Goal: Task Accomplishment & Management: Manage account settings

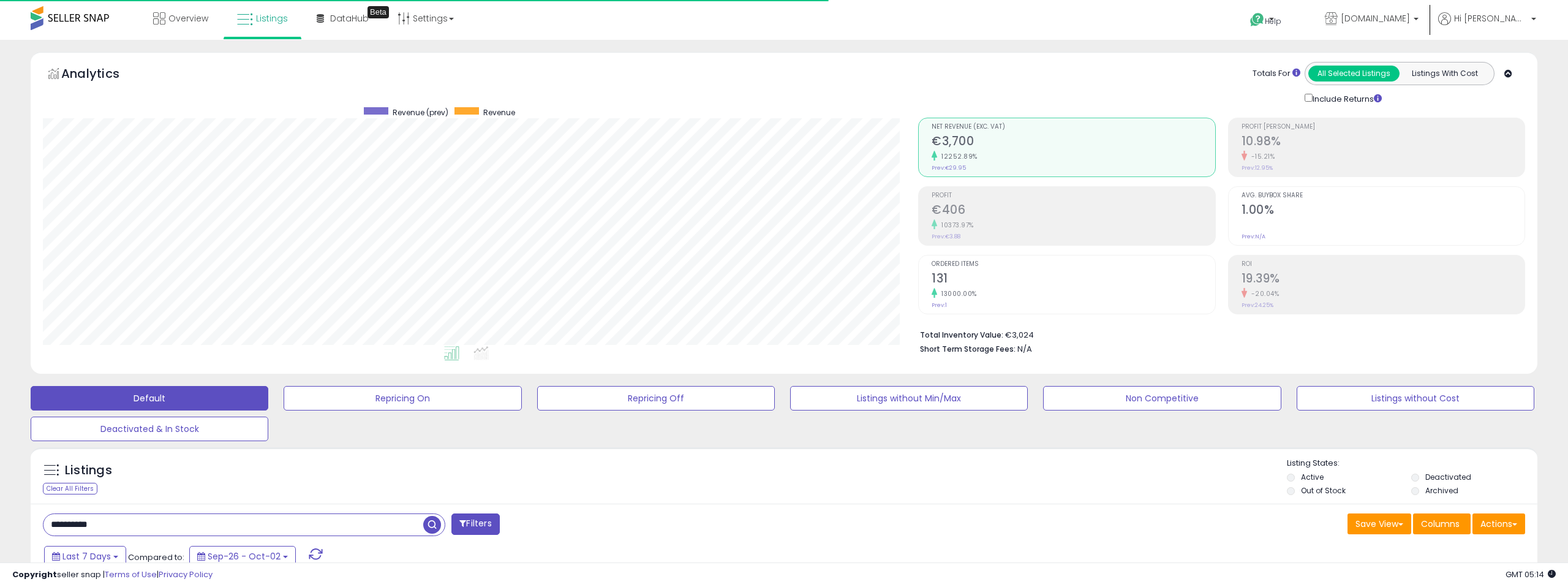
select select "**"
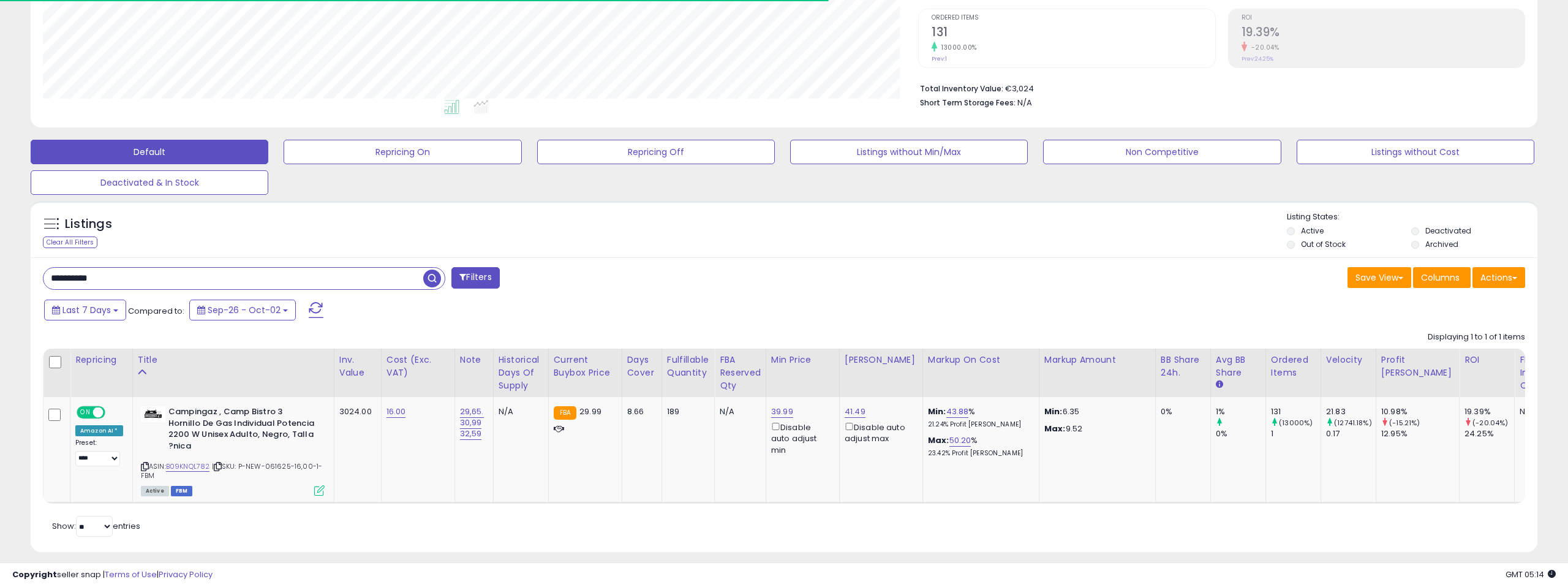
scroll to position [251, 876]
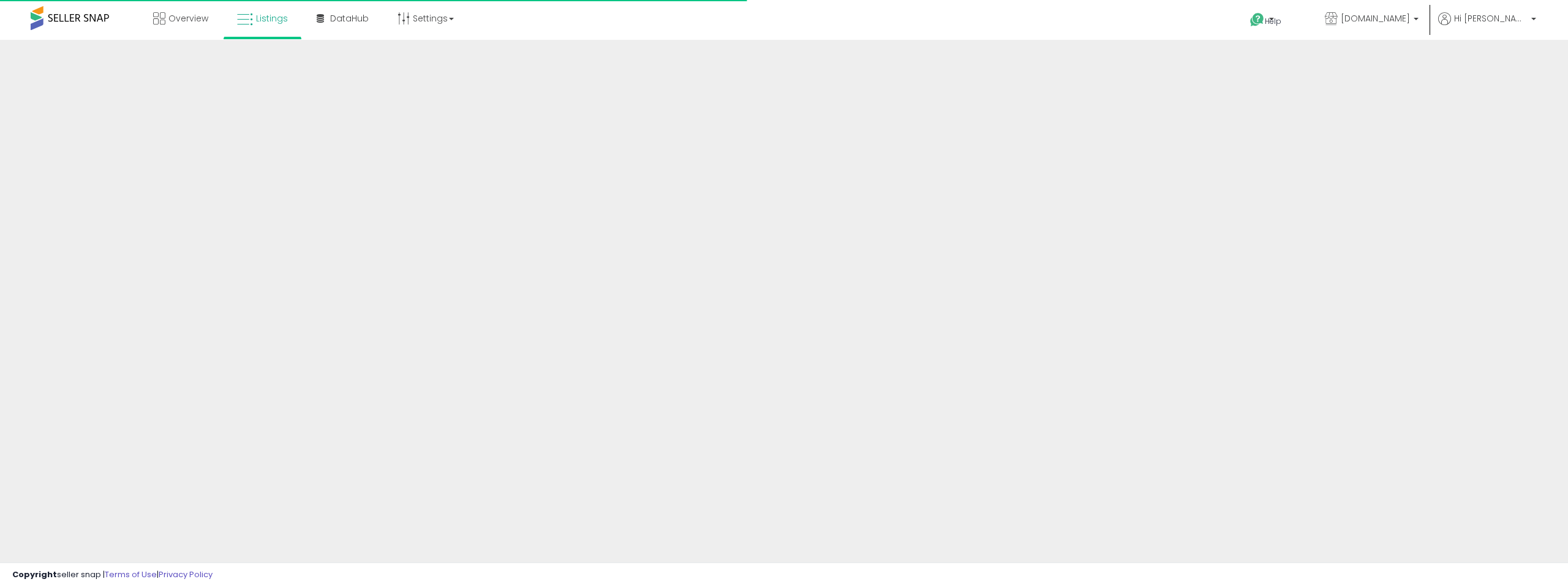
scroll to position [164, 0]
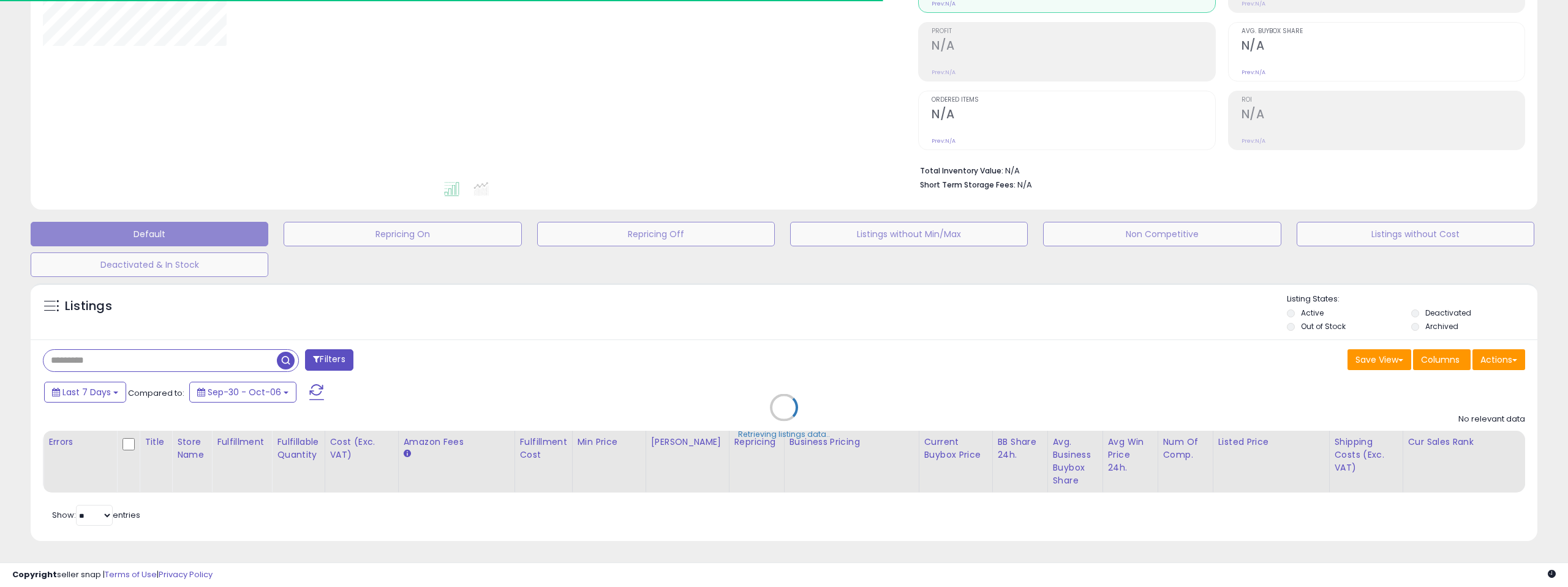
type input "**********"
select select "**"
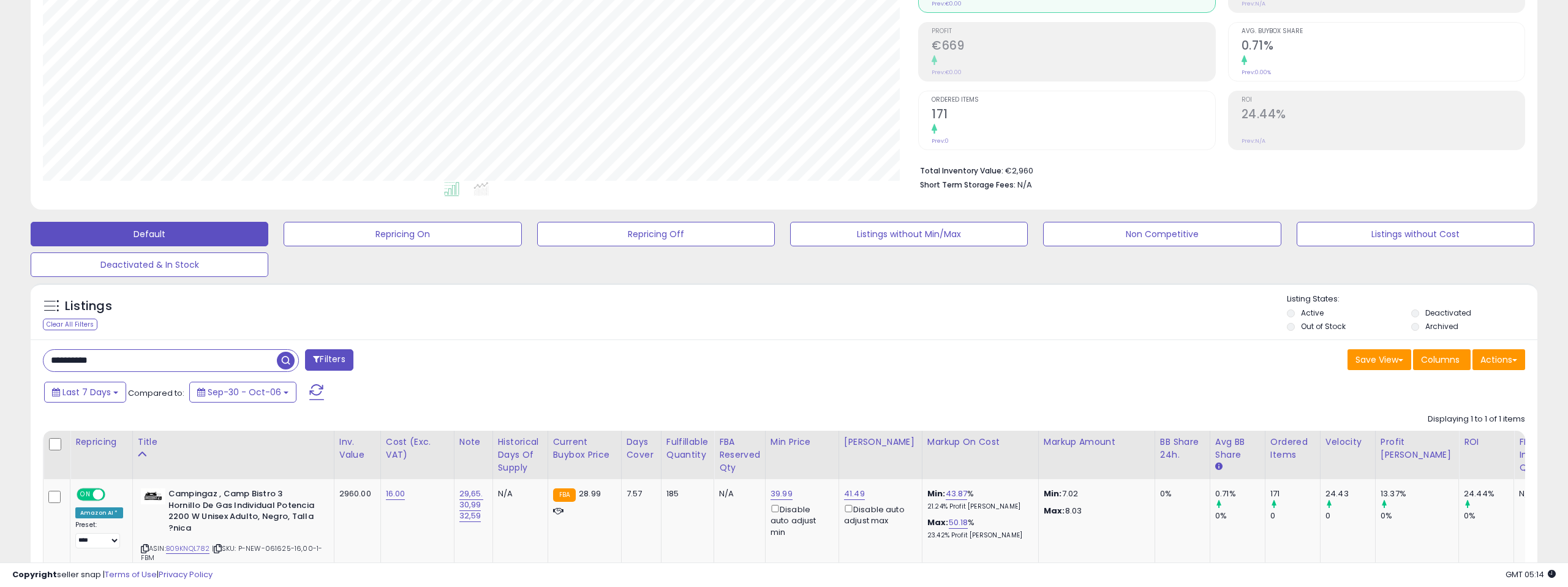
scroll to position [246, 0]
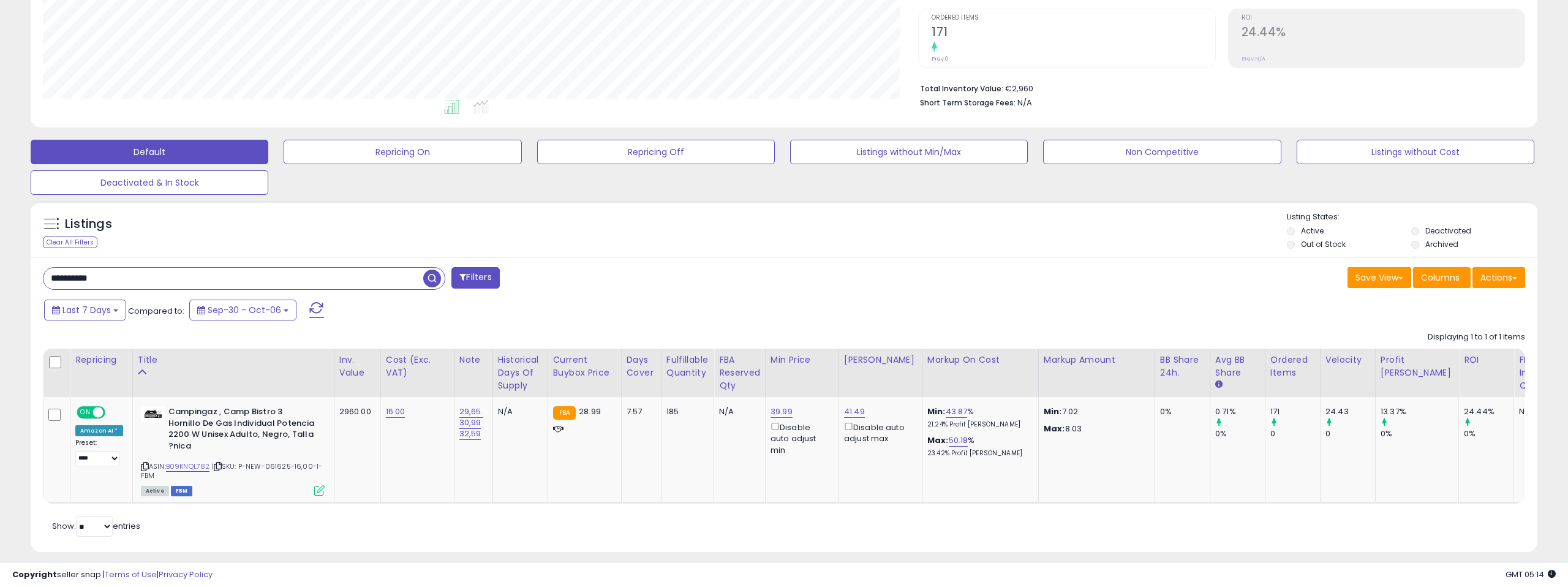
drag, startPoint x: 116, startPoint y: 280, endPoint x: 43, endPoint y: 277, distance: 73.1
click at [43, 277] on input "**********" at bounding box center [233, 278] width 380 height 22
click at [426, 276] on span "button" at bounding box center [432, 278] width 18 height 18
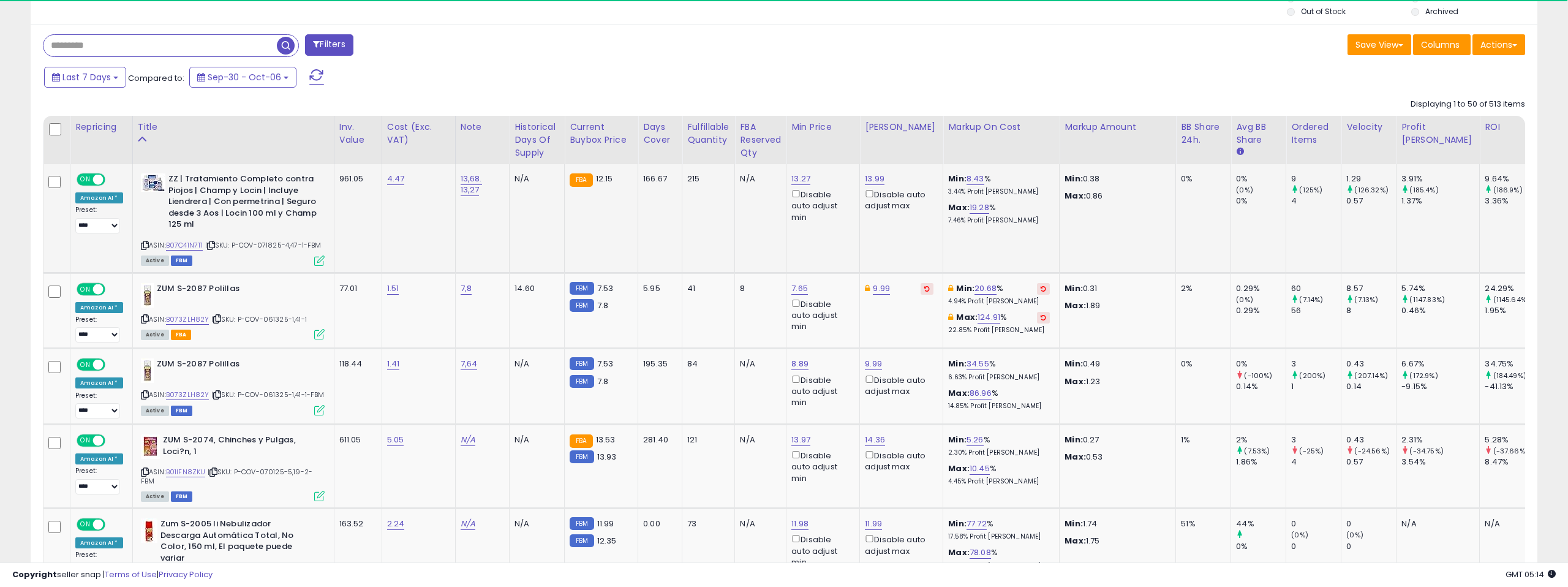
scroll to position [251, 876]
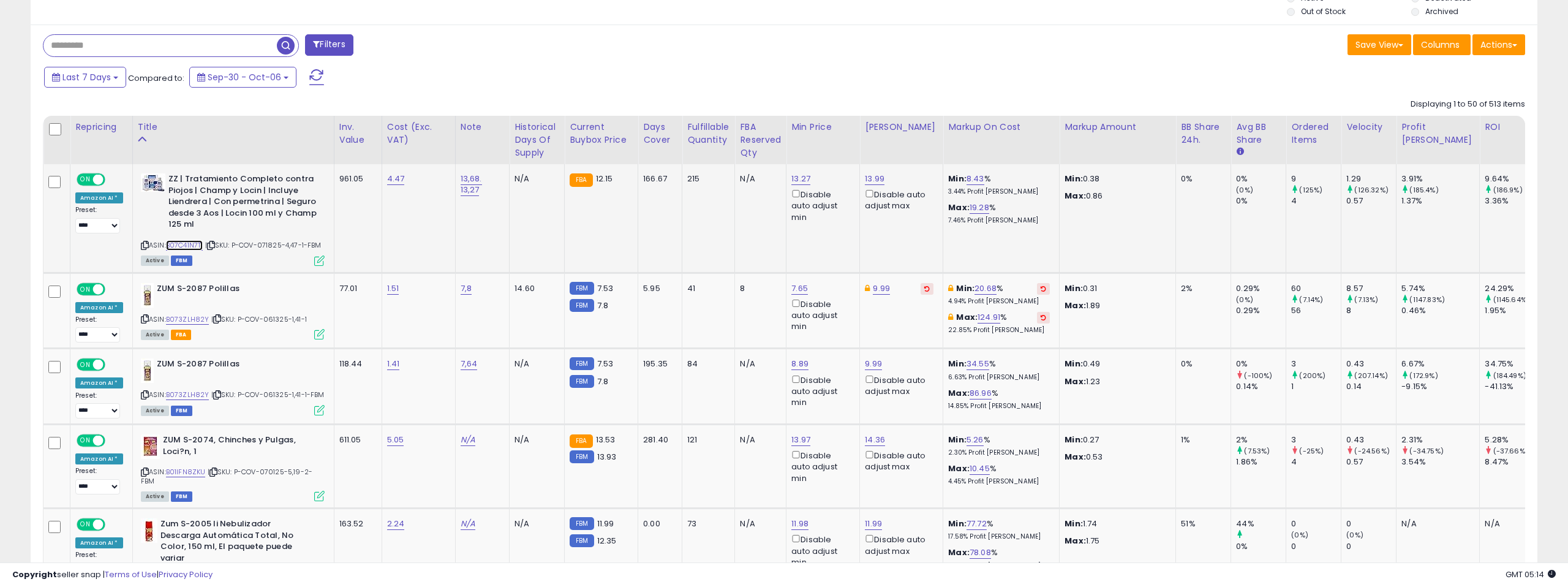
click at [188, 243] on link "B07C41N7T1" at bounding box center [184, 246] width 37 height 11
click at [189, 244] on link "B07C41N7T1" at bounding box center [184, 246] width 37 height 11
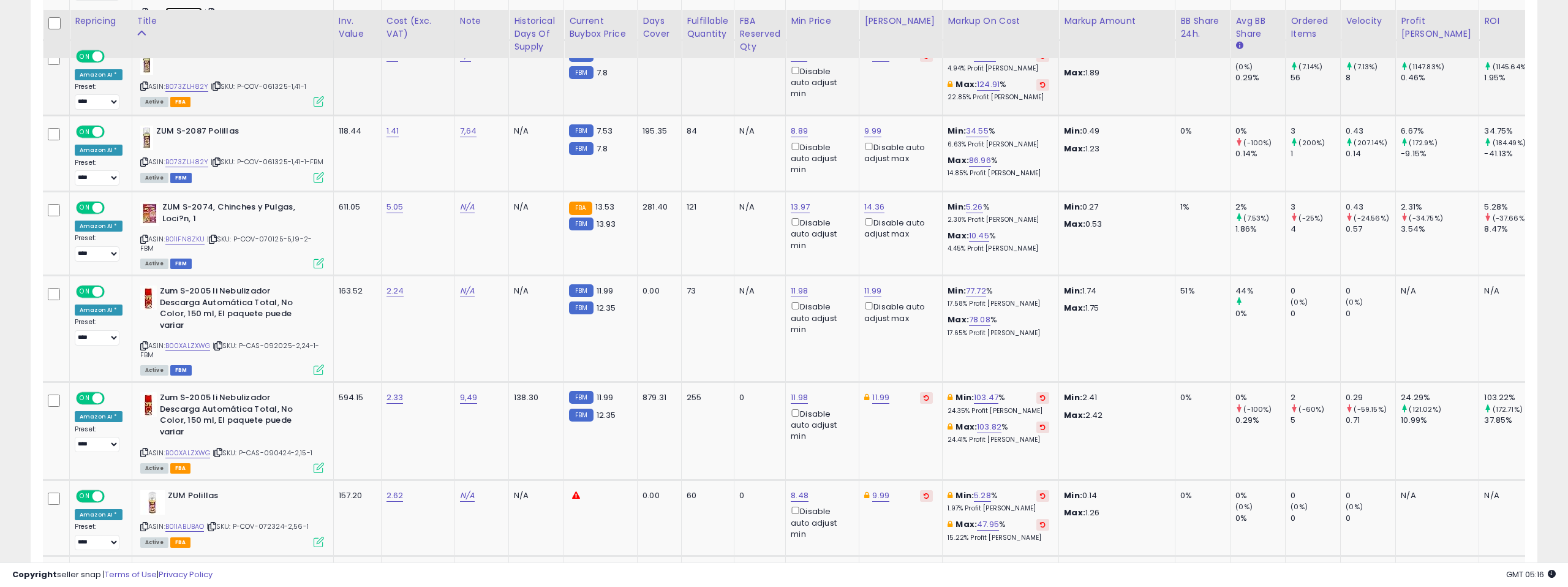
scroll to position [709, 0]
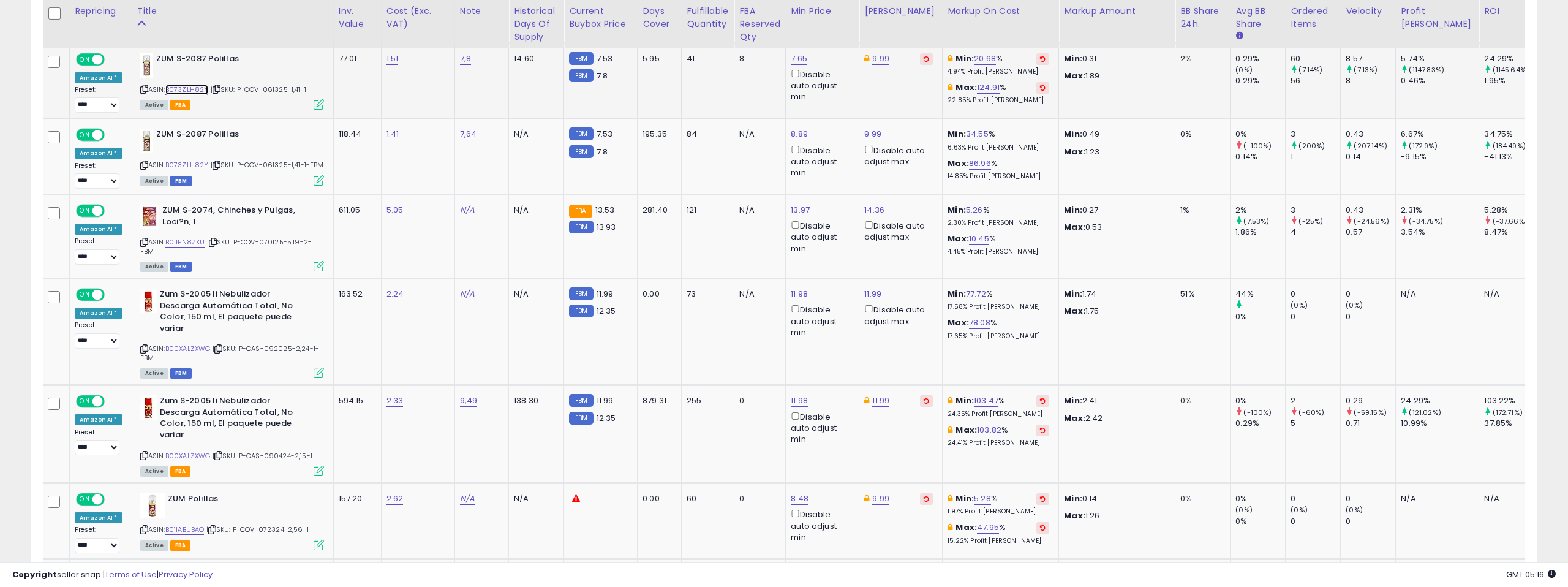
click at [193, 95] on link "B073ZLH82Y" at bounding box center [187, 90] width 43 height 11
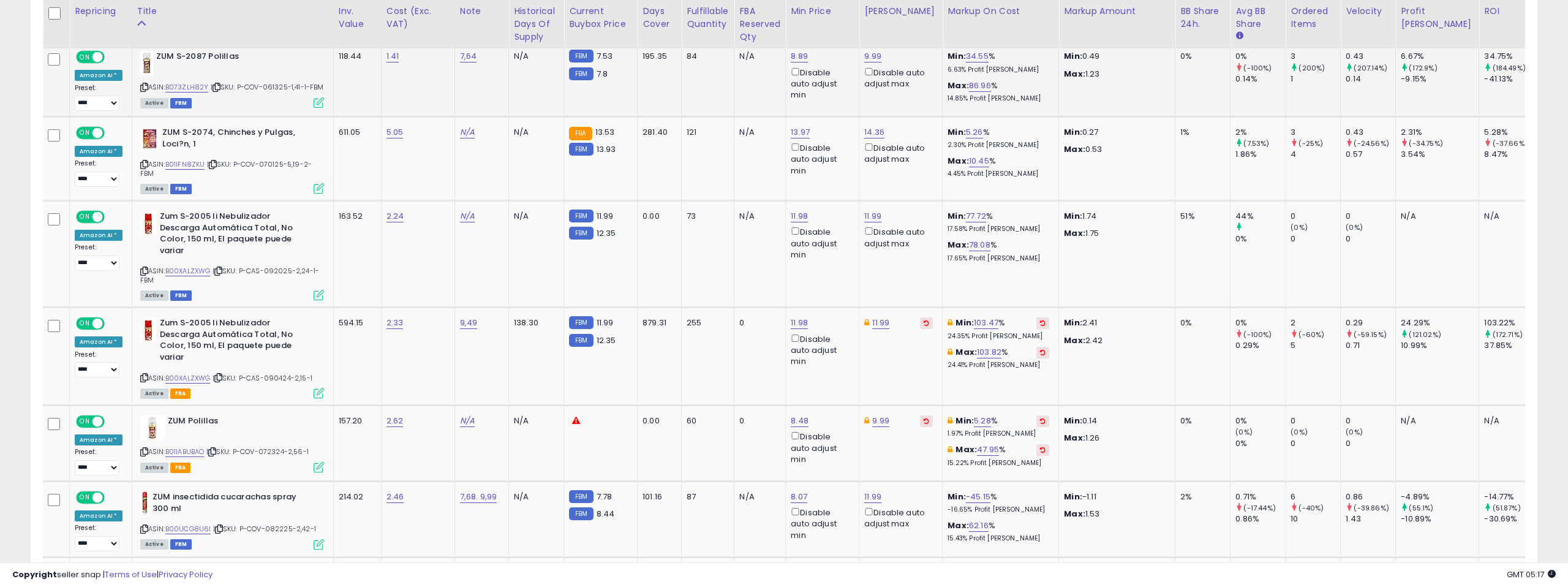
scroll to position [789, 0]
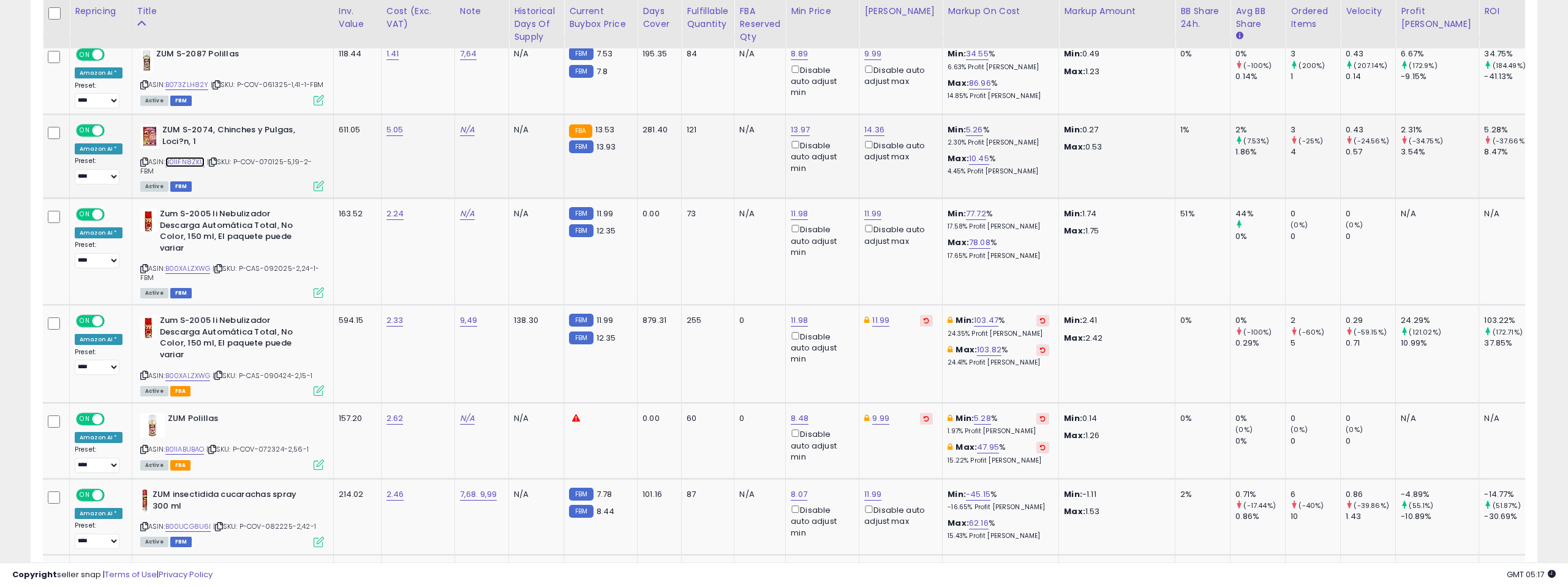
click at [181, 167] on link "B01IFN8ZKU" at bounding box center [185, 162] width 40 height 11
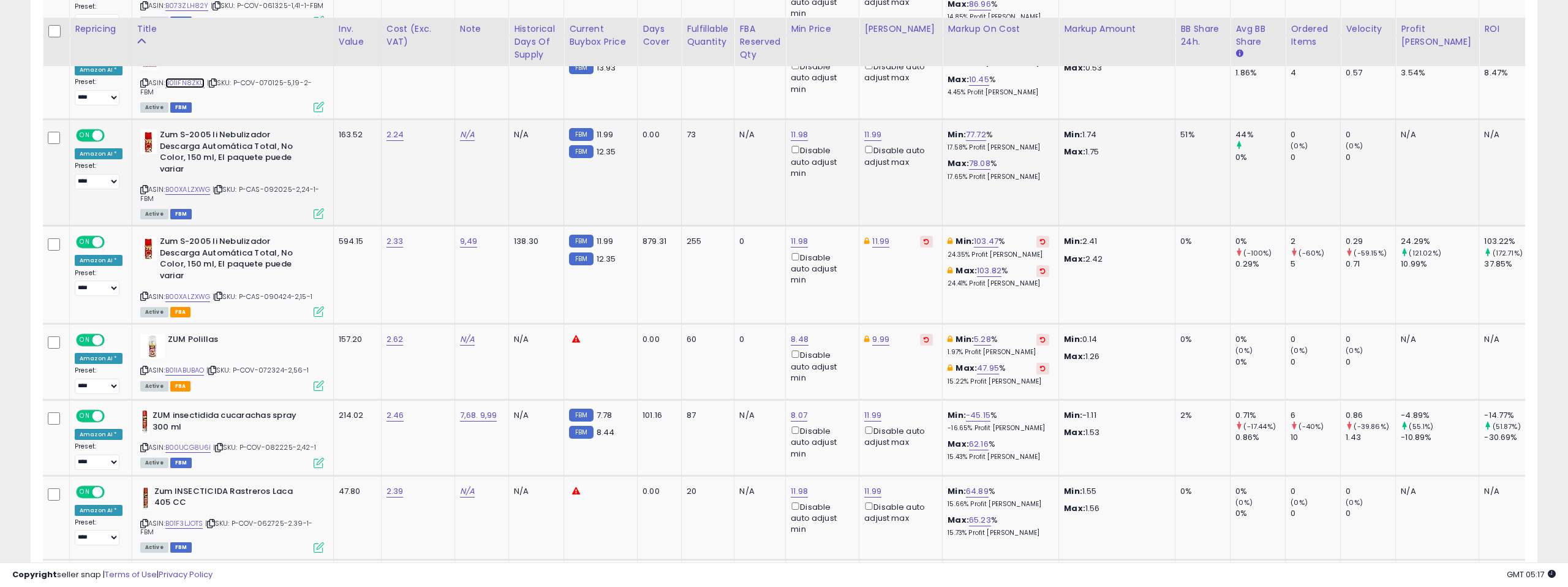
scroll to position [863, 0]
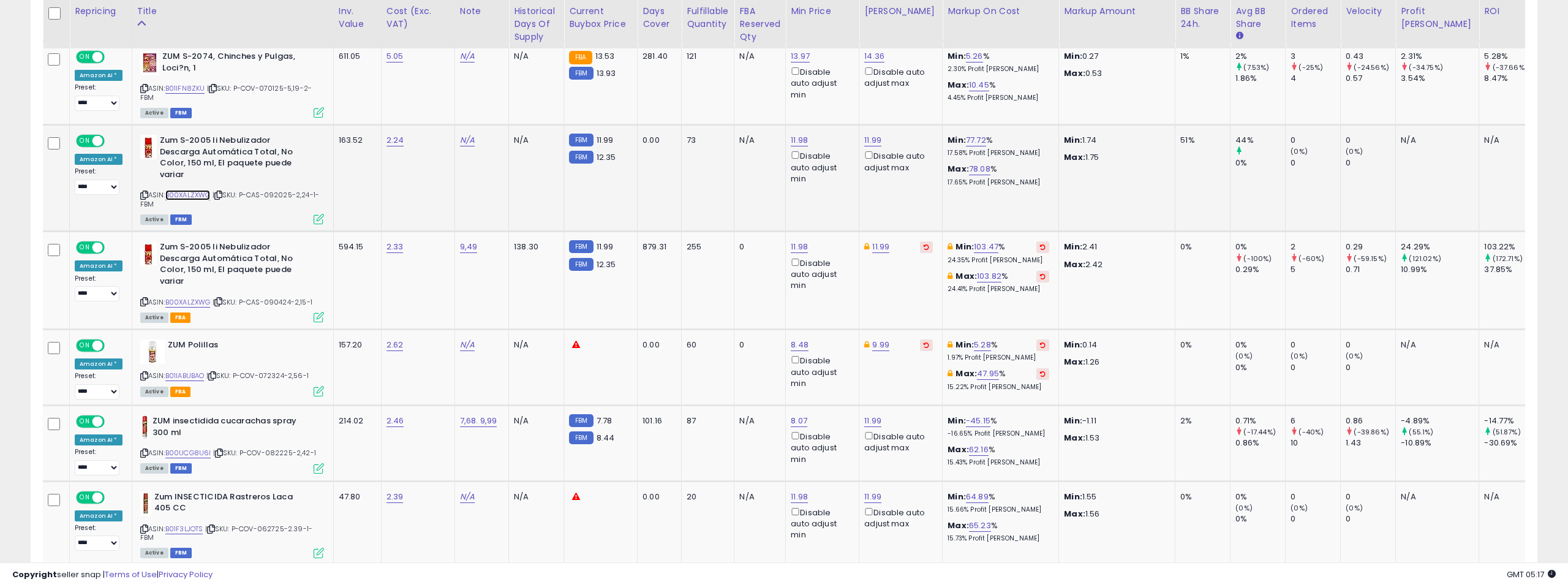
click at [192, 200] on link "B00XALZXWG" at bounding box center [188, 195] width 45 height 11
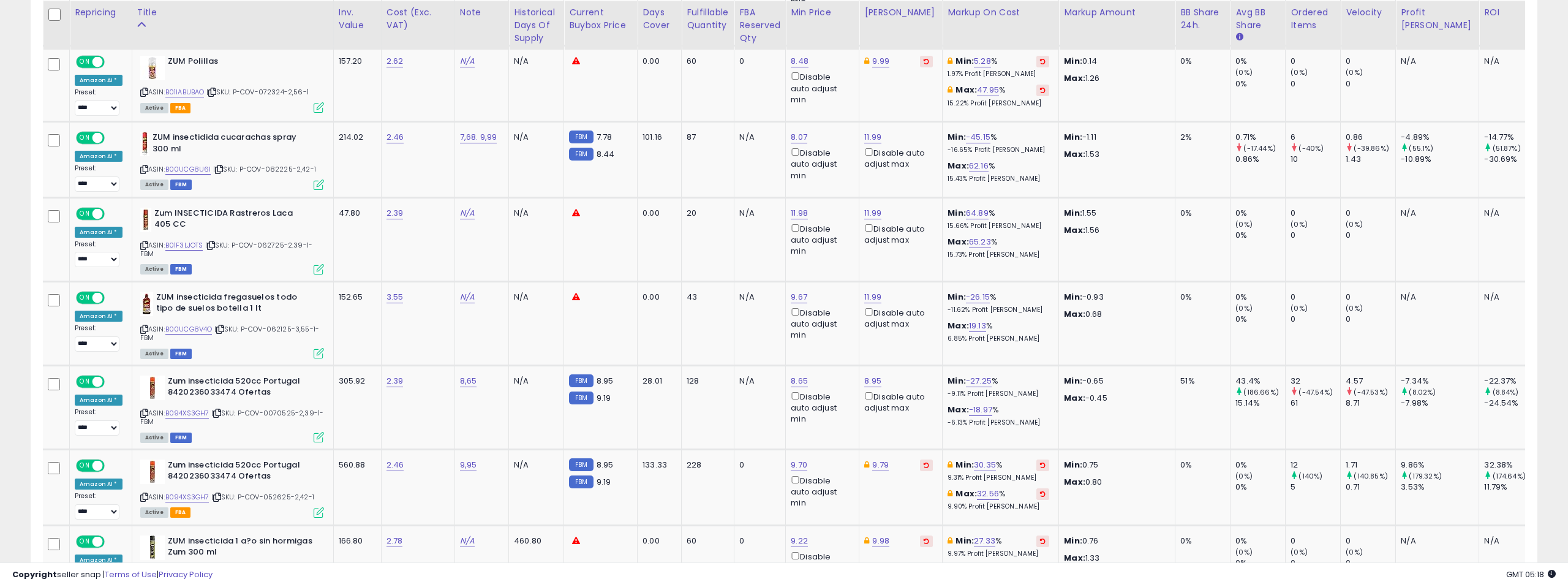
scroll to position [1154, 0]
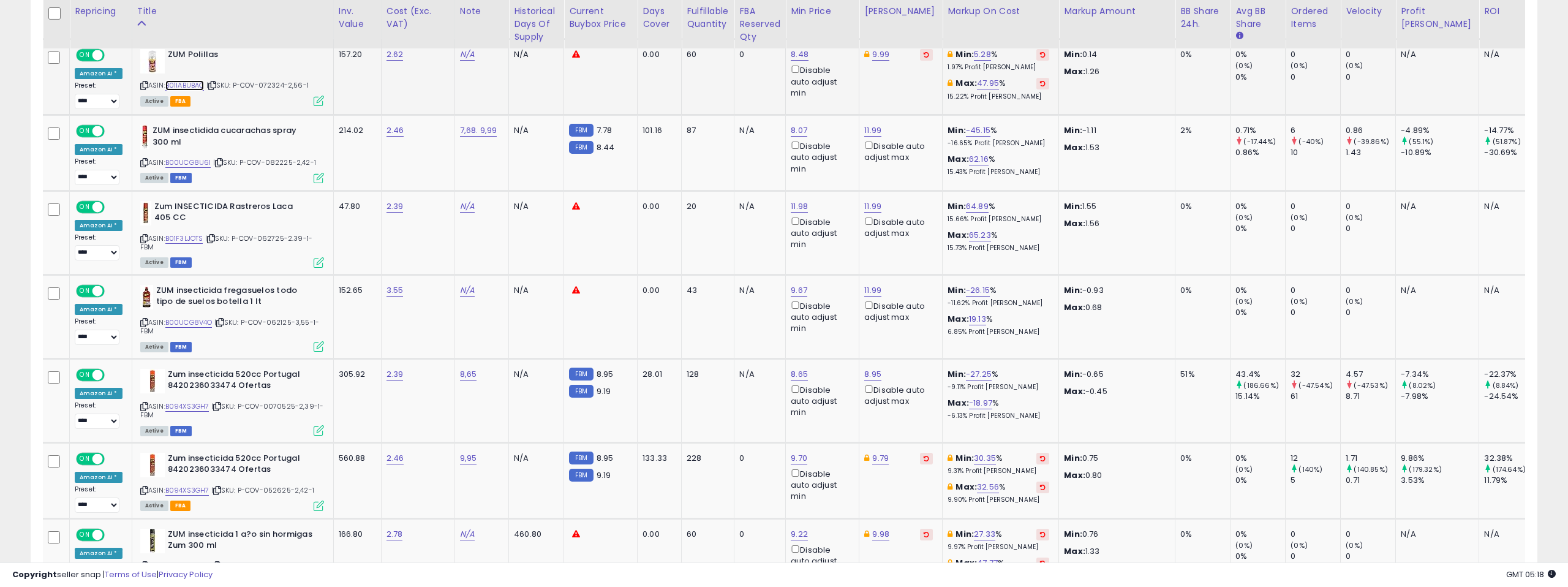
click at [188, 91] on link "B01IABUBAO" at bounding box center [185, 85] width 39 height 11
click at [195, 168] on link "B00UCG8U6I" at bounding box center [188, 163] width 46 height 11
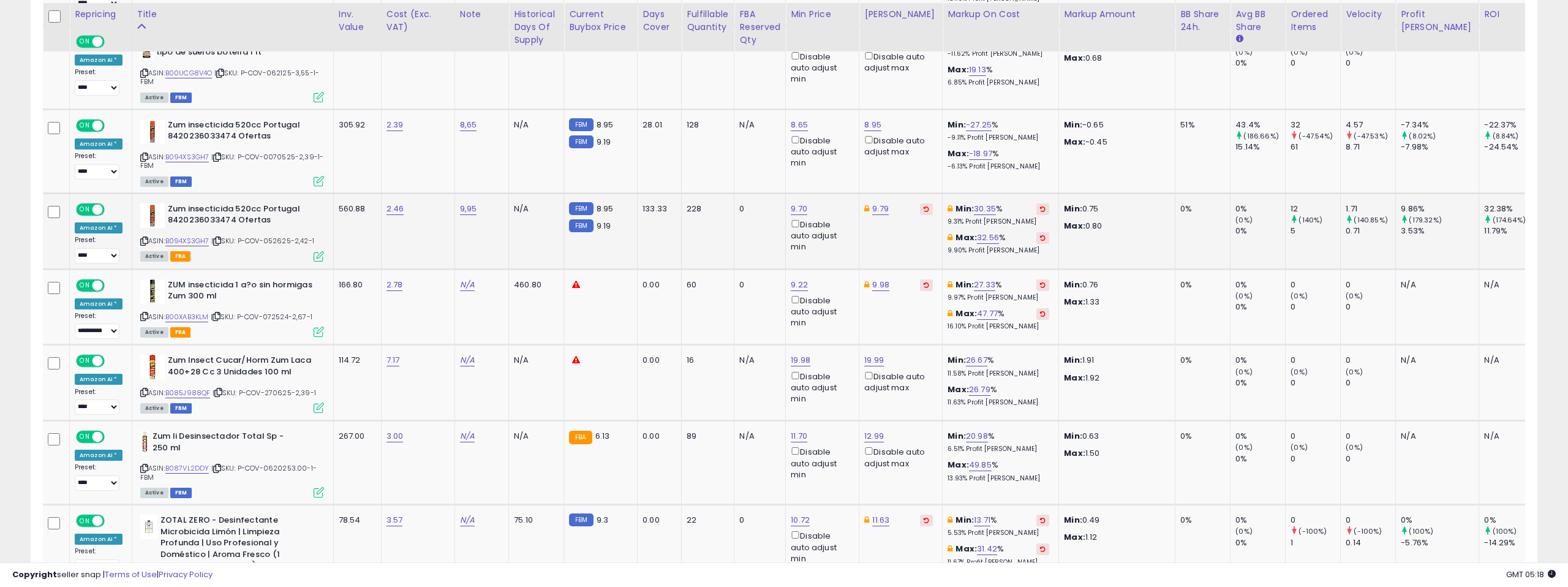
scroll to position [1412, 0]
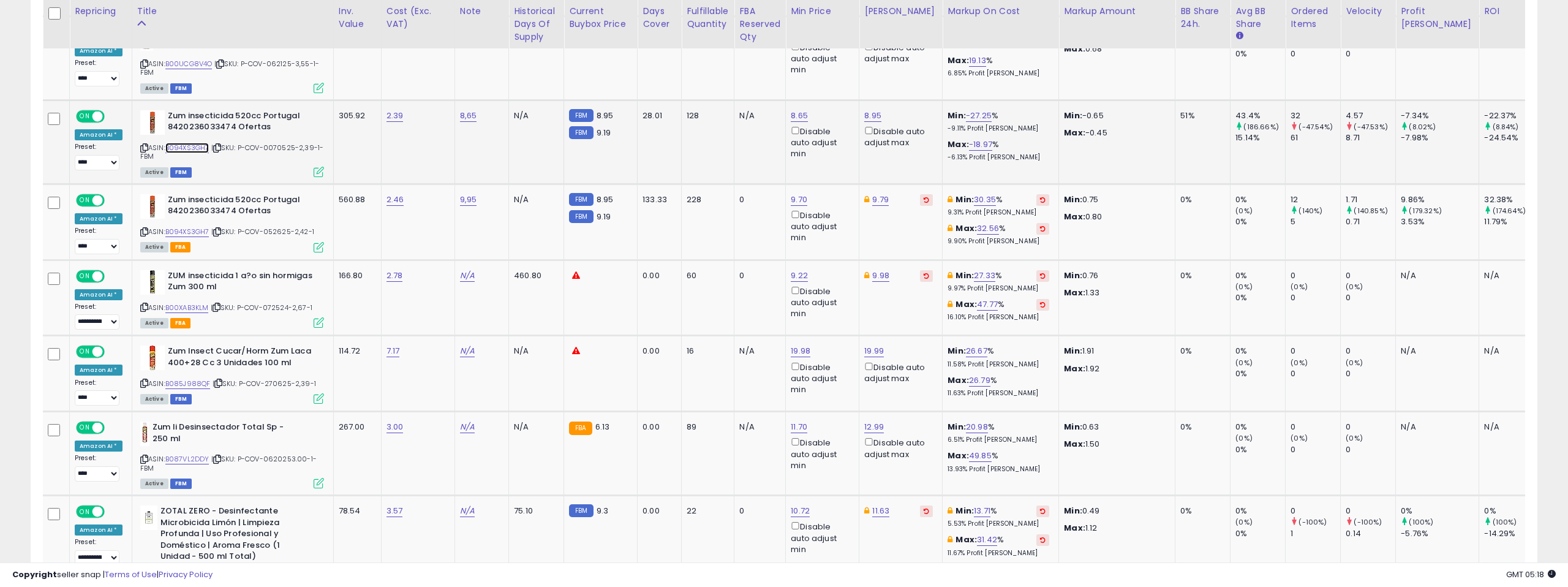
click at [181, 153] on link "B094XS3GH7" at bounding box center [187, 148] width 44 height 11
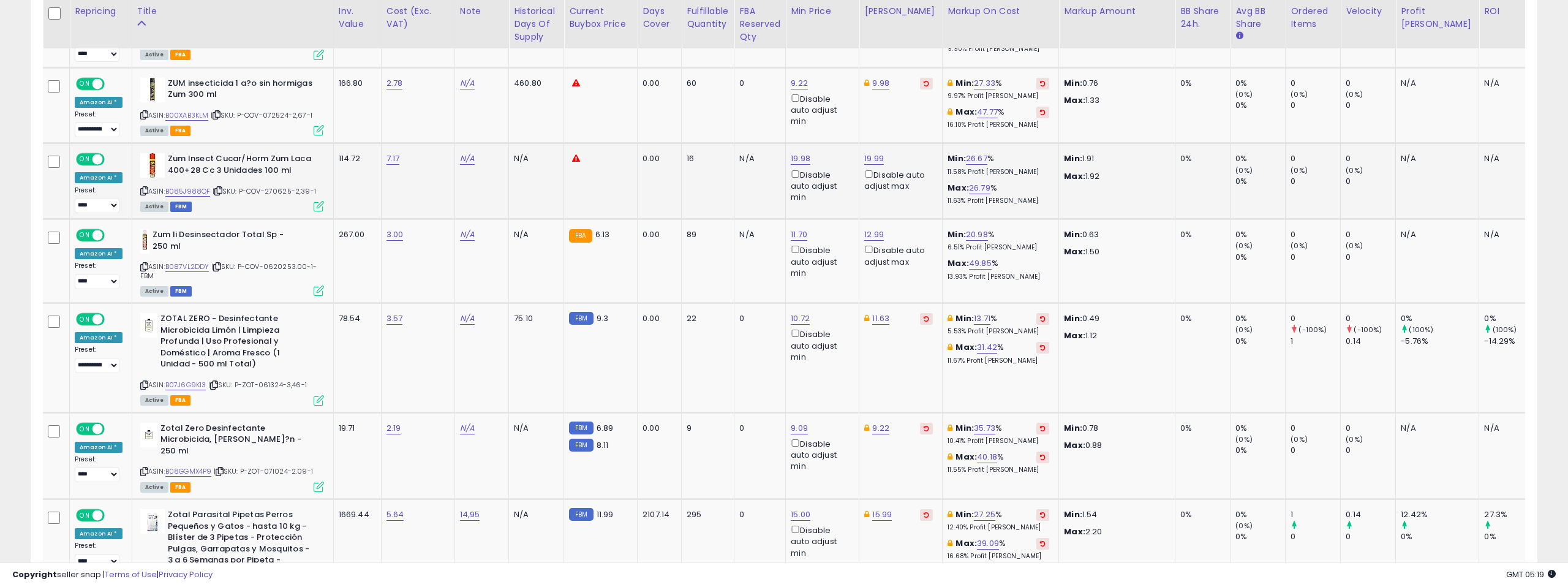
scroll to position [1605, 0]
click at [184, 120] on link "B00XAB3KLM" at bounding box center [187, 114] width 43 height 11
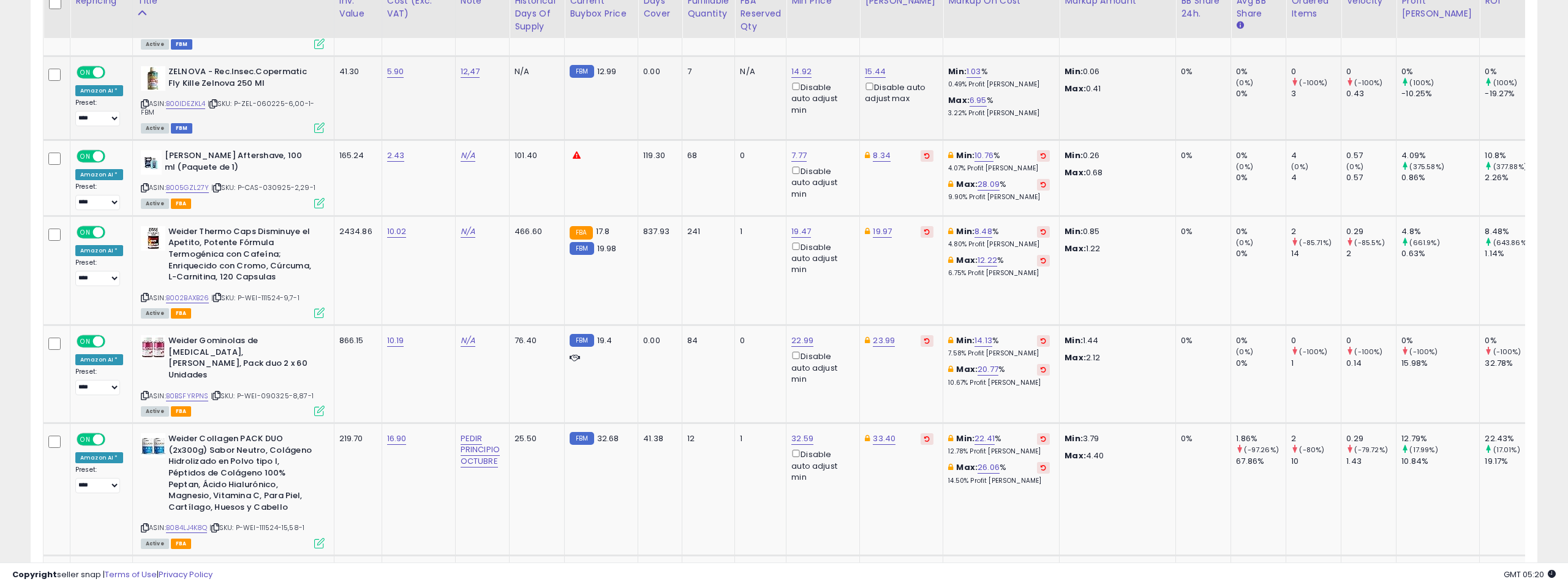
scroll to position [3768, 0]
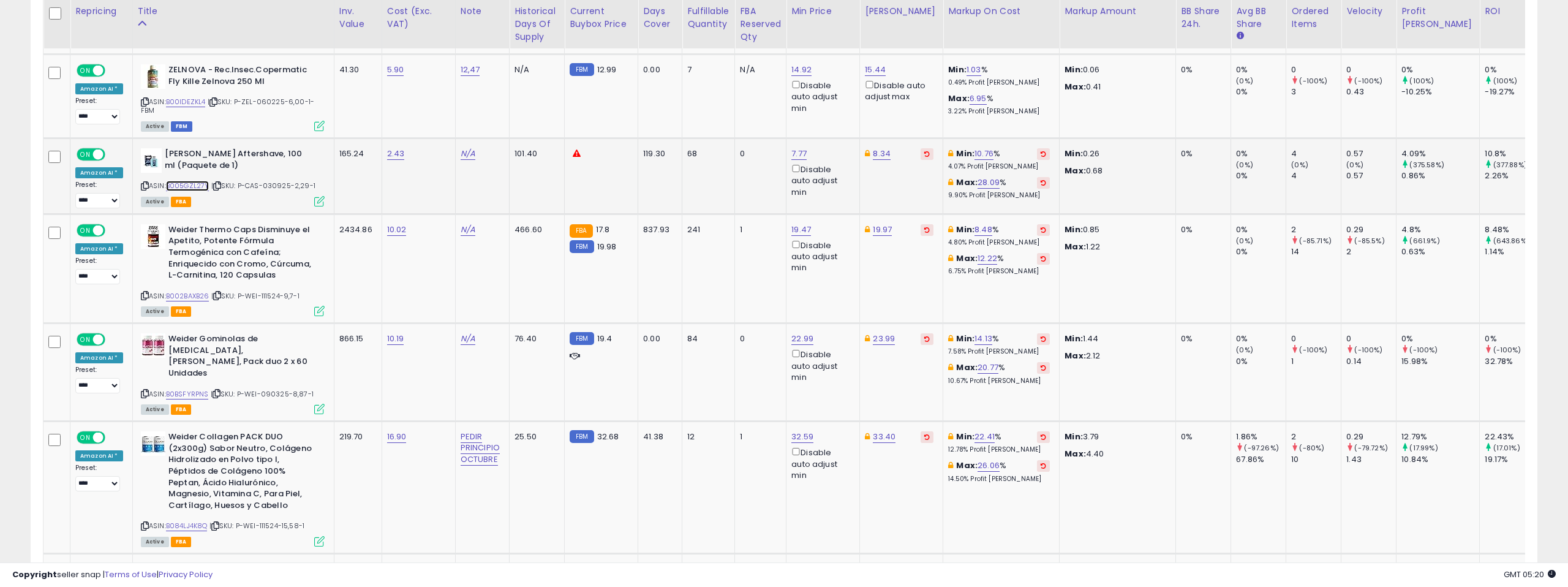
click at [180, 181] on link "B005GZL27Y" at bounding box center [188, 186] width 43 height 11
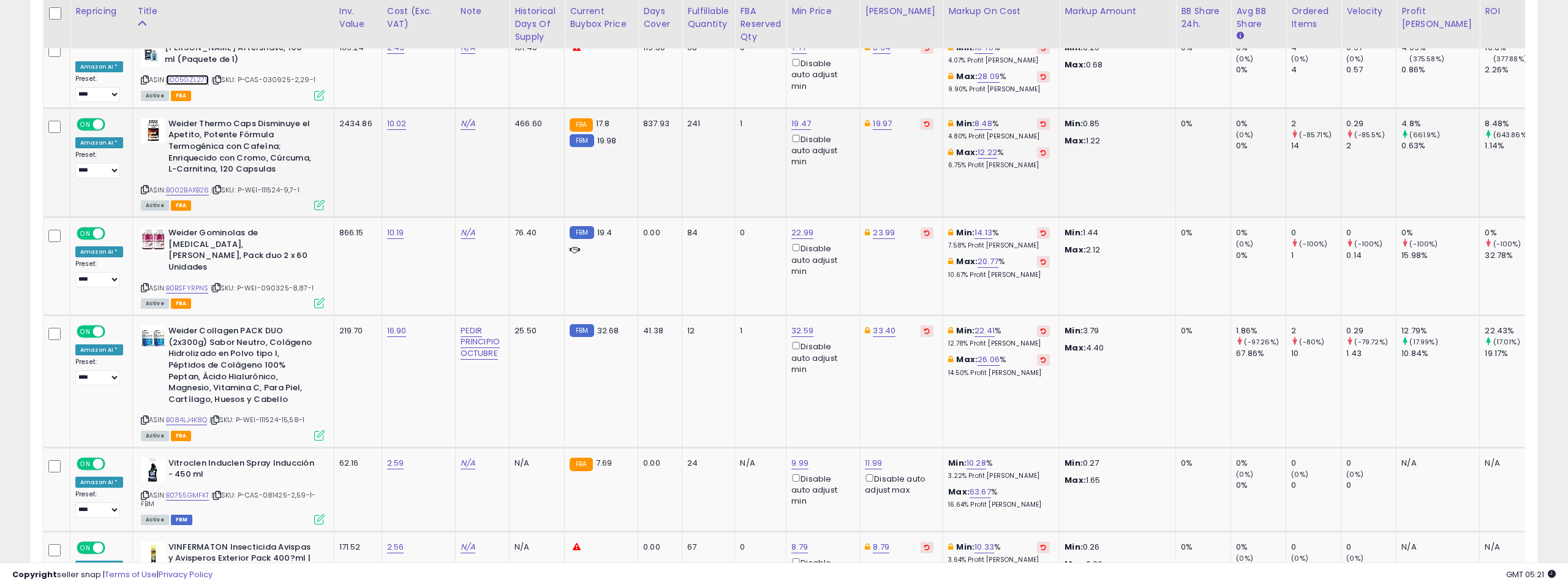
scroll to position [3875, 0]
click at [793, 117] on link "19.47" at bounding box center [801, 123] width 20 height 12
click at [740, 55] on input "*****" at bounding box center [767, 54] width 109 height 21
type input "*****"
click at [841, 51] on icon "submit" at bounding box center [836, 53] width 7 height 7
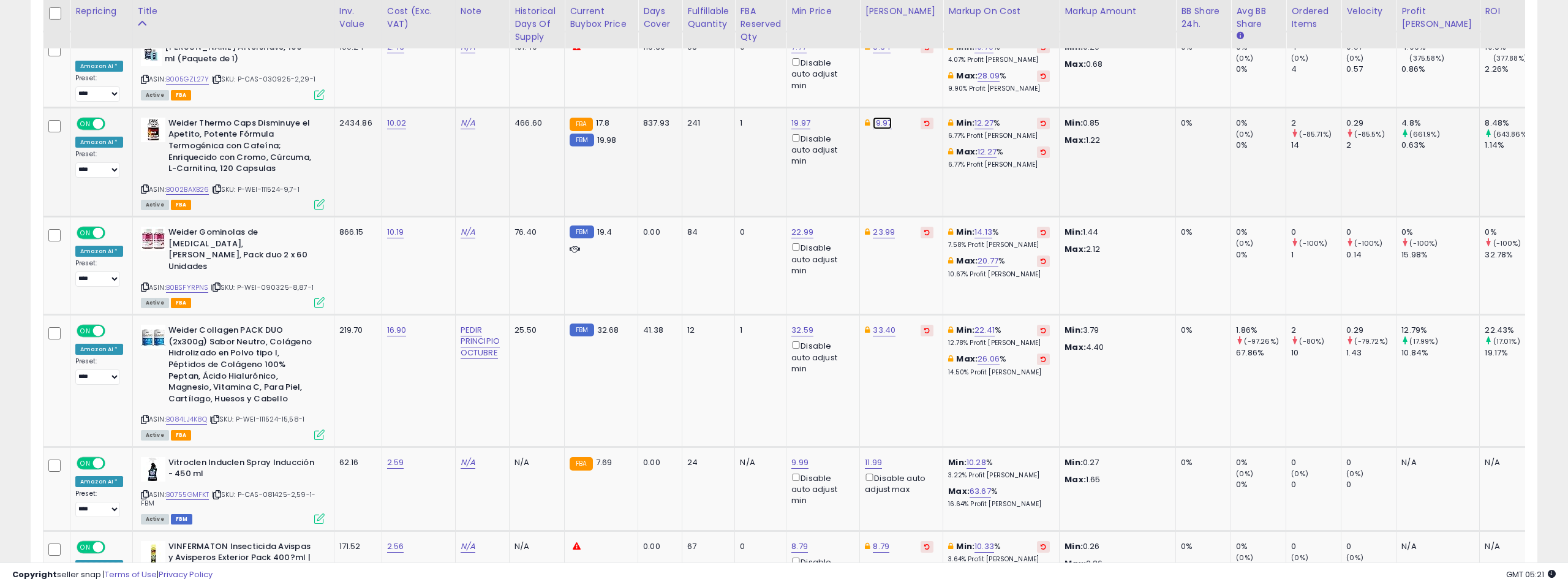
click at [876, 117] on link "19.97" at bounding box center [882, 123] width 19 height 12
type input "*****"
click at [889, 51] on input "*****" at bounding box center [849, 54] width 109 height 21
click at [920, 52] on button "submit" at bounding box center [918, 53] width 21 height 18
click at [199, 185] on link "B002BAXB26" at bounding box center [188, 190] width 43 height 11
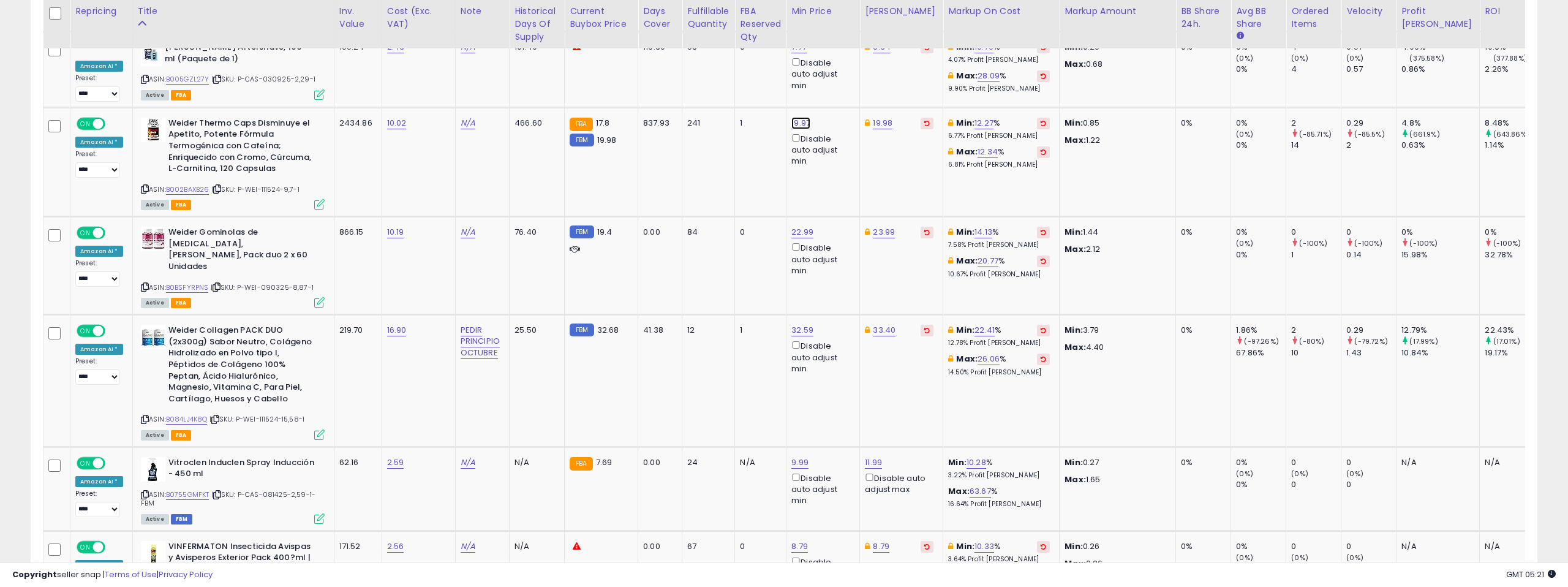
click at [795, 117] on link "19.97" at bounding box center [801, 123] width 19 height 12
drag, startPoint x: 743, startPoint y: 54, endPoint x: 736, endPoint y: 56, distance: 7.3
click at [736, 56] on input "*****" at bounding box center [767, 54] width 109 height 21
type input "*****"
click at [837, 47] on button "submit" at bounding box center [837, 53] width 21 height 18
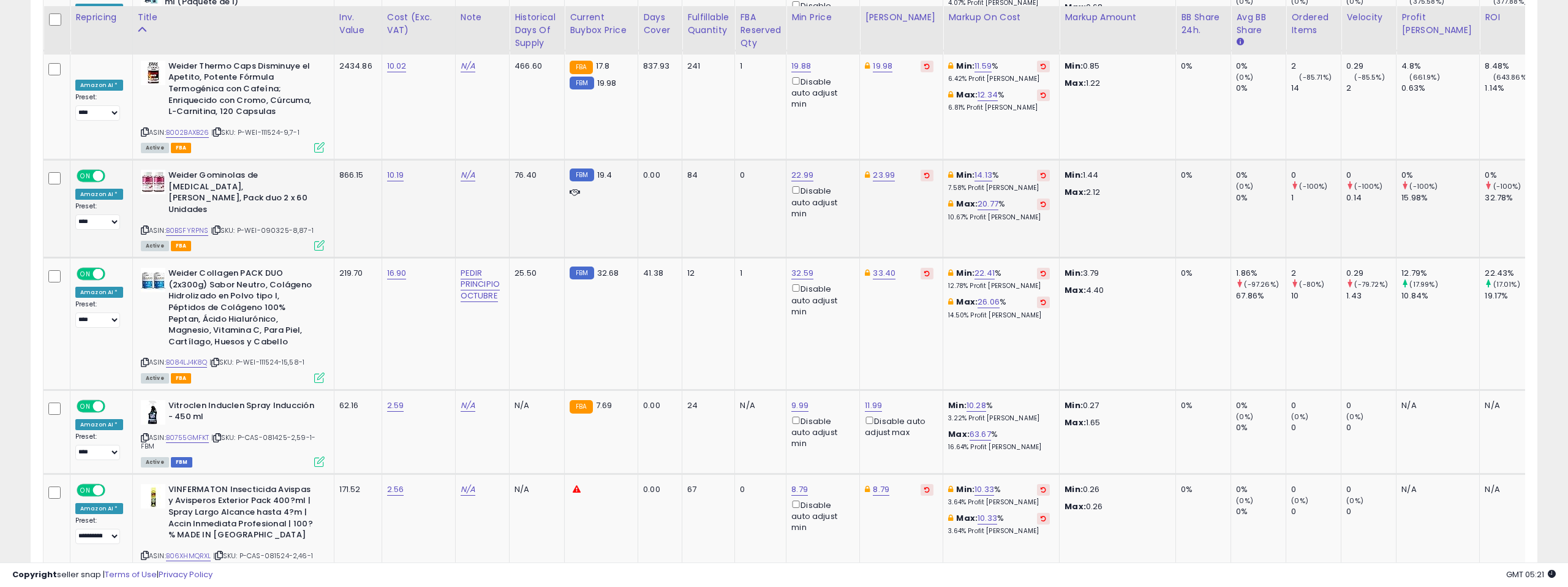
scroll to position [3938, 0]
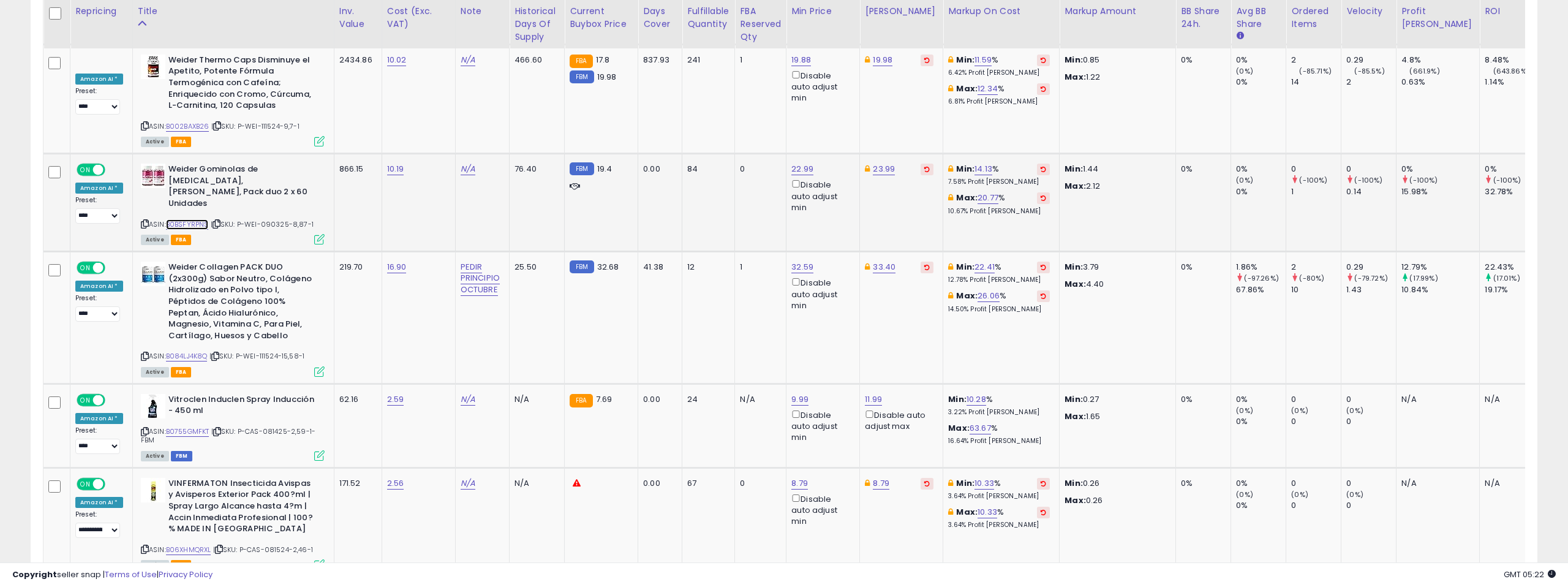
click at [181, 219] on link "B0BSFYRPNS" at bounding box center [187, 225] width 43 height 11
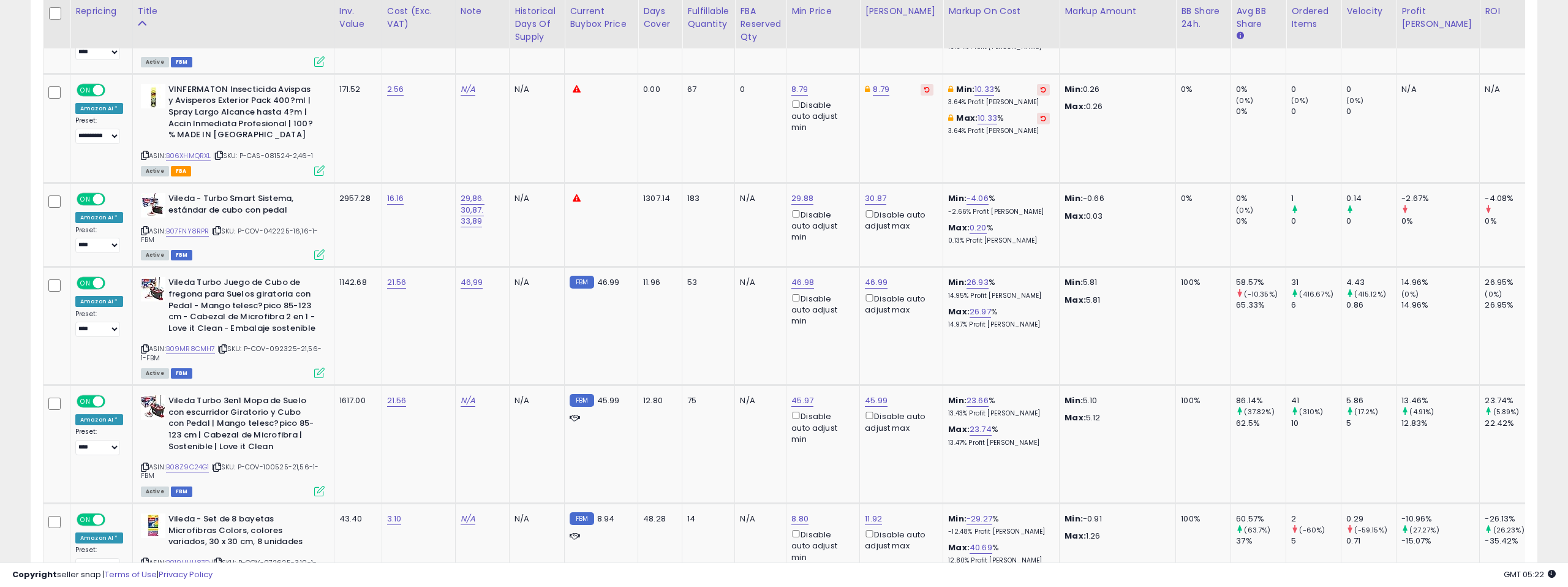
scroll to position [4337, 0]
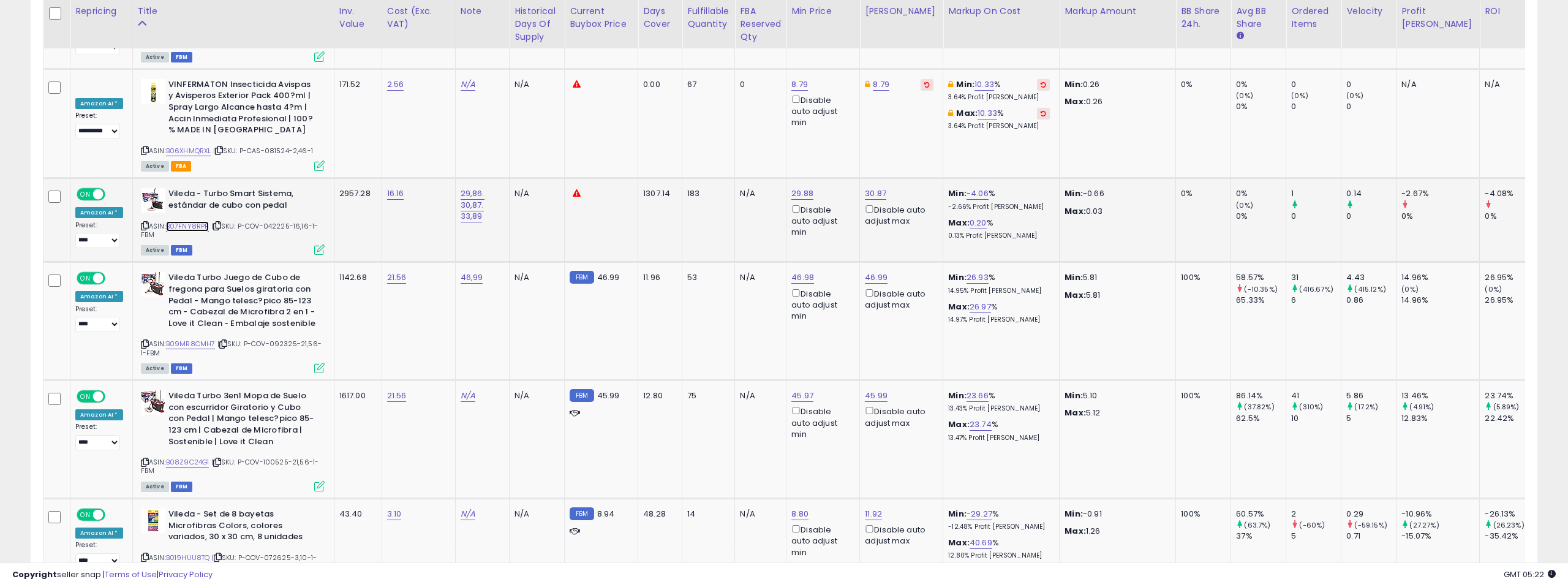
click at [198, 221] on link "B07FNY8RPR" at bounding box center [188, 227] width 43 height 11
click at [805, 188] on link "29.88" at bounding box center [803, 194] width 22 height 12
click at [810, 113] on input "*****" at bounding box center [769, 114] width 109 height 21
type input "****"
click at [810, 113] on input "****" at bounding box center [769, 114] width 109 height 21
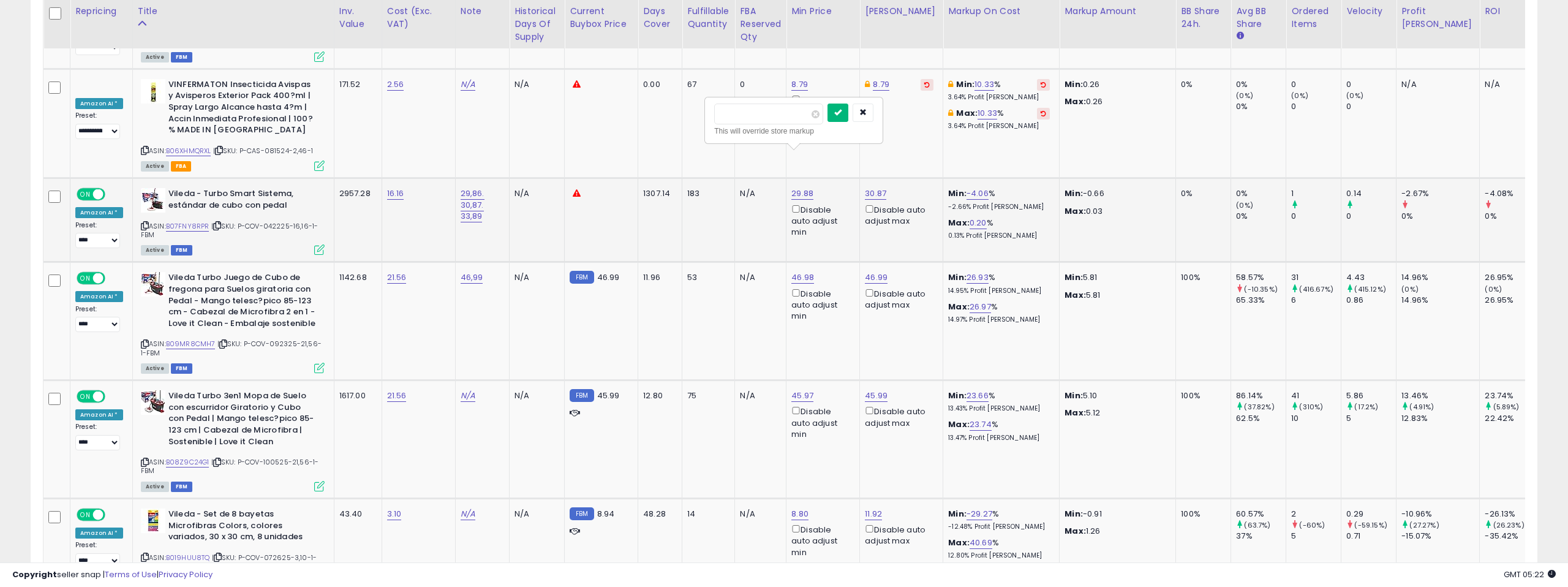
click at [839, 113] on button "submit" at bounding box center [838, 113] width 21 height 18
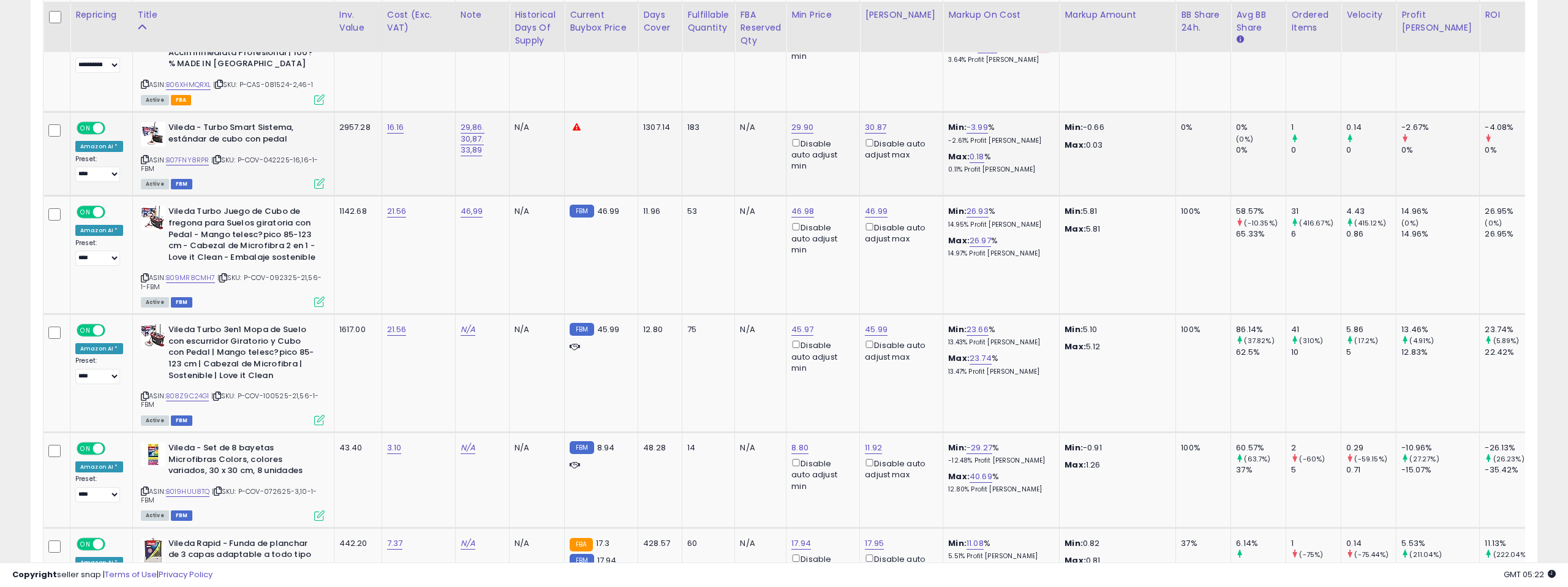
scroll to position [4412, 0]
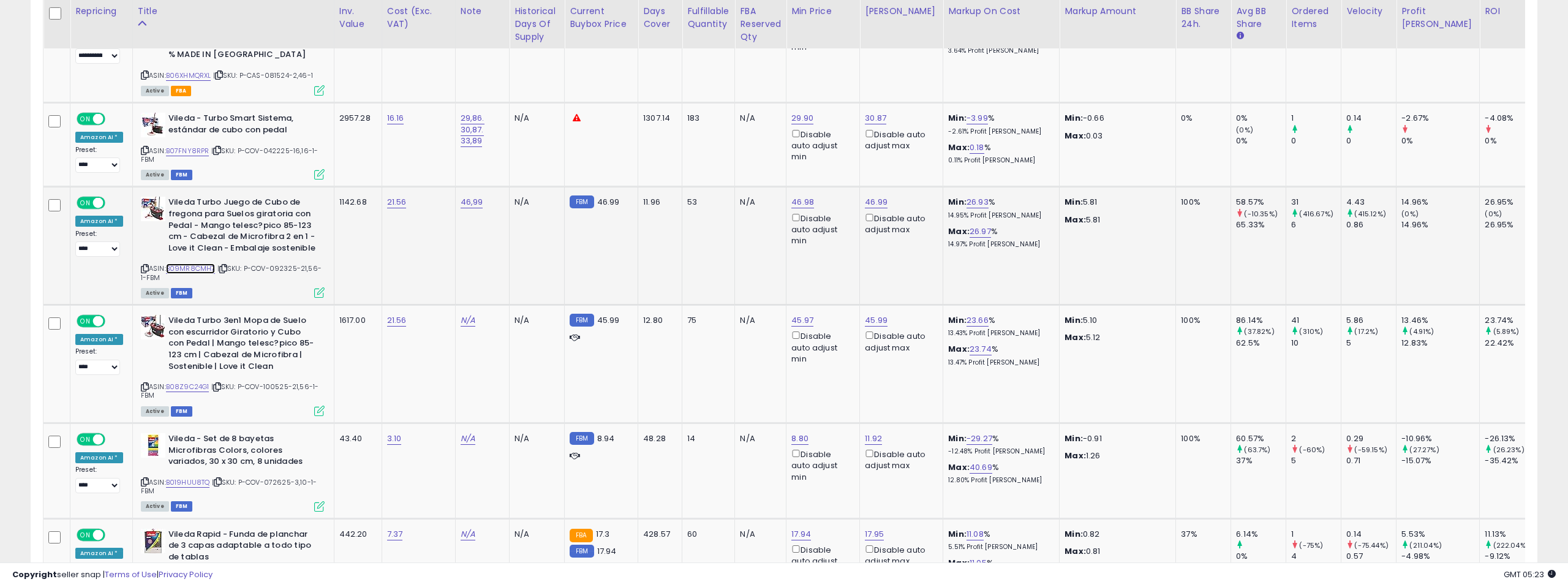
click at [198, 263] on link "B09MR8CMH7" at bounding box center [191, 269] width 50 height 11
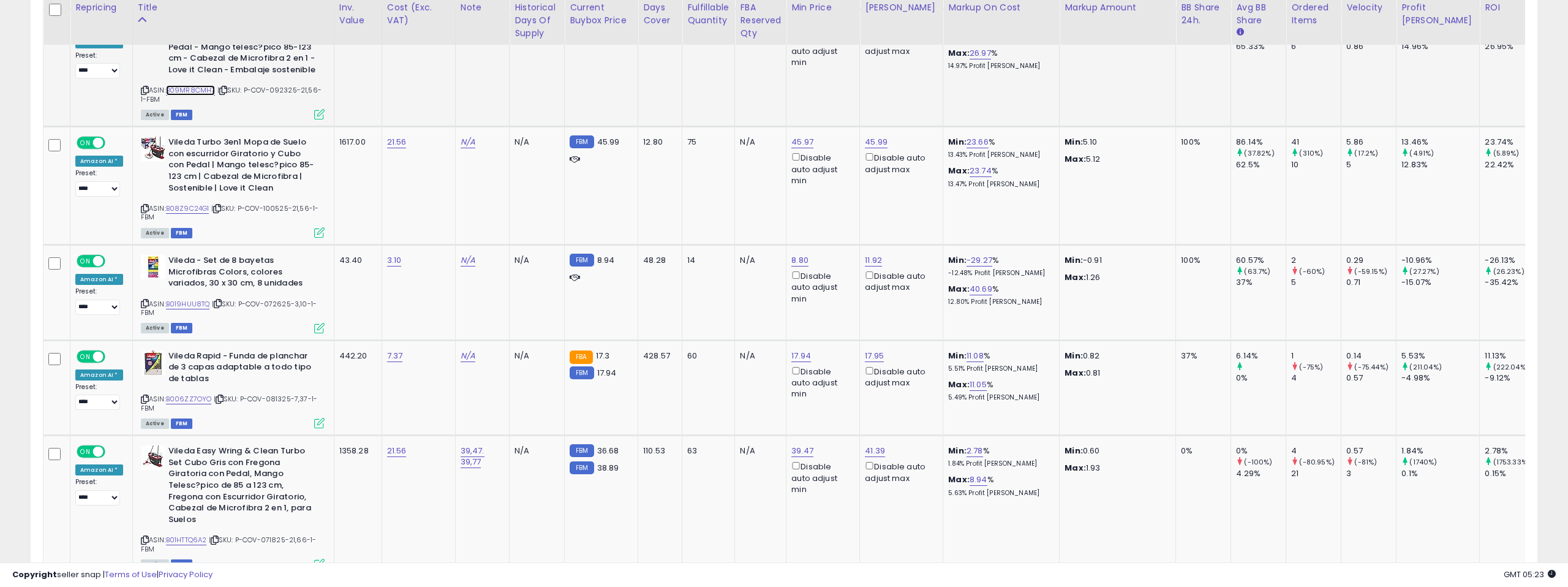
scroll to position [4598, 0]
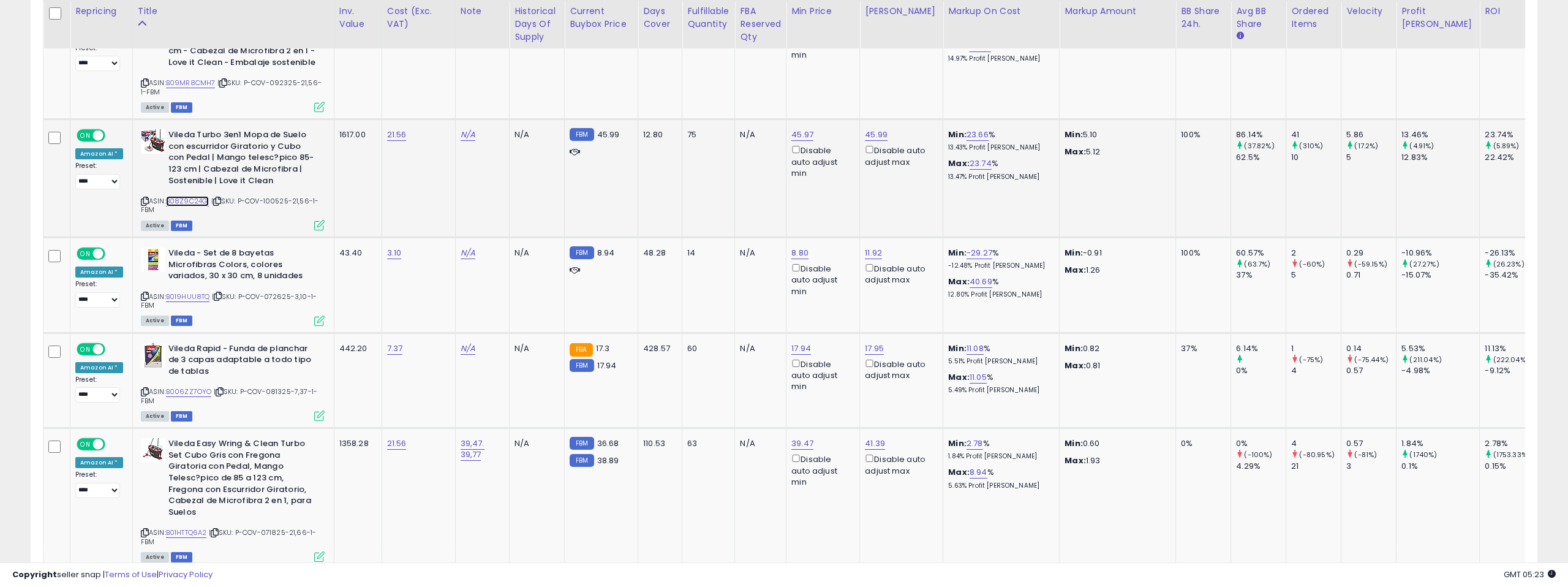
click at [188, 196] on link "B08Z9C24G1" at bounding box center [188, 202] width 43 height 11
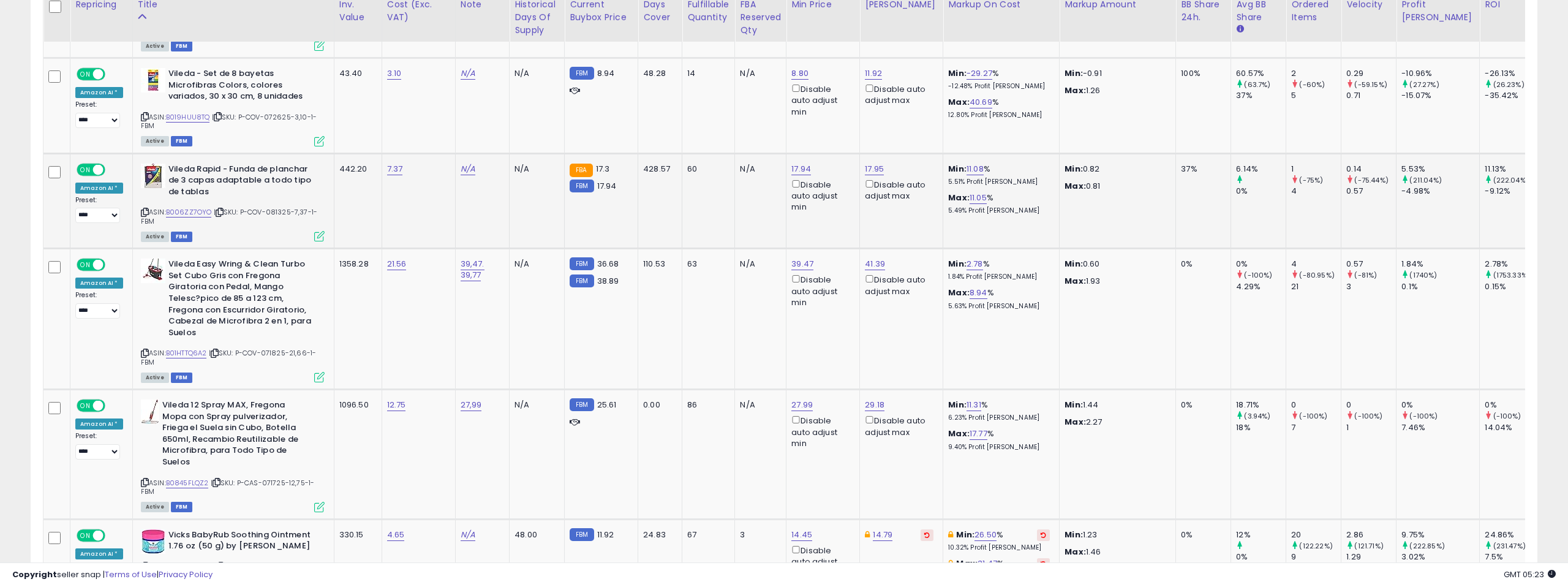
scroll to position [4780, 0]
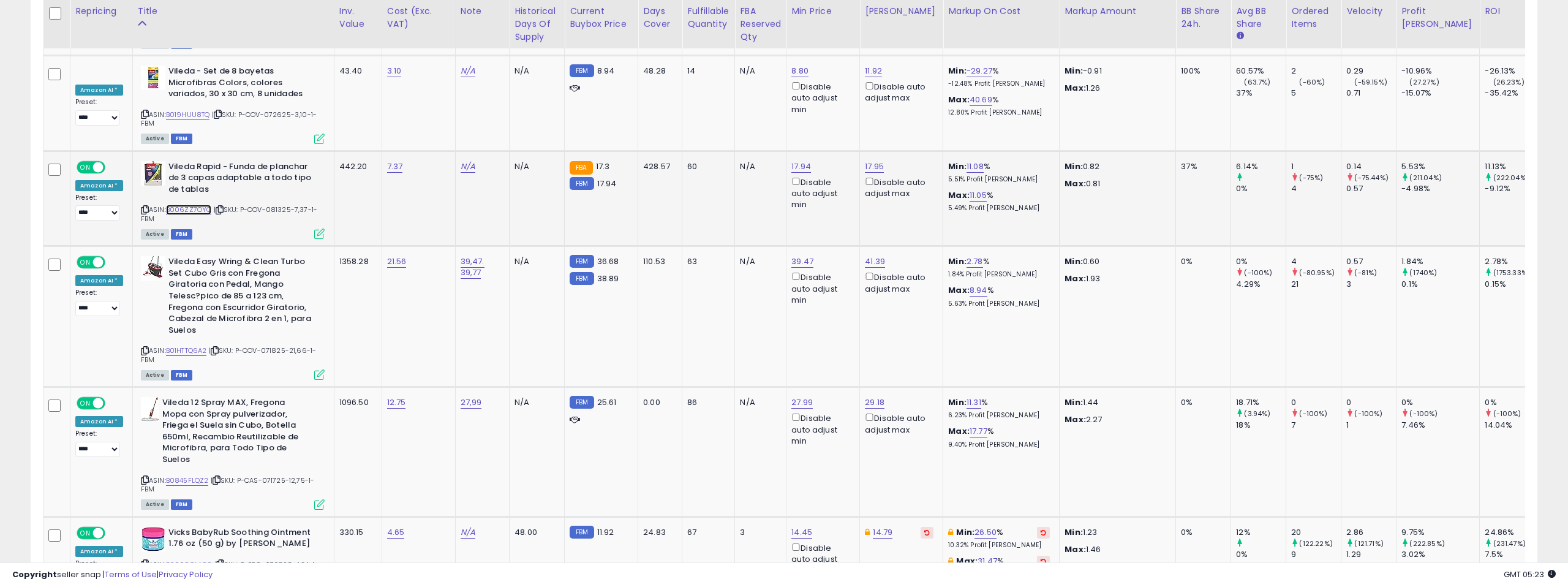
click at [198, 205] on link "B006ZZ7OYO" at bounding box center [189, 210] width 46 height 11
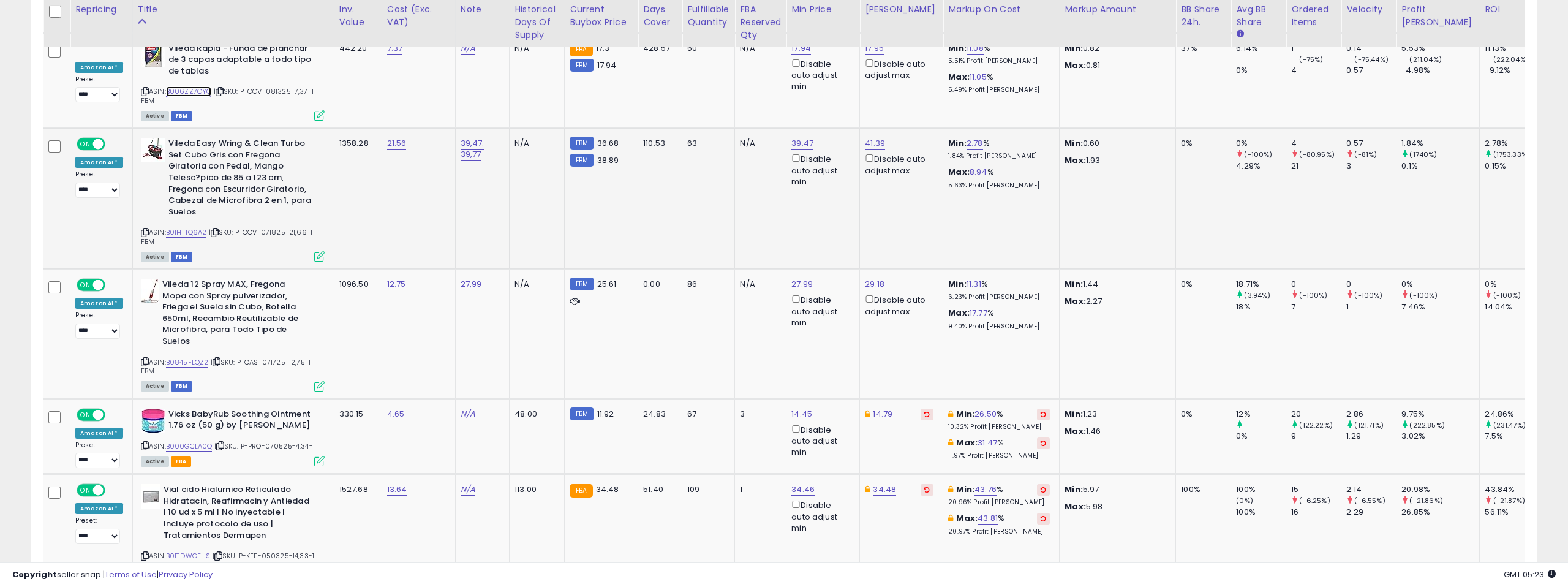
scroll to position [4900, 0]
click at [185, 226] on link "B01HTTQ6A2" at bounding box center [186, 231] width 41 height 11
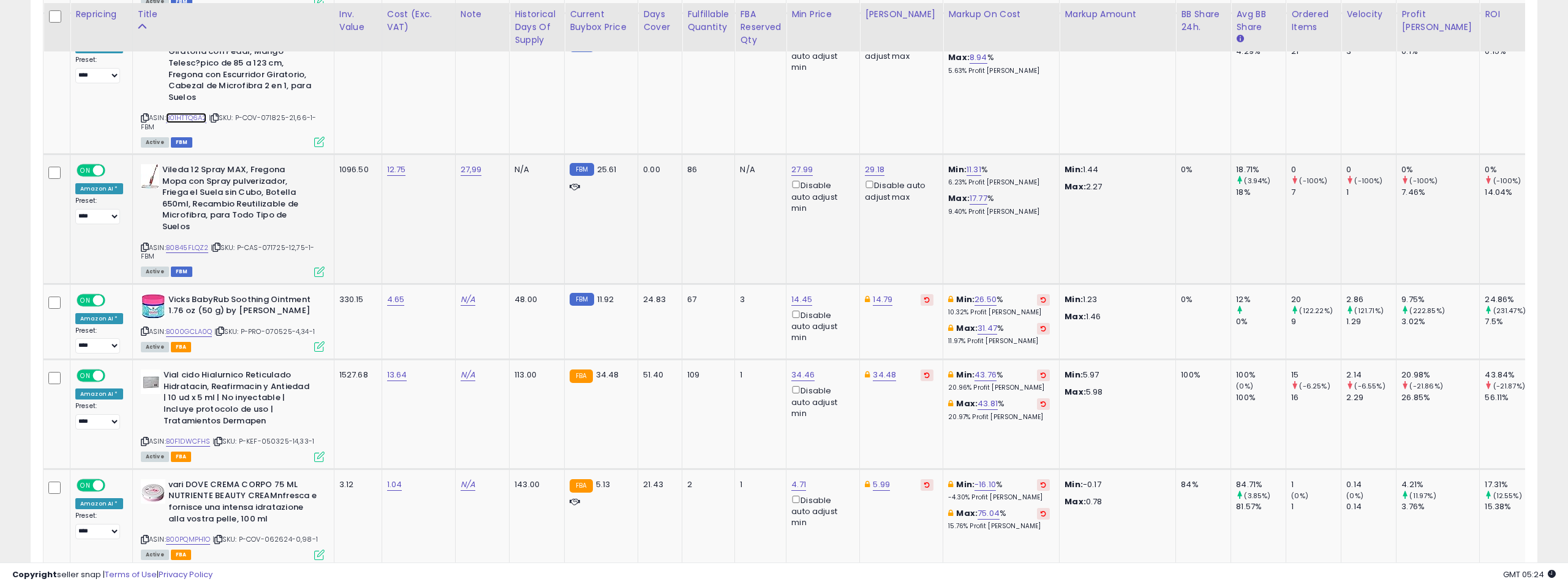
scroll to position [5022, 0]
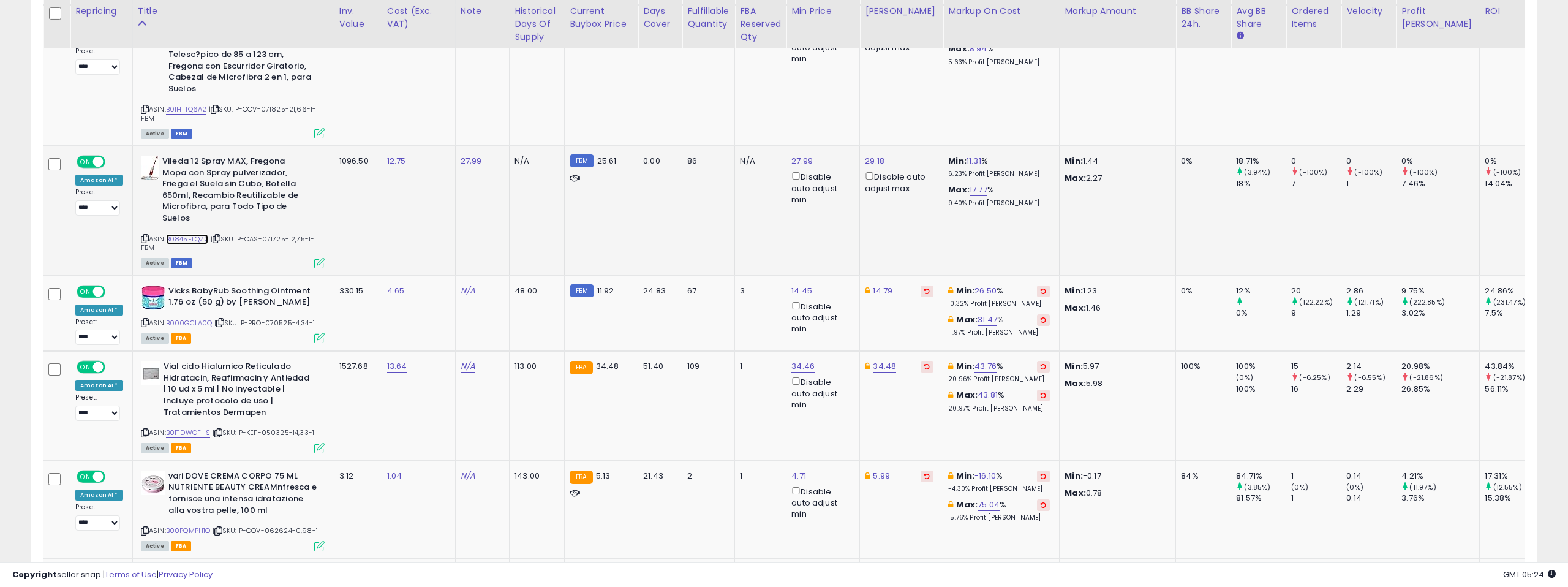
click at [191, 234] on link "B0845FLQZ2" at bounding box center [187, 240] width 43 height 11
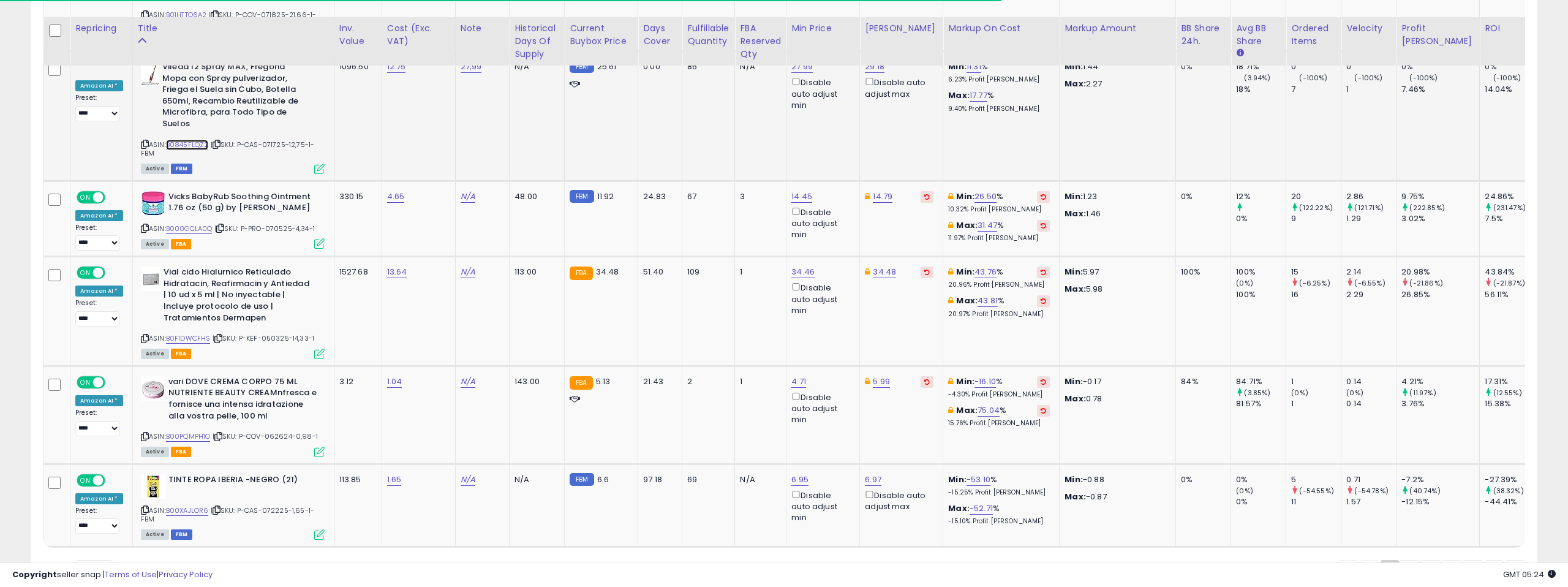
scroll to position [5135, 0]
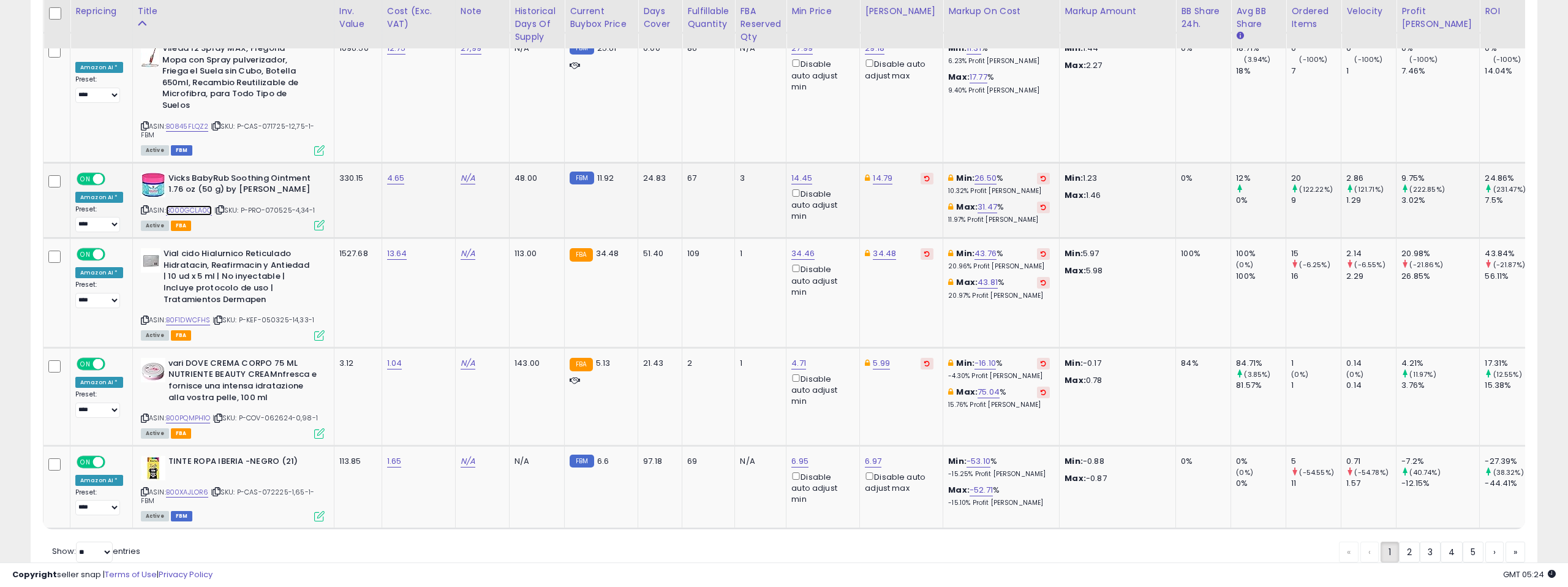
click at [200, 206] on link "B000GCLA0Q" at bounding box center [189, 211] width 47 height 11
click at [190, 315] on link "B0F1DWCFHS" at bounding box center [188, 320] width 45 height 11
click at [186, 487] on link "B00XAJLOR6" at bounding box center [187, 492] width 43 height 11
click at [1405, 542] on link "2" at bounding box center [1410, 552] width 21 height 21
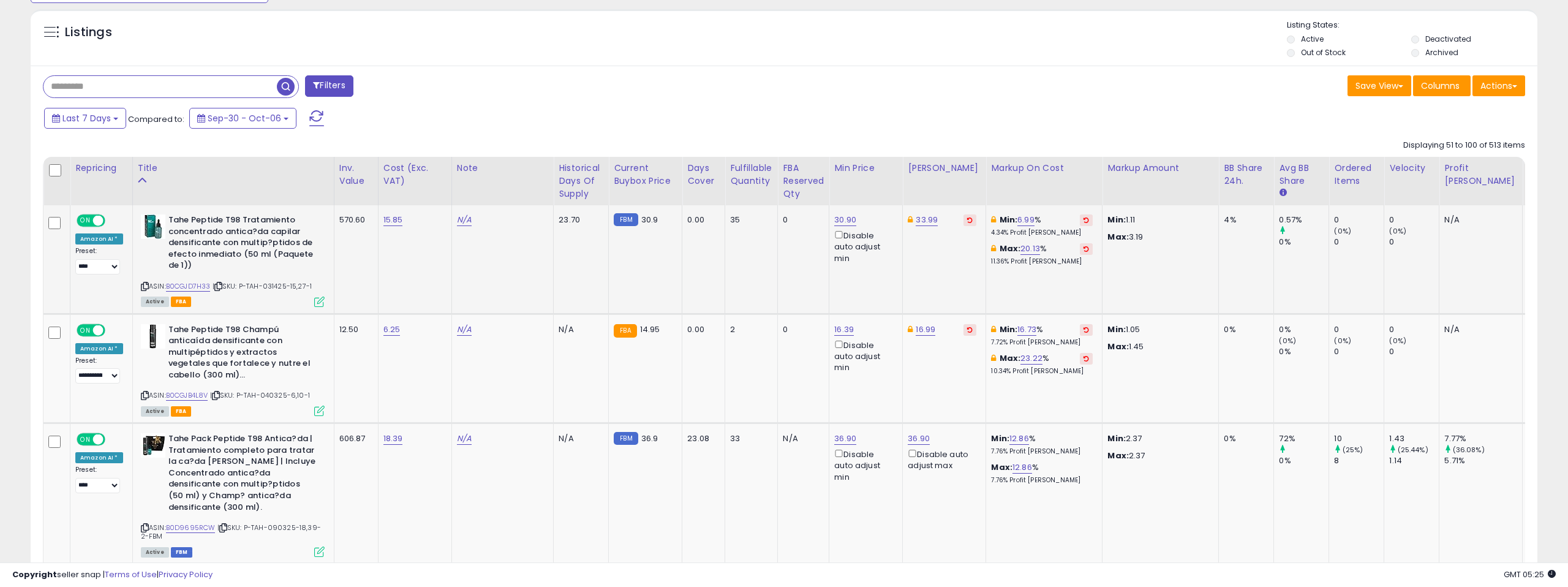
scroll to position [441, 0]
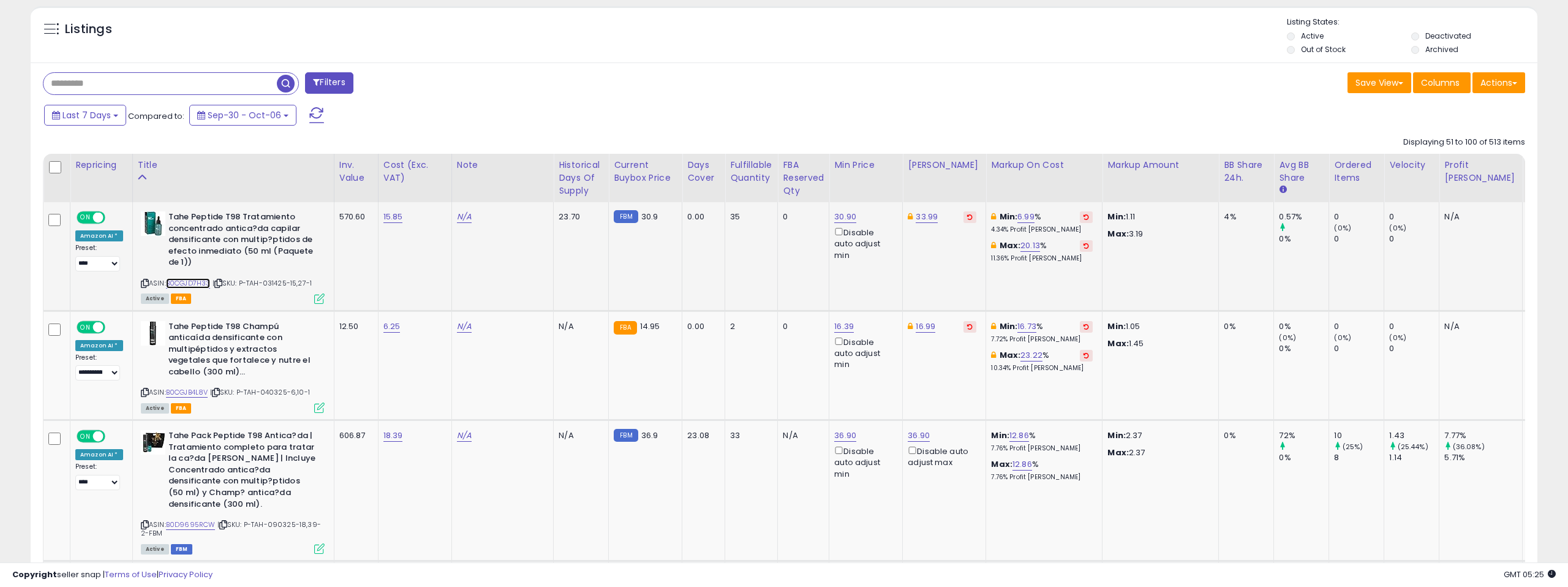
click at [190, 281] on link "B0CGJD7H33" at bounding box center [188, 284] width 45 height 11
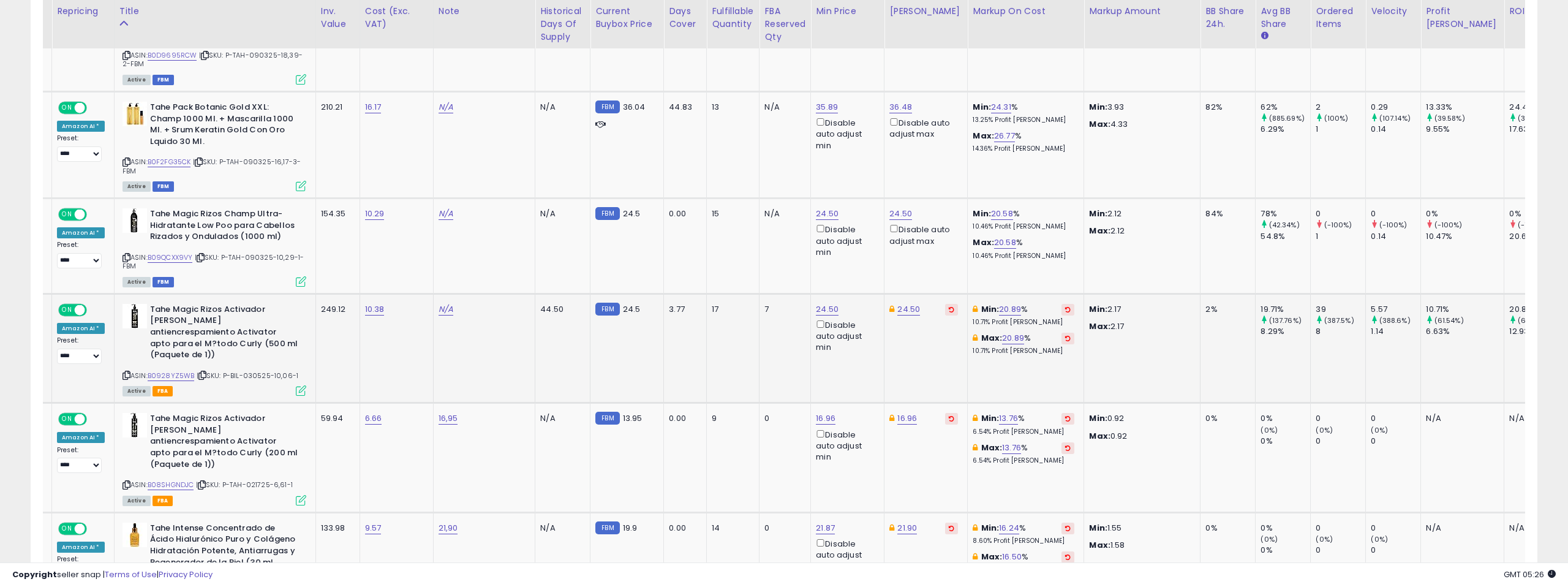
scroll to position [0, 0]
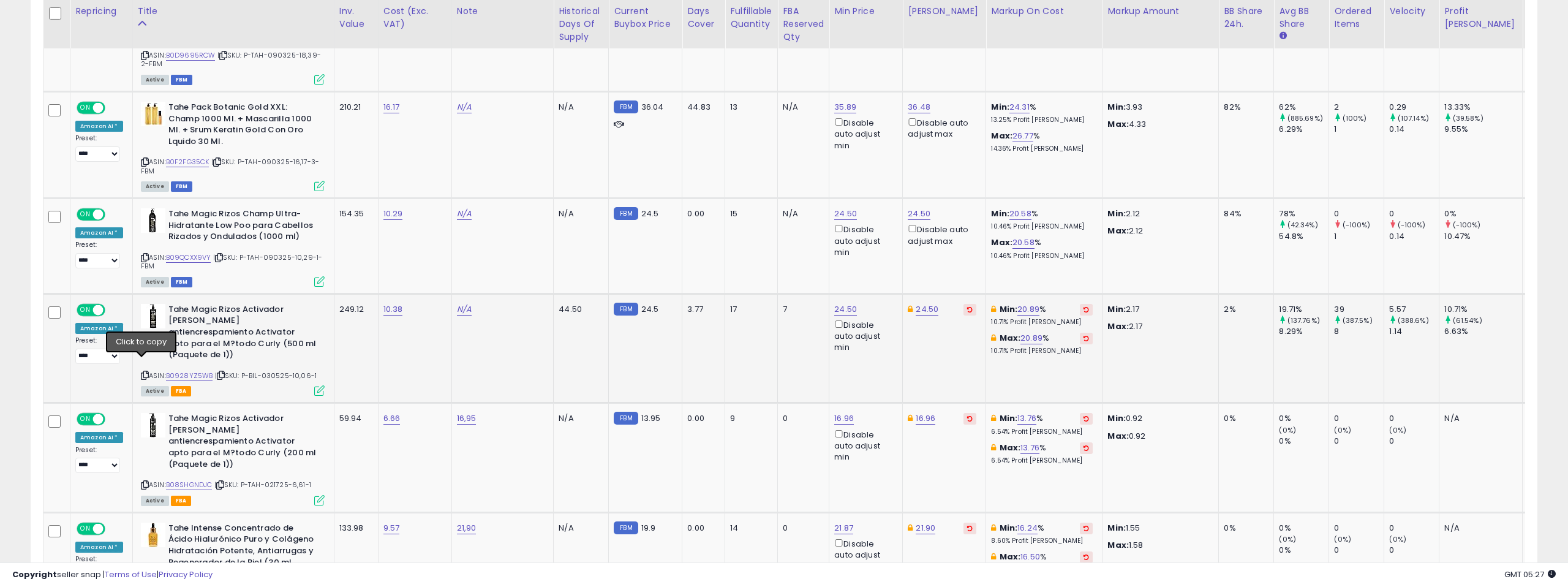
click at [142, 372] on icon at bounding box center [145, 376] width 8 height 7
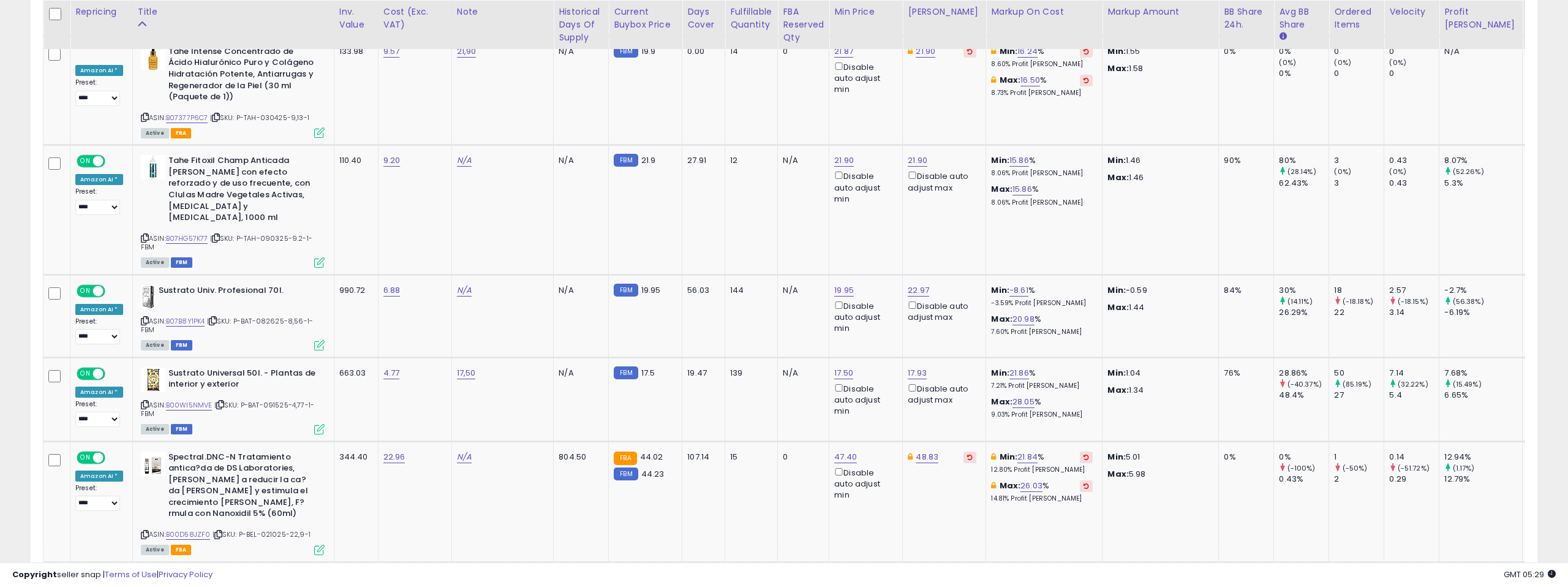
scroll to position [1389, 0]
click at [190, 315] on link "B07B8Y1PK4" at bounding box center [186, 320] width 39 height 11
click at [191, 399] on link "B00WI5NMVE" at bounding box center [189, 404] width 47 height 11
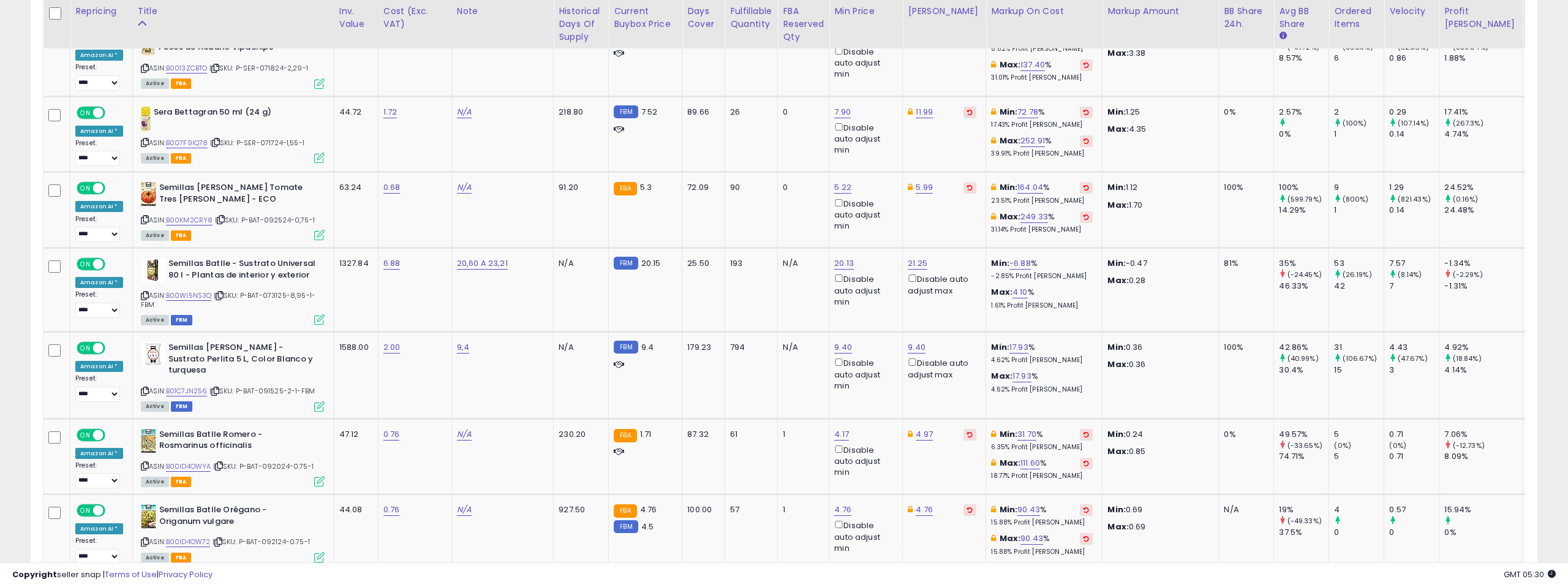
scroll to position [3324, 0]
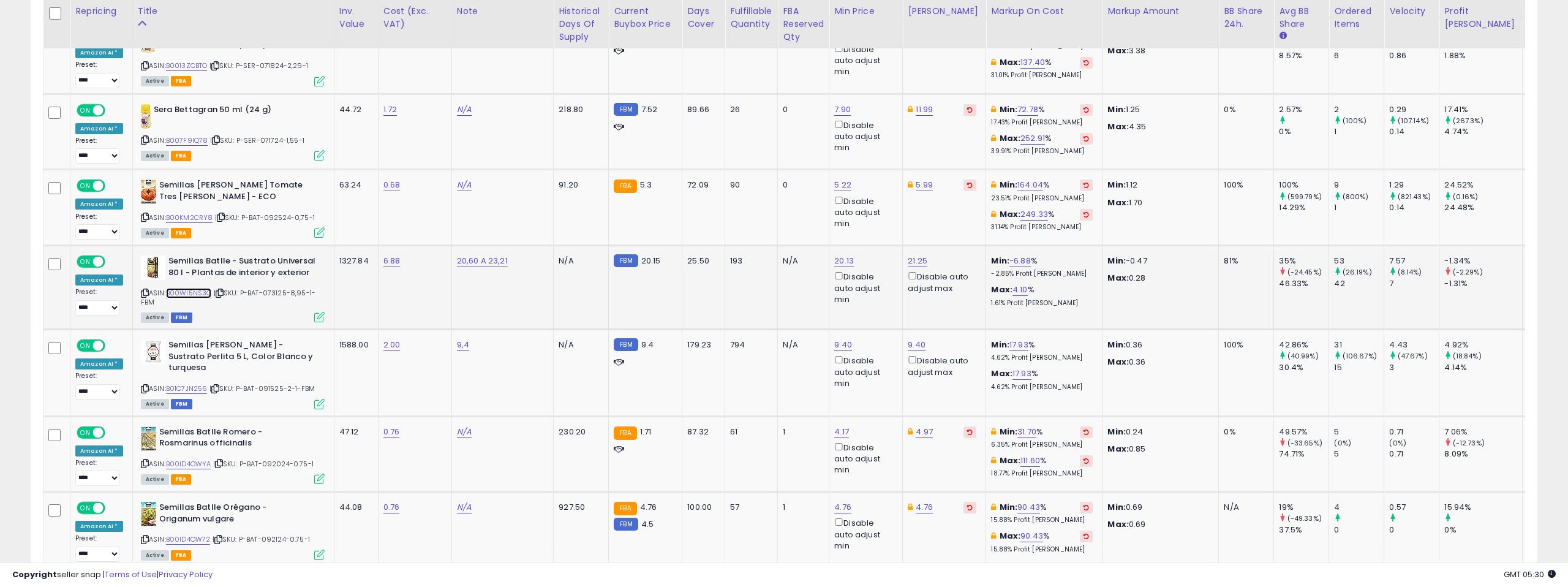
click at [188, 288] on link "B00WI5NS3Q" at bounding box center [189, 294] width 46 height 11
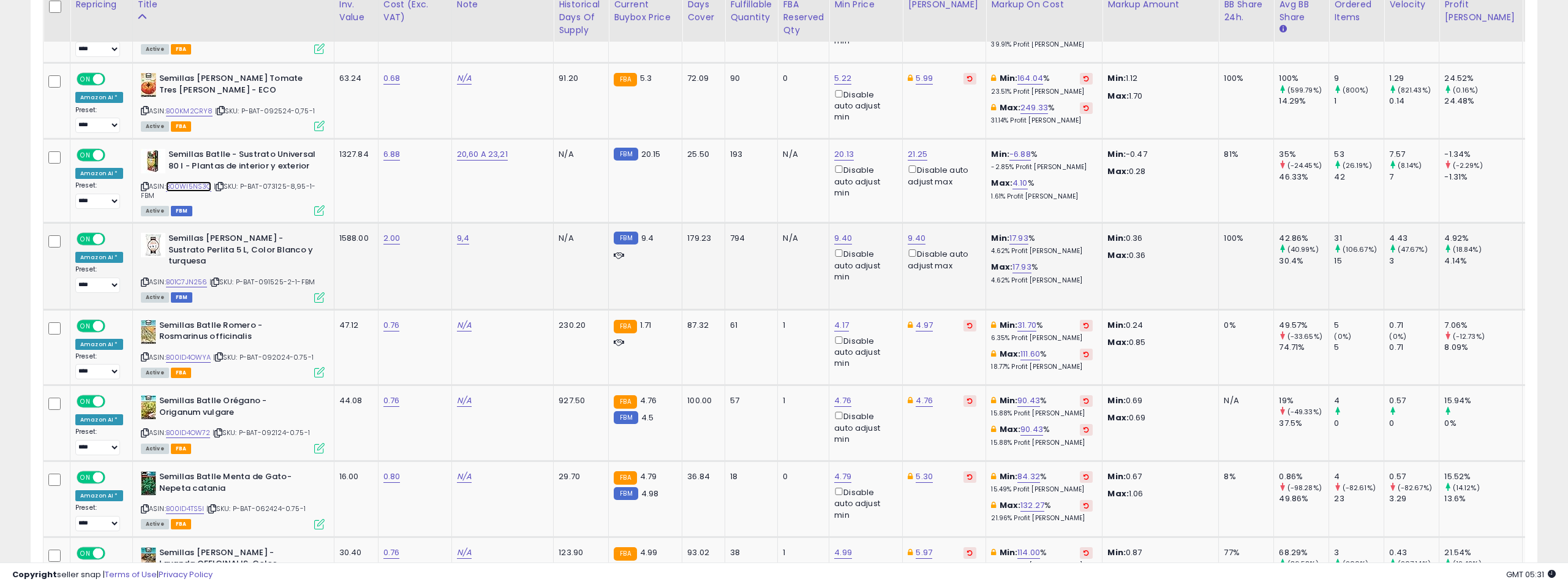
scroll to position [3431, 0]
click at [184, 276] on link "B01C7JN256" at bounding box center [186, 282] width 41 height 11
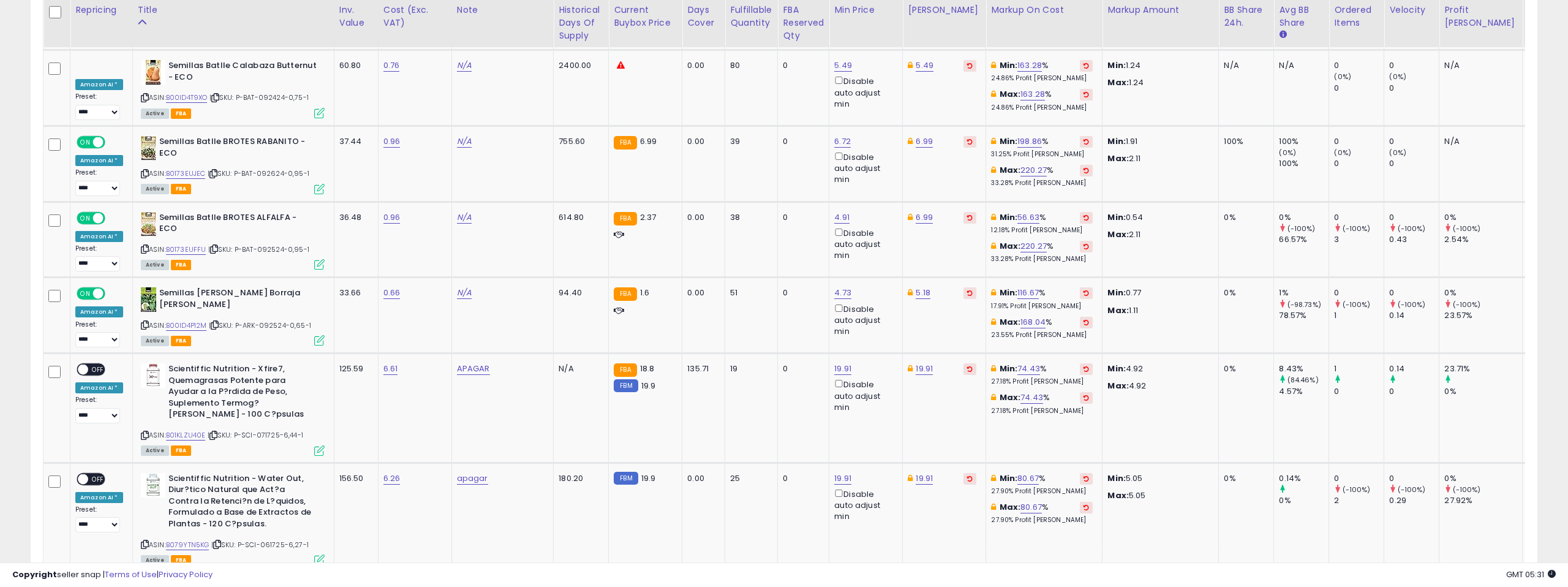
scroll to position [4473, 0]
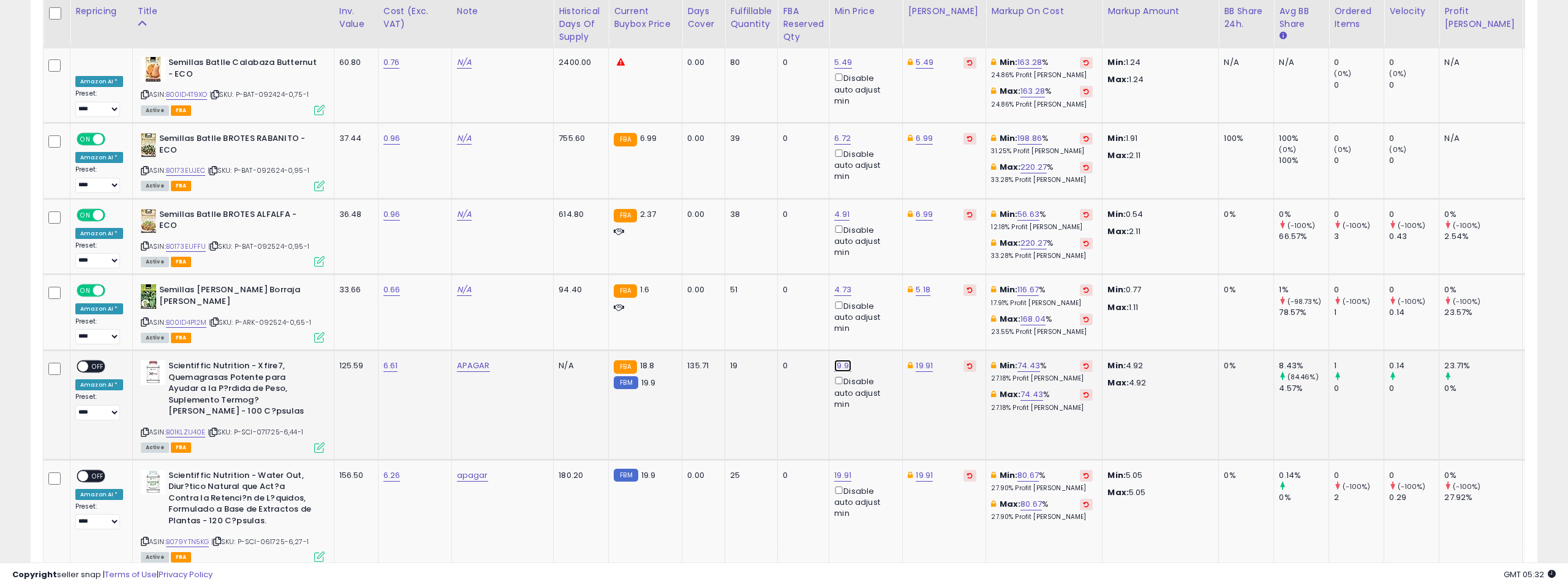
click at [834, 360] on link "19.91" at bounding box center [843, 366] width 17 height 12
type input "*****"
click at [797, 260] on input "*****" at bounding box center [757, 257] width 109 height 21
click at [826, 255] on button "submit" at bounding box center [826, 256] width 21 height 18
click at [916, 360] on link "19.91" at bounding box center [924, 366] width 17 height 12
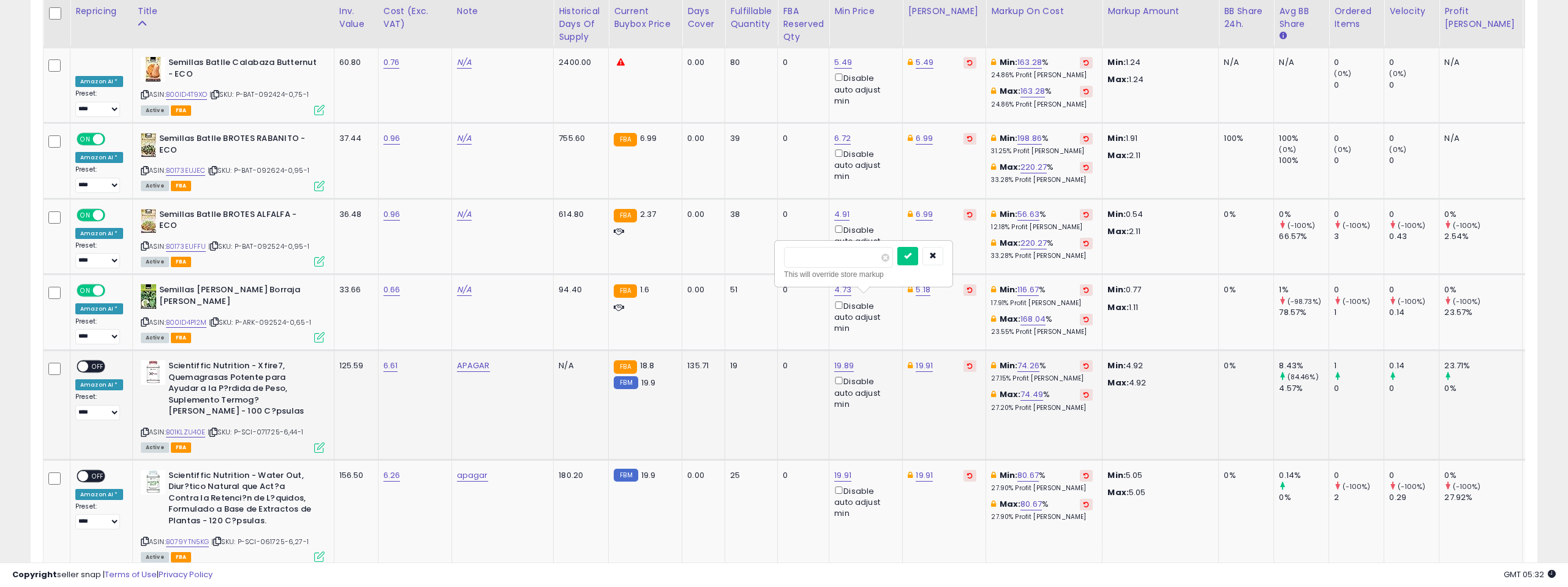
type input "****"
click at [916, 262] on button "submit" at bounding box center [908, 256] width 21 height 18
click at [834, 469] on link "19.91" at bounding box center [843, 475] width 17 height 12
type input "*****"
click at [830, 363] on icon "submit" at bounding box center [826, 364] width 7 height 7
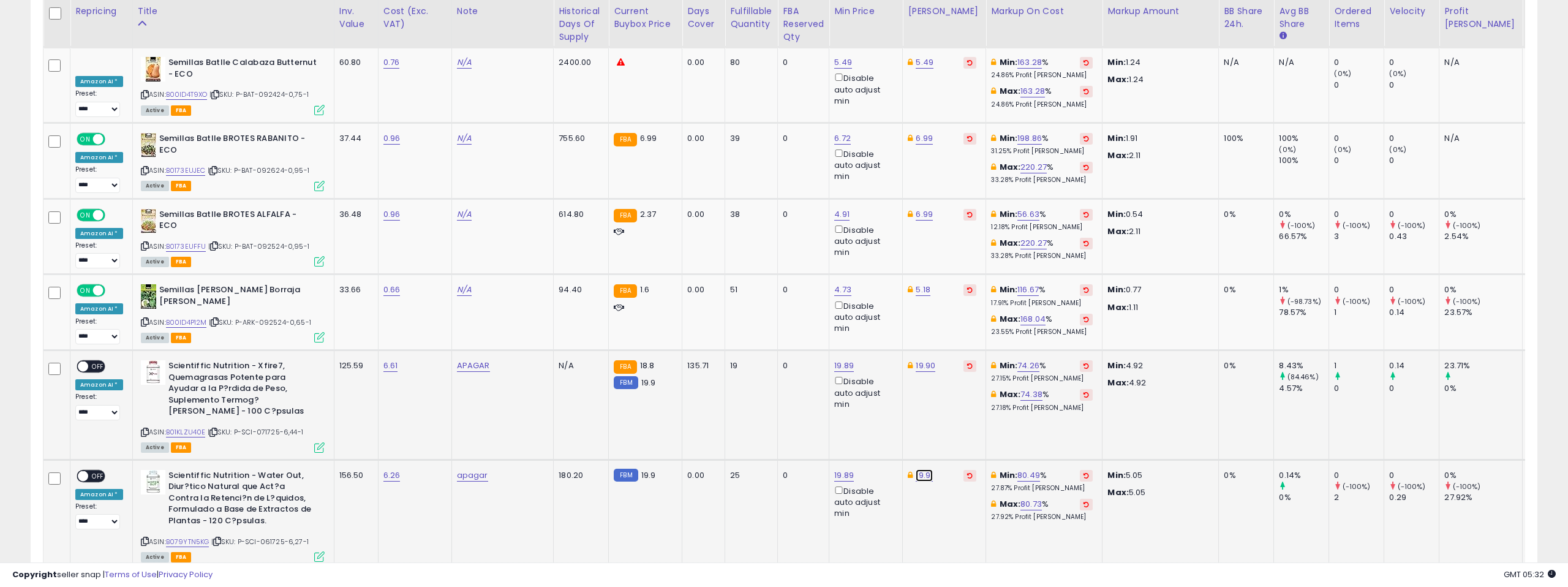
click at [916, 469] on link "19.91" at bounding box center [924, 475] width 17 height 12
click at [912, 365] on icon "submit" at bounding box center [908, 364] width 7 height 7
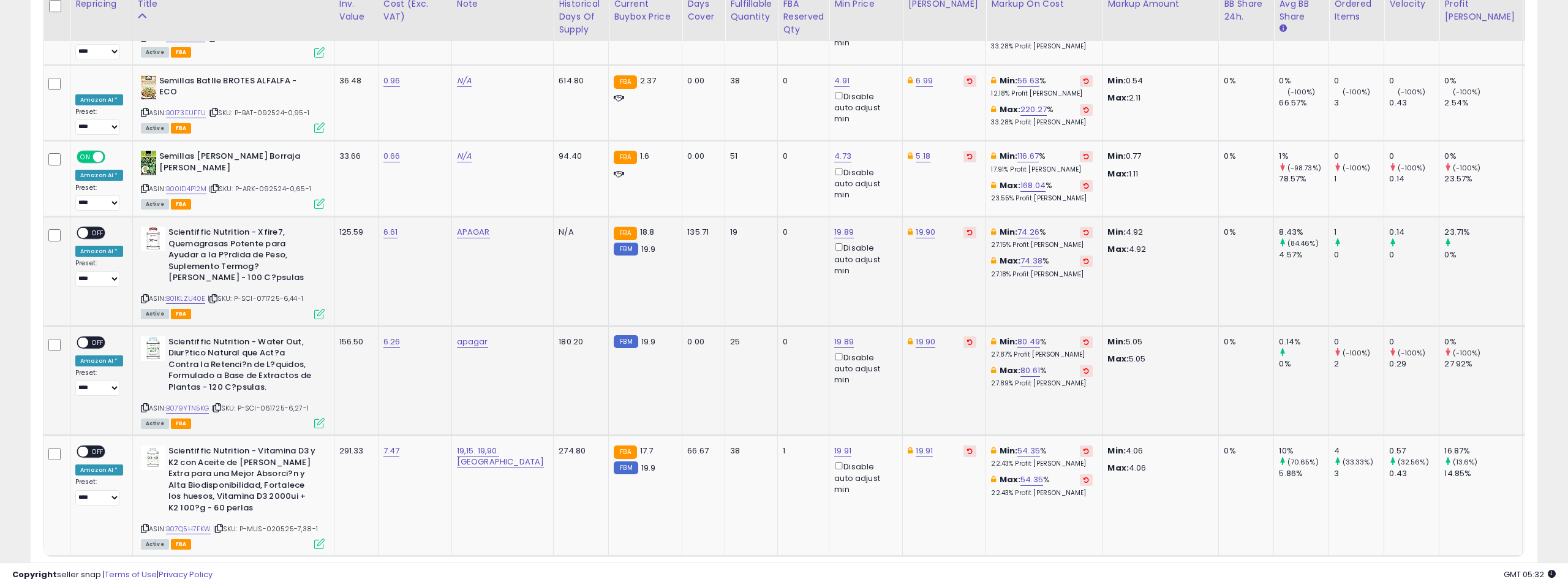
scroll to position [4617, 0]
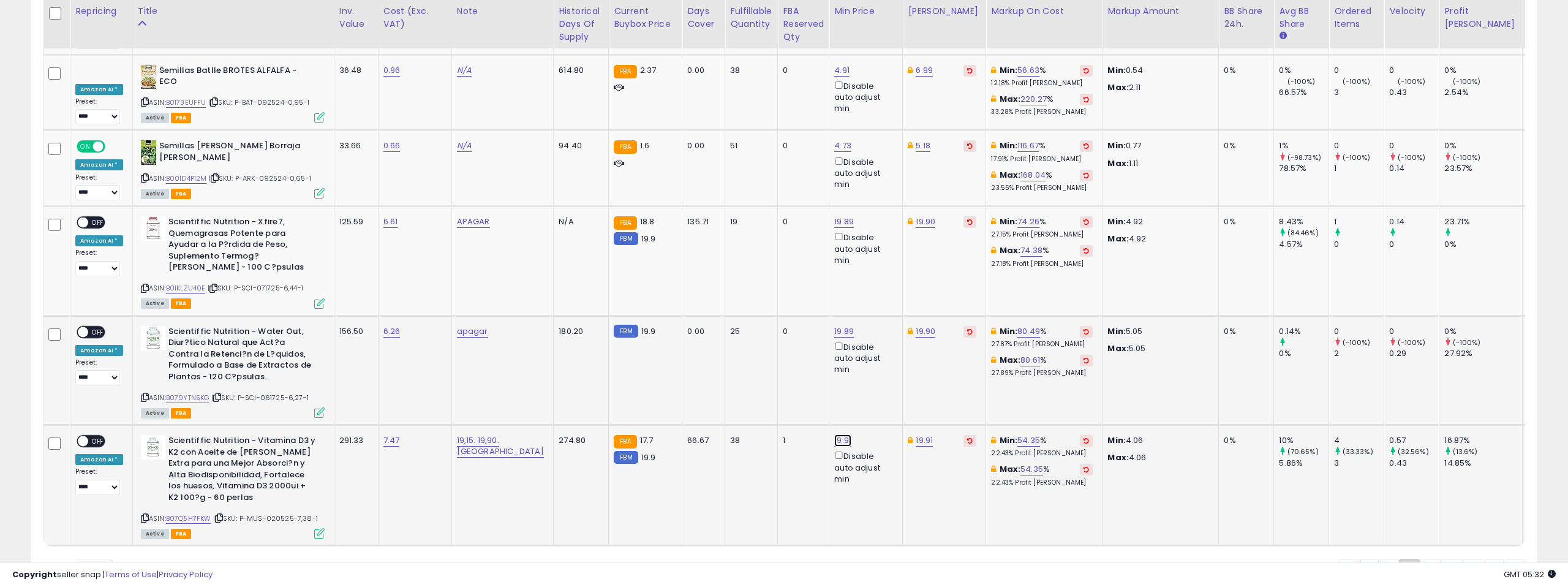
click at [834, 435] on link "19.91" at bounding box center [843, 441] width 17 height 12
type input "*****"
click at [830, 329] on icon "submit" at bounding box center [826, 330] width 7 height 7
click at [916, 435] on link "19.91" at bounding box center [924, 441] width 17 height 12
type input "****"
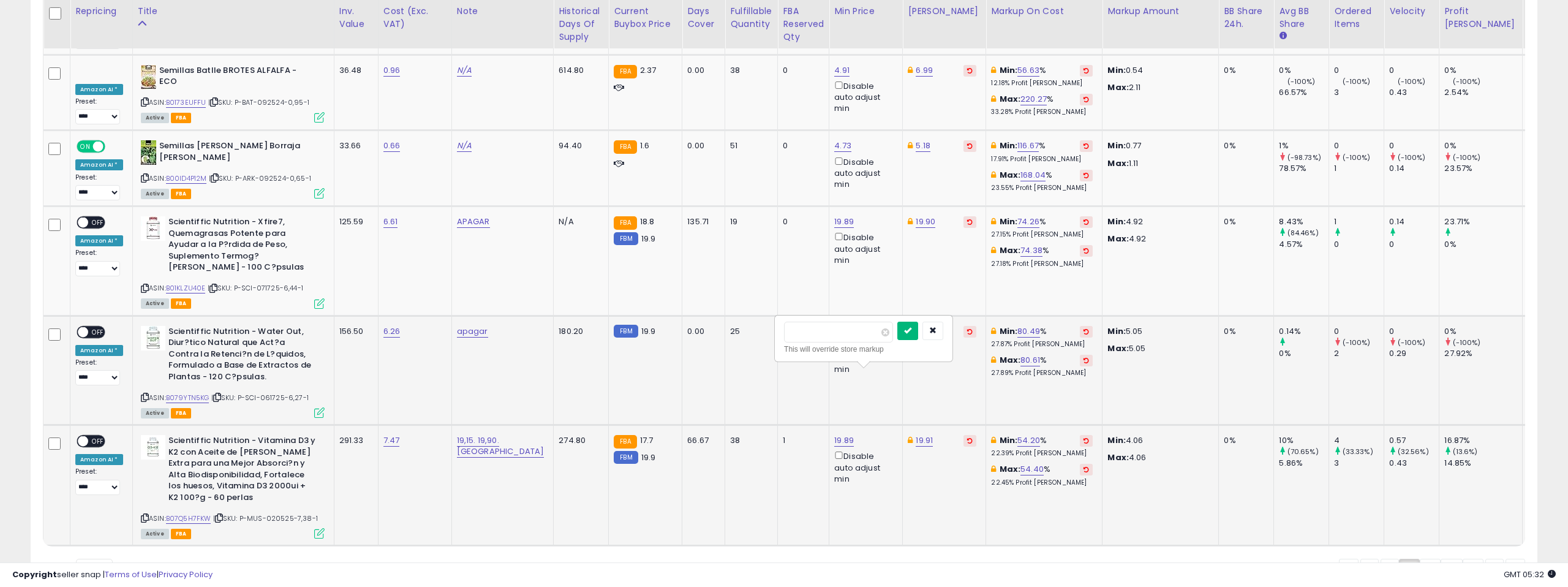
click at [912, 331] on icon "submit" at bounding box center [908, 330] width 7 height 7
click at [1429, 559] on link "3" at bounding box center [1431, 569] width 21 height 21
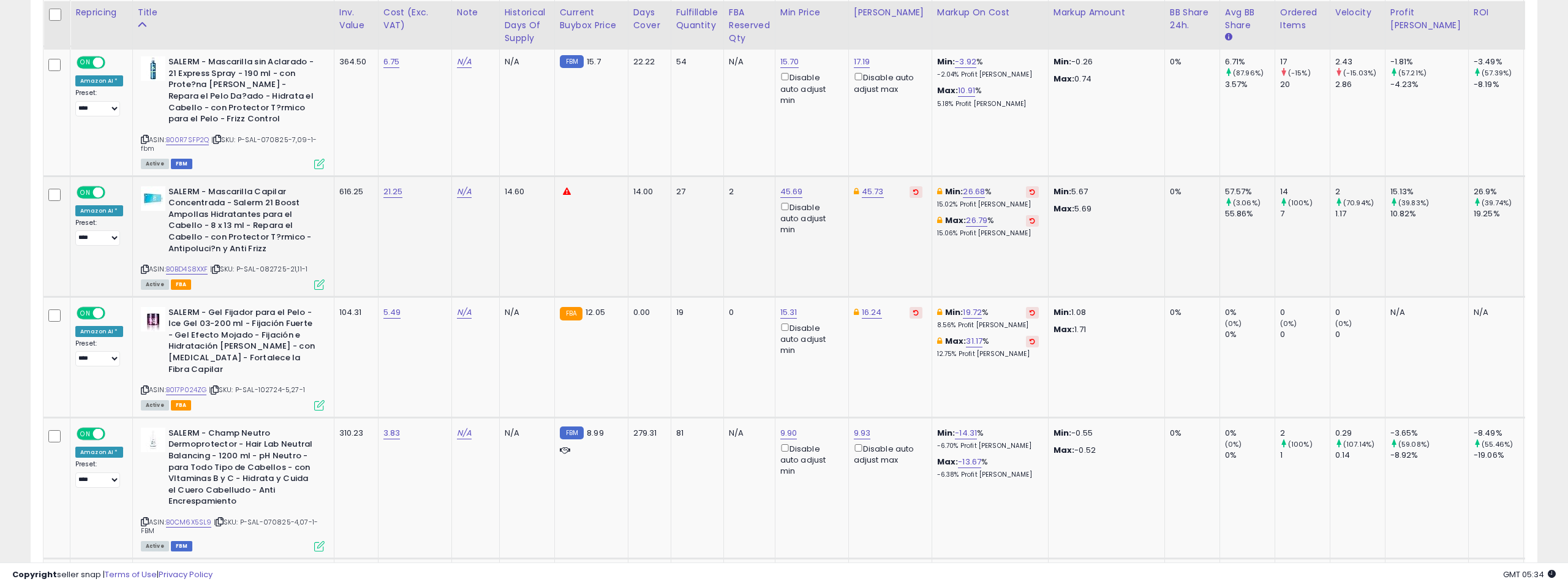
scroll to position [1780, 0]
click at [184, 262] on link "B0BD4S8XXF" at bounding box center [187, 267] width 42 height 11
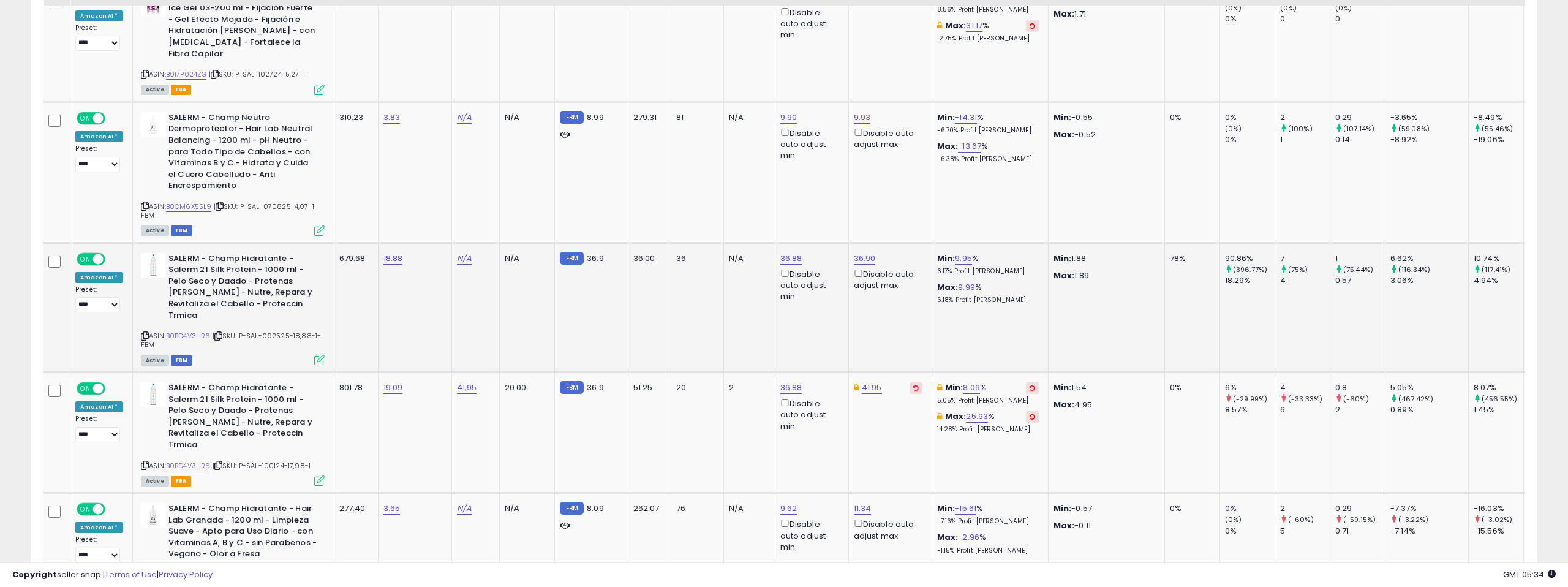
scroll to position [2114, 0]
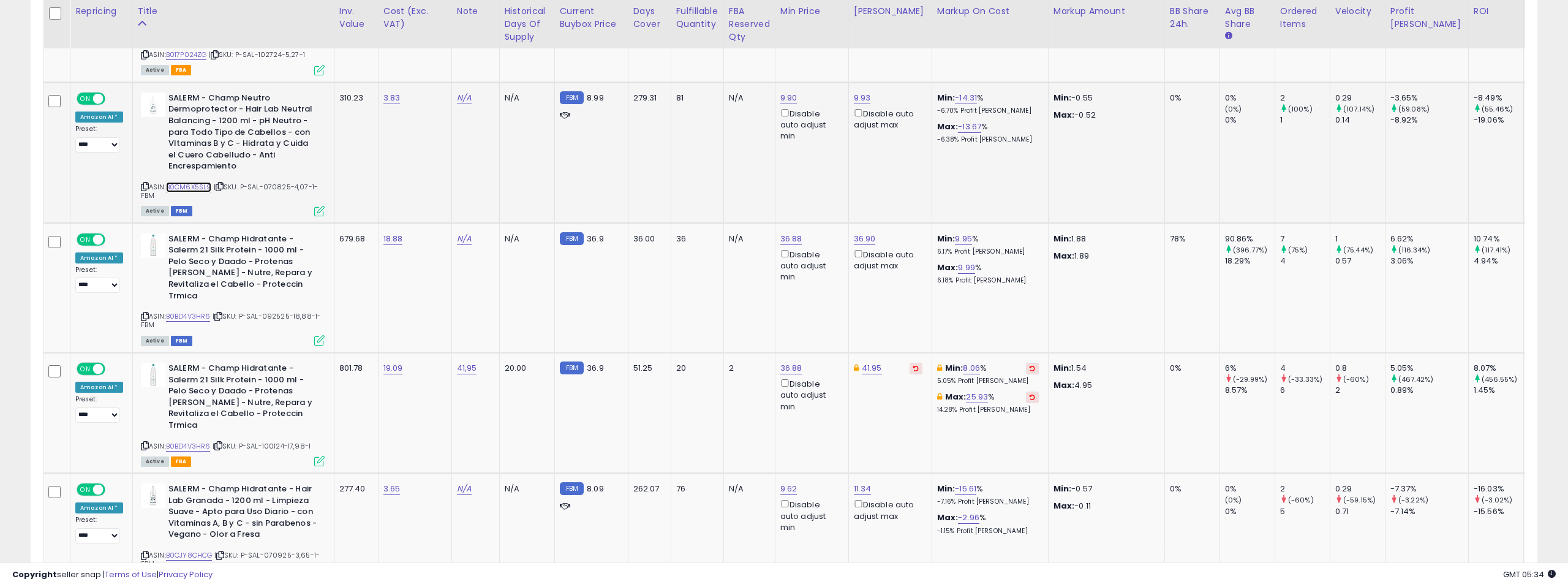
click at [201, 182] on link "B0CM6X5SL9" at bounding box center [189, 187] width 46 height 11
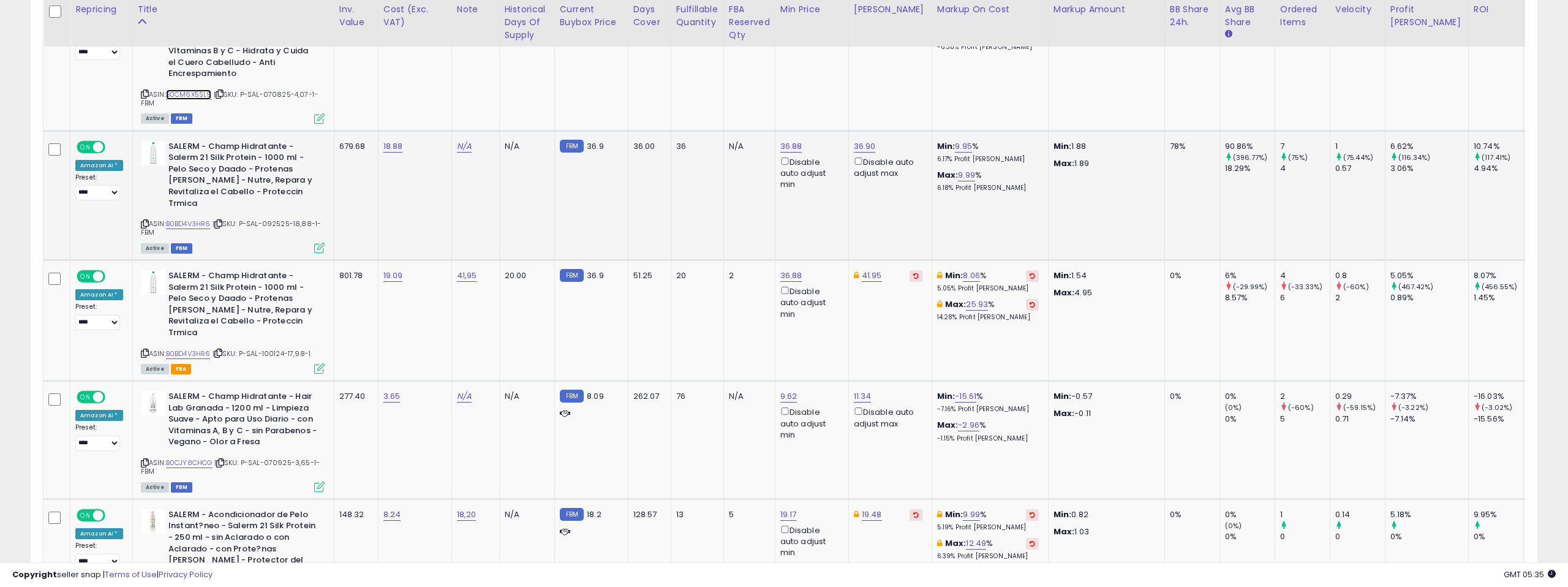
scroll to position [2220, 0]
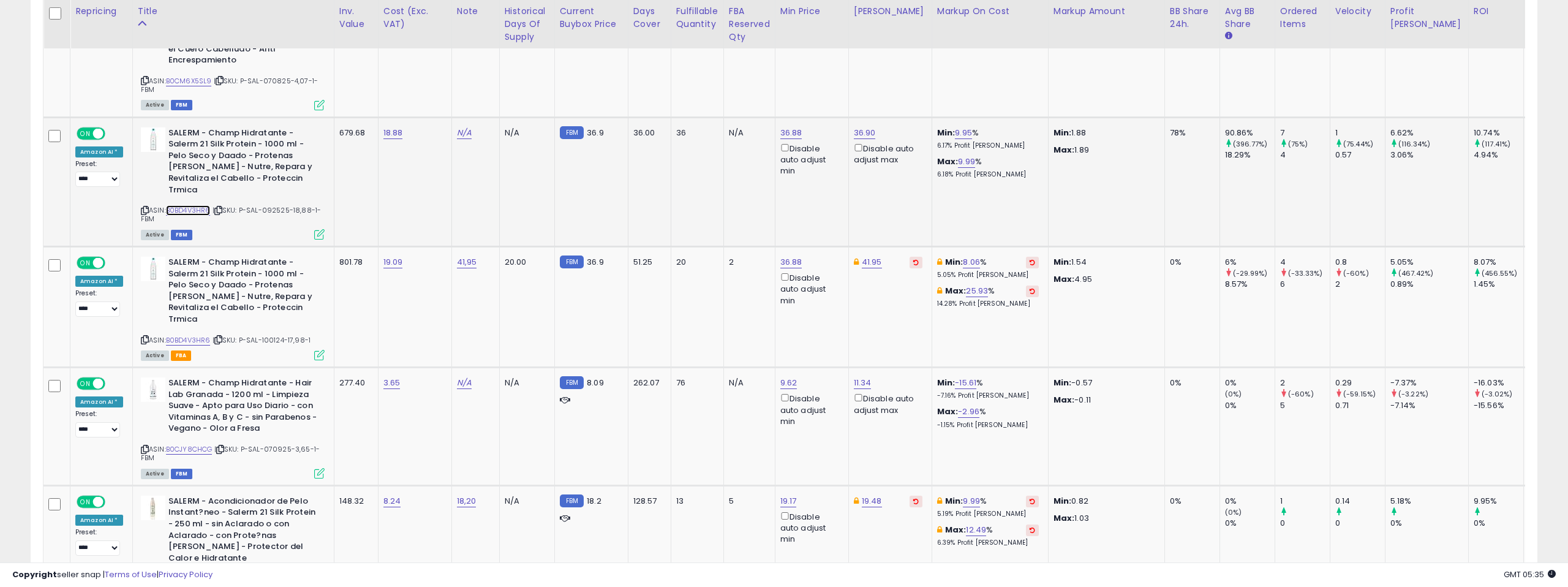
click at [198, 206] on link "B0BD4V3HR6" at bounding box center [188, 211] width 45 height 11
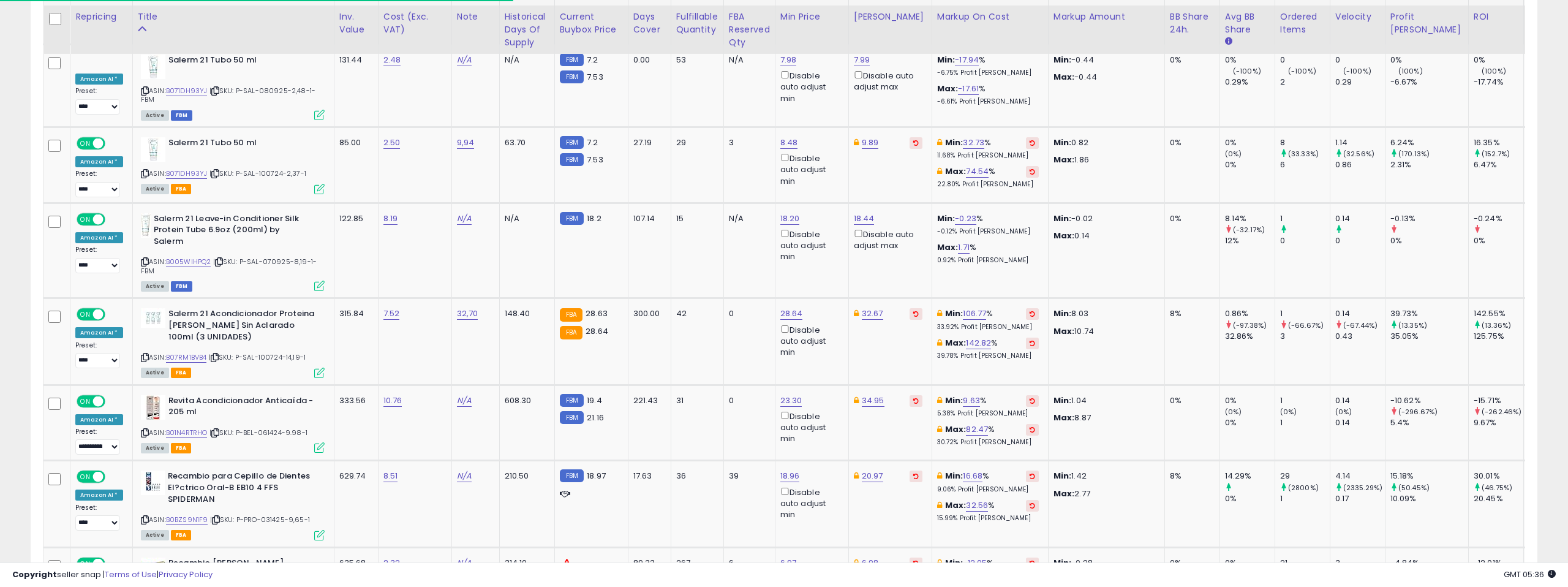
scroll to position [3301, 0]
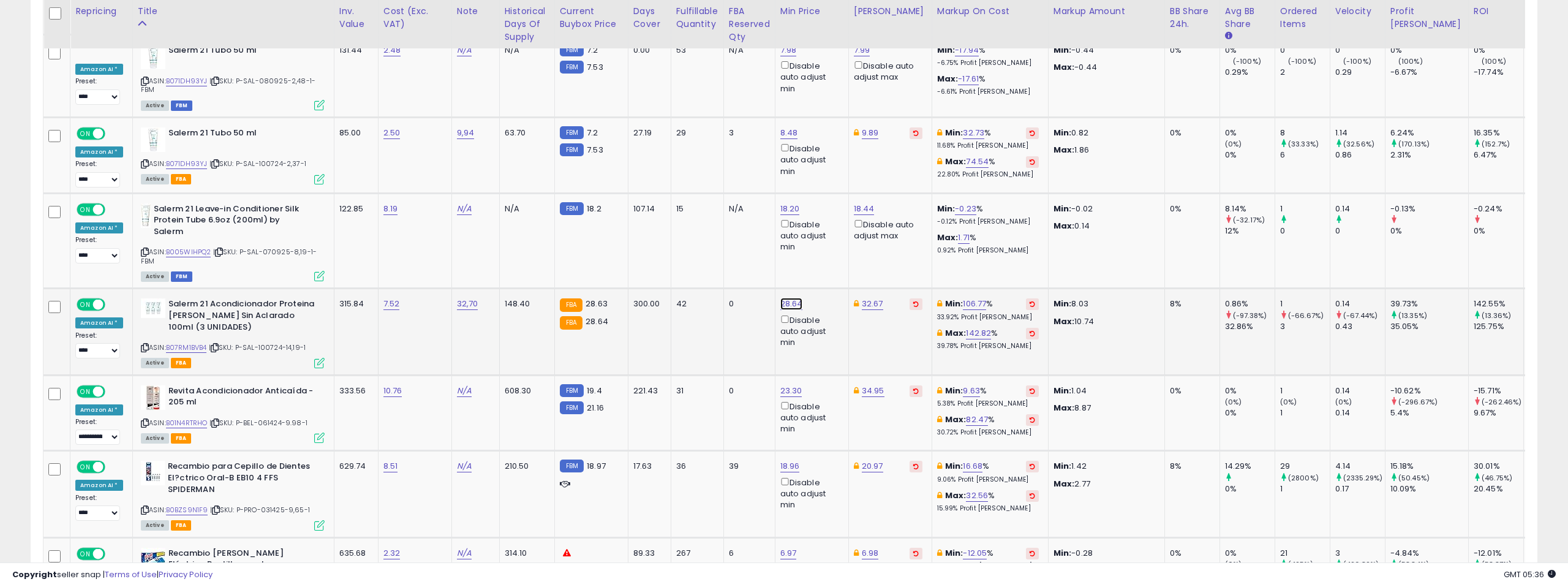
click at [794, 298] on link "28.64" at bounding box center [792, 304] width 23 height 12
click at [799, 185] on input "*****" at bounding box center [758, 182] width 109 height 21
type input "*****"
click at [799, 185] on input "*****" at bounding box center [758, 182] width 109 height 21
click at [826, 182] on button "submit" at bounding box center [828, 181] width 21 height 18
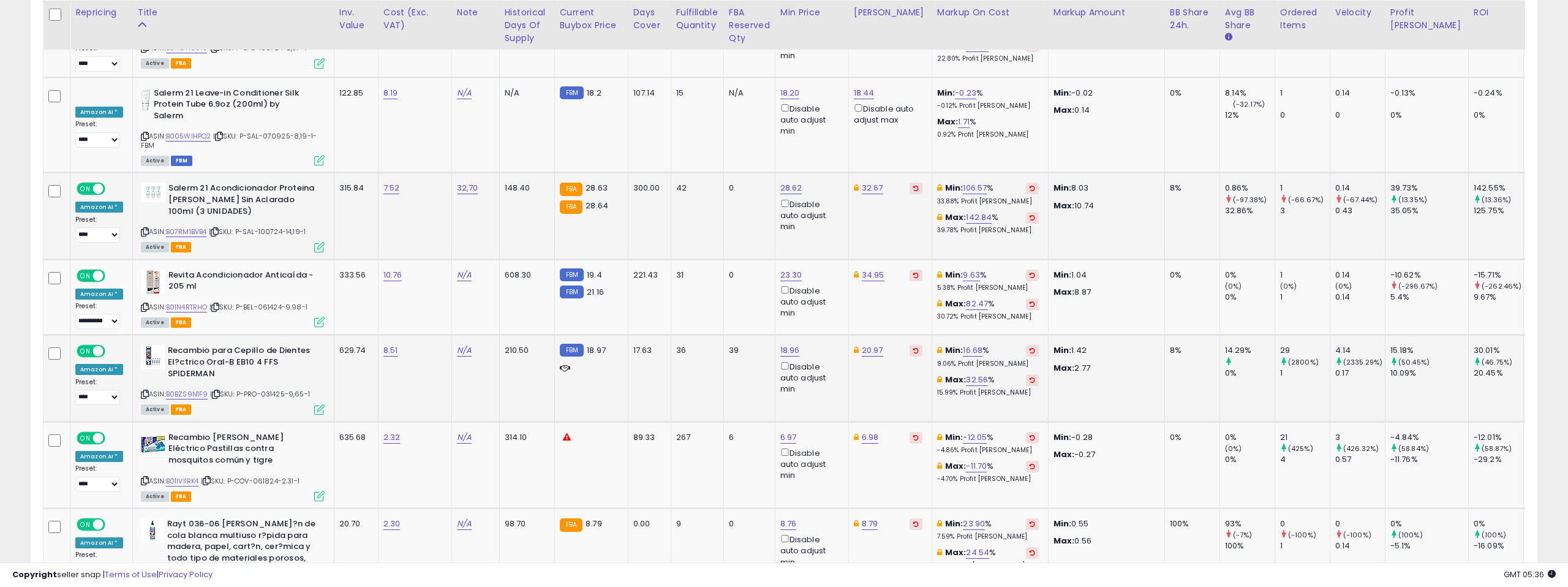
scroll to position [3420, 0]
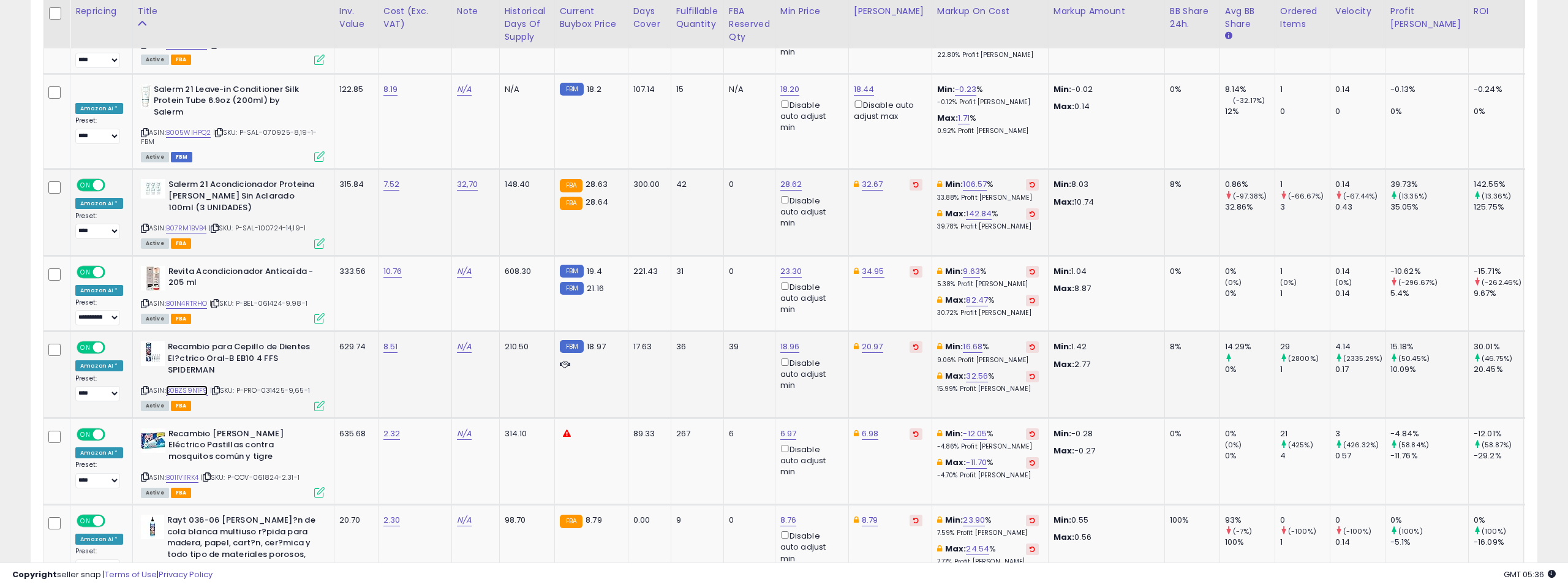
click at [178, 385] on link "B0BZS9N1F9" at bounding box center [187, 391] width 42 height 11
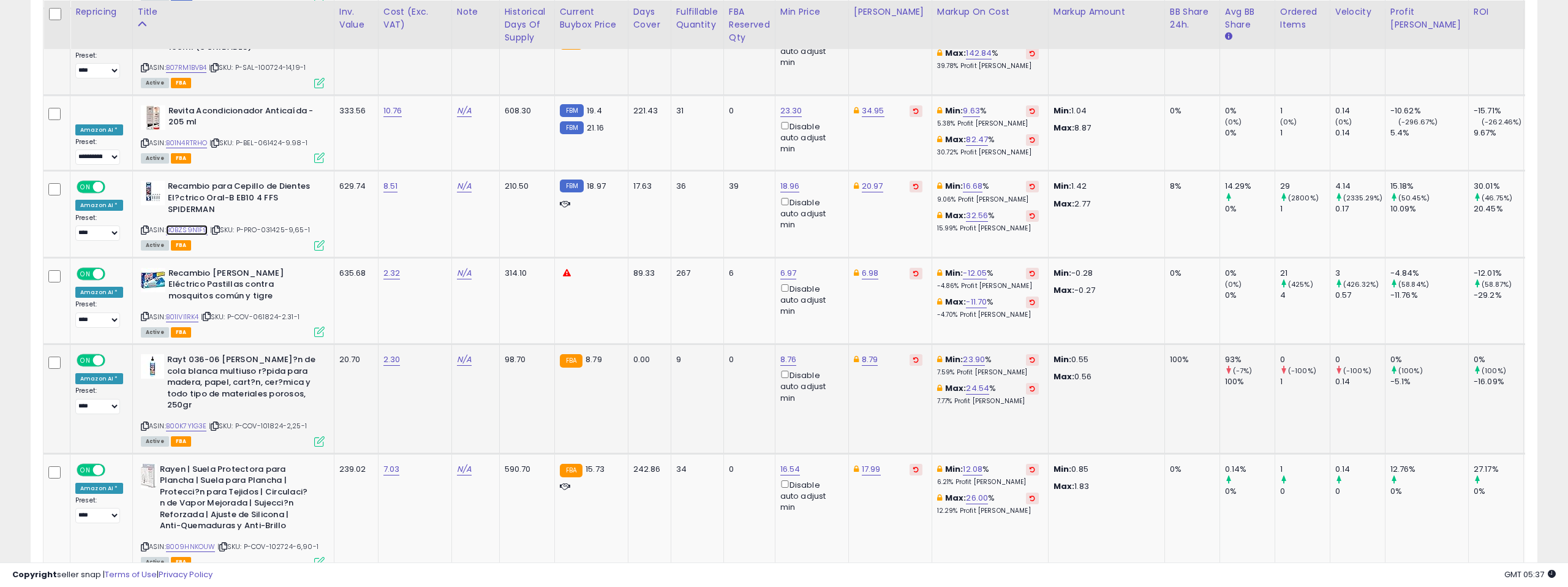
scroll to position [3582, 0]
click at [186, 311] on link "B01IVI1RK4" at bounding box center [182, 316] width 33 height 11
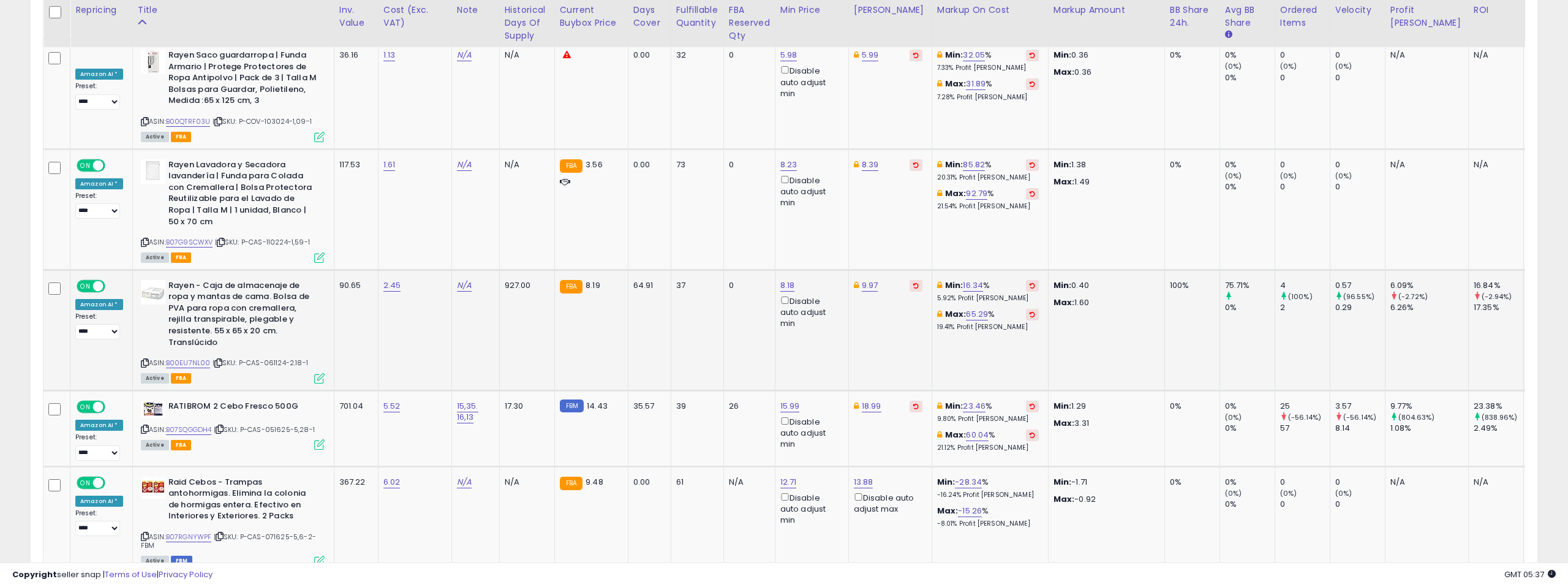
scroll to position [4229, 0]
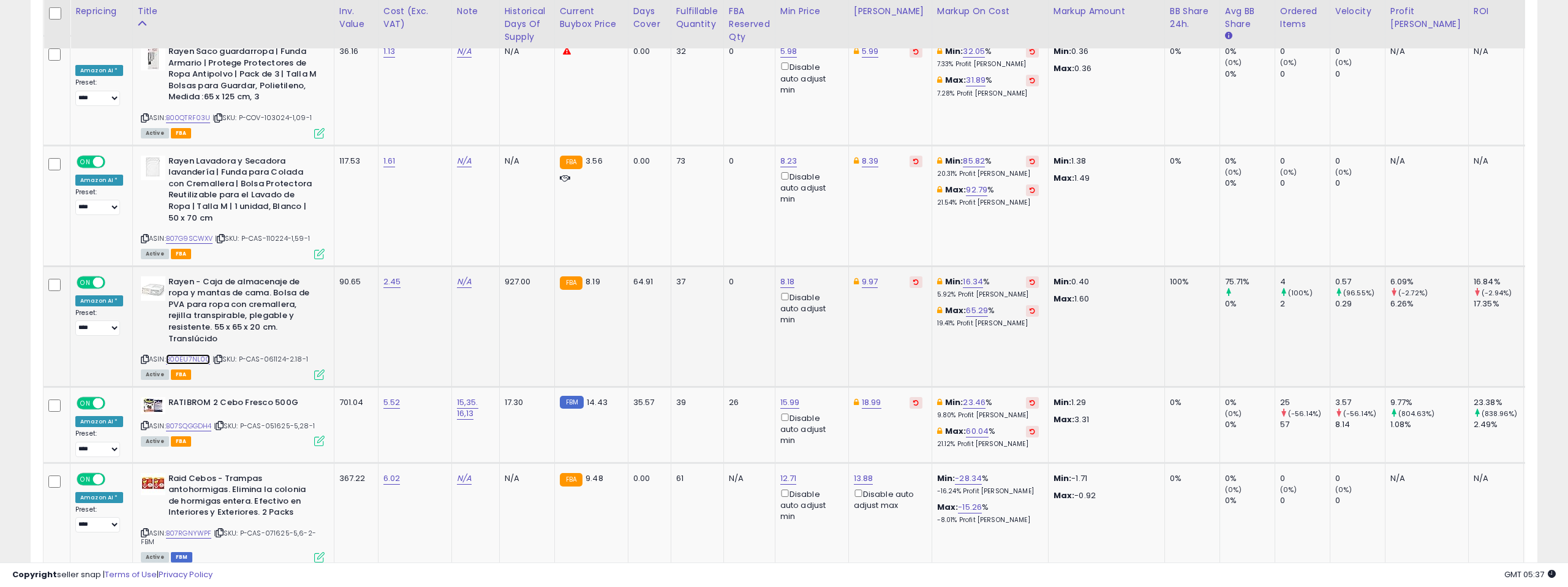
click at [193, 354] on link "B00EU7NL00" at bounding box center [188, 359] width 45 height 11
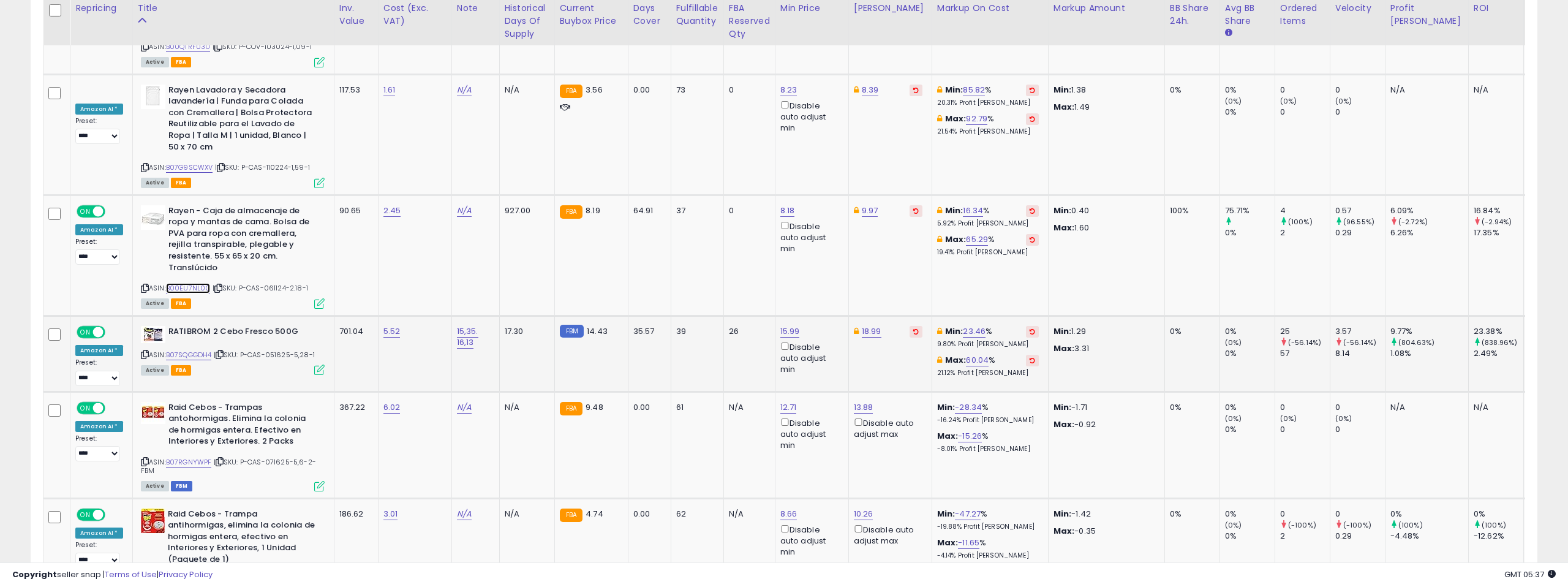
scroll to position [4303, 0]
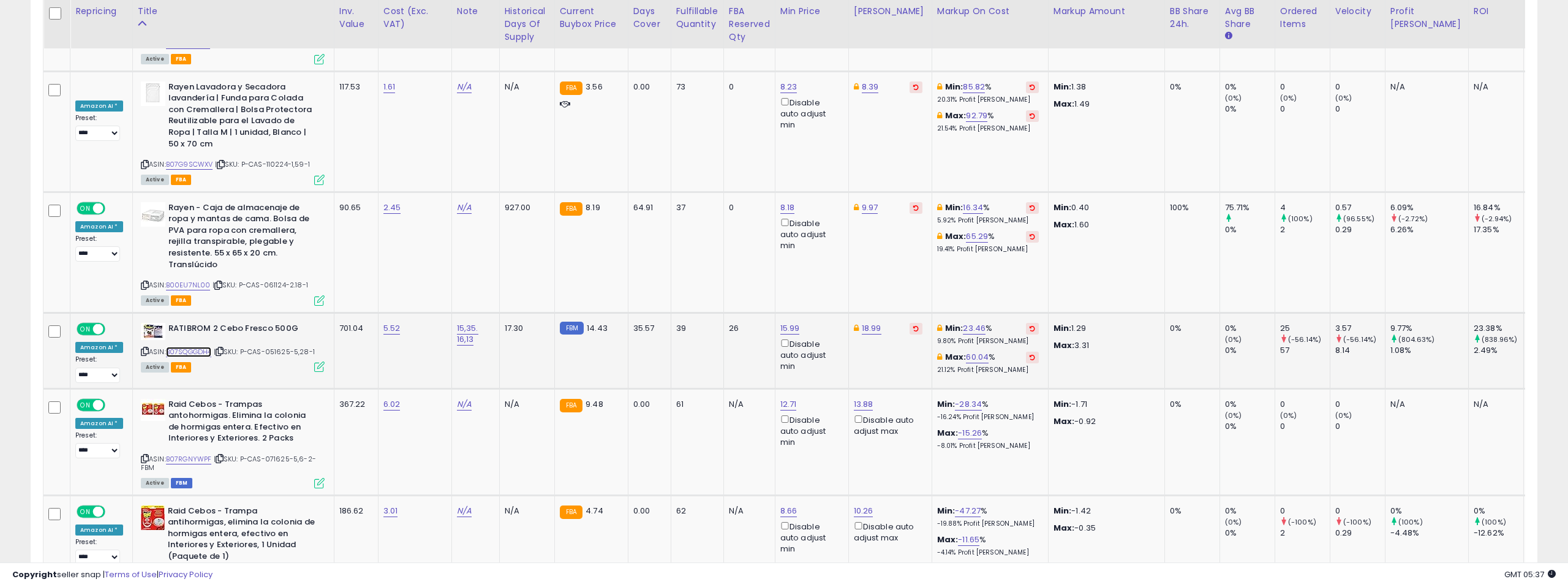
click at [193, 347] on link "B07SQGGDH4" at bounding box center [189, 352] width 46 height 11
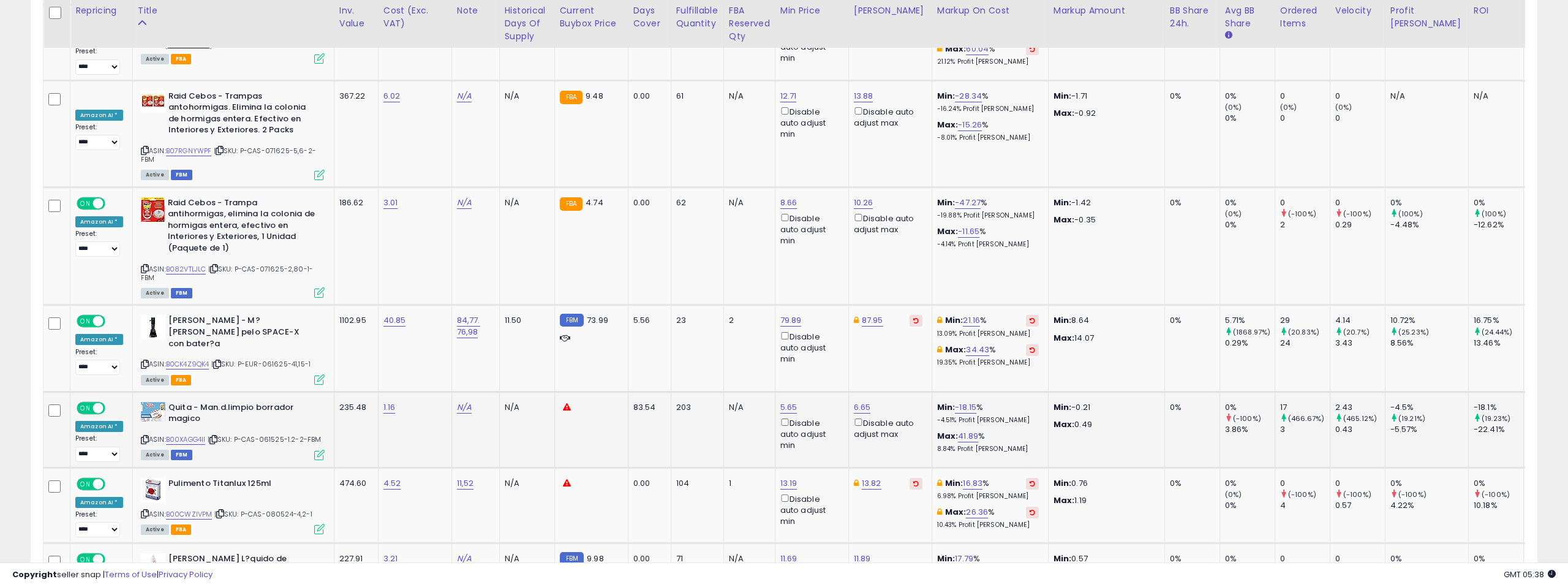
scroll to position [4613, 0]
click at [188, 357] on link "B0CK4Z9QK4" at bounding box center [188, 362] width 43 height 11
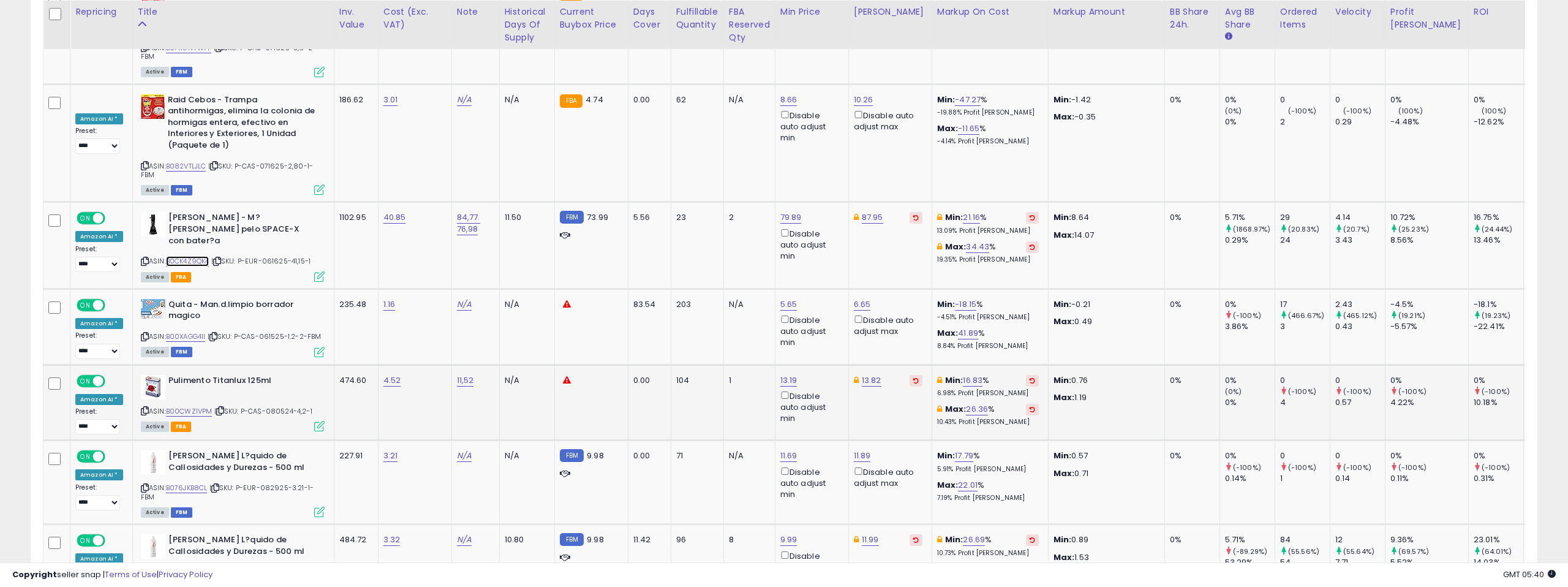
scroll to position [4714, 0]
click at [187, 331] on link "B00XAGG4II" at bounding box center [186, 336] width 40 height 11
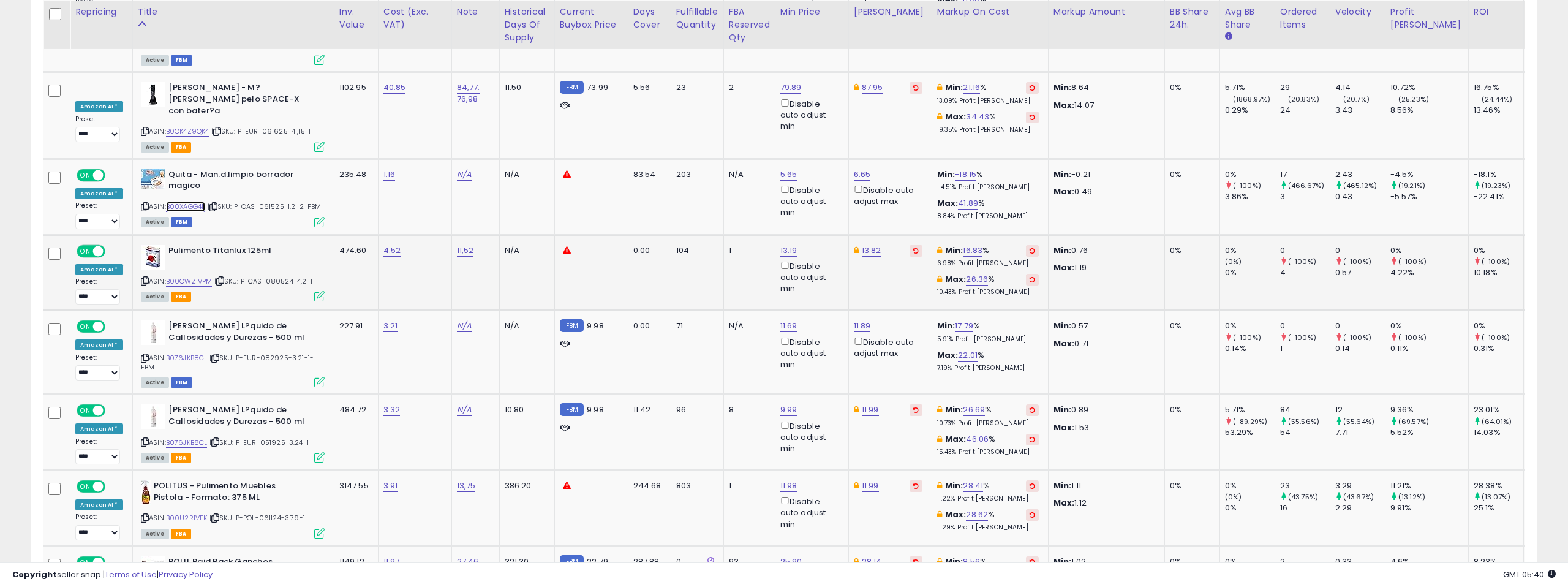
scroll to position [4844, 0]
click at [196, 276] on link "B00CWZIVPM" at bounding box center [189, 281] width 47 height 11
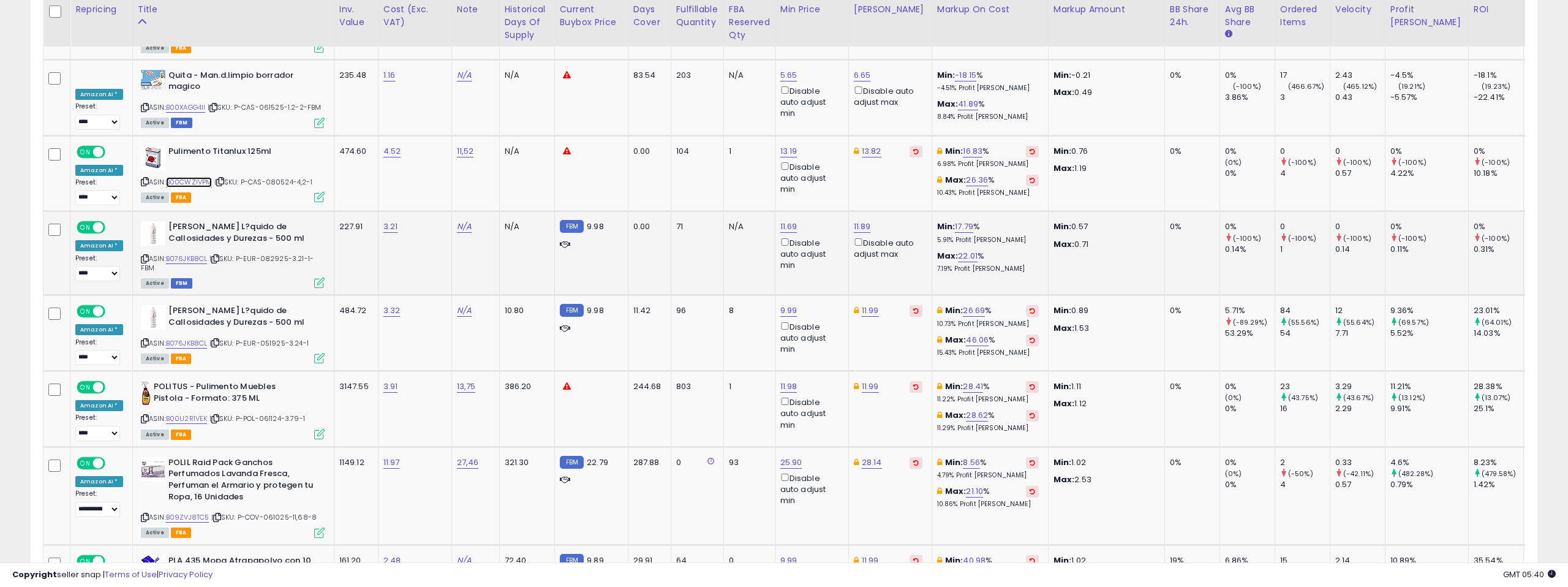
scroll to position [4947, 0]
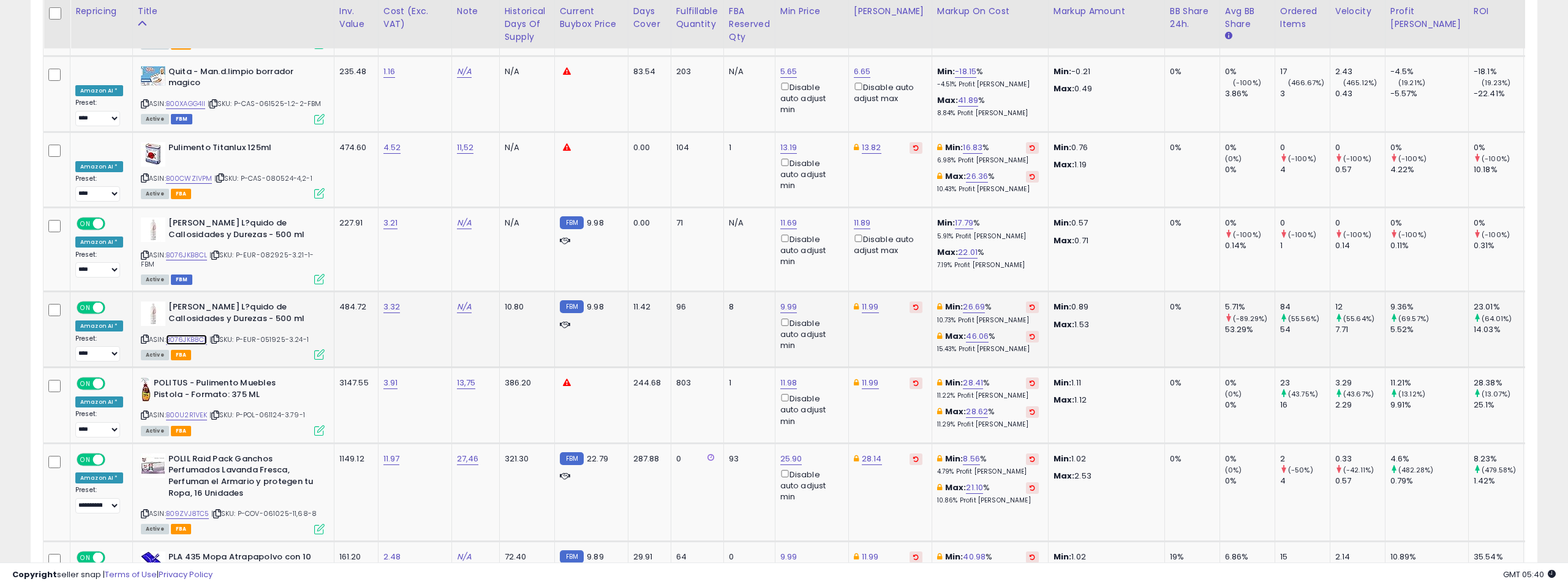
click at [198, 335] on link "B076JKB8CL" at bounding box center [186, 340] width 41 height 11
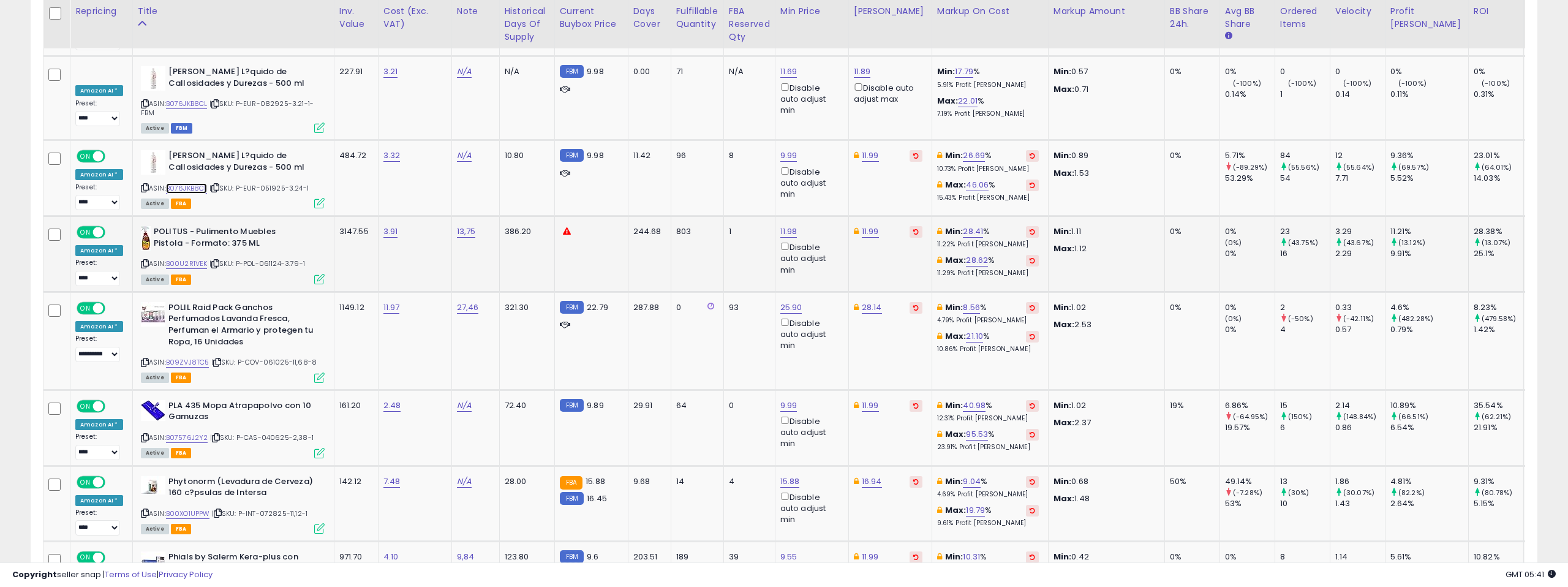
scroll to position [5111, 0]
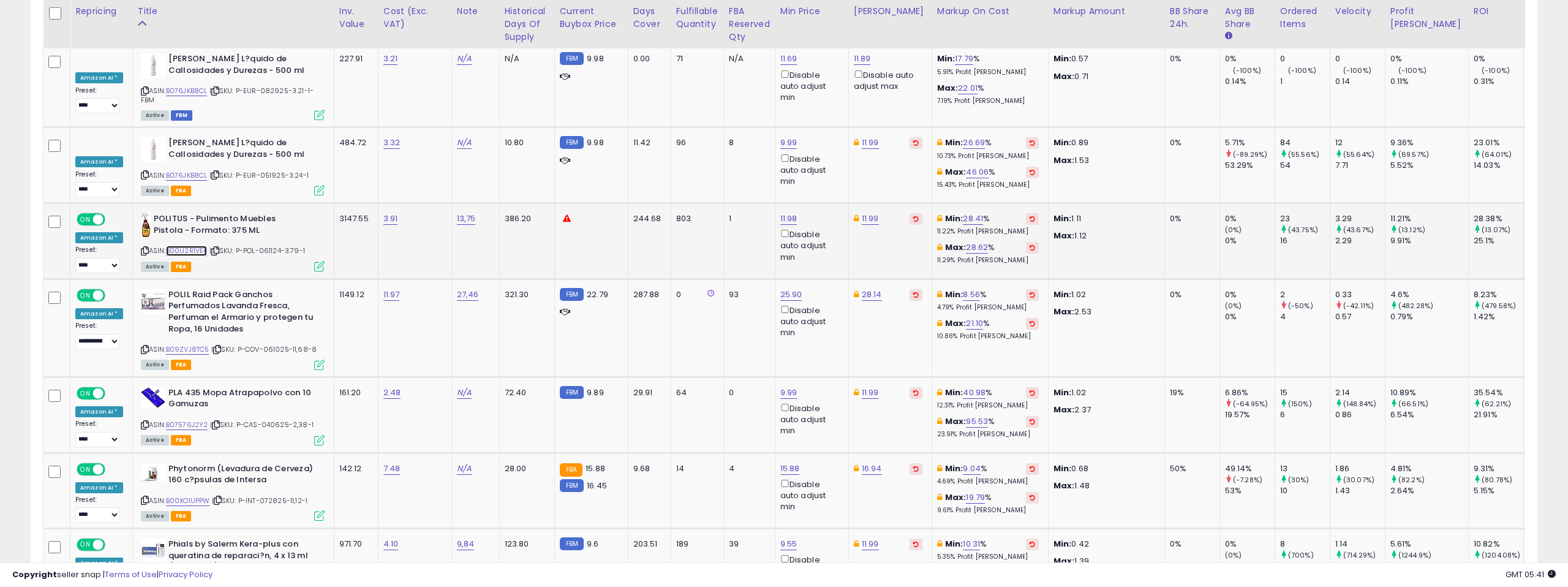
click at [179, 246] on link "B00U2R1VEK" at bounding box center [186, 251] width 41 height 11
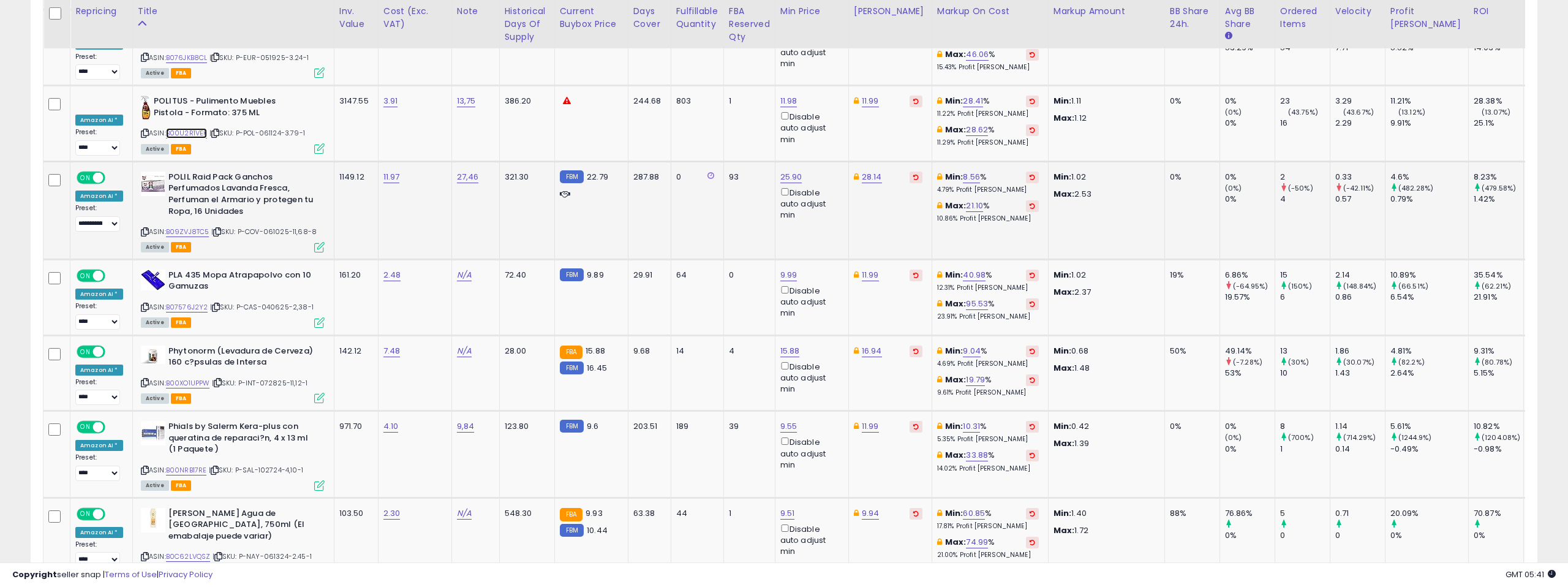
scroll to position [0, 1]
click at [192, 227] on link "B09ZVJ8TC5" at bounding box center [187, 232] width 43 height 11
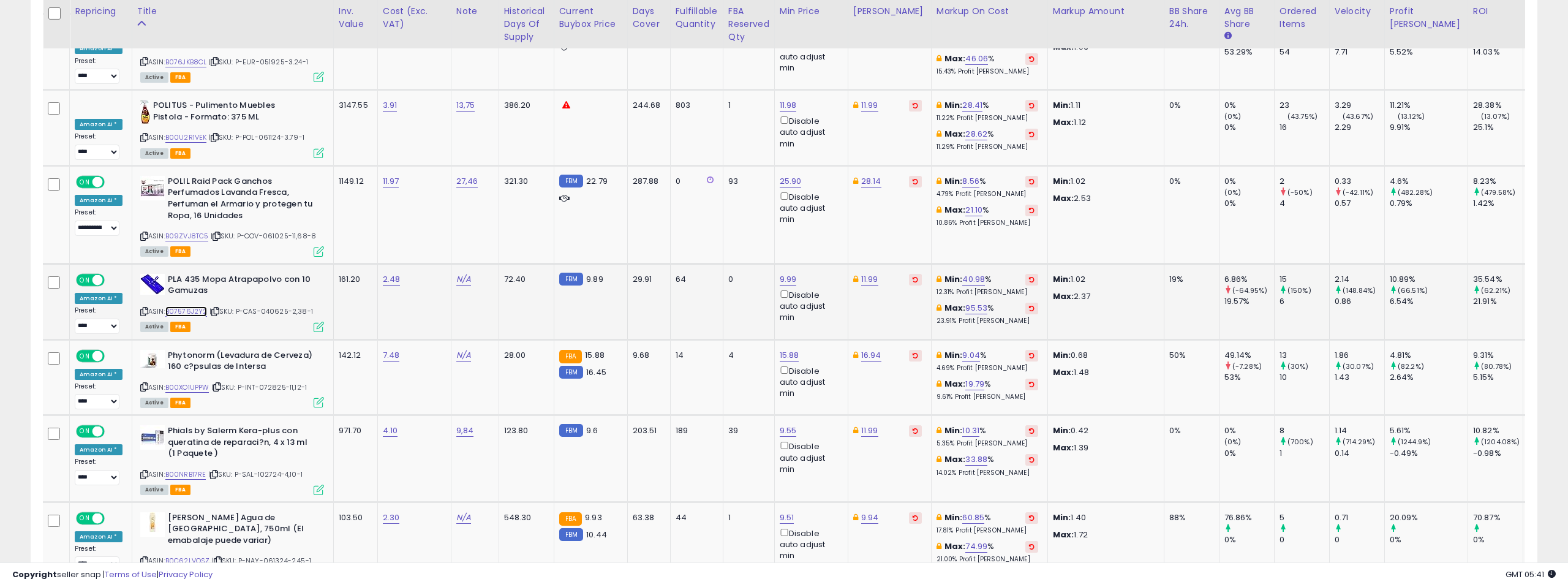
scroll to position [5224, 0]
click at [190, 274] on div "ASIN: B07576J2Y2 | SKU: P-CAS-040625-2,38-1 Active FBA" at bounding box center [232, 303] width 184 height 57
click at [182, 307] on link "B07576J2Y2" at bounding box center [186, 313] width 42 height 11
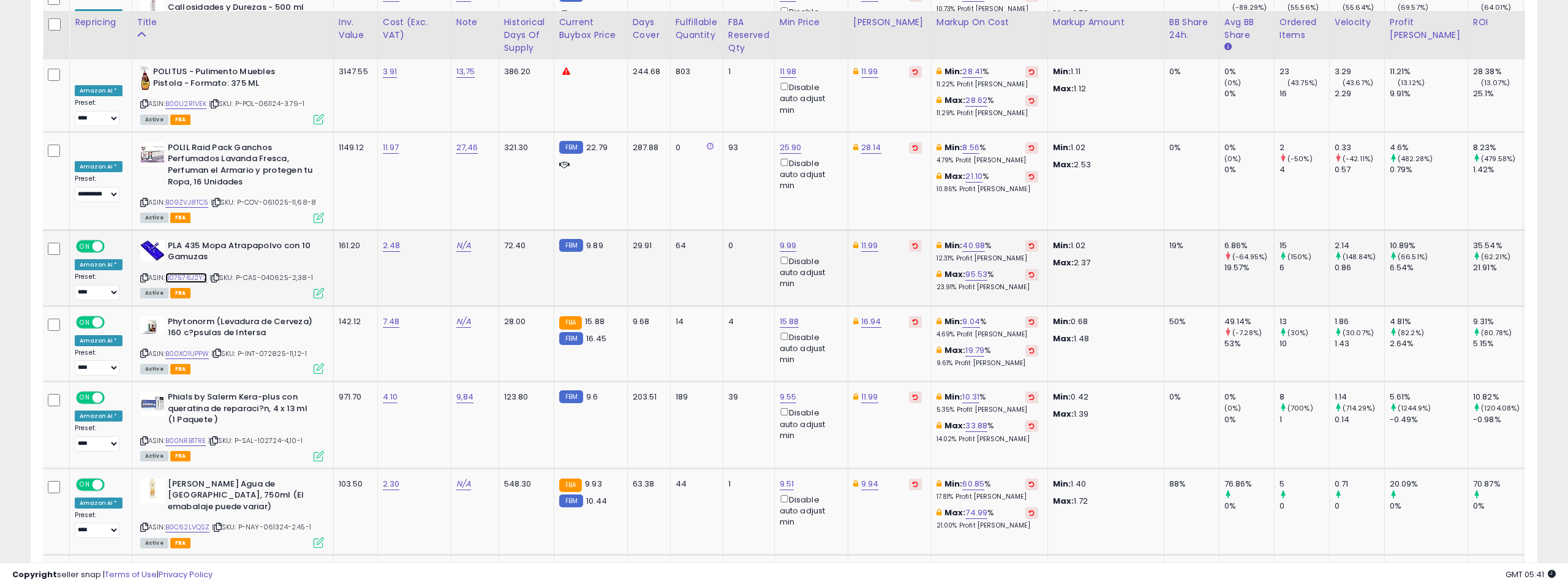
scroll to position [5297, 0]
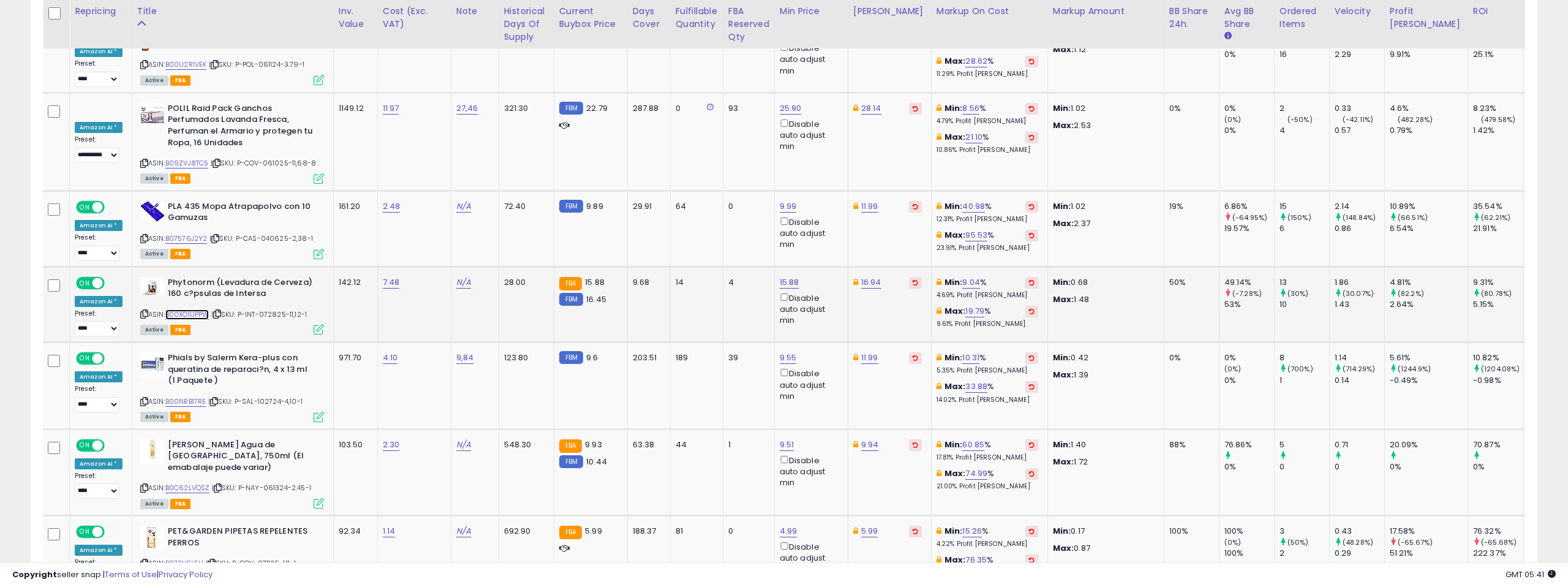
click at [195, 309] on link "B00XO1UPPW" at bounding box center [187, 315] width 44 height 11
click at [188, 397] on link "B00NRB17RE" at bounding box center [186, 402] width 41 height 11
click at [197, 483] on link "B0C62LVQSZ" at bounding box center [188, 488] width 45 height 11
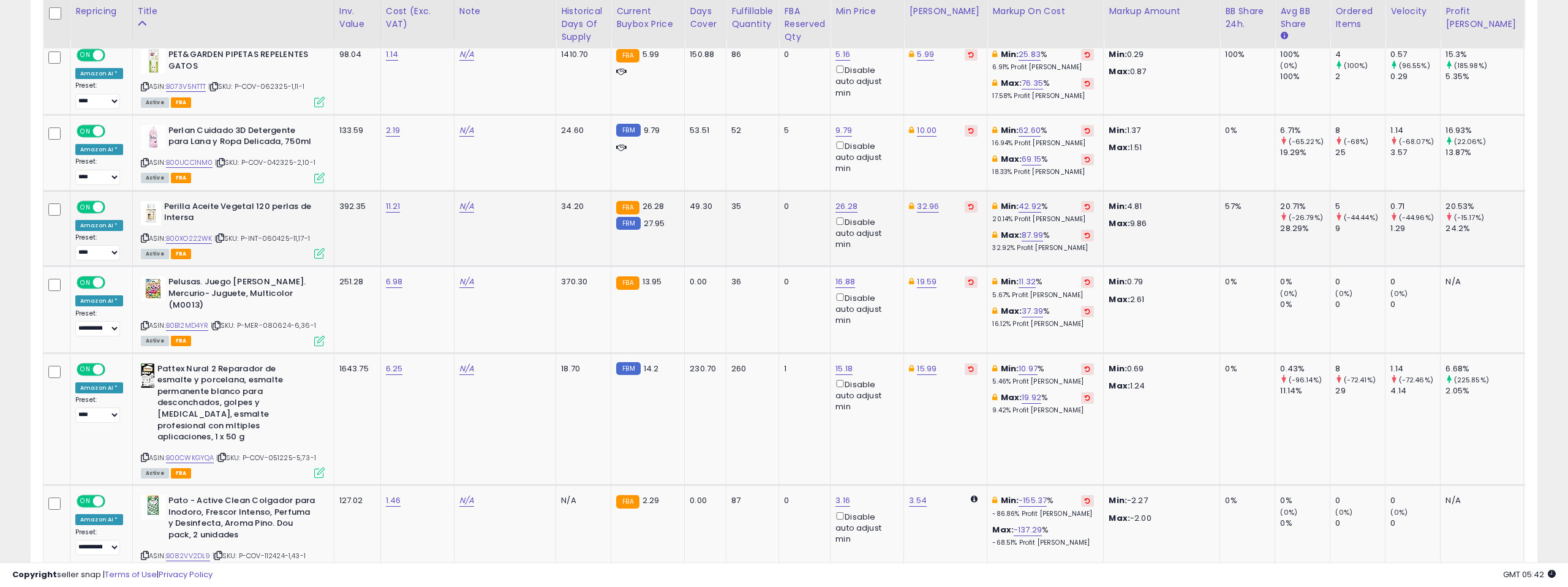
scroll to position [606, 0]
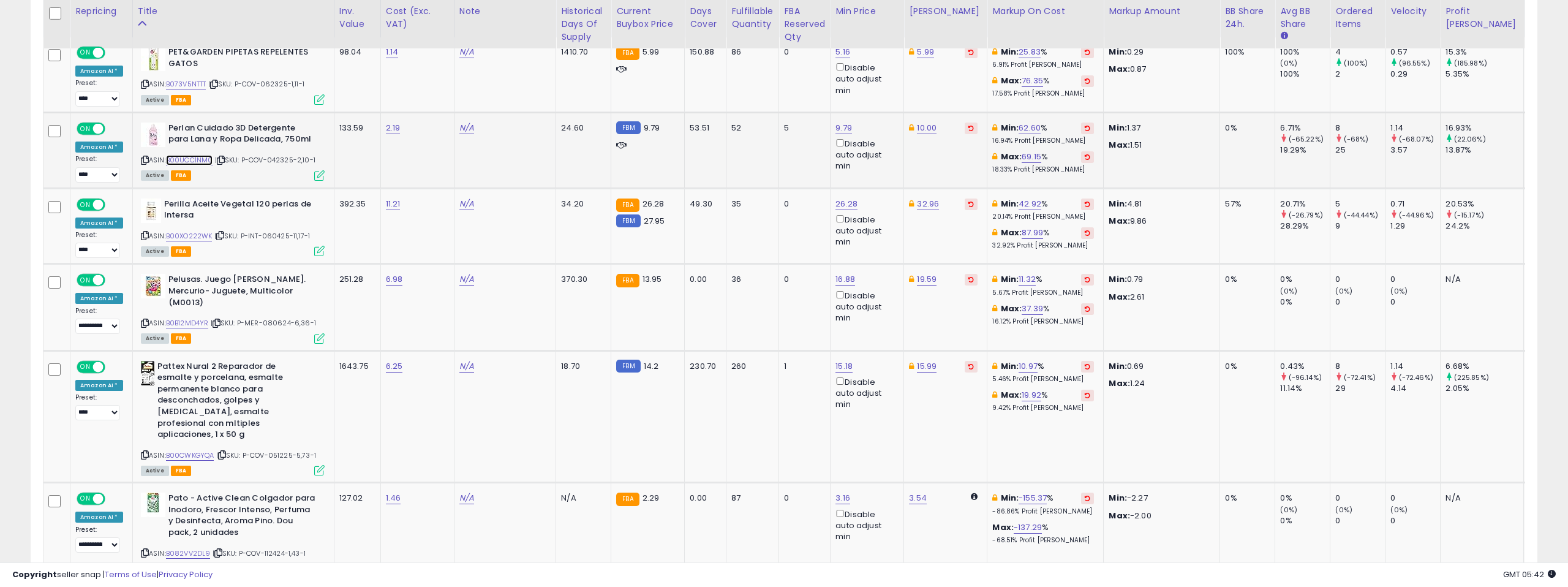
click at [190, 161] on link "B00UCC1NM0" at bounding box center [190, 160] width 47 height 11
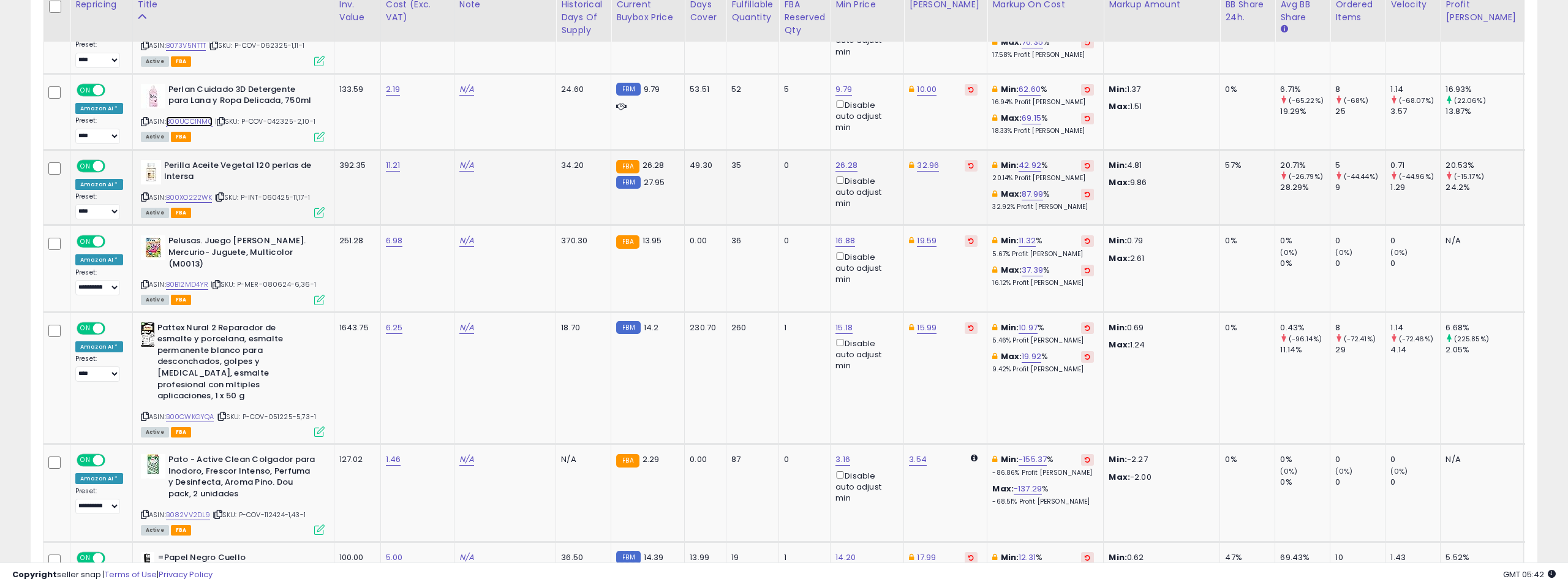
scroll to position [677, 0]
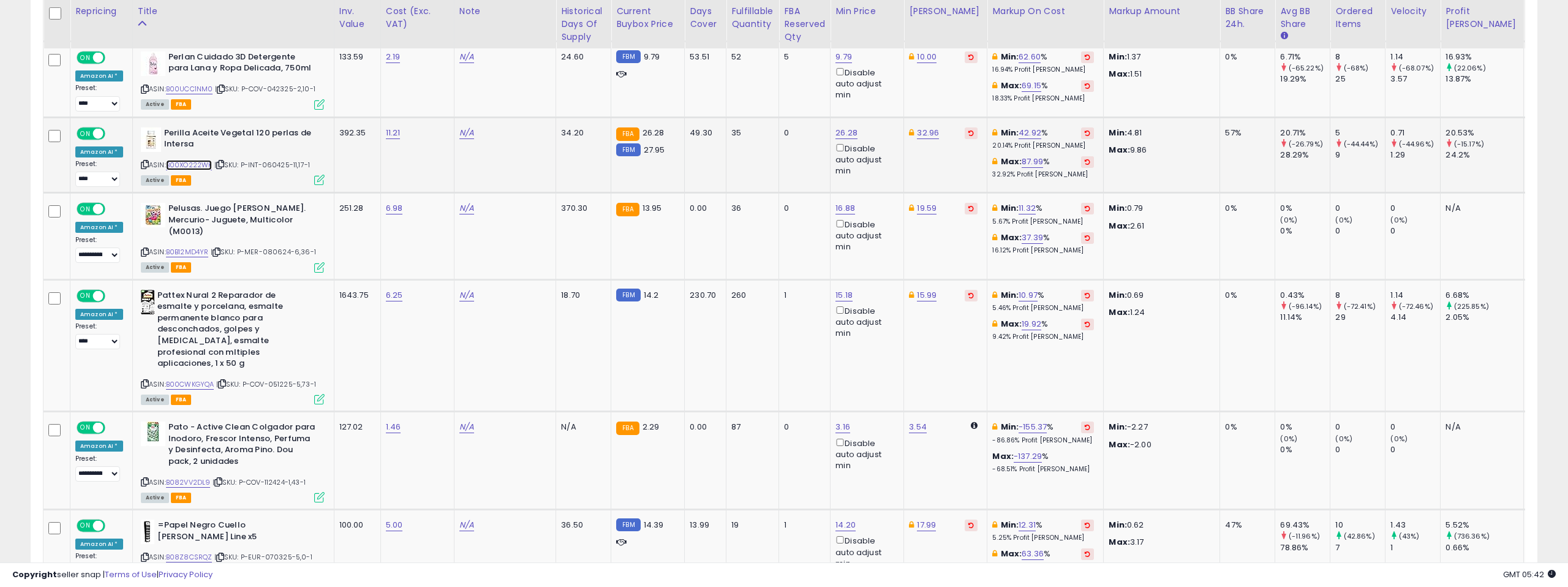
click at [188, 167] on link "B00XO222WK" at bounding box center [189, 165] width 47 height 11
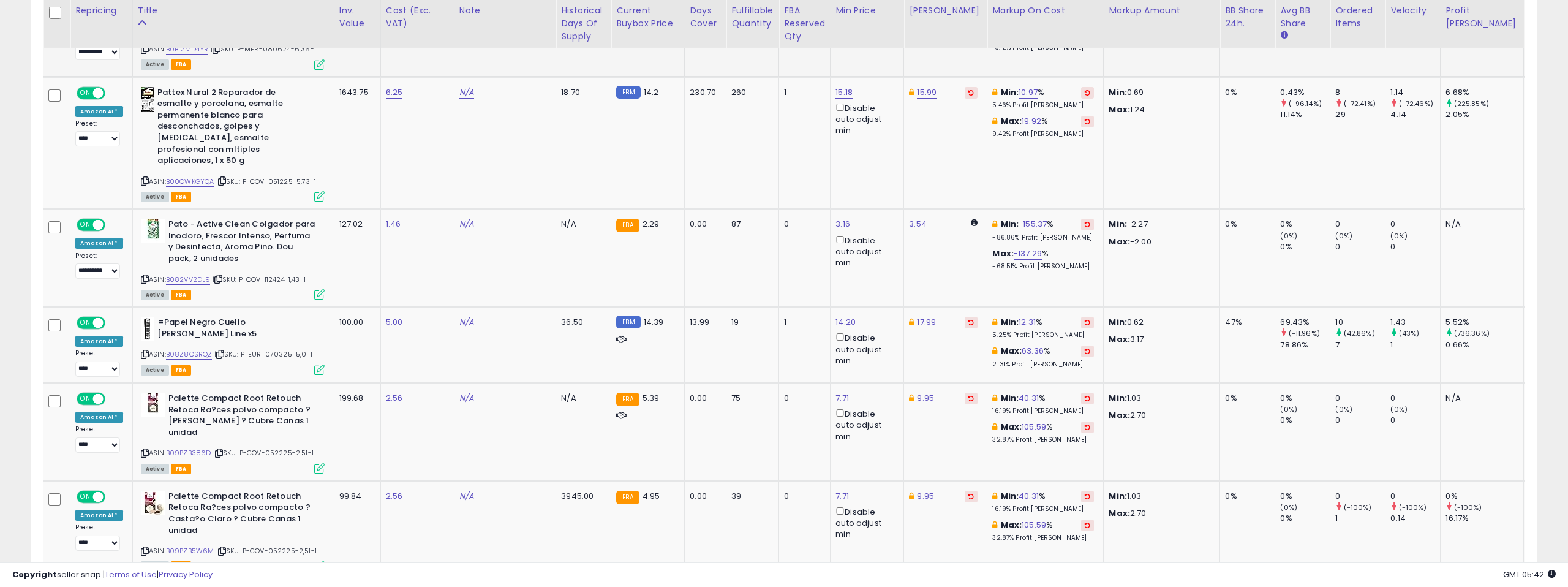
scroll to position [880, 0]
click at [196, 176] on link "B00CWKGYQA" at bounding box center [190, 181] width 49 height 11
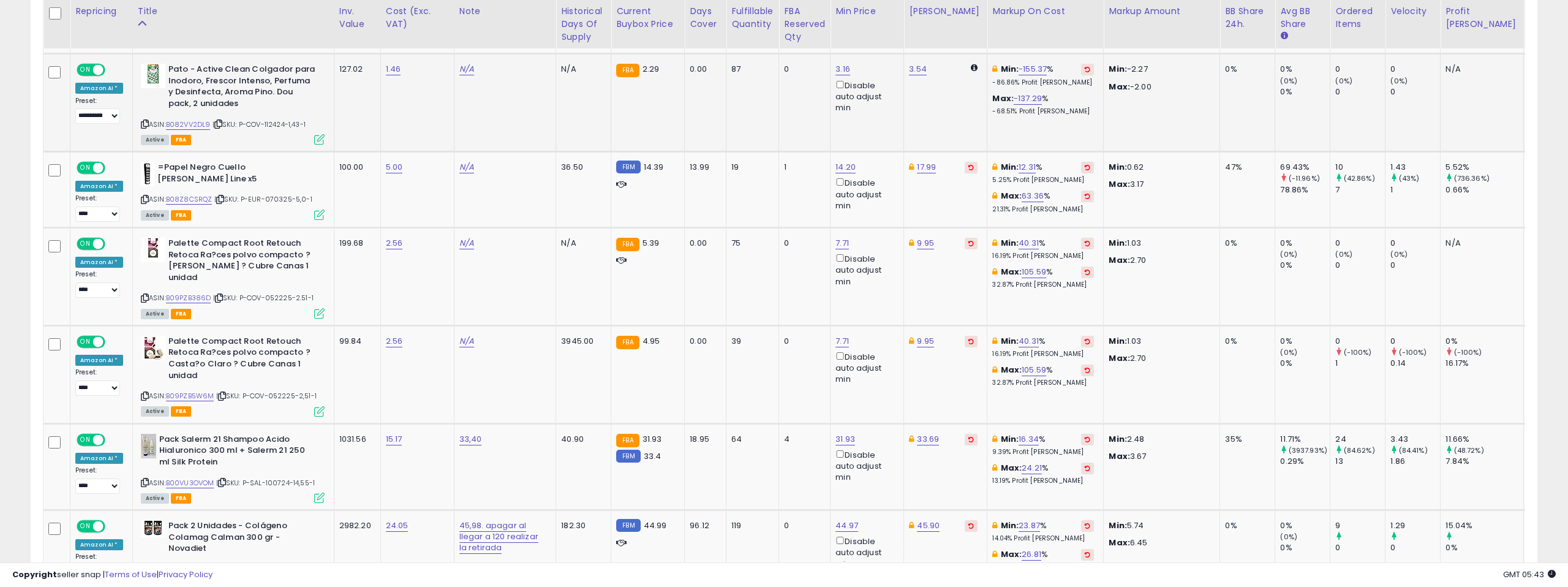
scroll to position [1038, 0]
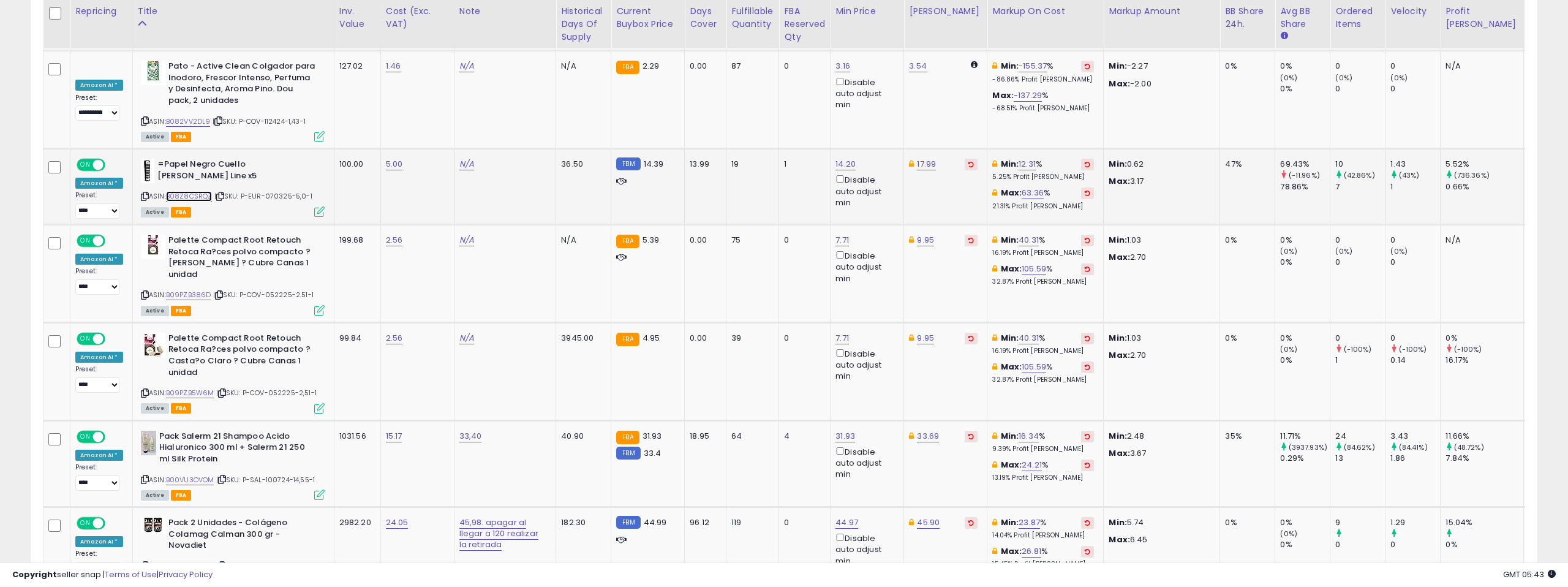
click at [192, 191] on link "B08Z8CSRQZ" at bounding box center [189, 196] width 47 height 11
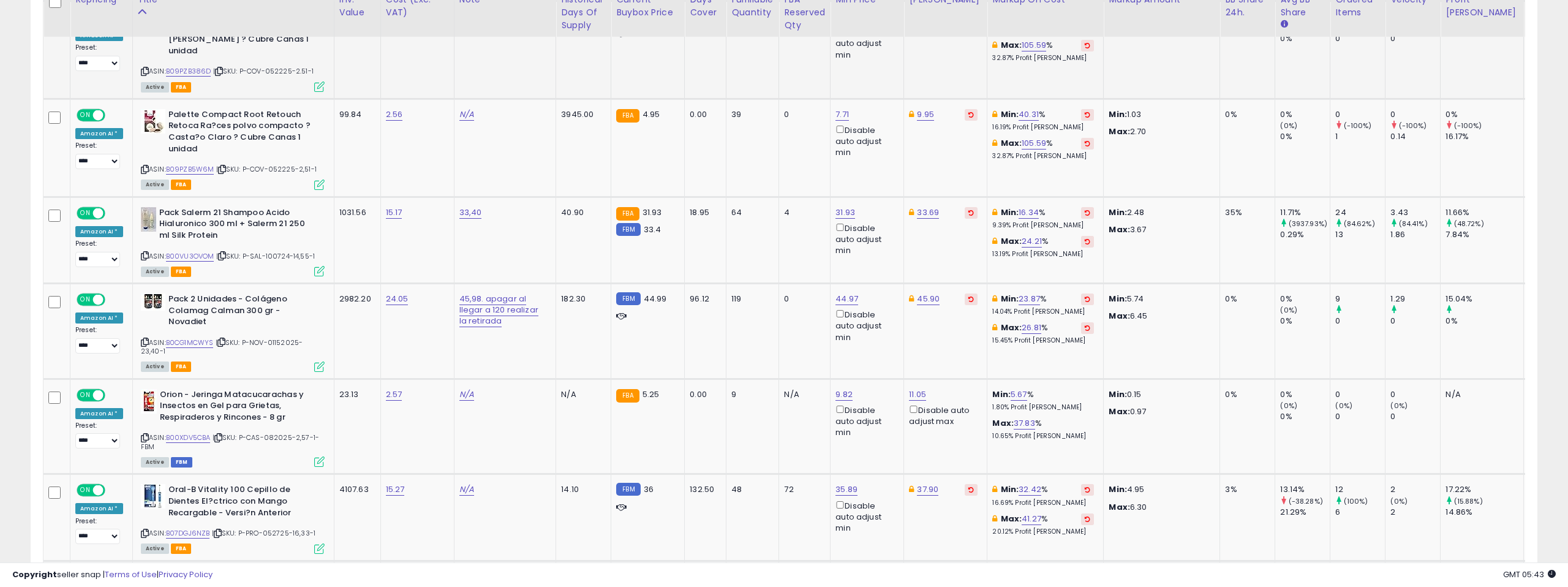
scroll to position [1292, 0]
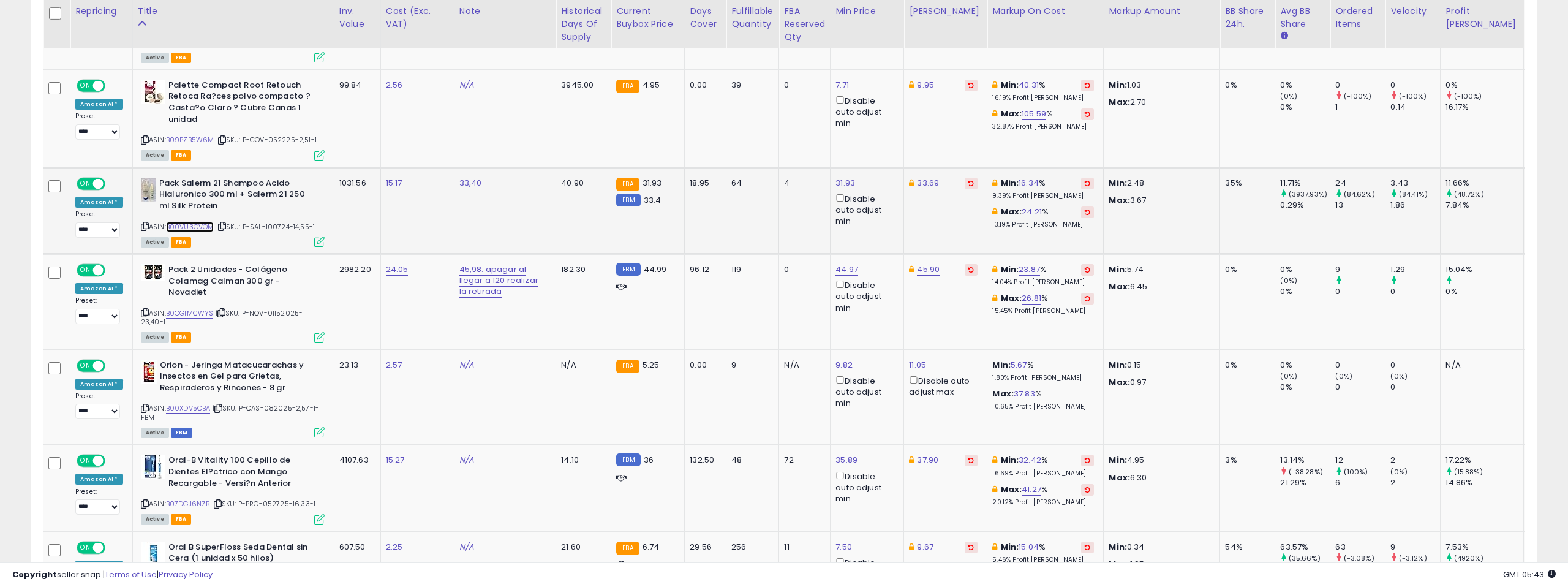
click at [200, 222] on link "B00VU3OVOM" at bounding box center [190, 227] width 49 height 11
click at [836, 177] on link "31.93" at bounding box center [845, 183] width 20 height 12
drag, startPoint x: 751, startPoint y: 118, endPoint x: 690, endPoint y: 115, distance: 61.1
type input "*****"
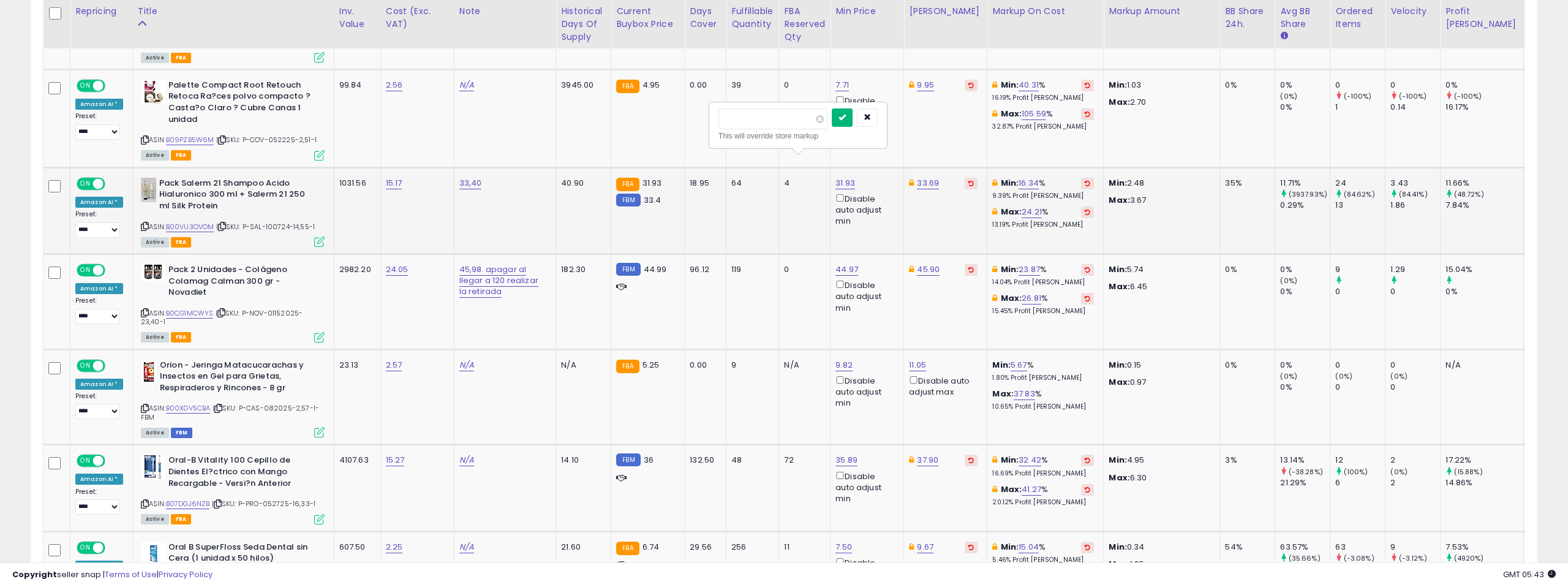
click at [853, 120] on button "submit" at bounding box center [843, 118] width 21 height 18
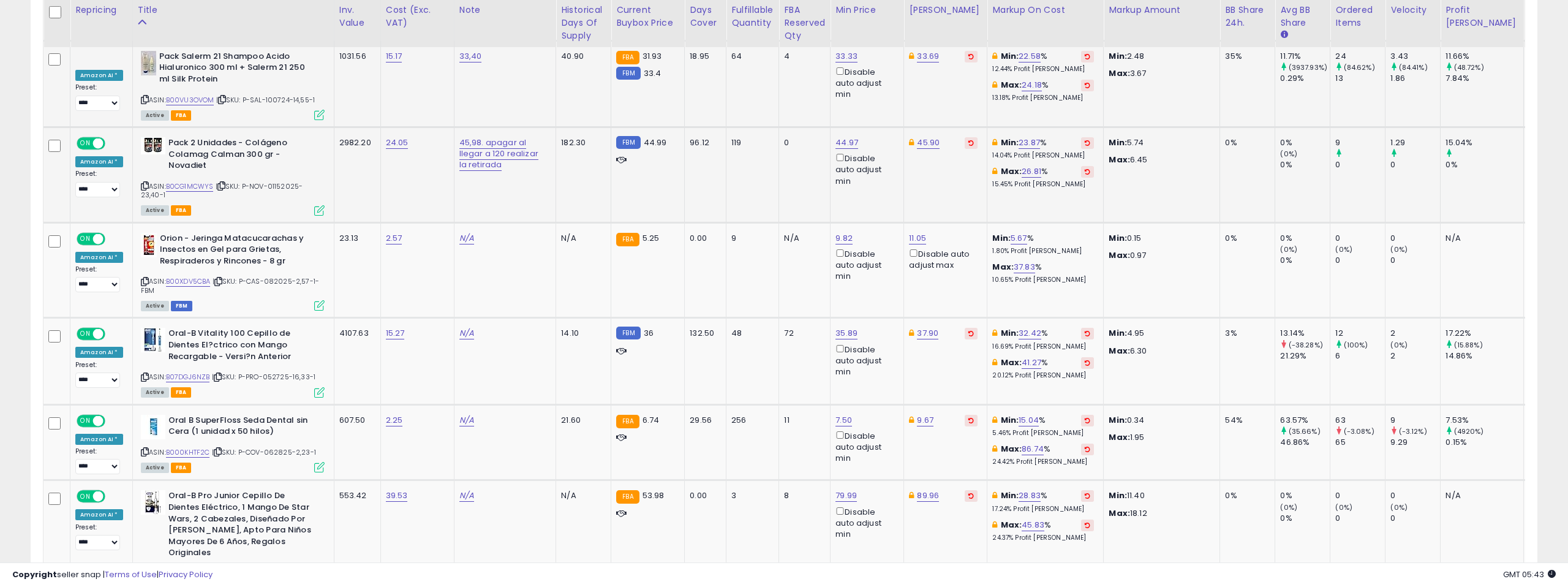
scroll to position [1420, 0]
click at [198, 179] on link "B0CG1MCWYS" at bounding box center [190, 185] width 48 height 11
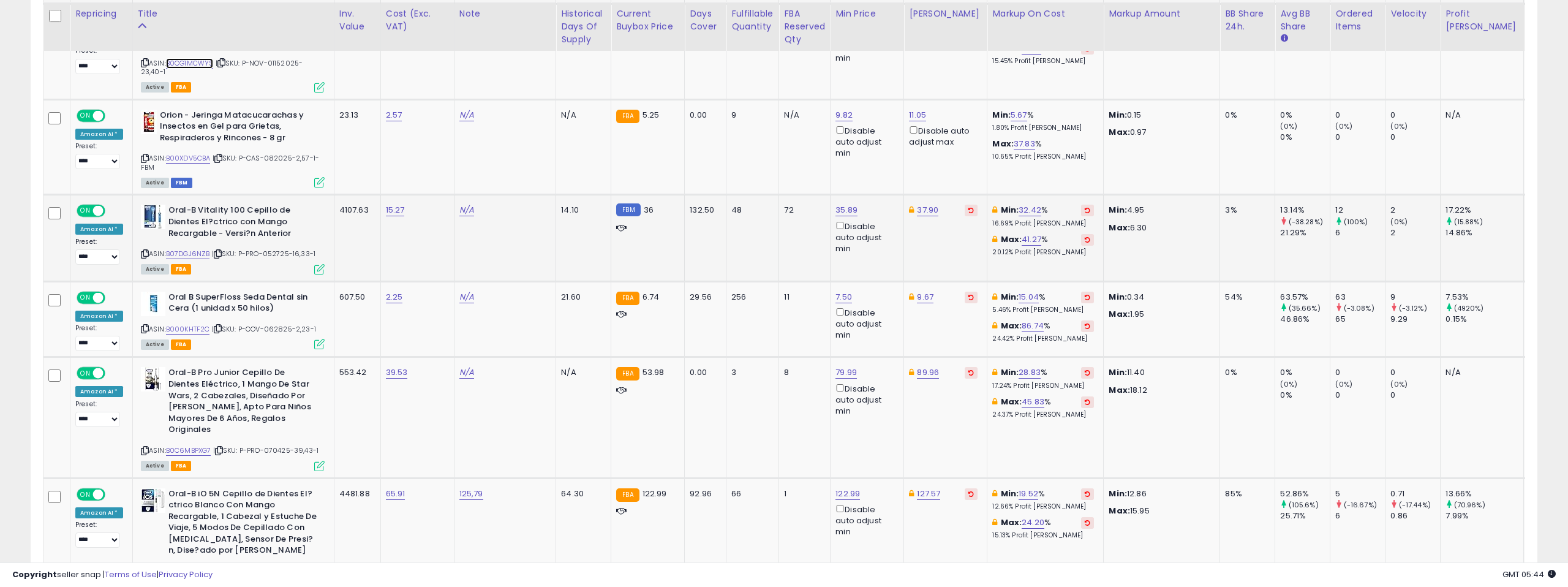
scroll to position [1544, 0]
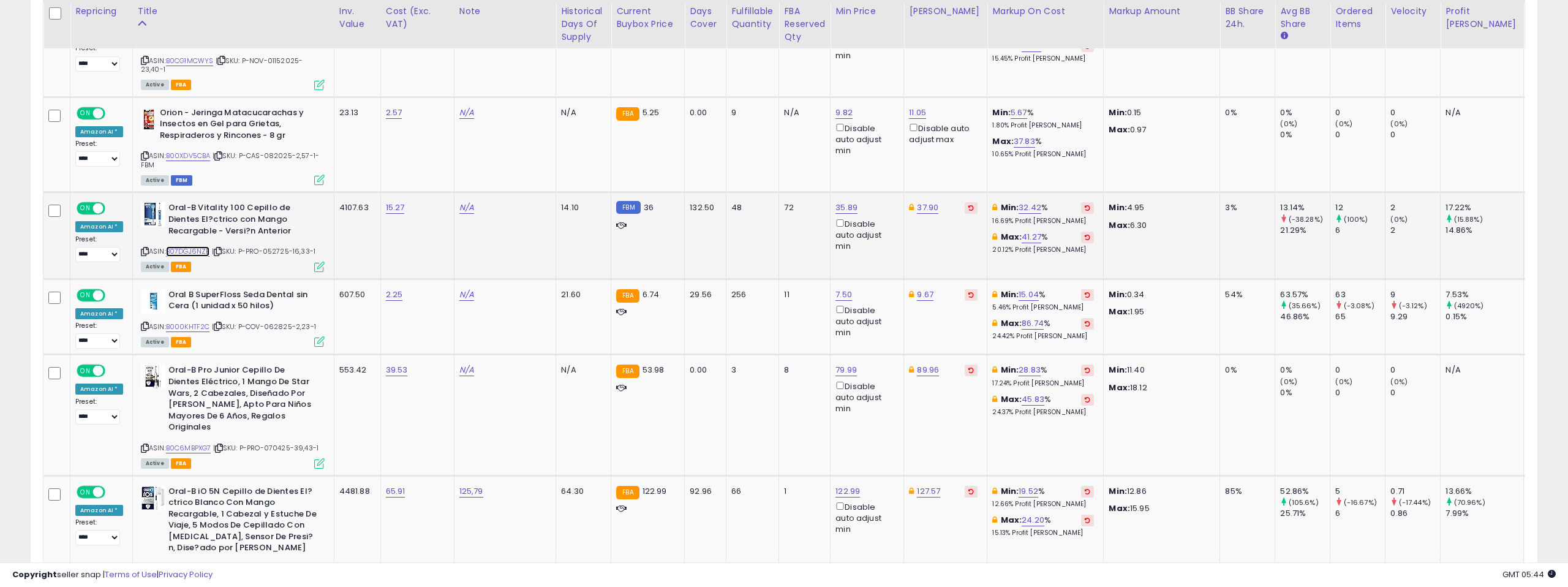
click at [190, 246] on link "B07DGJ6NZB" at bounding box center [188, 251] width 44 height 11
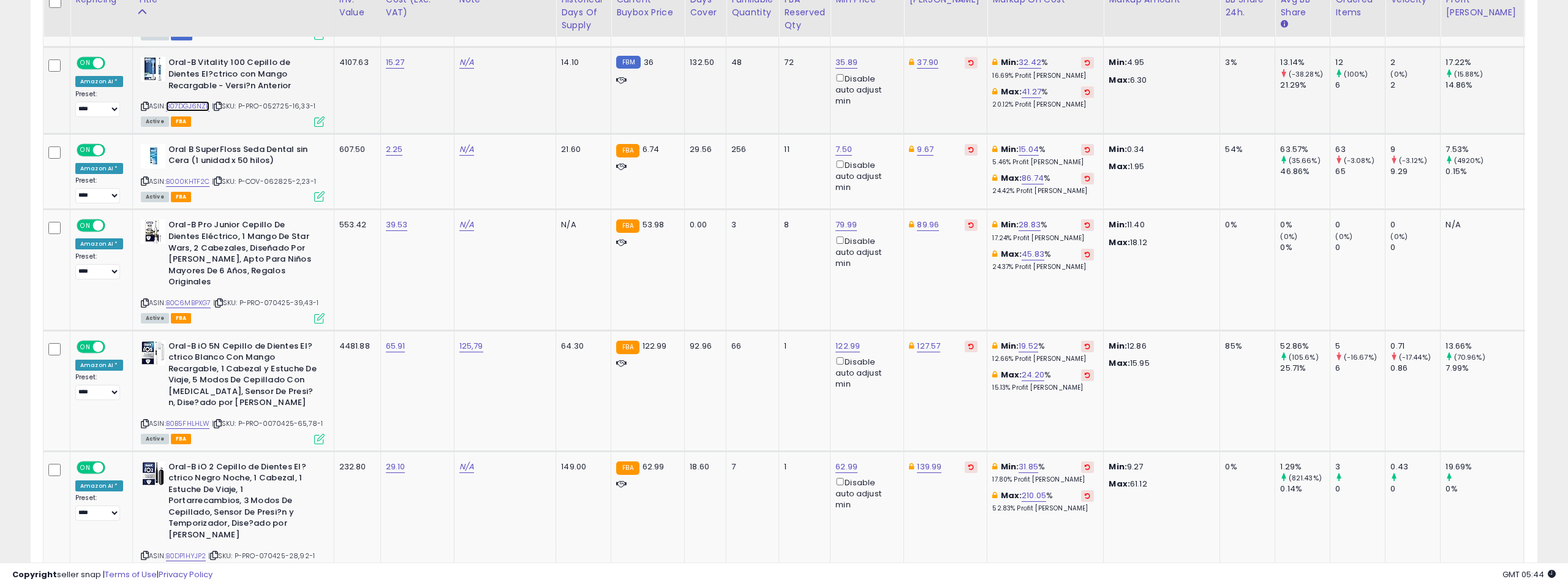
scroll to position [1693, 0]
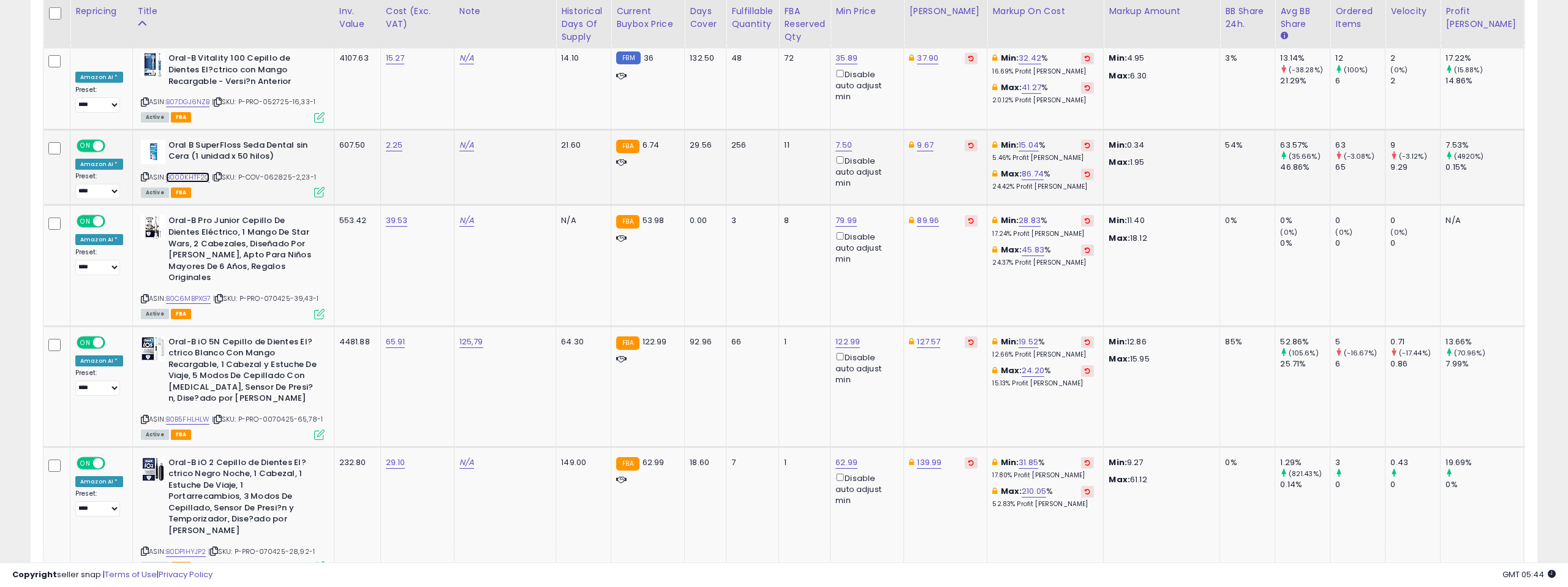
click at [198, 172] on link "B000KHTF2C" at bounding box center [188, 177] width 44 height 11
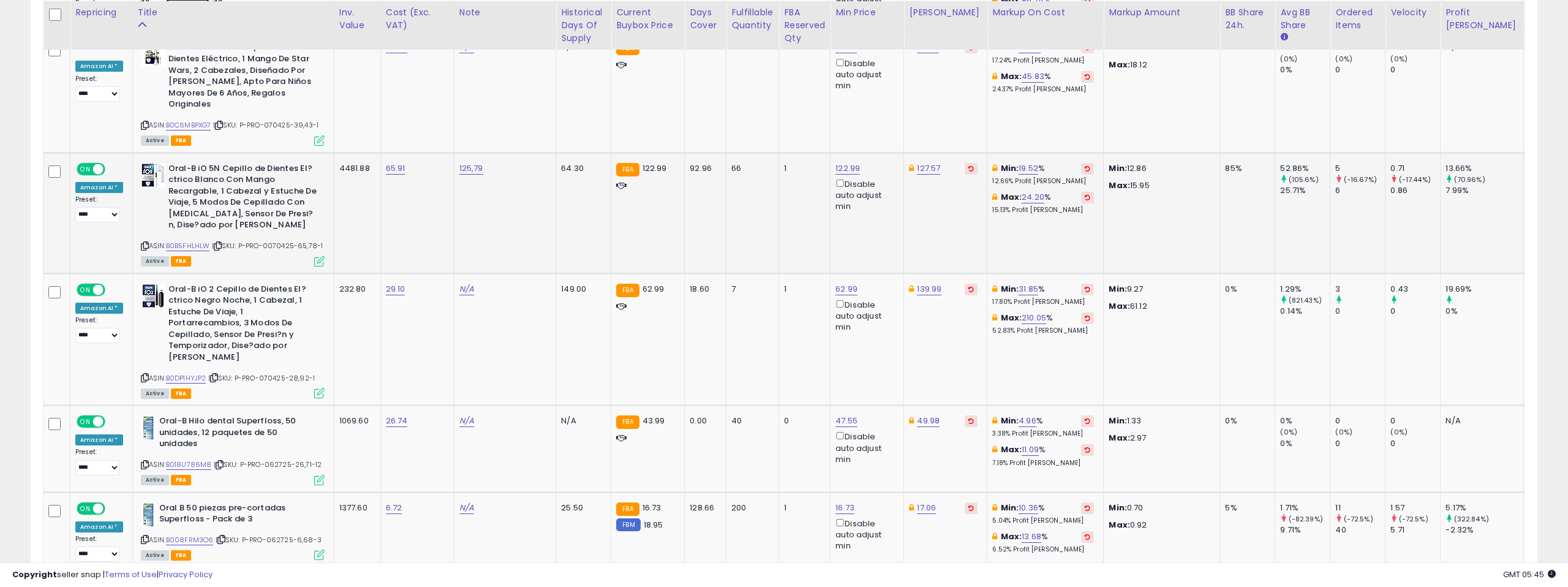
scroll to position [1869, 0]
click at [184, 239] on link "B0B5FHLHLW" at bounding box center [188, 244] width 44 height 11
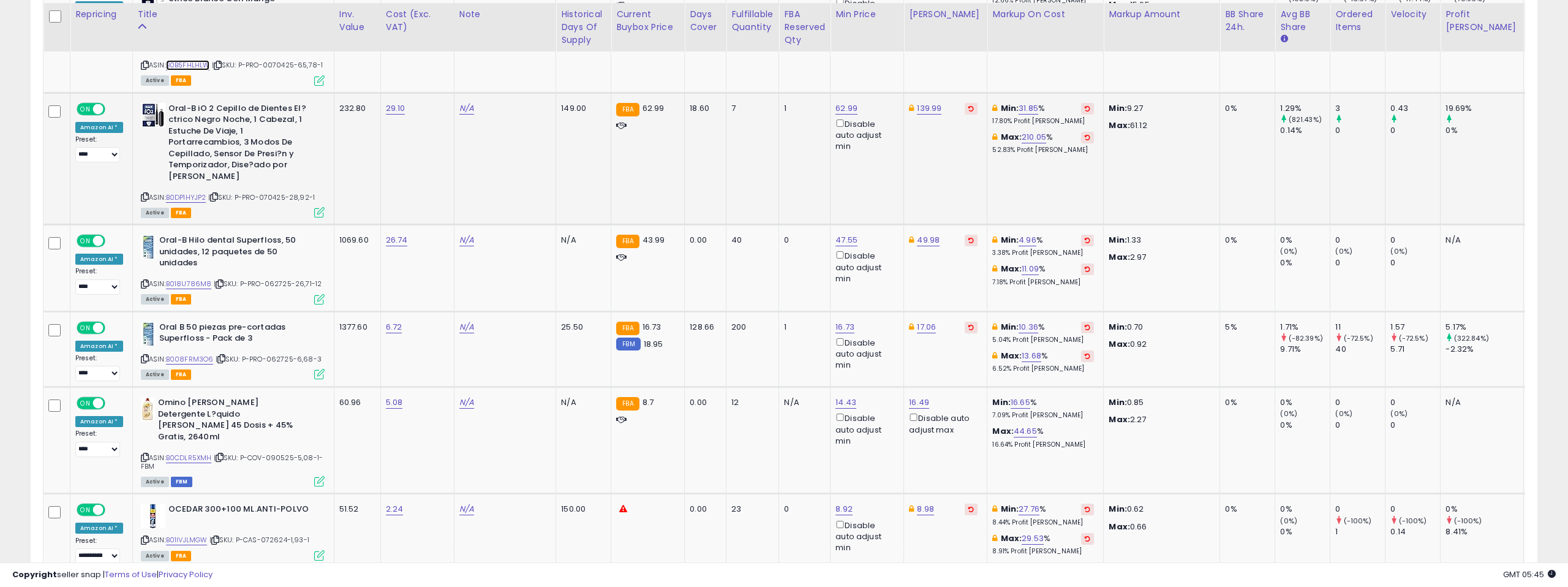
scroll to position [2052, 0]
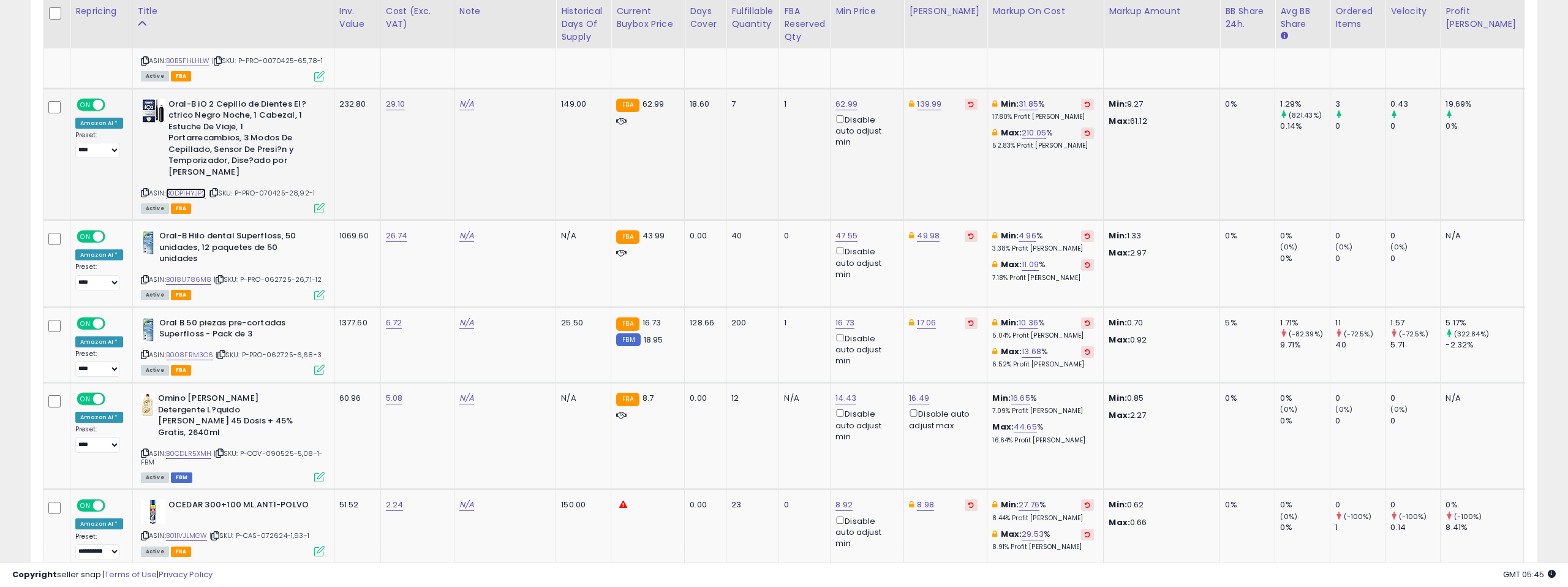
click at [179, 188] on link "B0DP1HYJP2" at bounding box center [186, 194] width 41 height 11
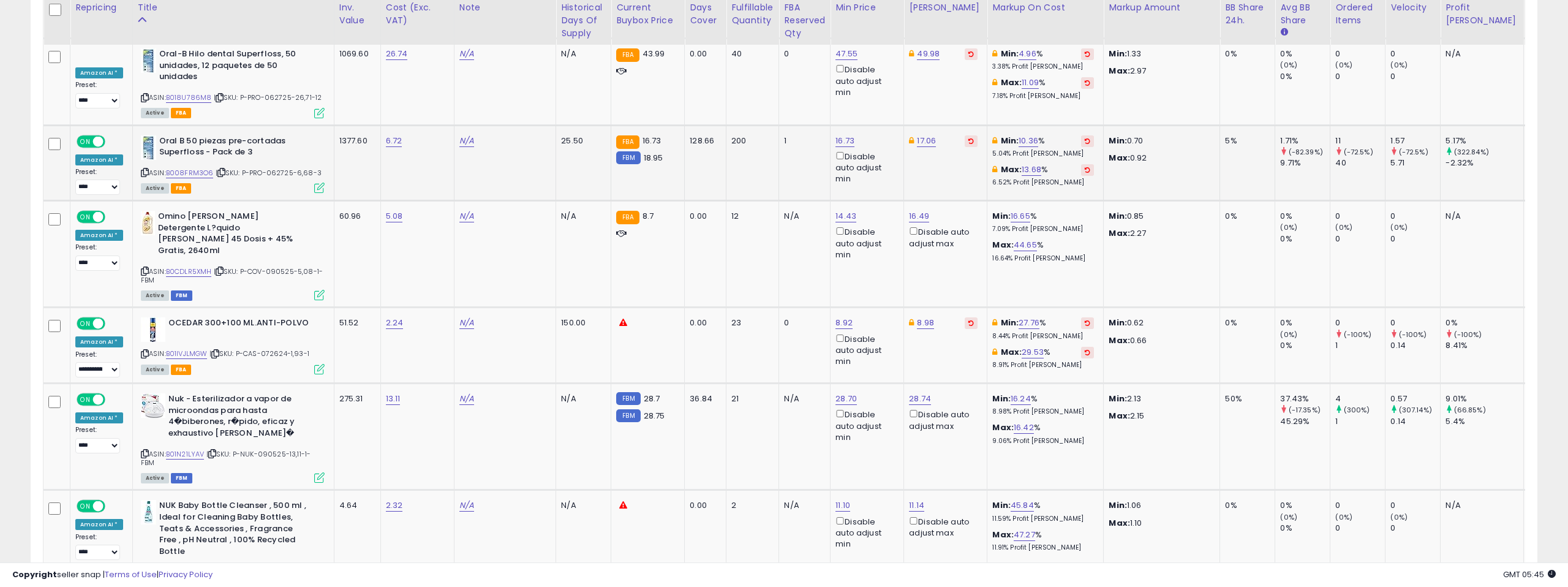
scroll to position [2240, 0]
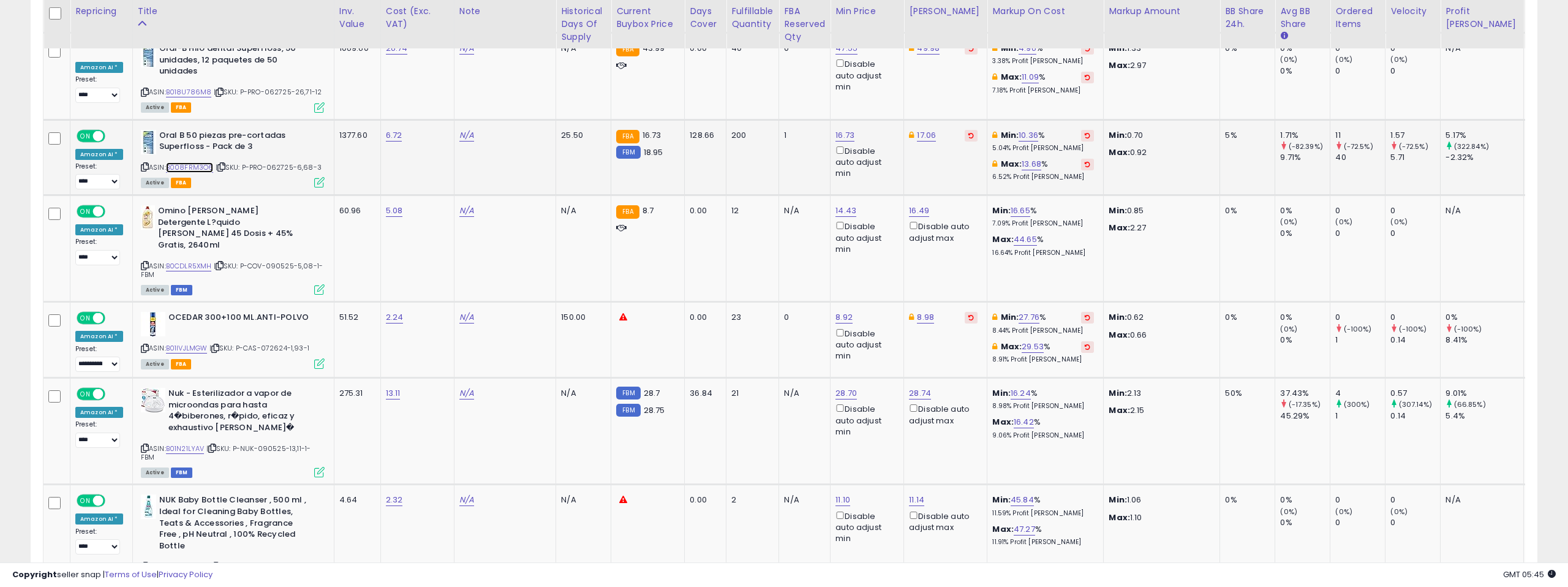
click at [194, 162] on link "B008FRM3O6" at bounding box center [190, 167] width 48 height 11
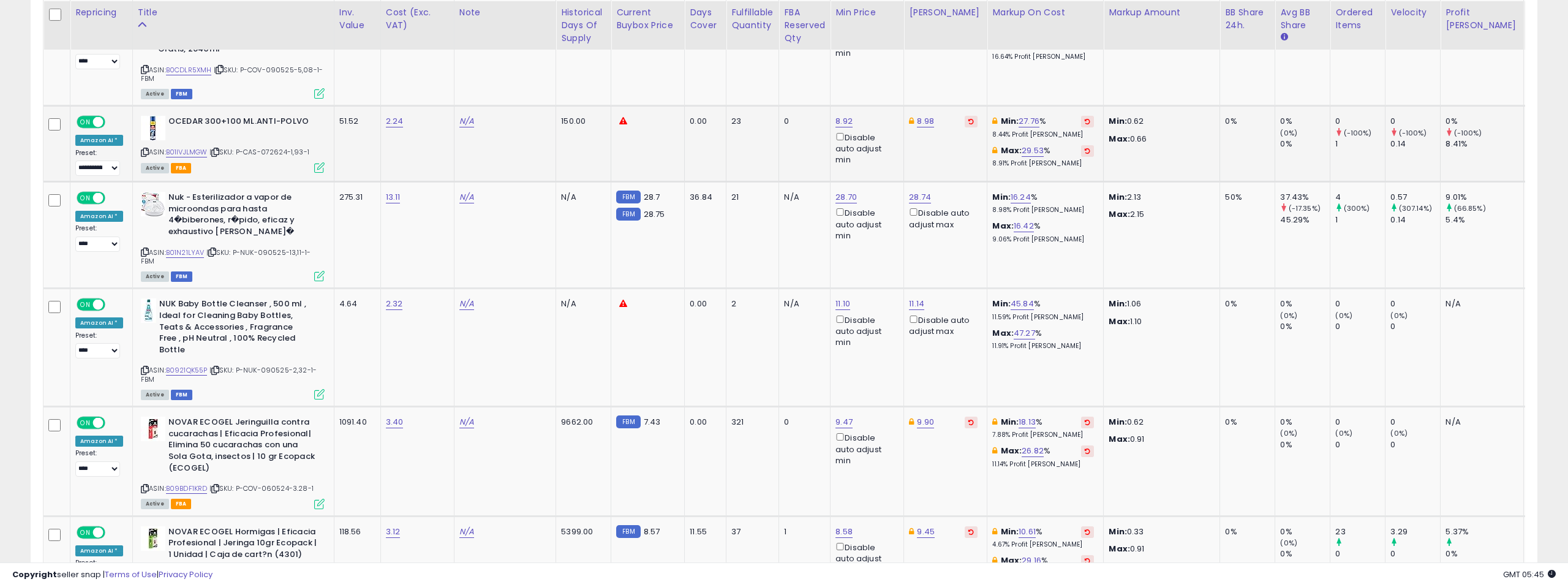
scroll to position [2439, 0]
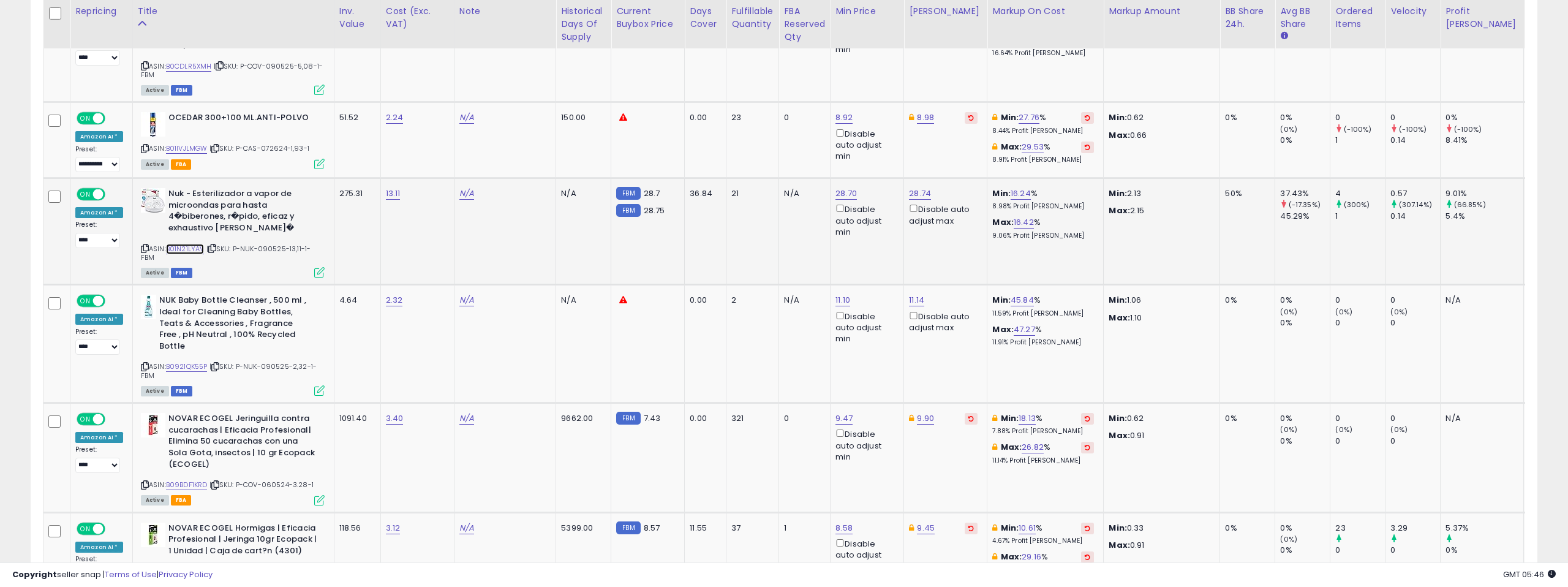
click at [194, 244] on link "B01N21LYAV" at bounding box center [185, 249] width 39 height 11
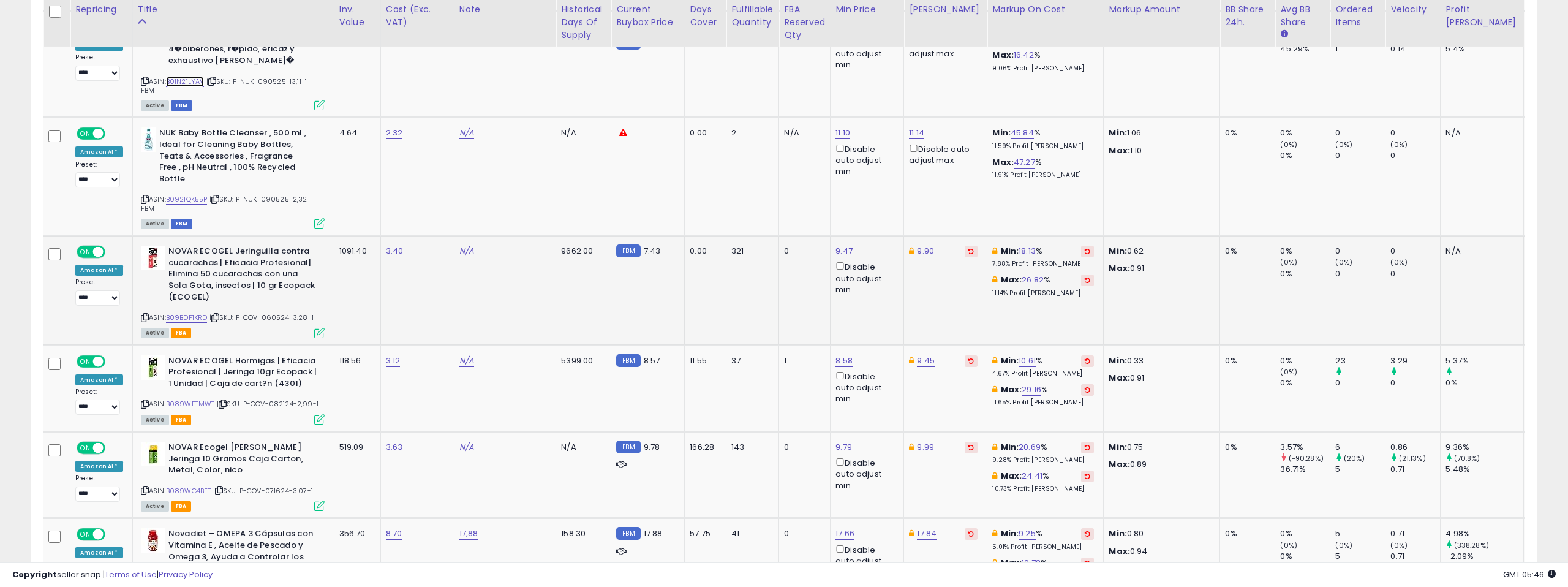
scroll to position [2607, 0]
click at [199, 399] on link "B089WFTMWT" at bounding box center [190, 404] width 49 height 11
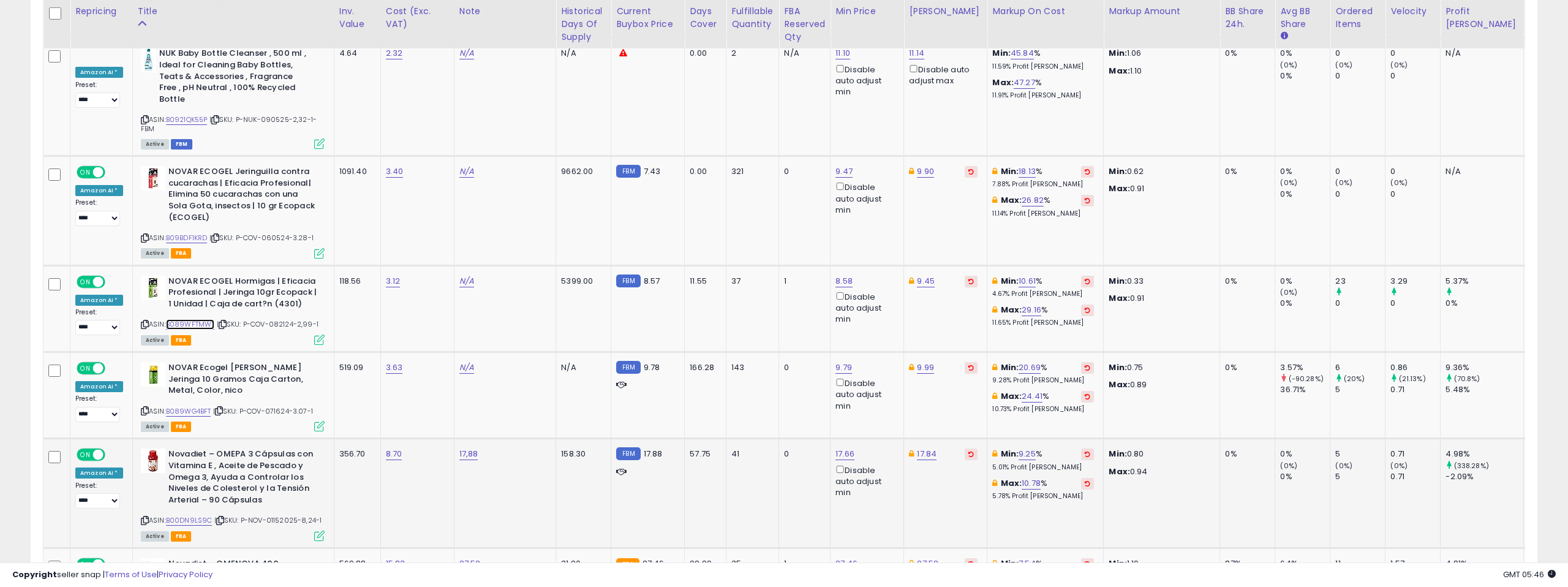
scroll to position [0, 3]
click at [195, 406] on link "B089WG4BFT" at bounding box center [186, 412] width 45 height 11
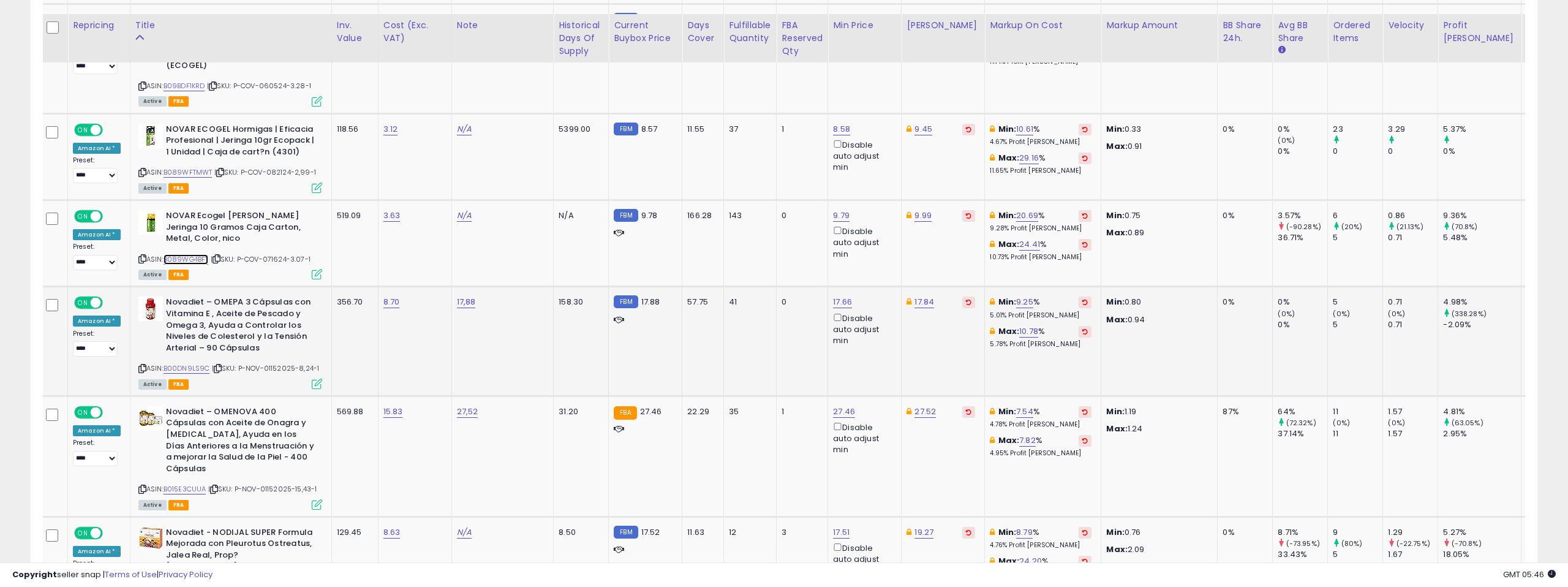
scroll to position [2852, 0]
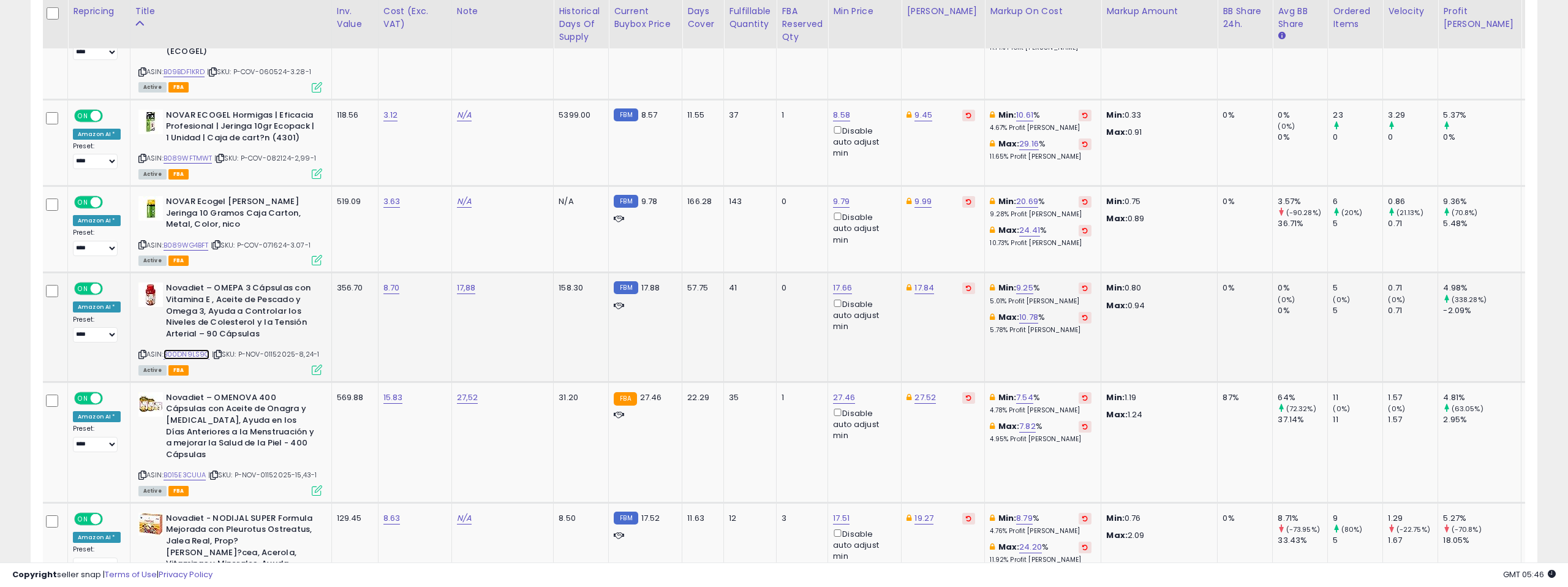
click at [186, 349] on link "B00DN9LS9C" at bounding box center [186, 355] width 47 height 11
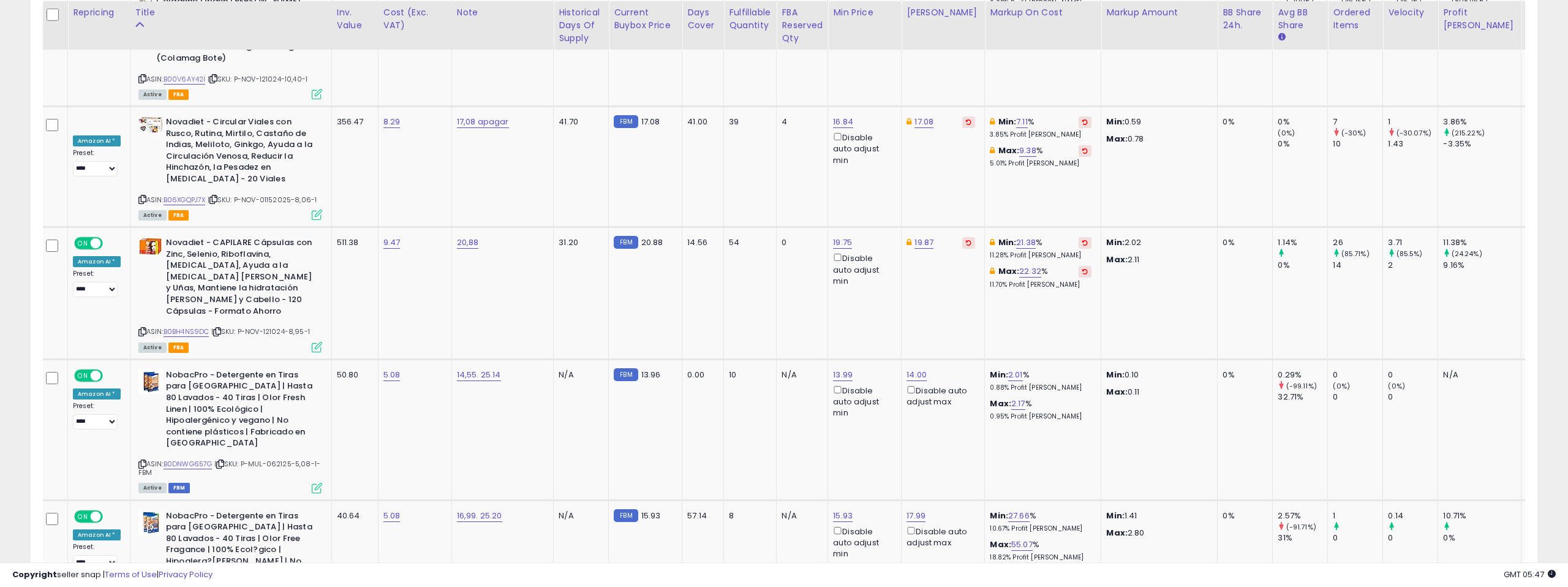
scroll to position [3911, 0]
click at [178, 325] on link "B0BH4NS9DC" at bounding box center [186, 330] width 46 height 11
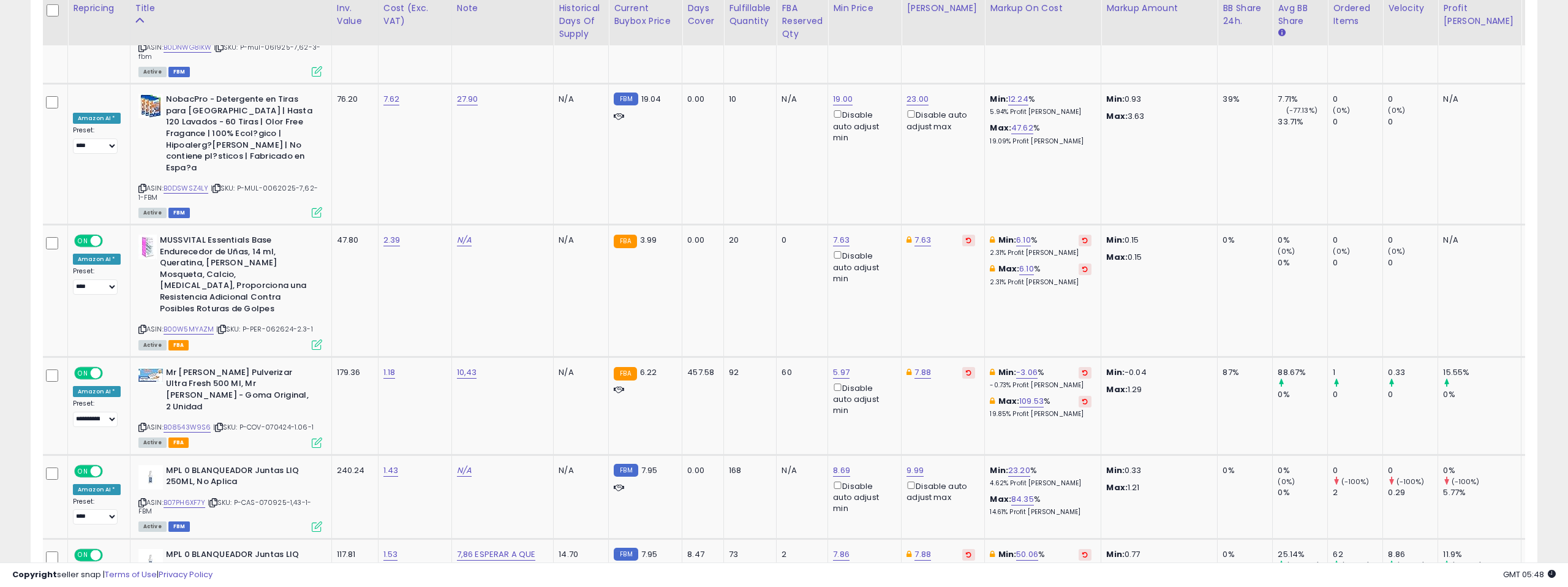
scroll to position [5150, 0]
click at [186, 421] on link "B08543W9S6" at bounding box center [187, 426] width 48 height 11
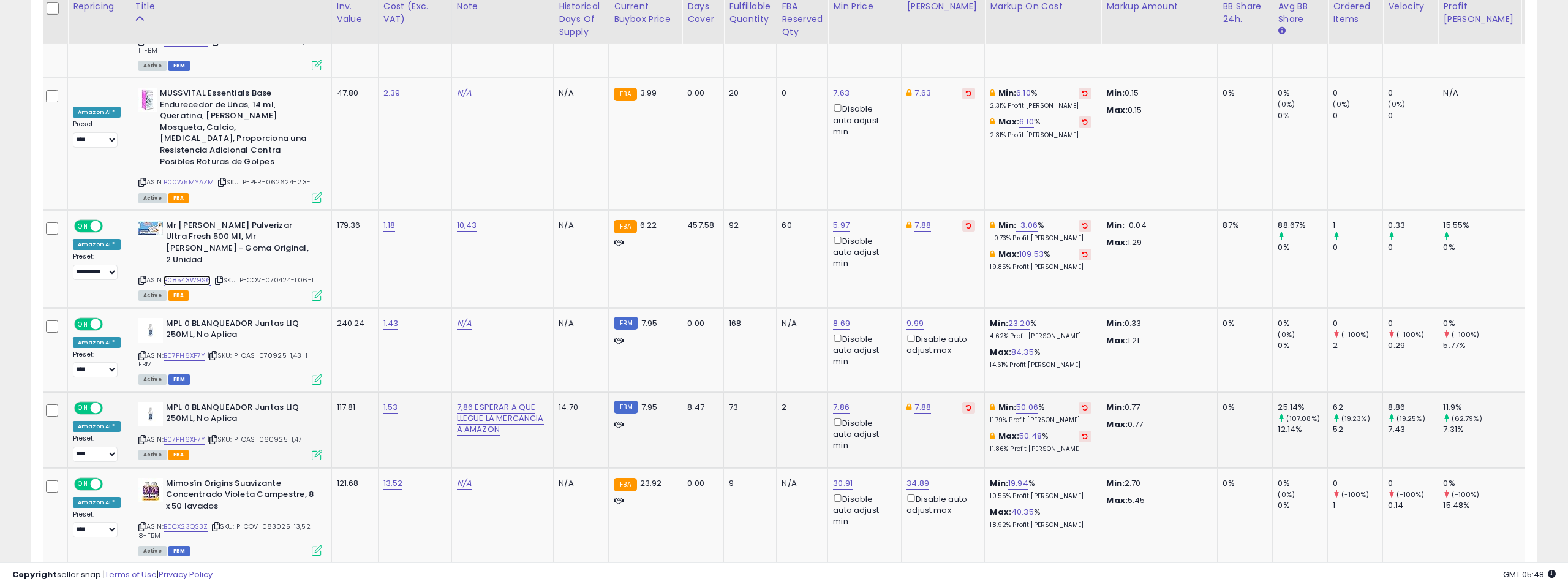
scroll to position [5299, 0]
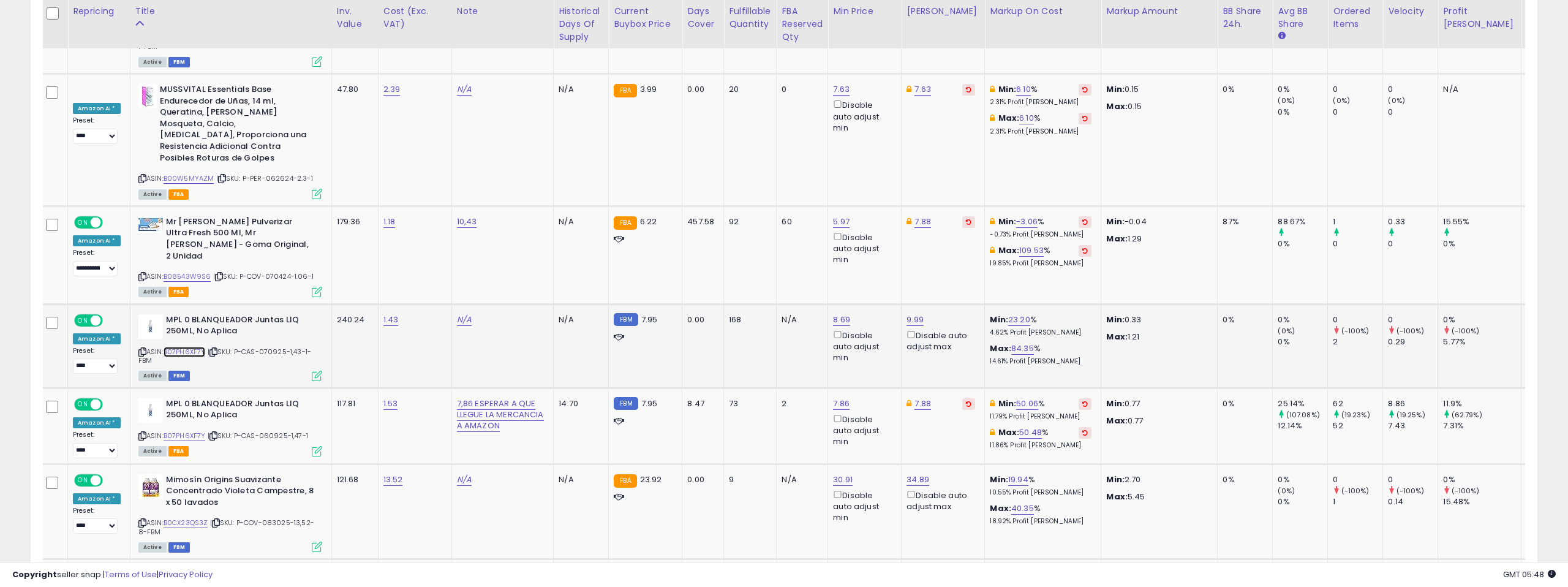
click at [186, 347] on link "B07PH6XF7Y" at bounding box center [184, 352] width 42 height 11
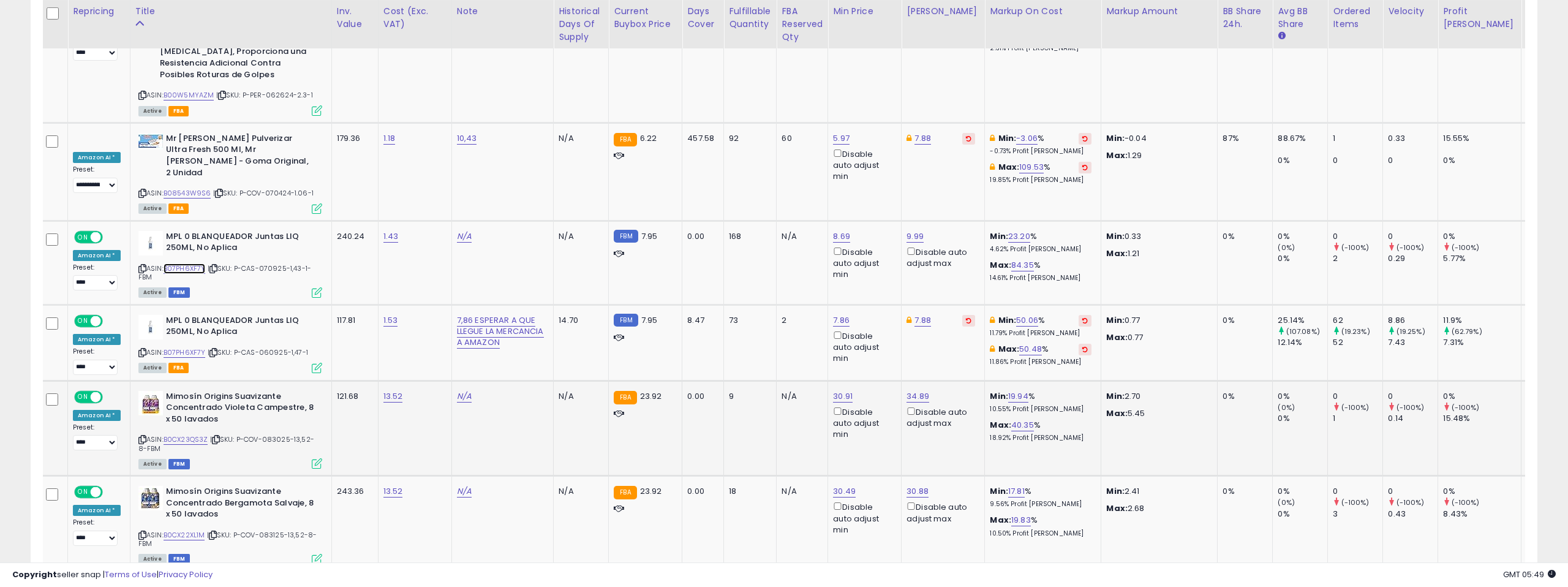
scroll to position [0, 9]
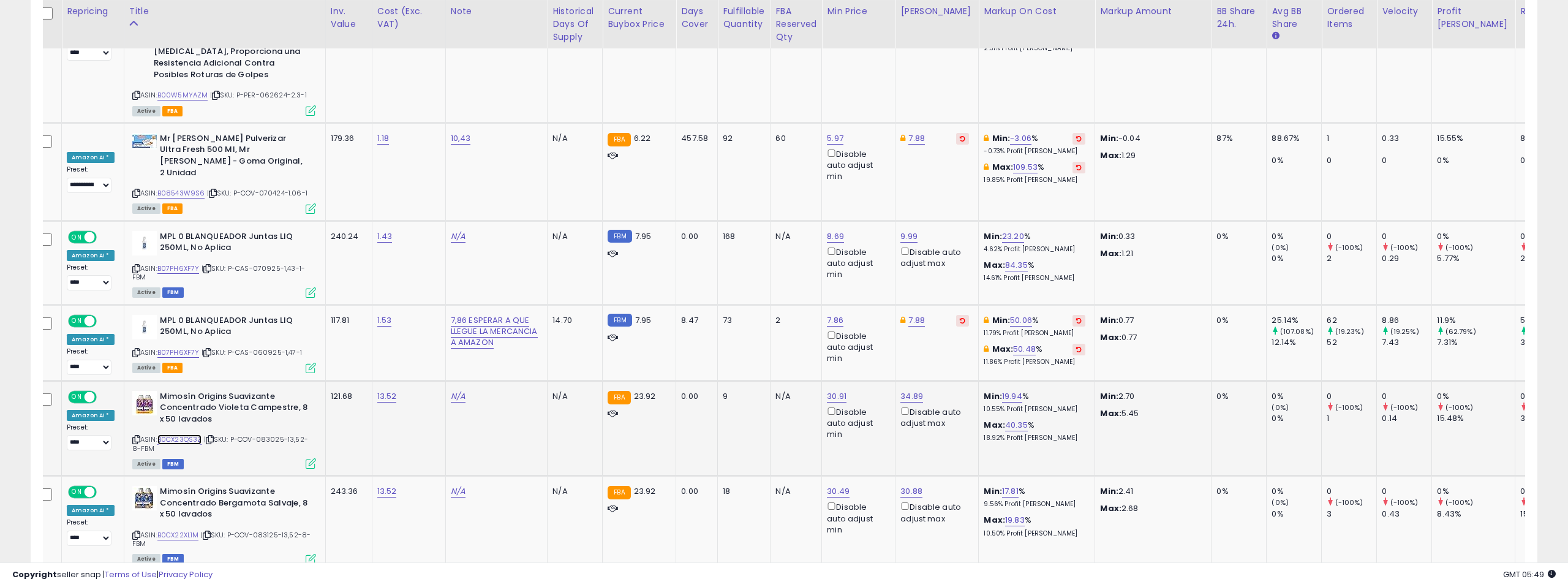
click at [182, 435] on link "B0CX23QS3Z" at bounding box center [180, 440] width 45 height 11
click at [175, 530] on link "B0CX22XL1M" at bounding box center [178, 535] width 41 height 11
click at [827, 485] on link "30.49" at bounding box center [838, 491] width 23 height 12
click at [805, 277] on input "*****" at bounding box center [766, 274] width 109 height 21
type input "*****"
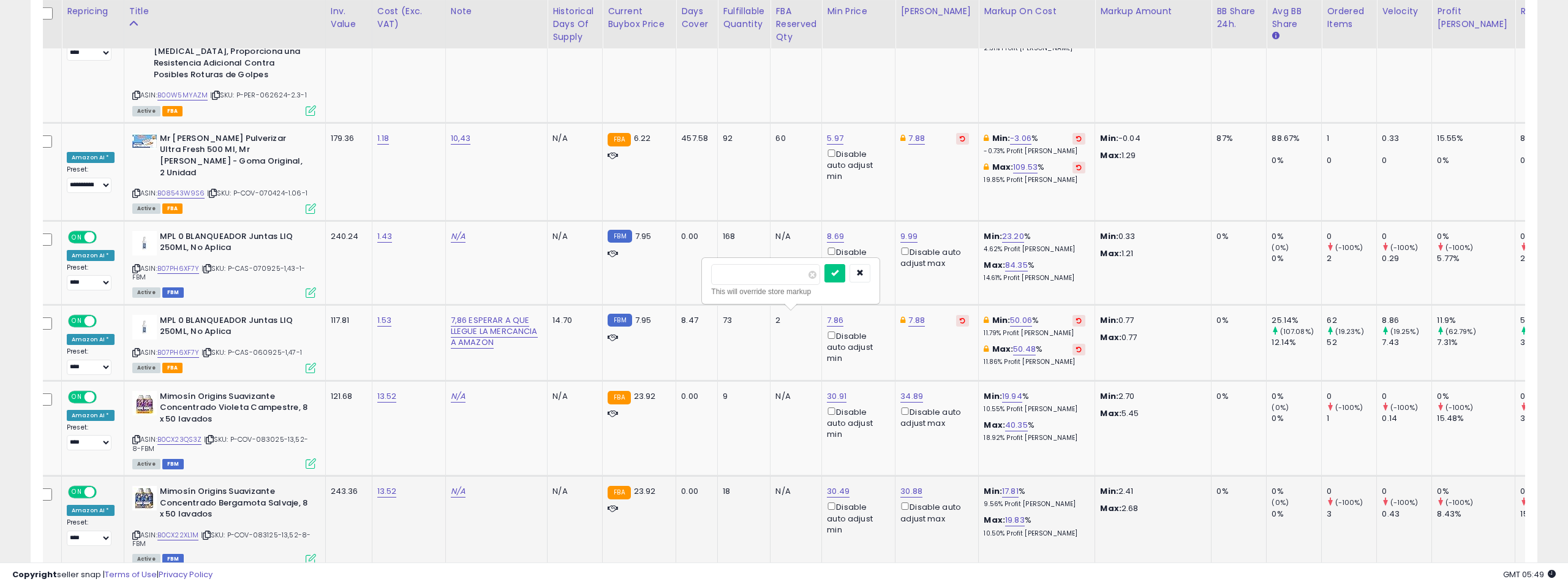
click at [805, 277] on input "*****" at bounding box center [766, 274] width 109 height 21
click at [839, 270] on icon "submit" at bounding box center [835, 272] width 7 height 7
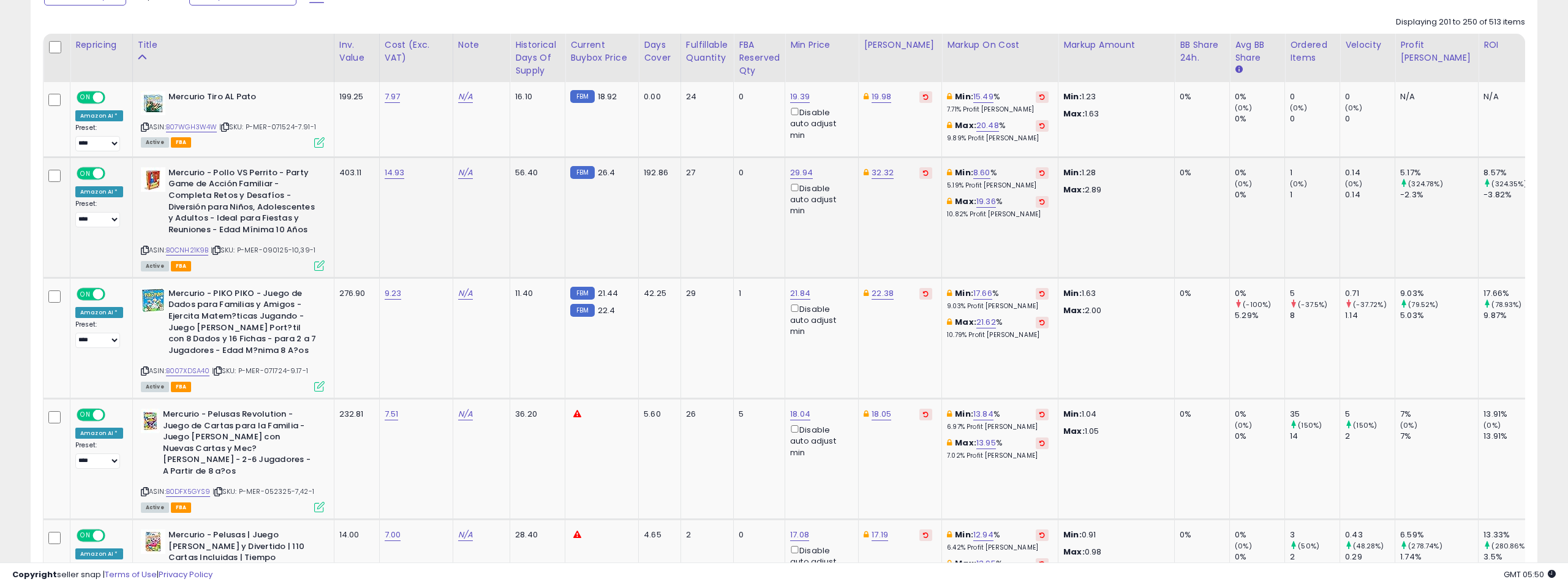
scroll to position [562, 0]
click at [200, 127] on link "B07WGH3W4W" at bounding box center [192, 127] width 51 height 11
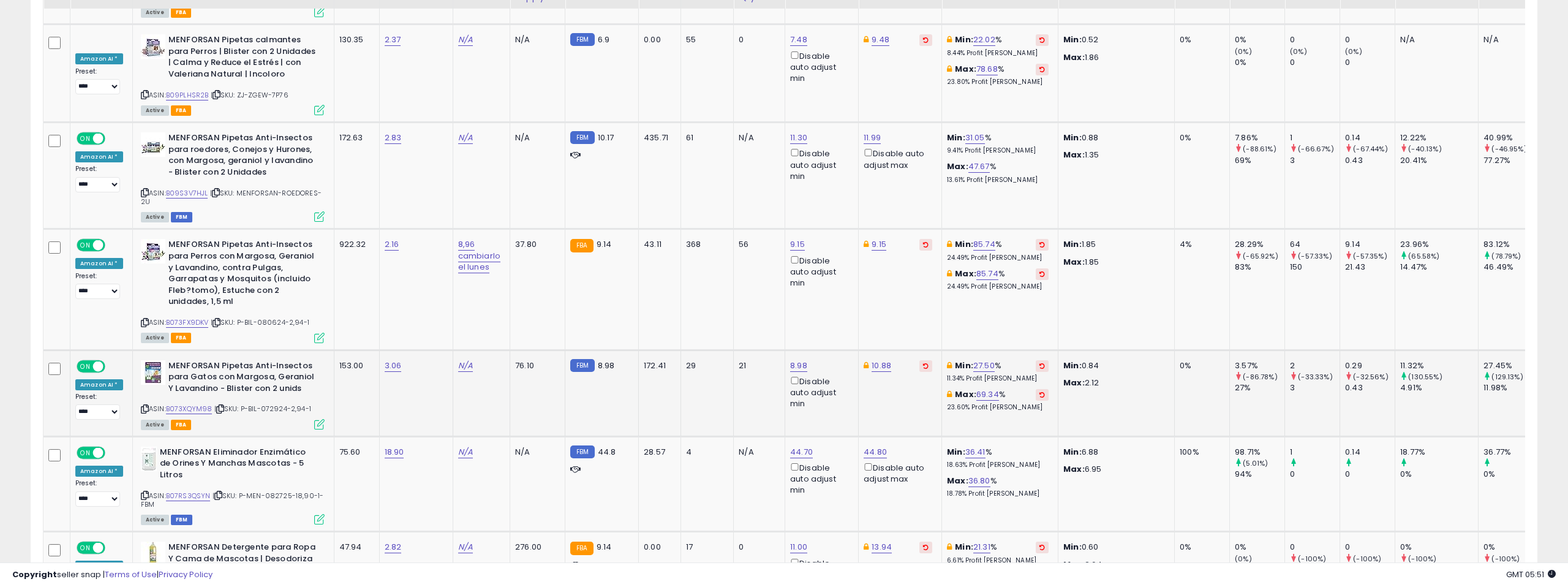
scroll to position [2487, 0]
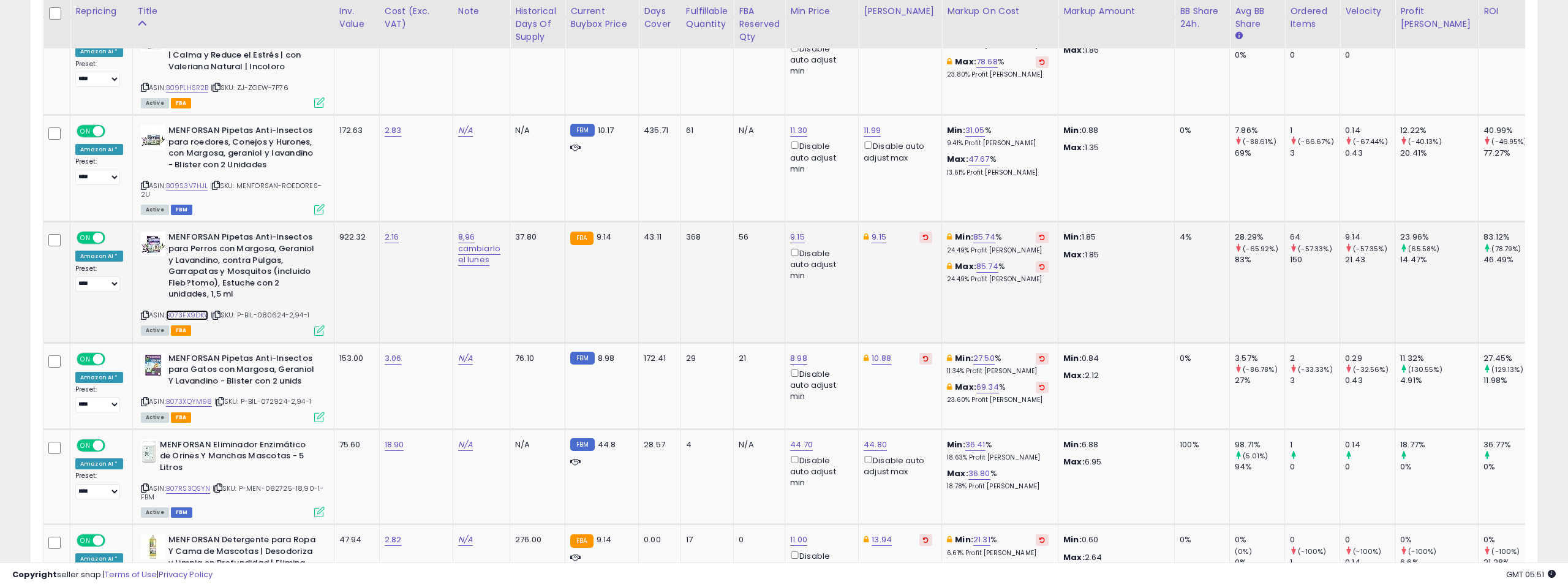
click at [186, 310] on link "B073FX9DKV" at bounding box center [187, 315] width 43 height 11
click at [792, 231] on link "9.15" at bounding box center [797, 237] width 14 height 12
click at [807, 141] on input "****" at bounding box center [765, 139] width 109 height 21
type input "****"
click at [807, 141] on input "****" at bounding box center [765, 139] width 109 height 21
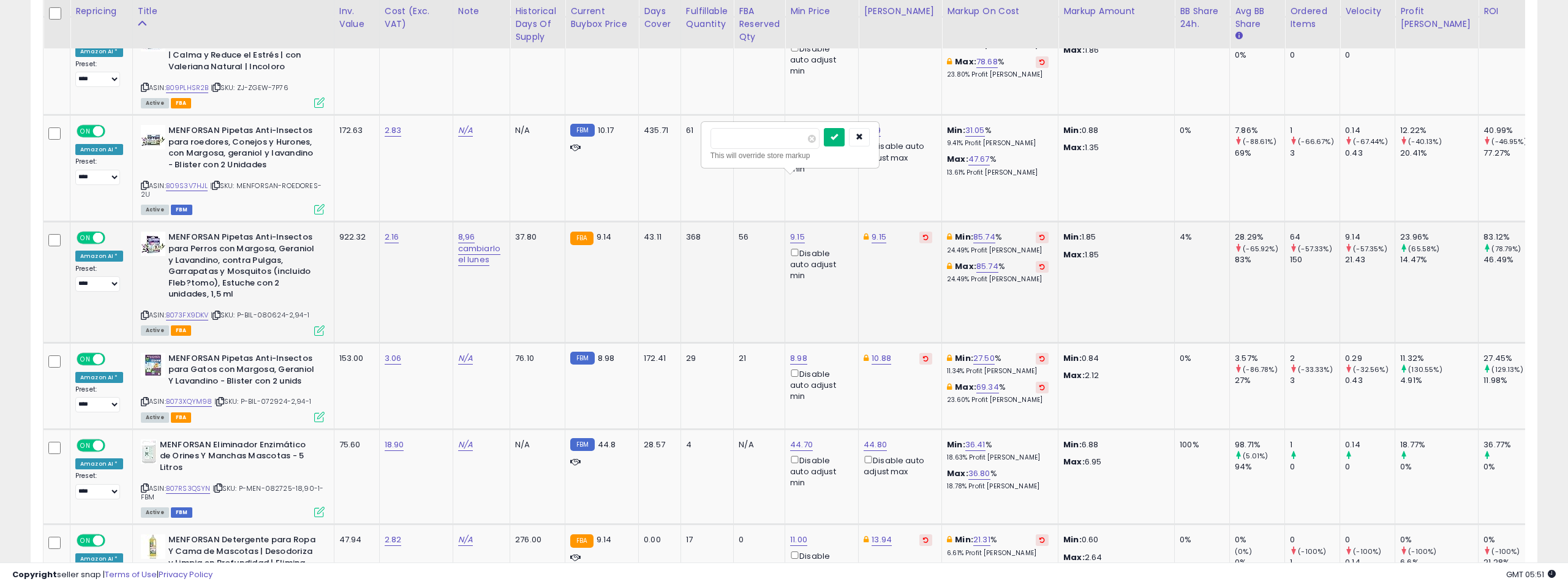
click at [838, 139] on icon "submit" at bounding box center [834, 137] width 7 height 7
click at [873, 231] on link "9.15" at bounding box center [879, 237] width 14 height 12
click at [887, 137] on input "****" at bounding box center [847, 139] width 109 height 21
click at [888, 142] on input "****" at bounding box center [847, 139] width 109 height 21
type input "****"
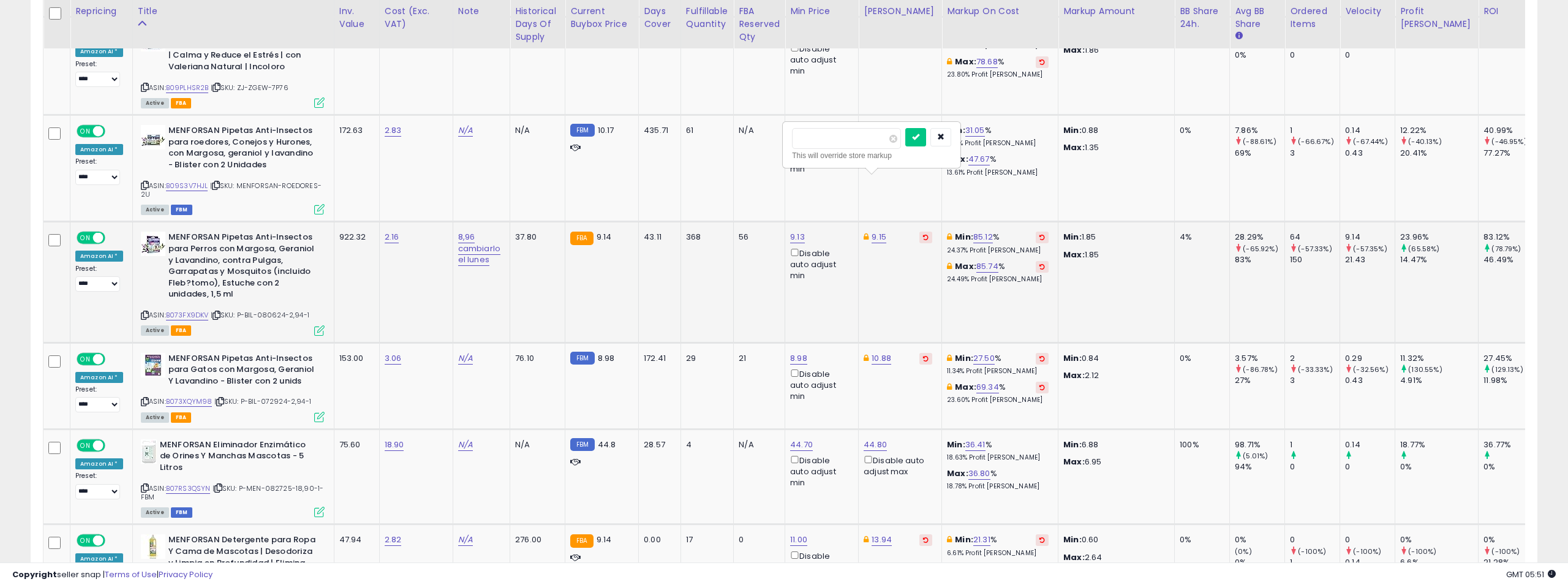
click at [888, 142] on input "****" at bounding box center [847, 139] width 109 height 21
click at [917, 141] on button "submit" at bounding box center [916, 137] width 21 height 18
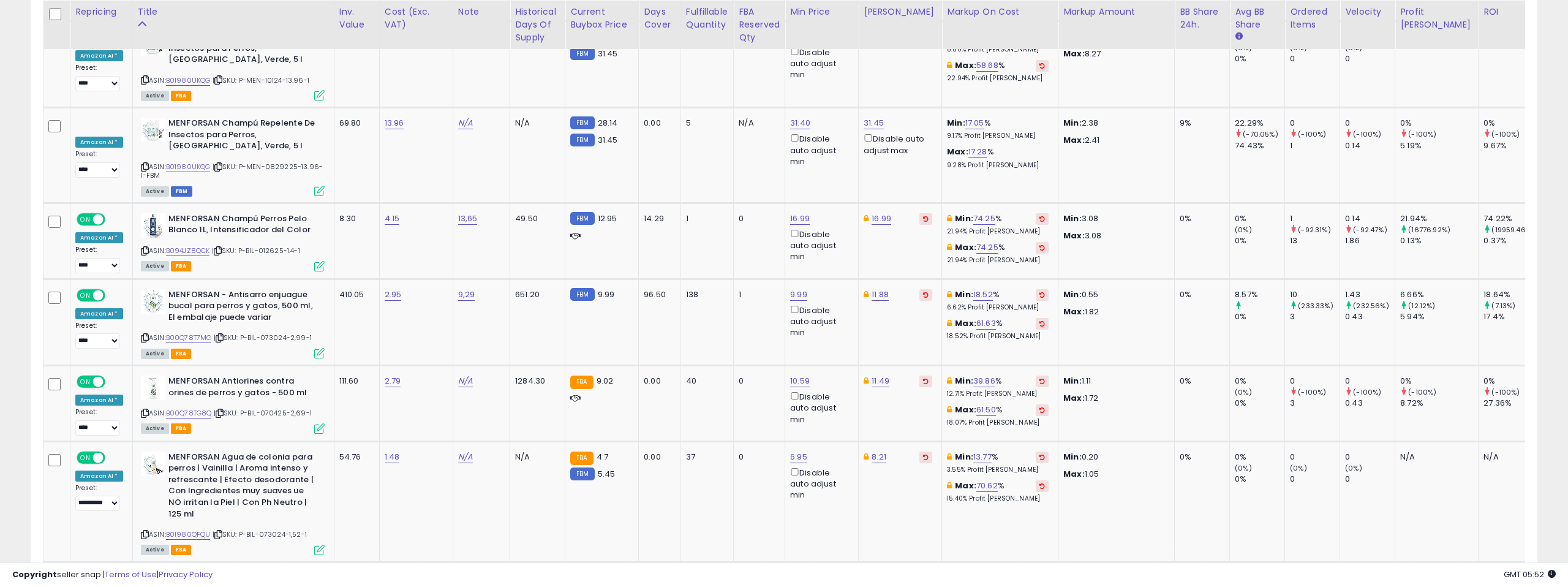
scroll to position [3624, 0]
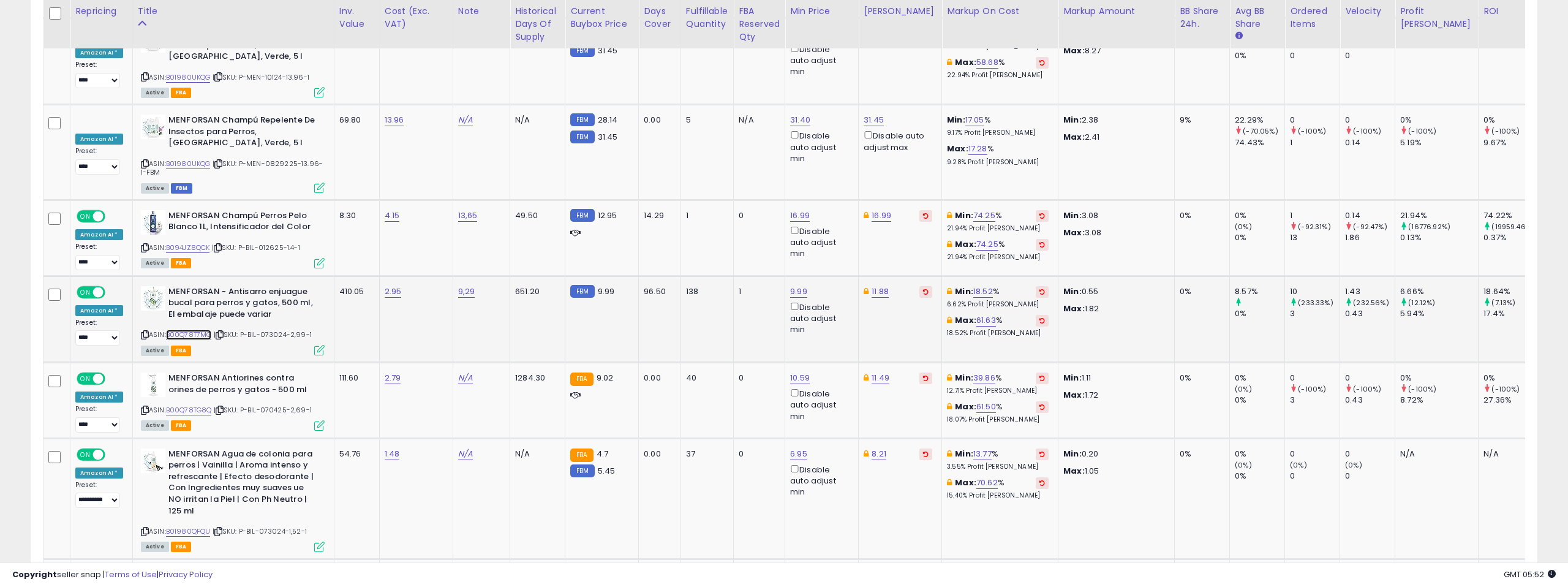
click at [198, 330] on link "B00Q78T7MG" at bounding box center [189, 335] width 46 height 11
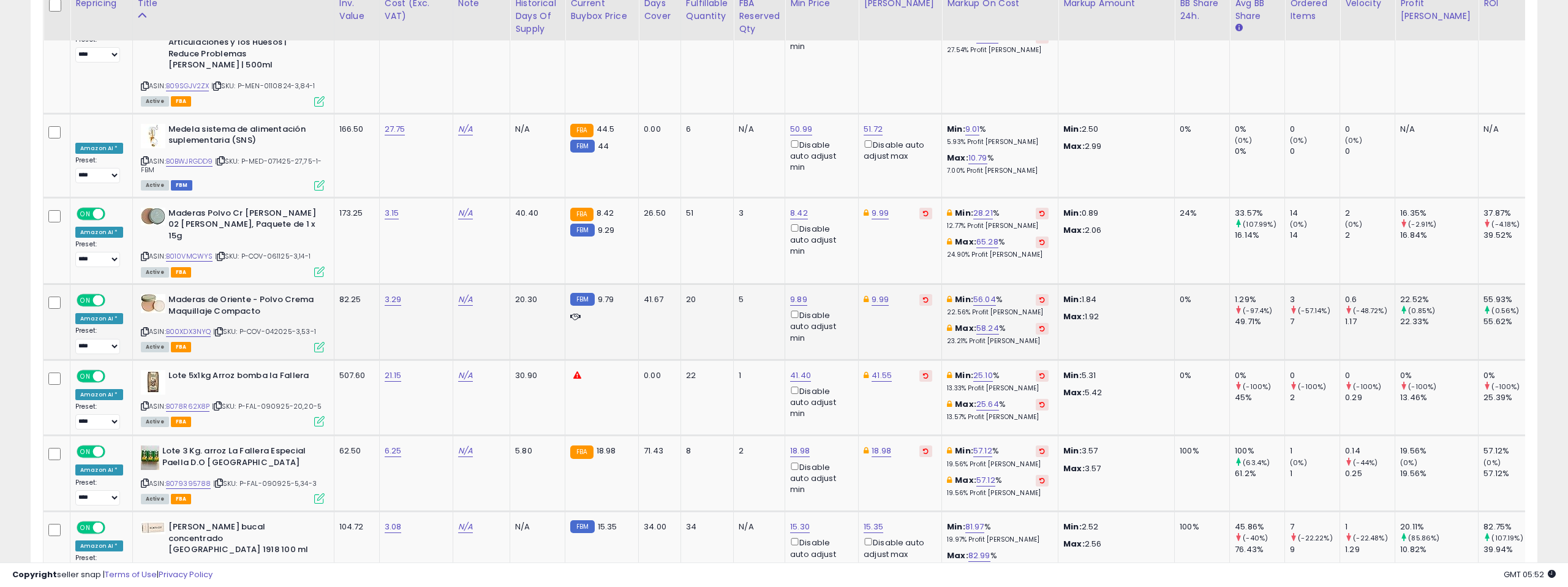
scroll to position [4271, 0]
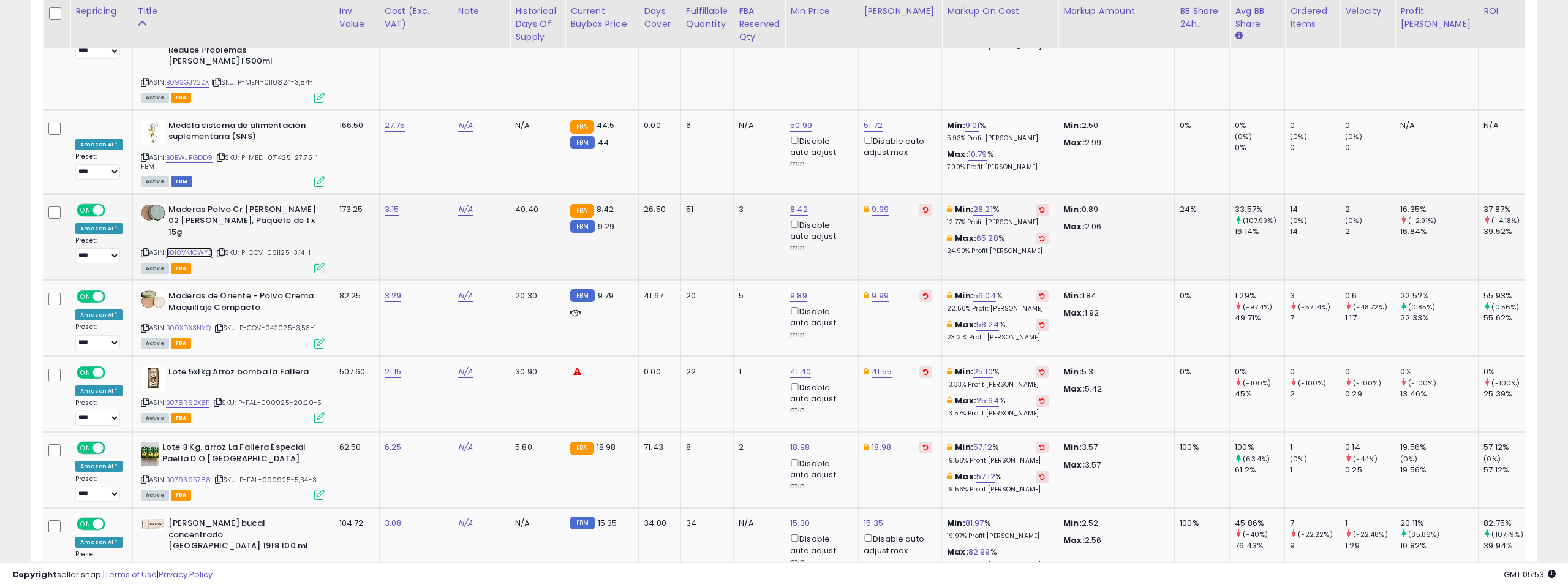
click at [186, 248] on link "B010VMCWYS" at bounding box center [190, 253] width 47 height 11
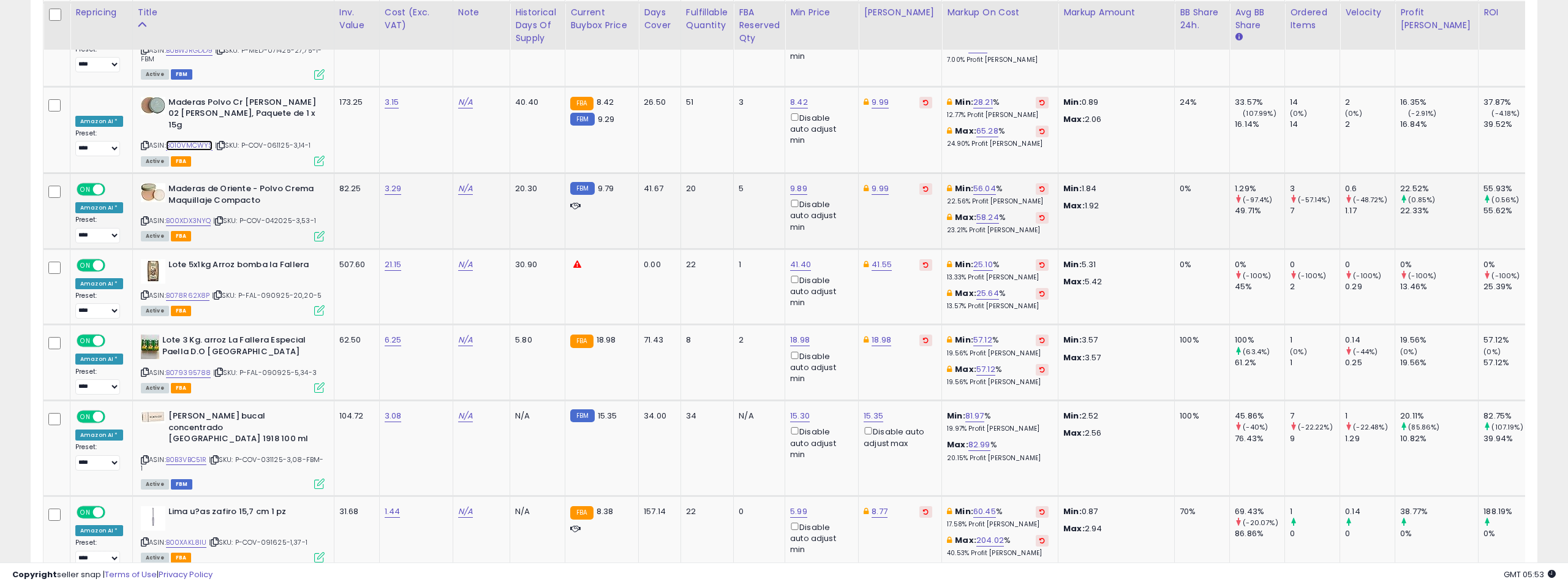
scroll to position [4381, 0]
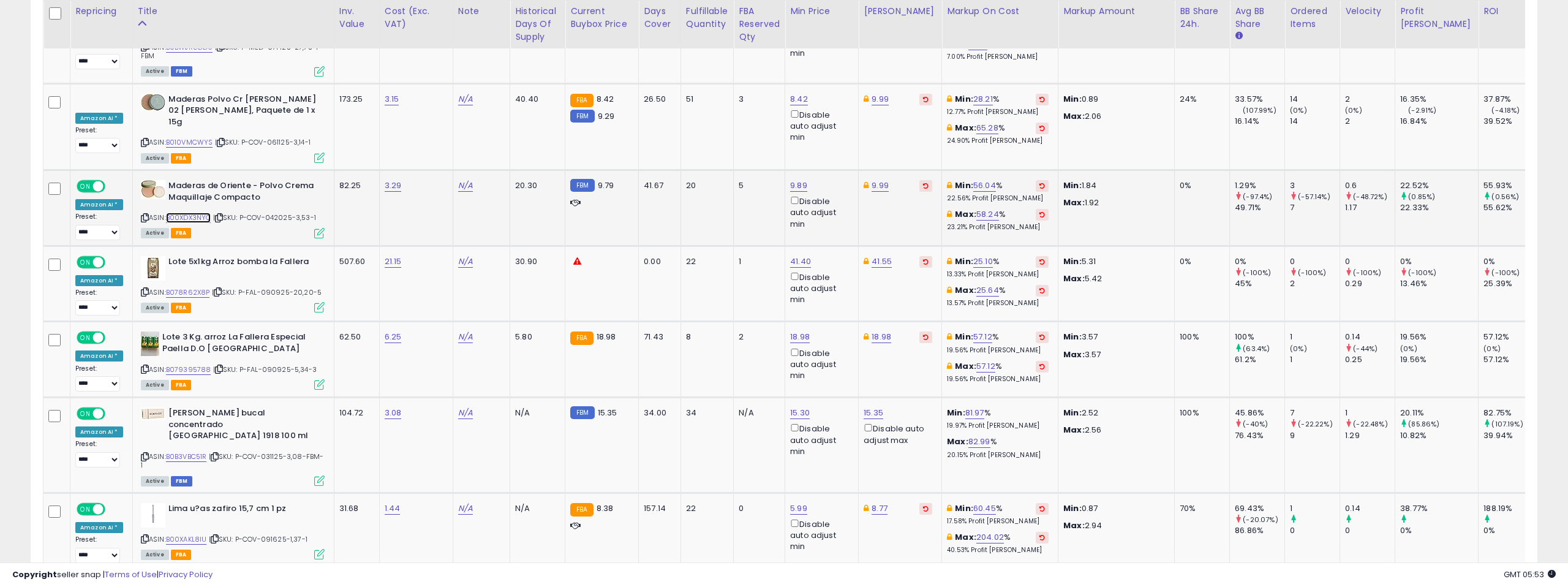
click at [188, 213] on link "B00XDX3NYQ" at bounding box center [188, 218] width 45 height 11
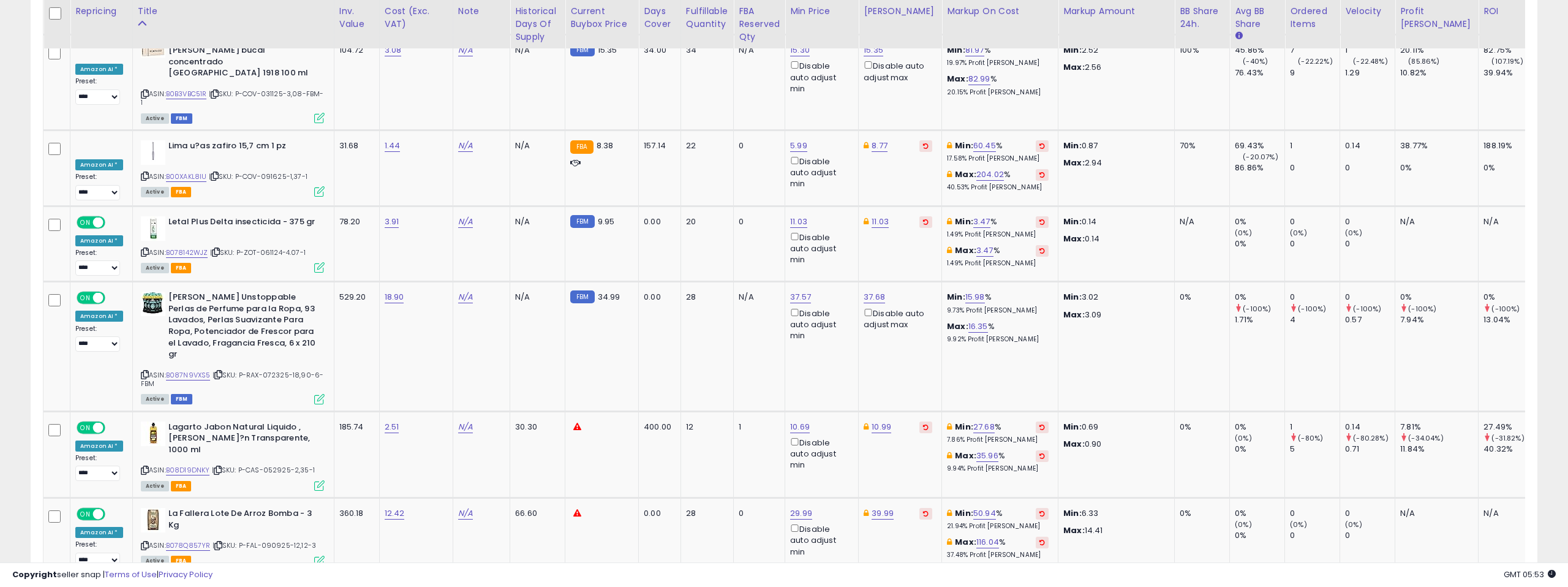
scroll to position [4744, 0]
click at [193, 370] on link "B087N9VXS5" at bounding box center [188, 375] width 45 height 11
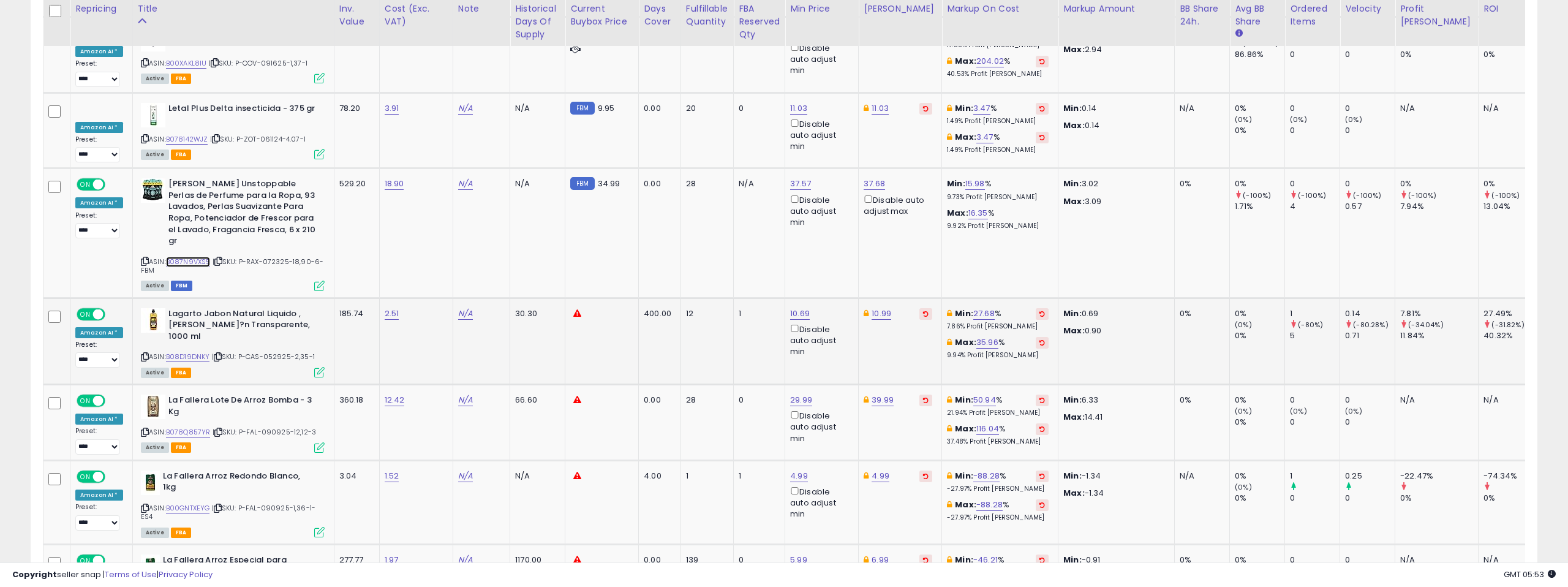
scroll to position [4859, 0]
click at [189, 350] on link "B08D19DNKY" at bounding box center [188, 355] width 44 height 11
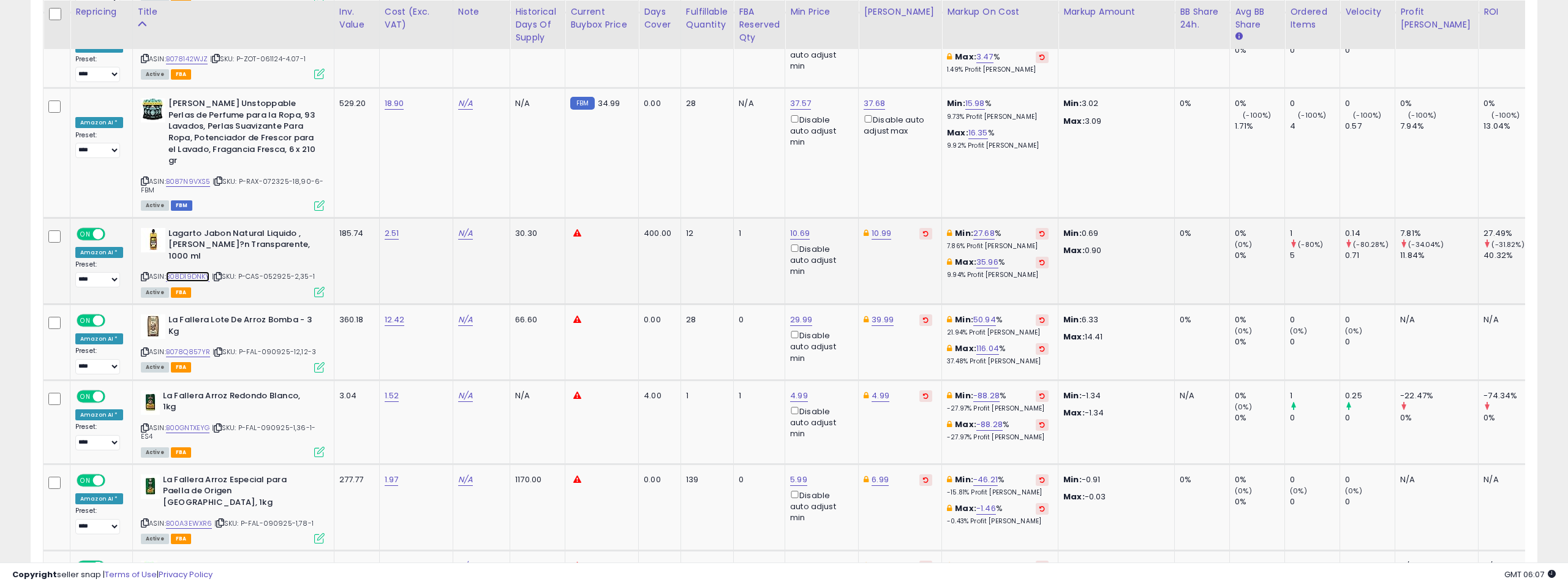
scroll to position [4938, 0]
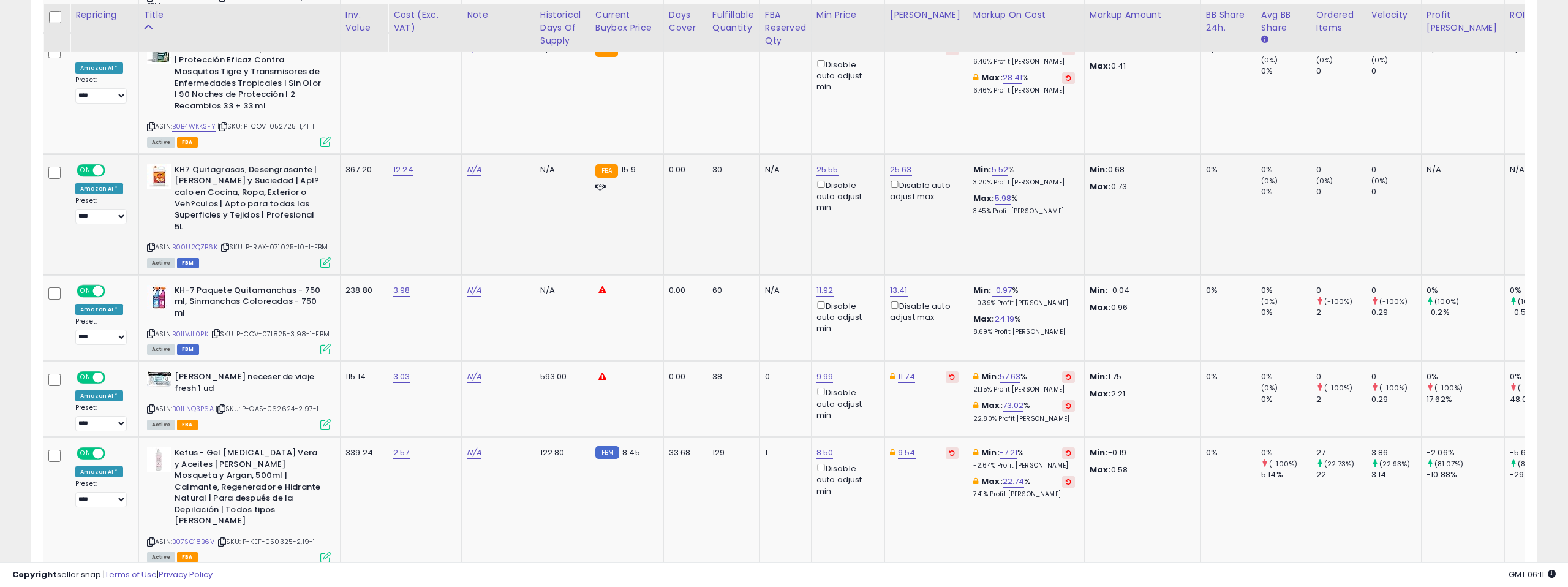
scroll to position [1352, 0]
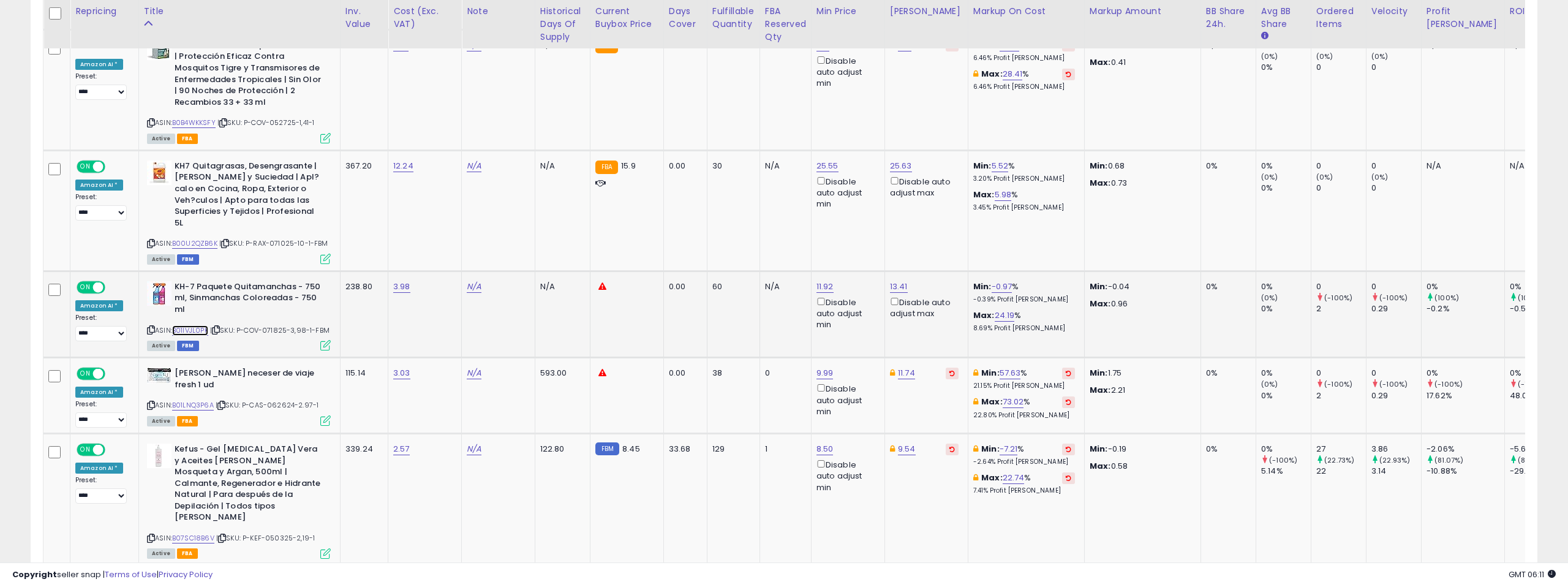
click at [197, 326] on link "B01IVJL0PK" at bounding box center [190, 331] width 36 height 11
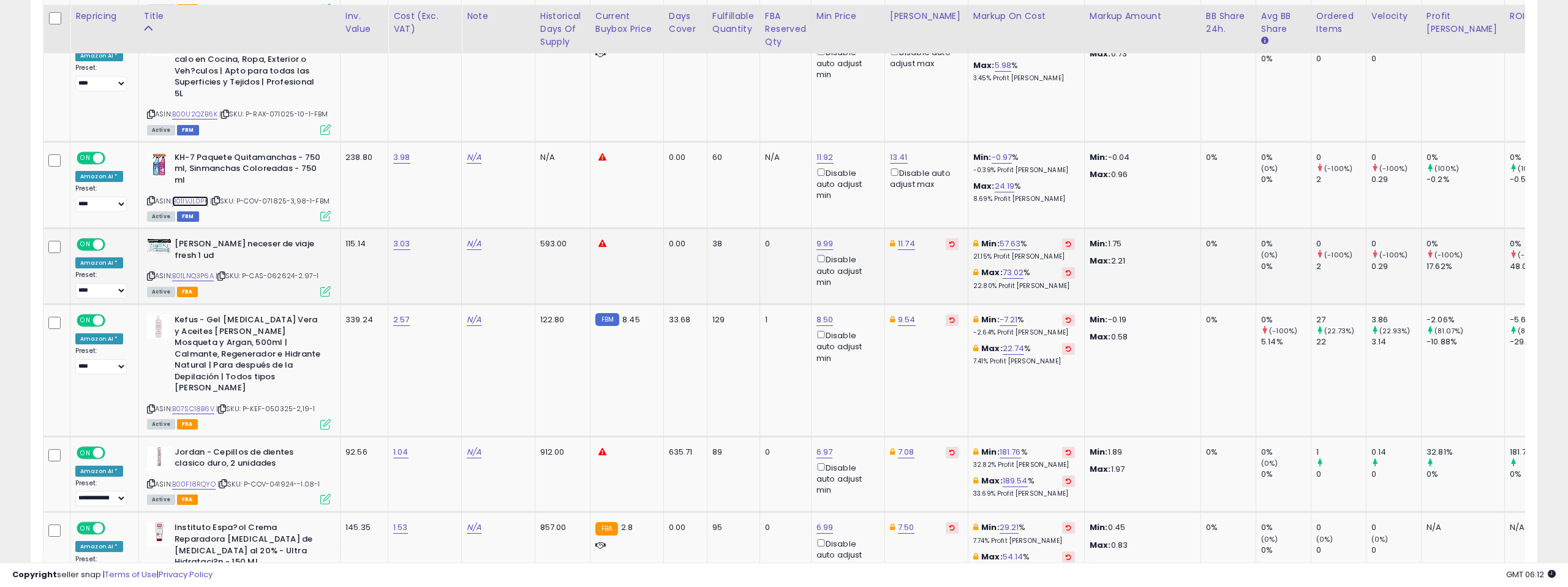
scroll to position [1486, 0]
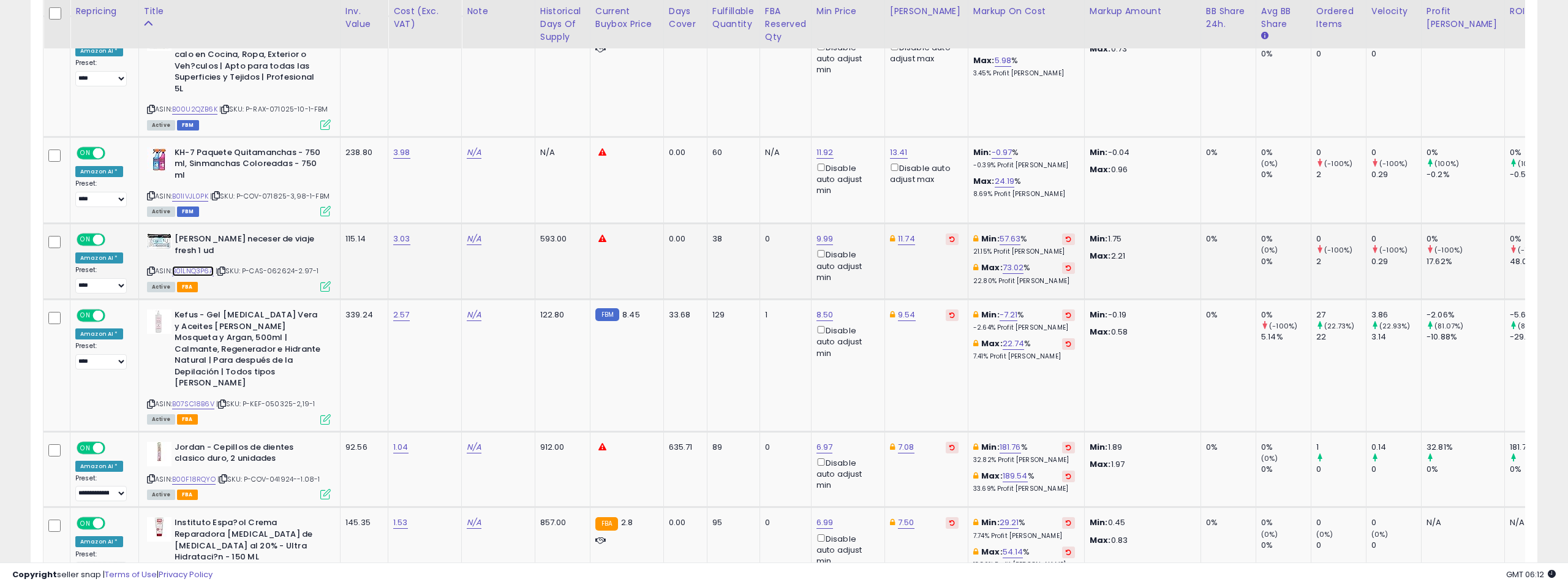
click at [200, 266] on link "B01LNQ3P6A" at bounding box center [192, 271] width 41 height 11
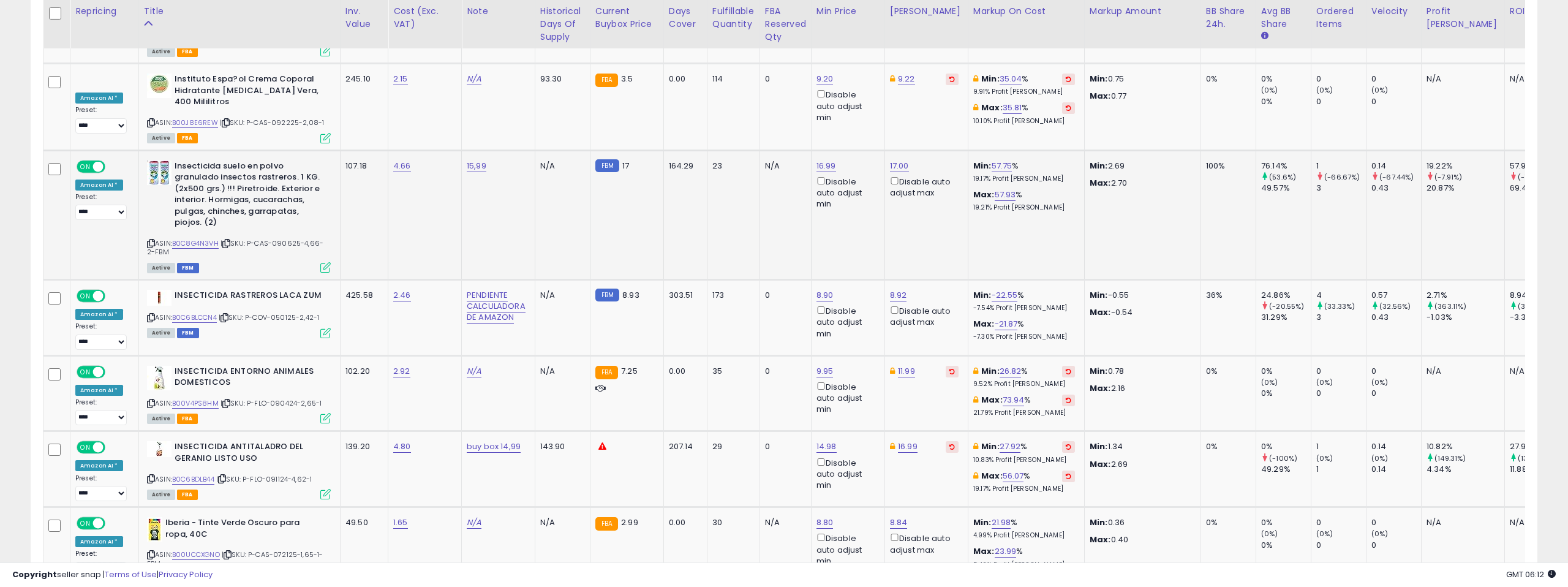
scroll to position [2028, 0]
click at [188, 238] on link "B0C8G4N3VH" at bounding box center [195, 243] width 47 height 11
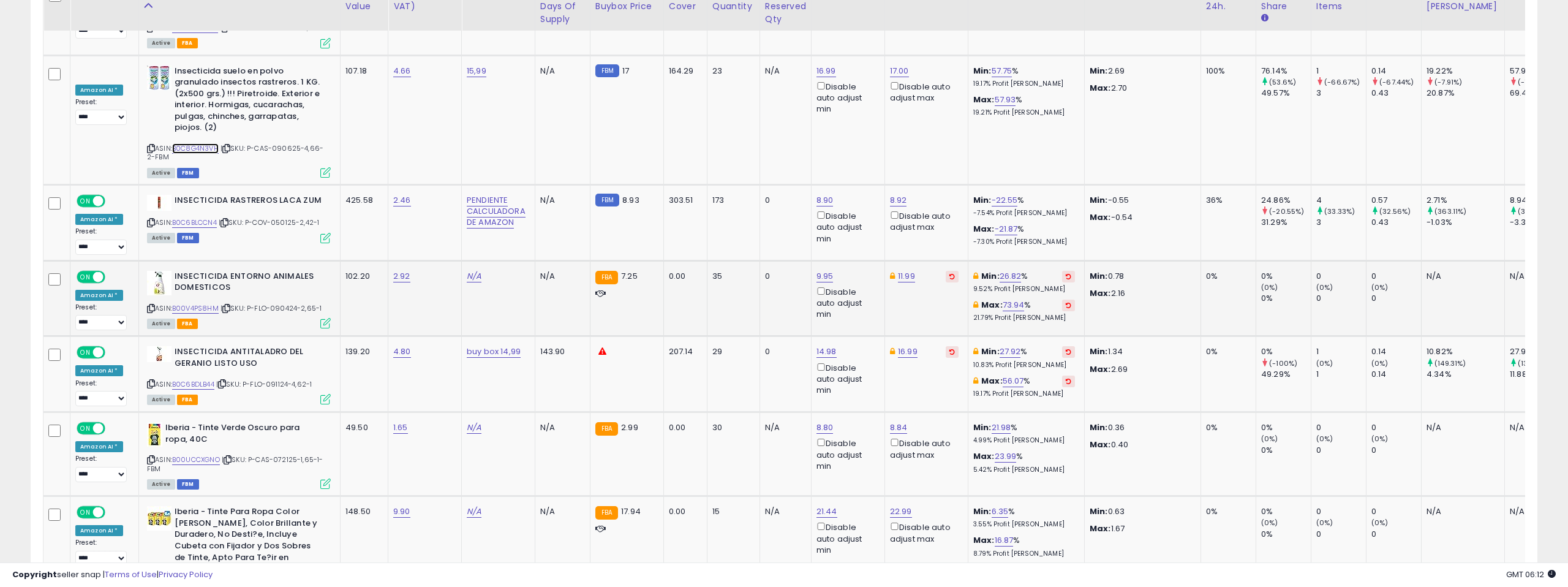
scroll to position [2146, 0]
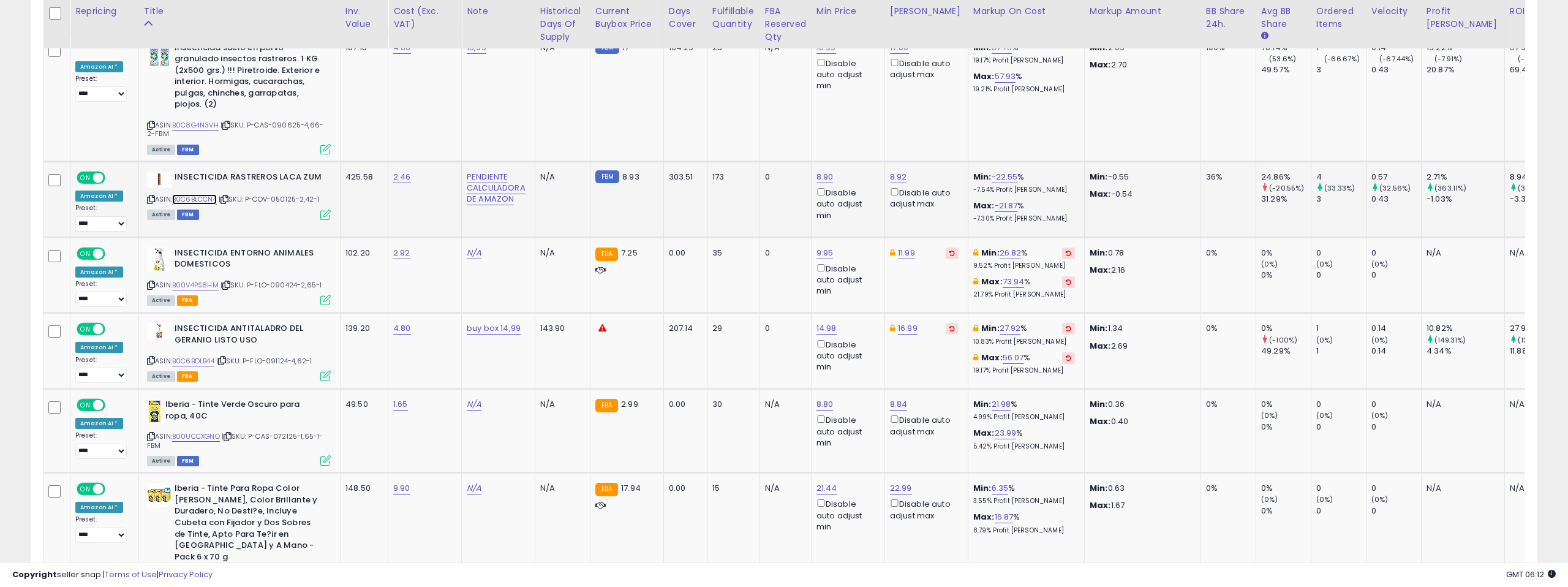
click at [194, 194] on link "B0C6BLCCN4" at bounding box center [194, 200] width 45 height 11
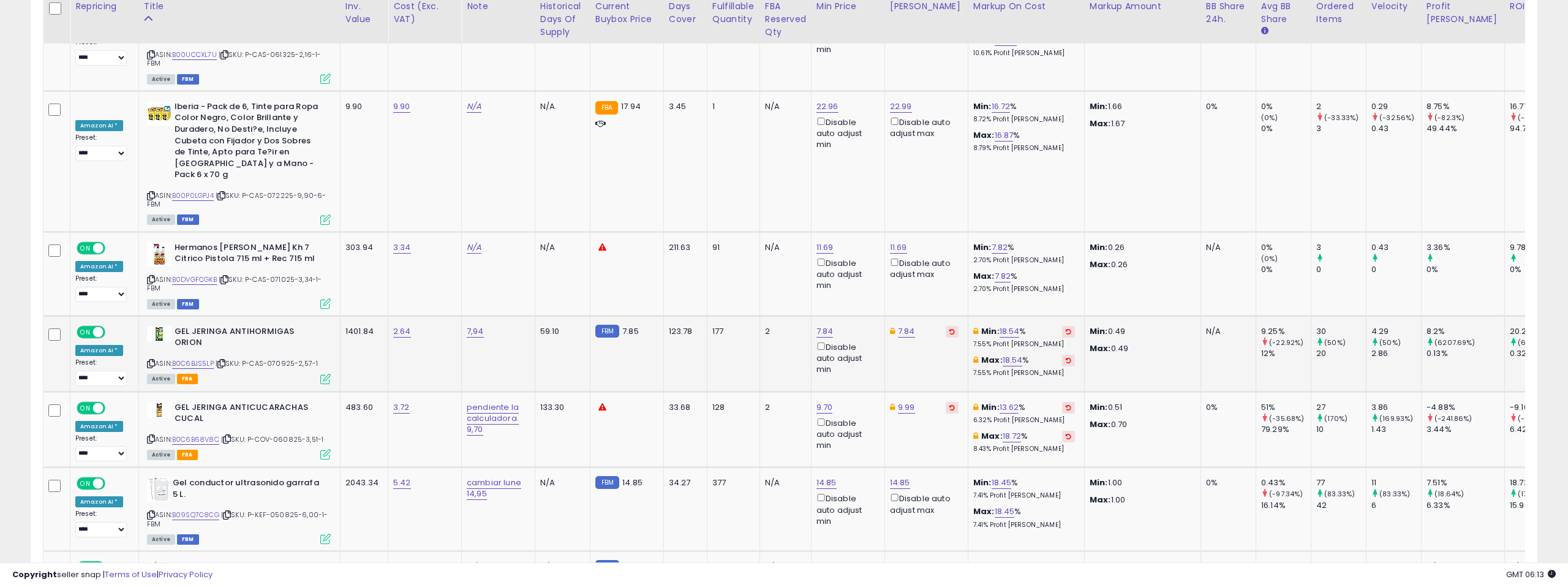
scroll to position [2765, 0]
click at [191, 274] on link "B0DVGFCGKB" at bounding box center [194, 279] width 45 height 11
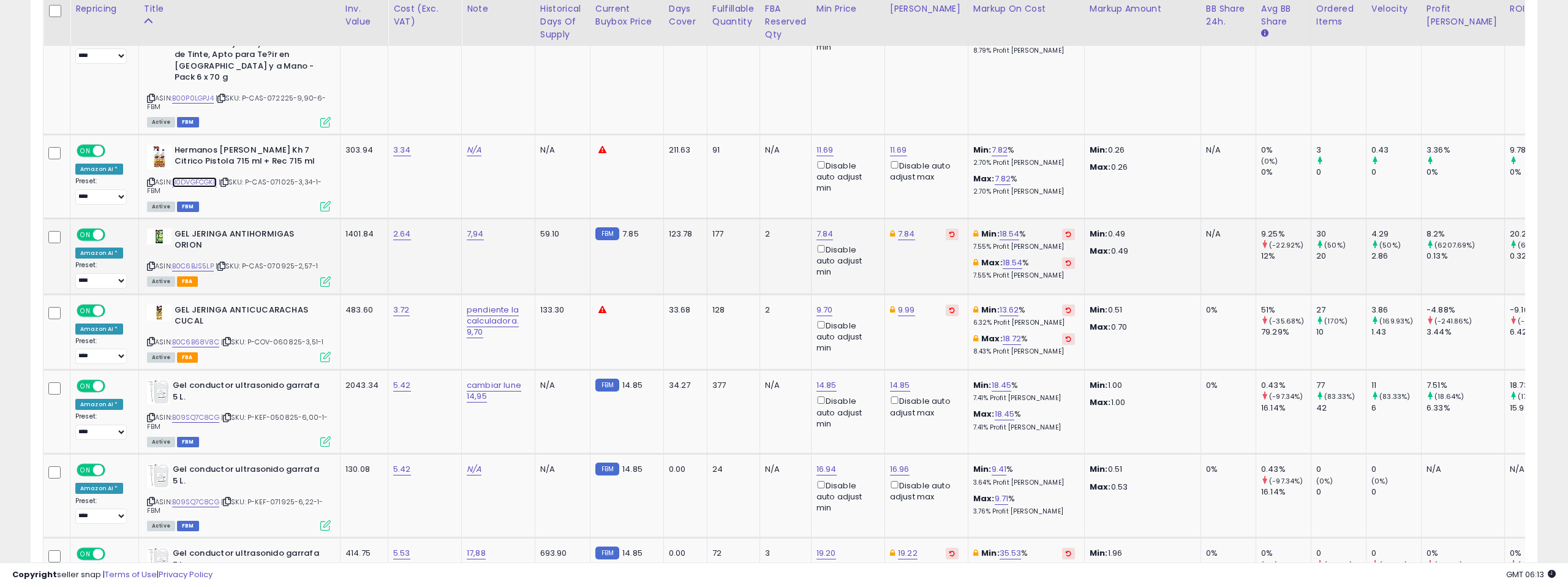
scroll to position [2867, 0]
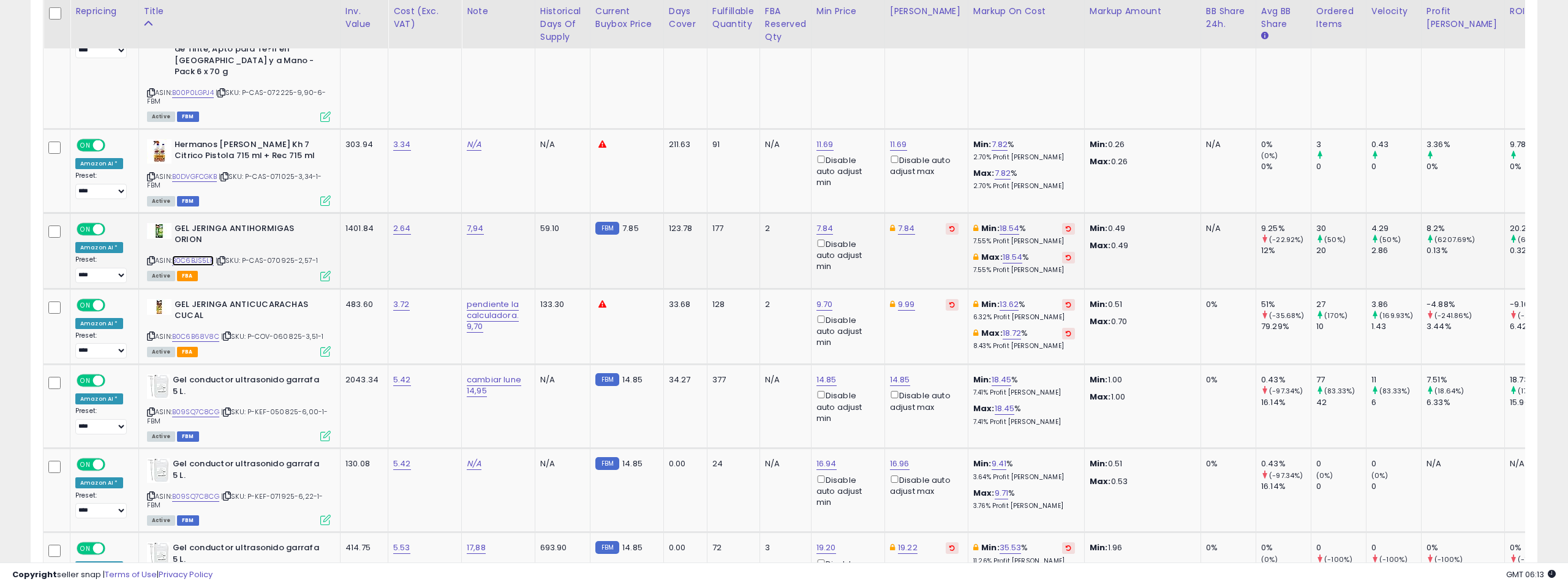
click at [198, 255] on link "B0C6BJS5LP" at bounding box center [192, 261] width 41 height 11
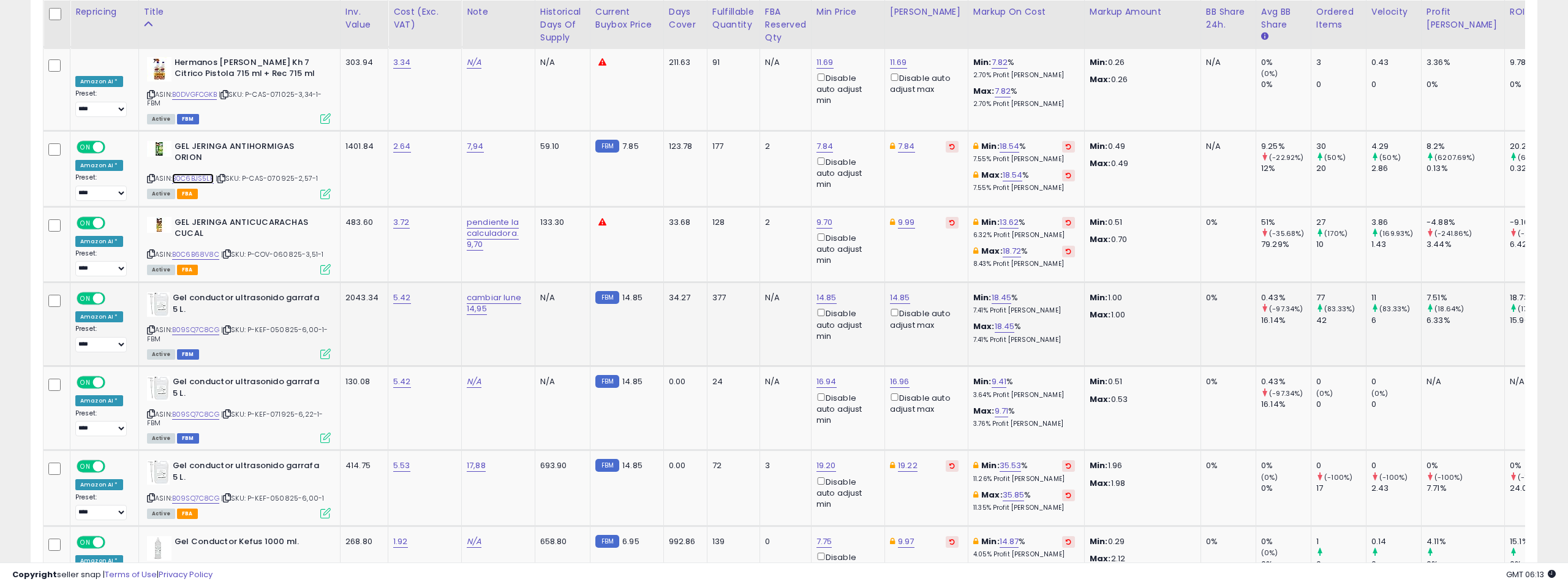
scroll to position [2950, 0]
click at [193, 324] on link "B09SQ7C8CG" at bounding box center [196, 330] width 47 height 11
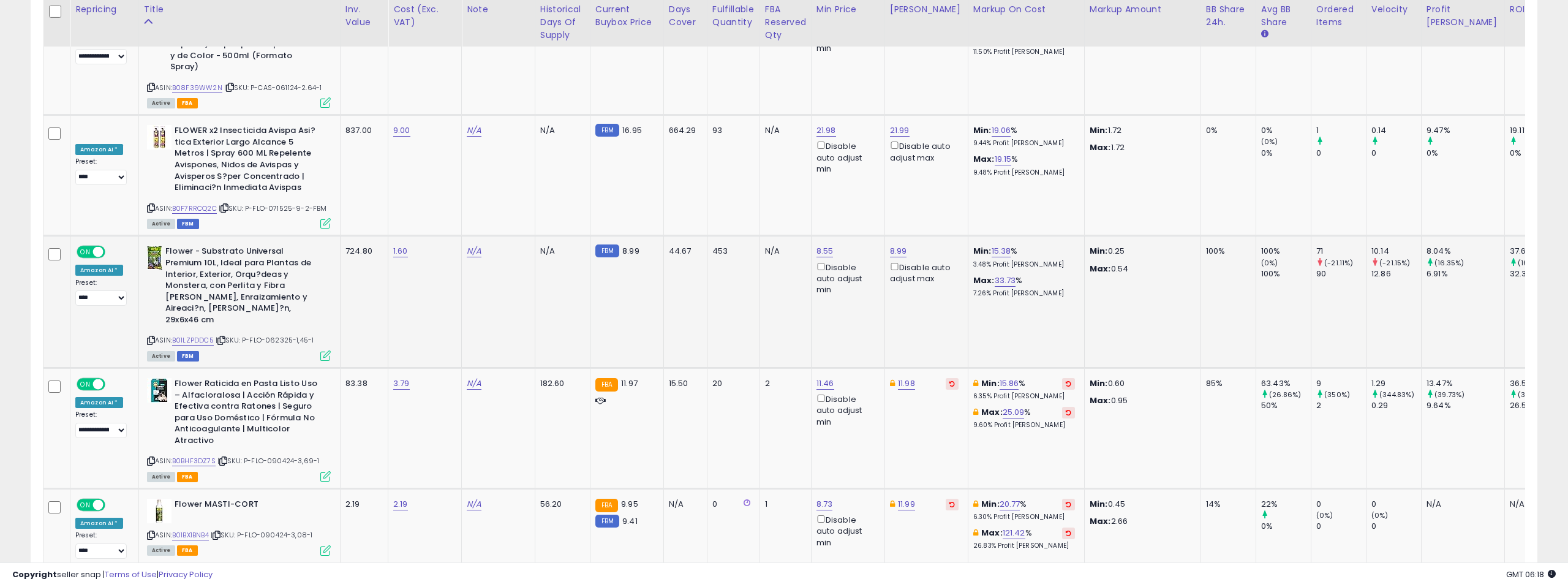
scroll to position [3648, 0]
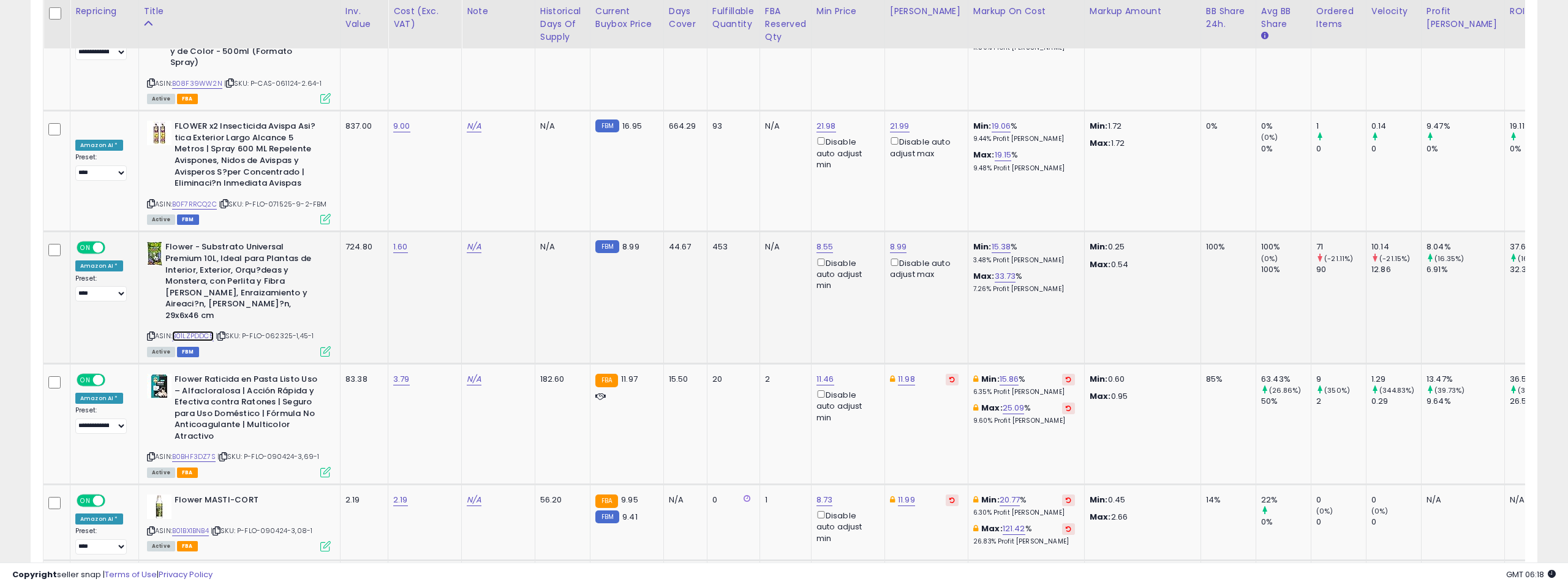
click at [205, 331] on link "B01LZPDDC5" at bounding box center [192, 336] width 41 height 11
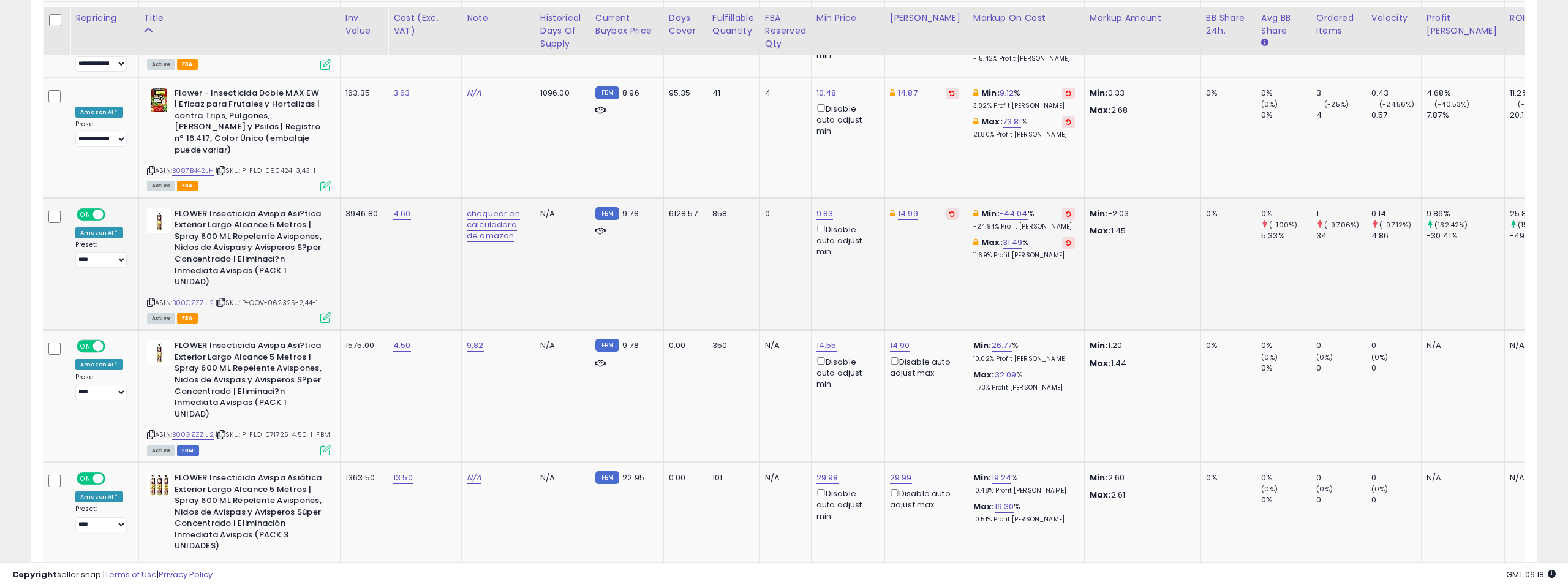
scroll to position [4336, 0]
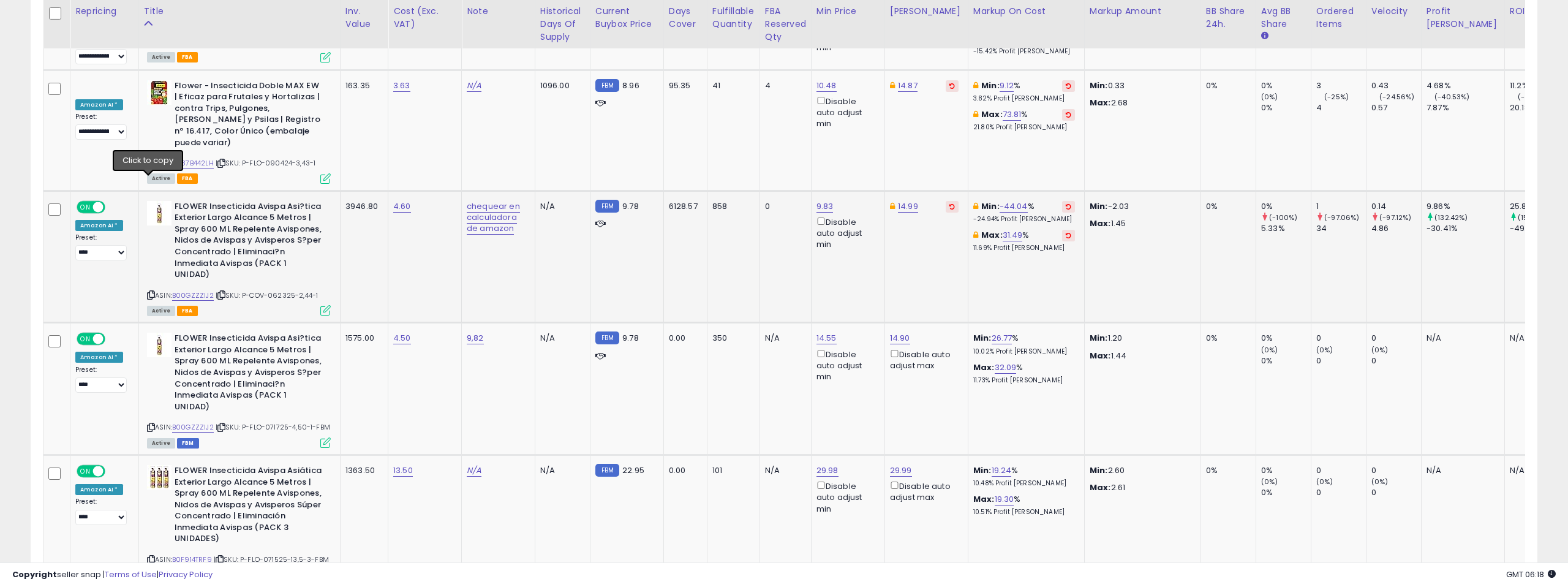
drag, startPoint x: 146, startPoint y: 179, endPoint x: 184, endPoint y: 159, distance: 42.9
click at [147, 292] on icon at bounding box center [151, 295] width 8 height 7
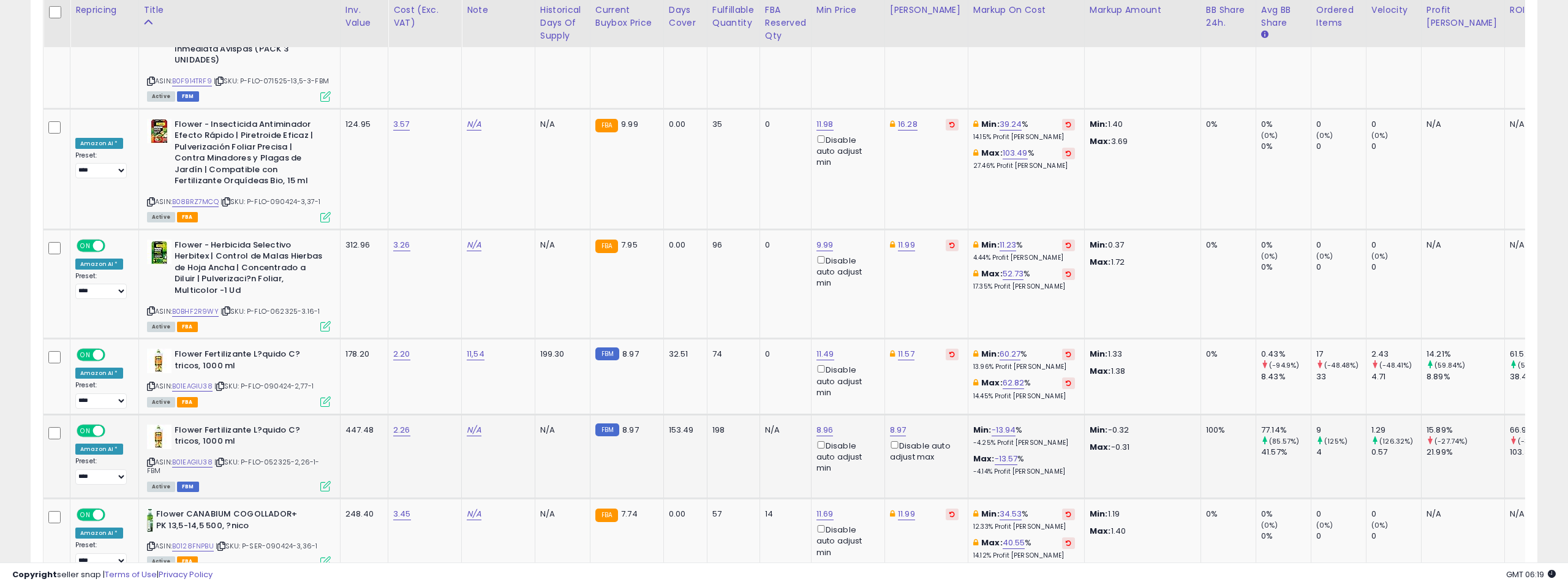
scroll to position [4816, 0]
drag, startPoint x: 149, startPoint y: 336, endPoint x: 243, endPoint y: 231, distance: 140.9
click at [150, 457] on icon at bounding box center [151, 460] width 8 height 7
click at [190, 380] on link "B01EAGIU38" at bounding box center [192, 385] width 41 height 11
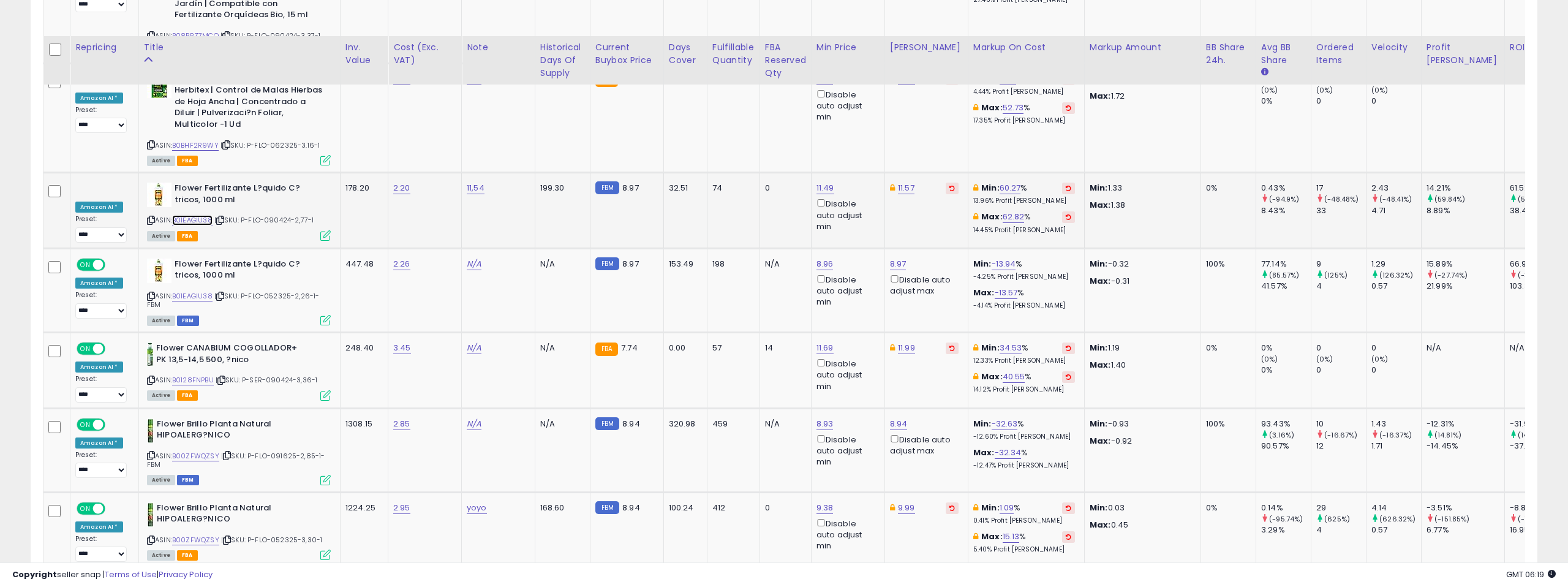
scroll to position [5020, 0]
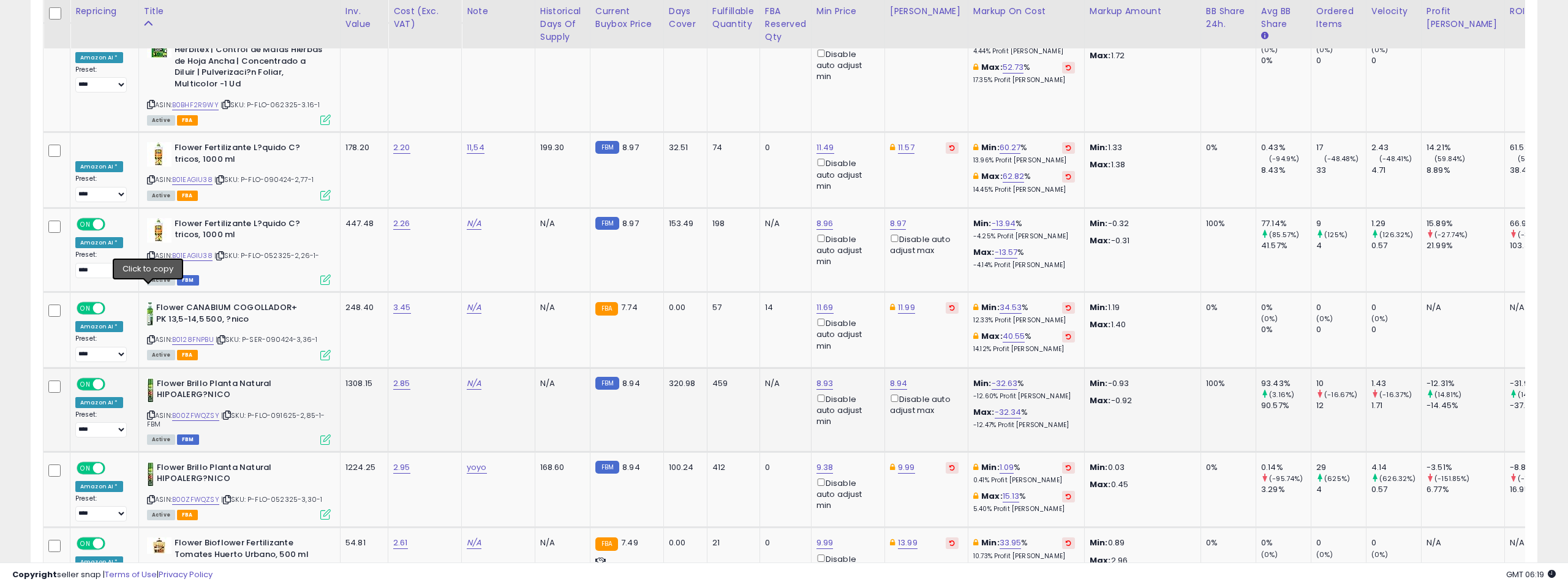
click at [147, 412] on icon at bounding box center [151, 415] width 8 height 7
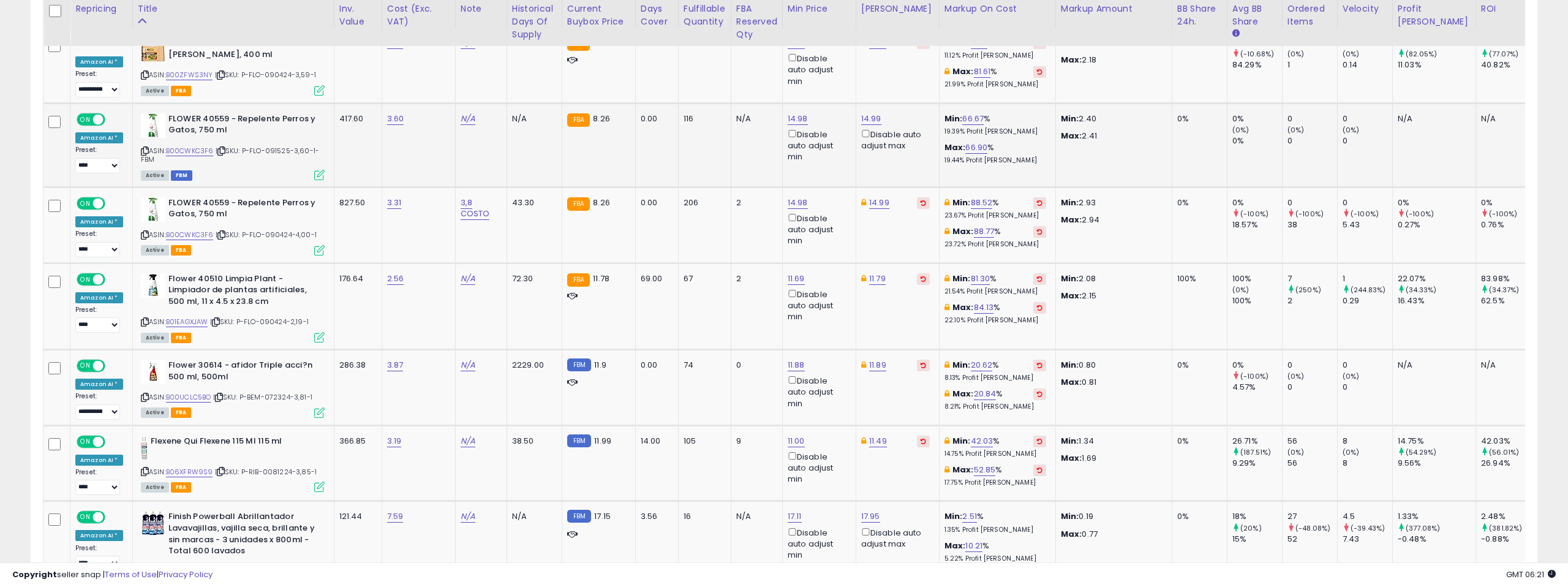
scroll to position [616, 0]
drag, startPoint x: 141, startPoint y: 150, endPoint x: 297, endPoint y: 69, distance: 175.8
click at [144, 147] on icon at bounding box center [145, 150] width 8 height 7
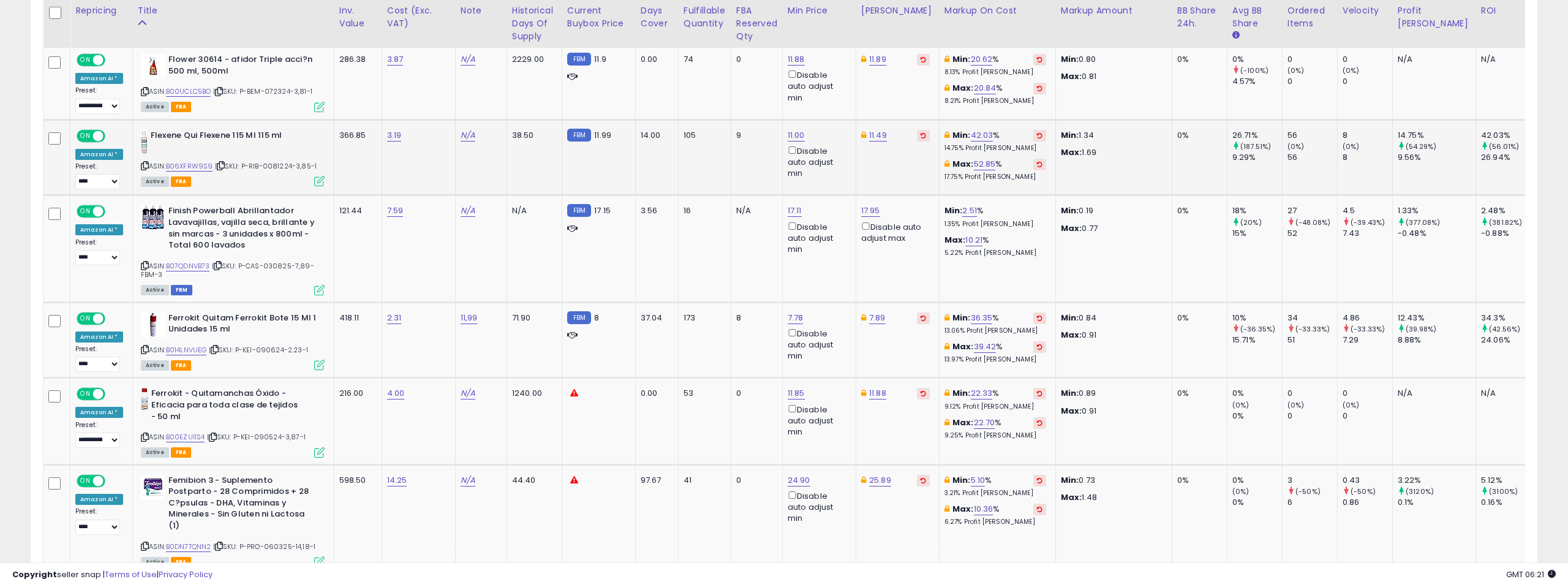
scroll to position [923, 0]
click at [192, 162] on link "B06XFRW9S9" at bounding box center [190, 165] width 47 height 11
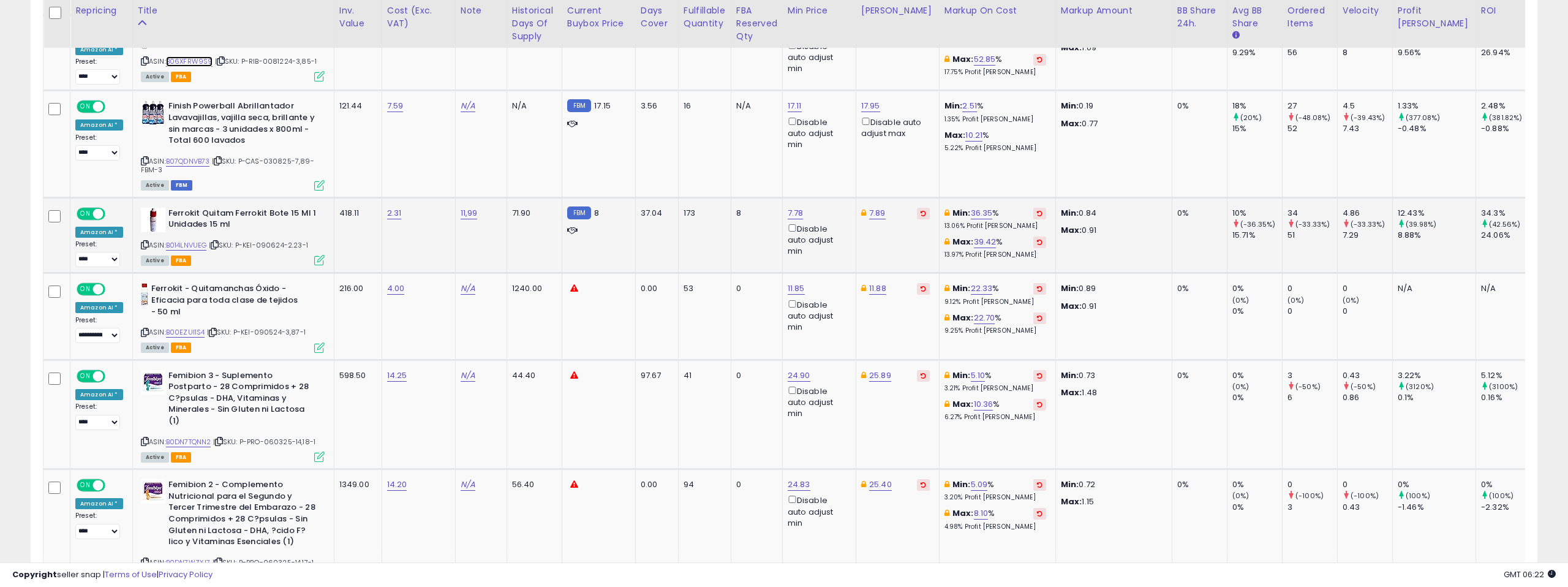
scroll to position [1028, 0]
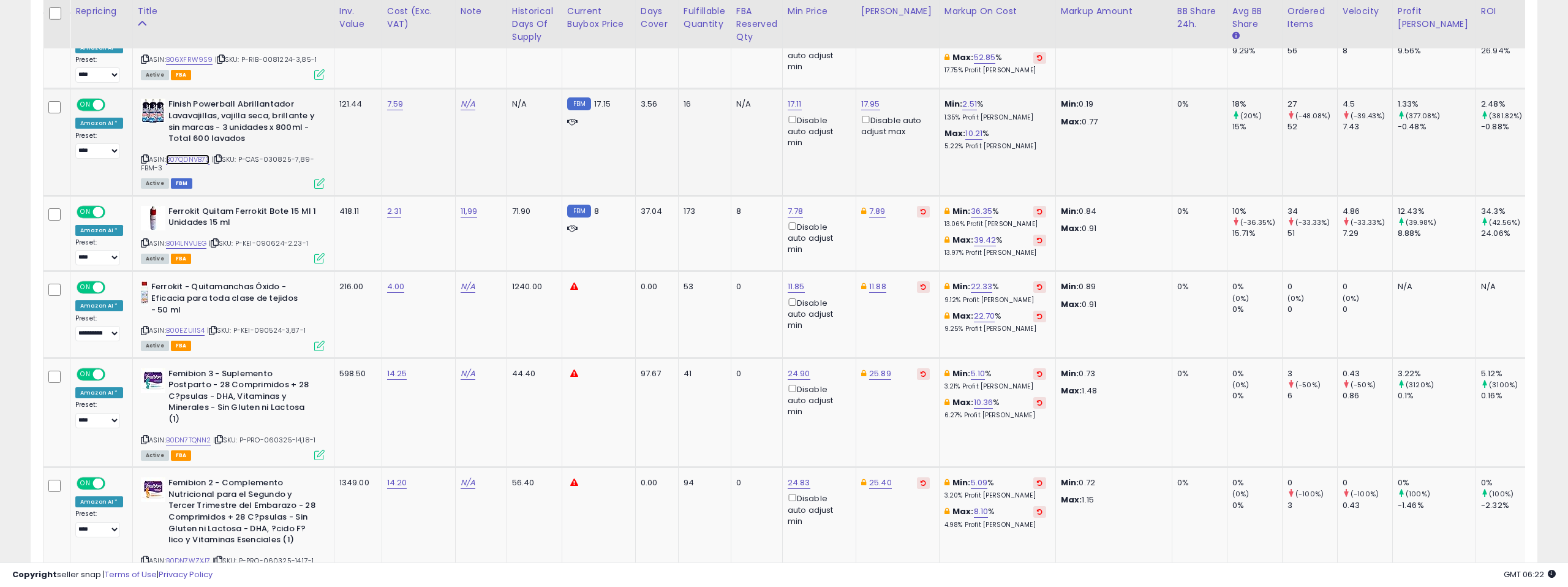
click at [196, 161] on link "B07QDNVB73" at bounding box center [188, 160] width 44 height 11
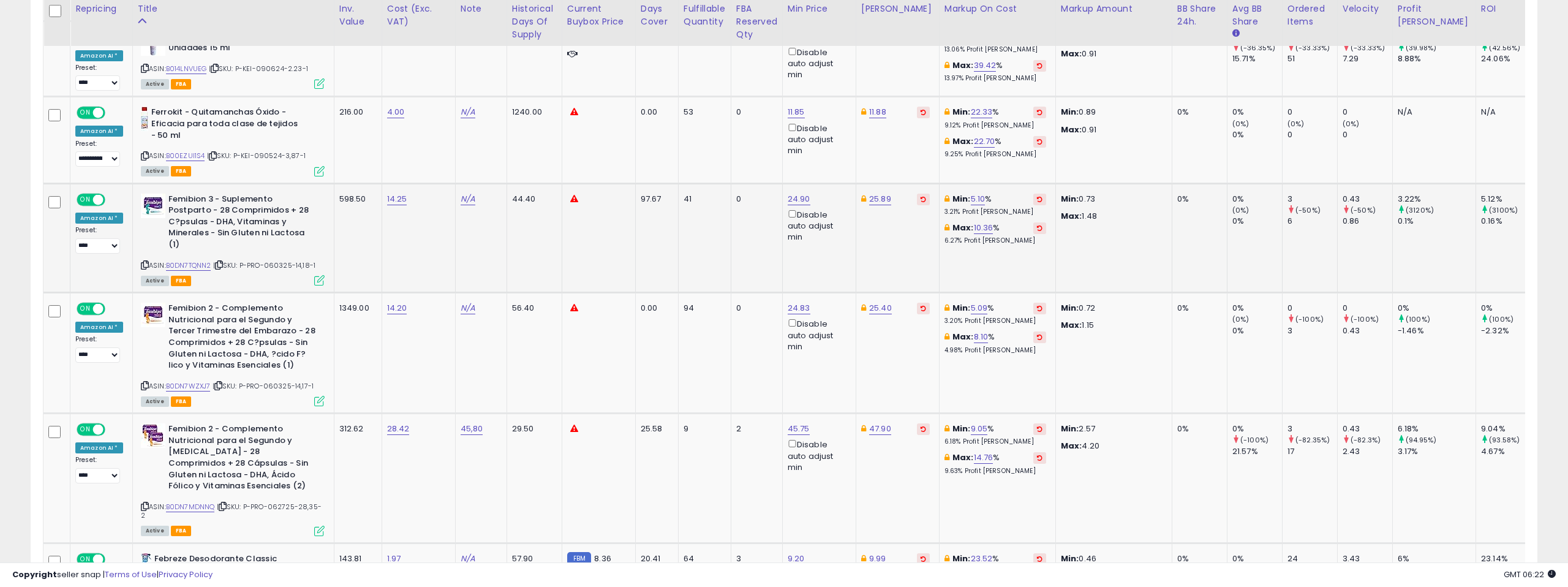
scroll to position [1203, 0]
click at [201, 260] on link "B0DN7TQNN2" at bounding box center [188, 265] width 45 height 11
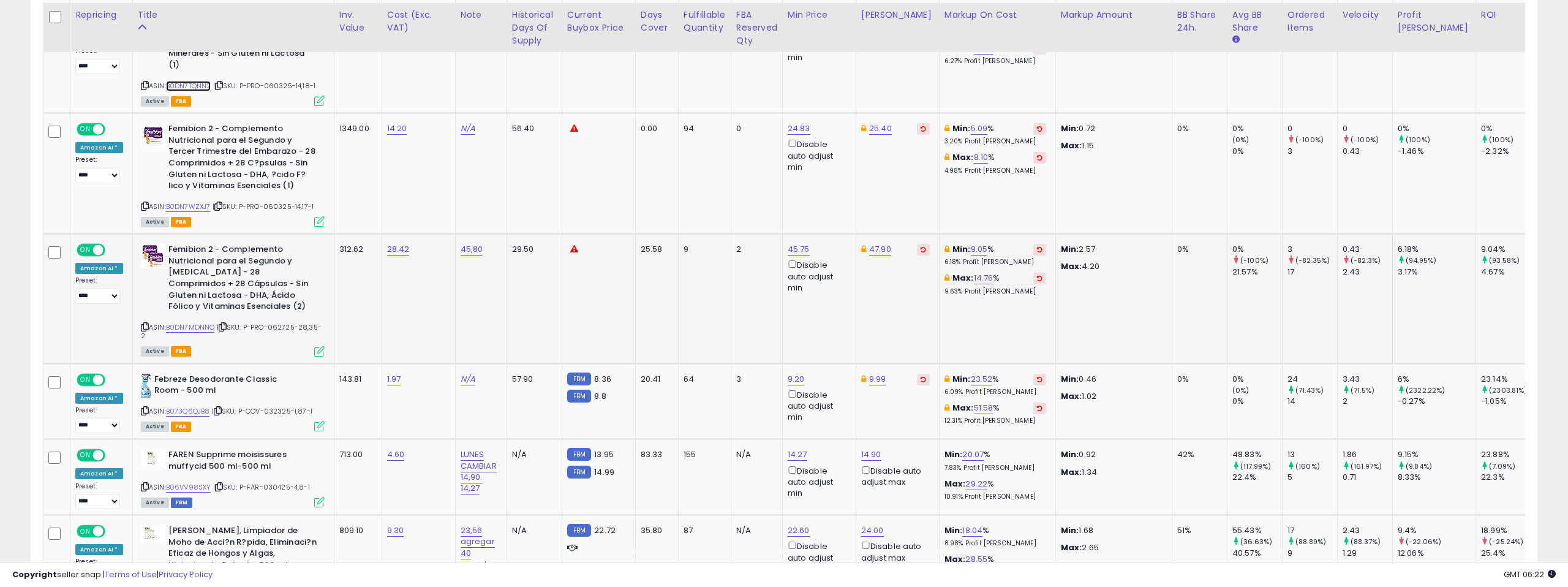
scroll to position [1386, 0]
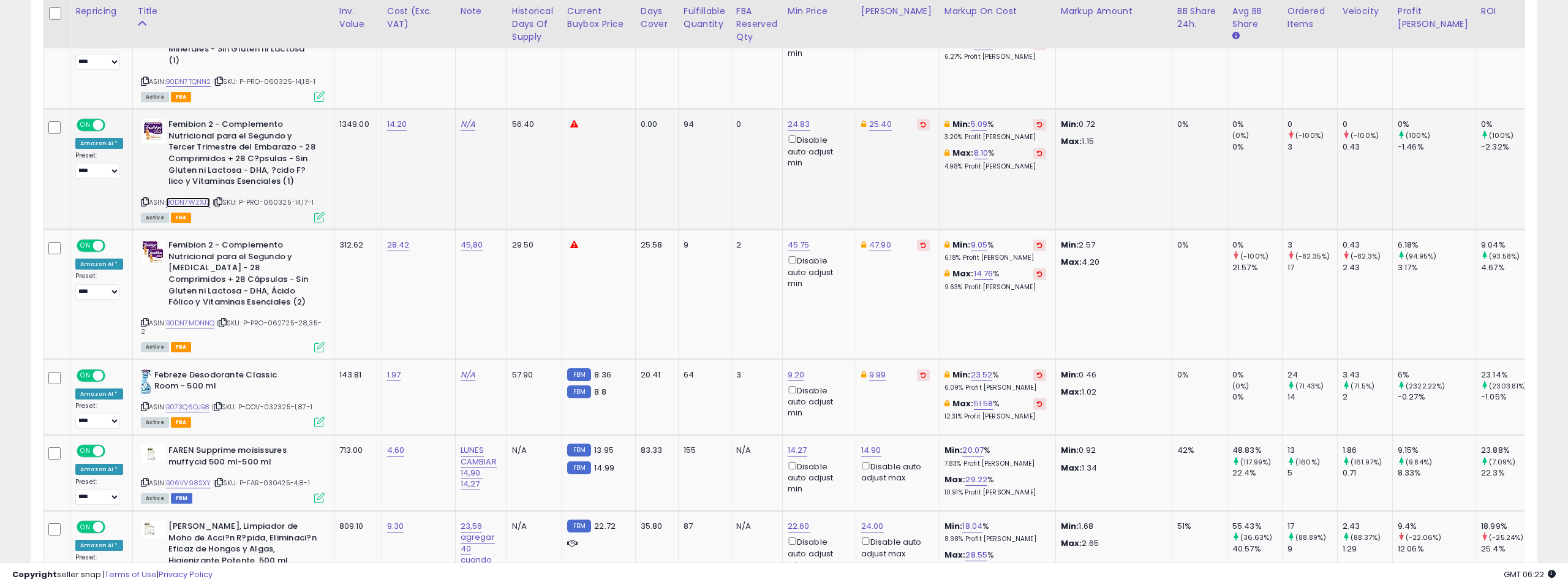
click at [201, 198] on link "B0DN7WZXJ7" at bounding box center [188, 203] width 45 height 11
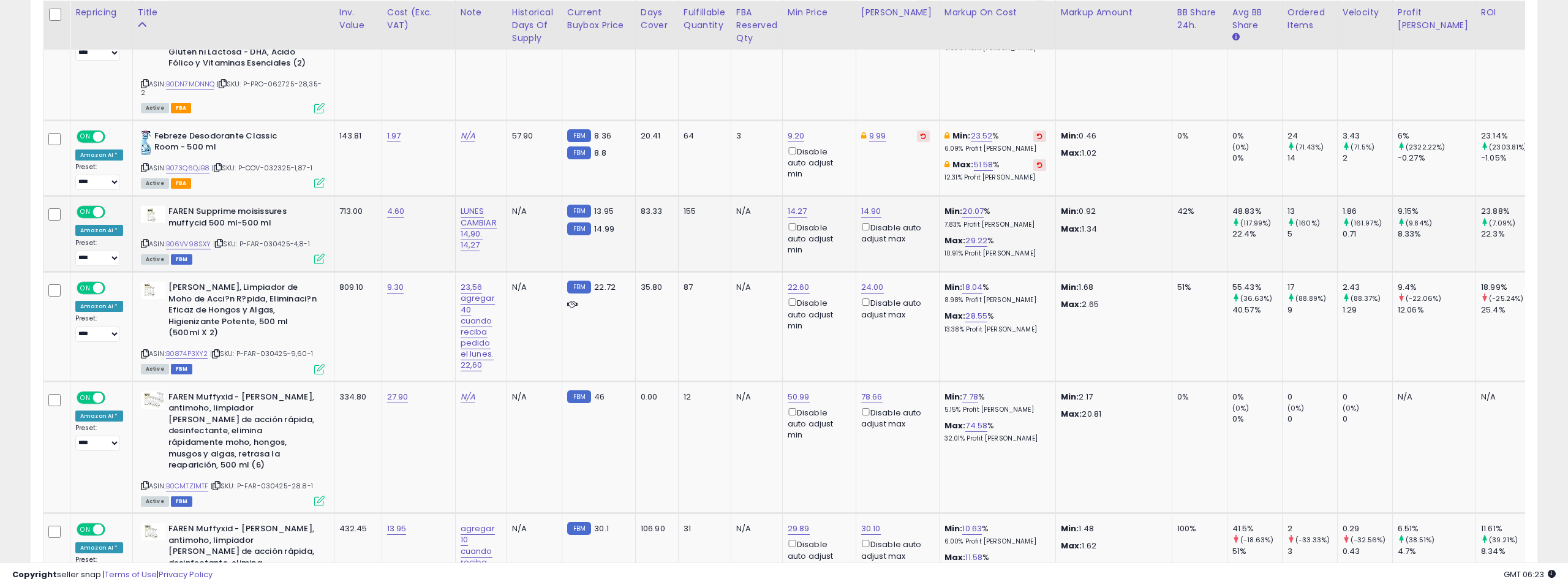
scroll to position [1626, 0]
click at [196, 162] on link "B073Q6QJB8" at bounding box center [188, 167] width 44 height 11
